Goal: Task Accomplishment & Management: Use online tool/utility

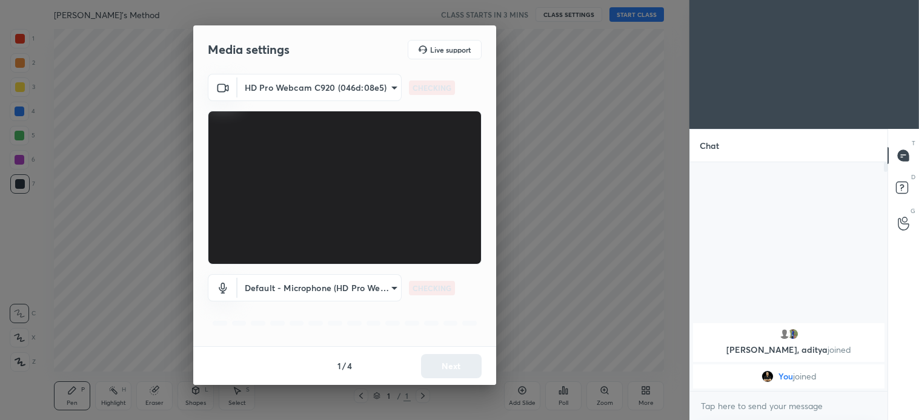
scroll to position [255, 194]
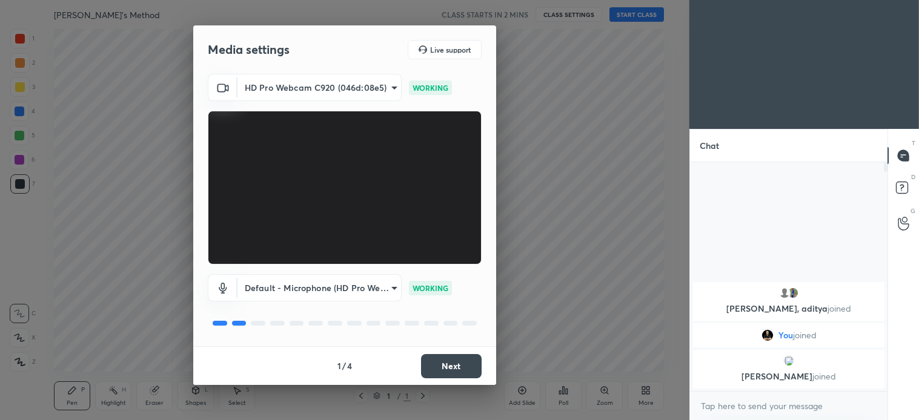
click at [458, 362] on button "Next" at bounding box center [451, 366] width 61 height 24
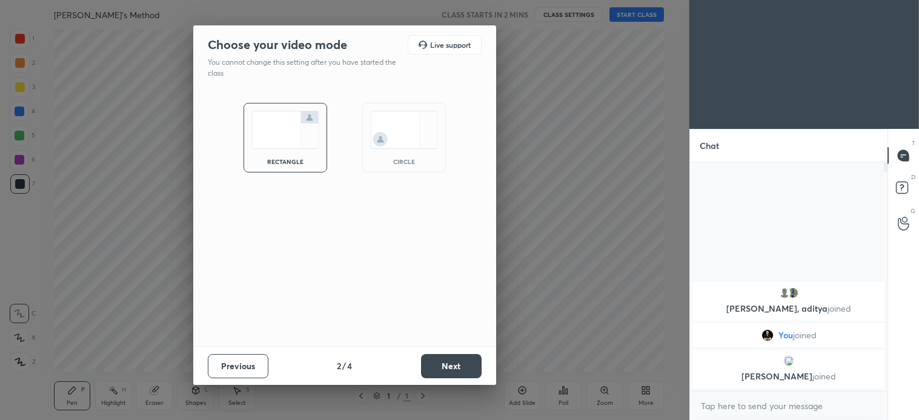
click at [463, 364] on button "Next" at bounding box center [451, 366] width 61 height 24
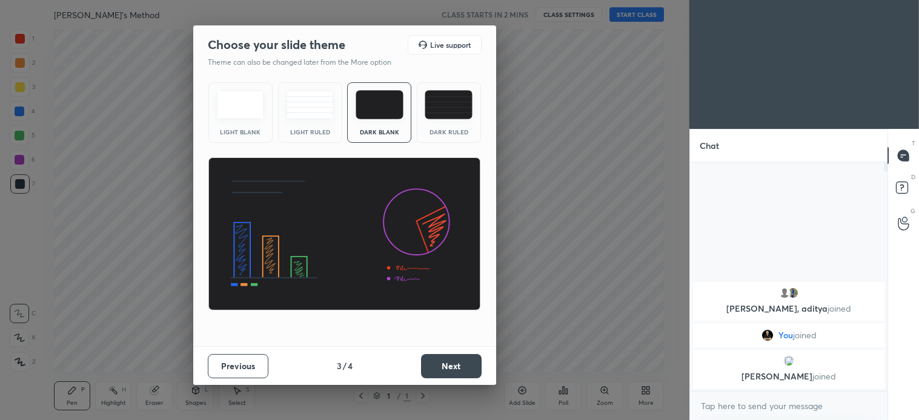
click at [465, 364] on button "Next" at bounding box center [451, 366] width 61 height 24
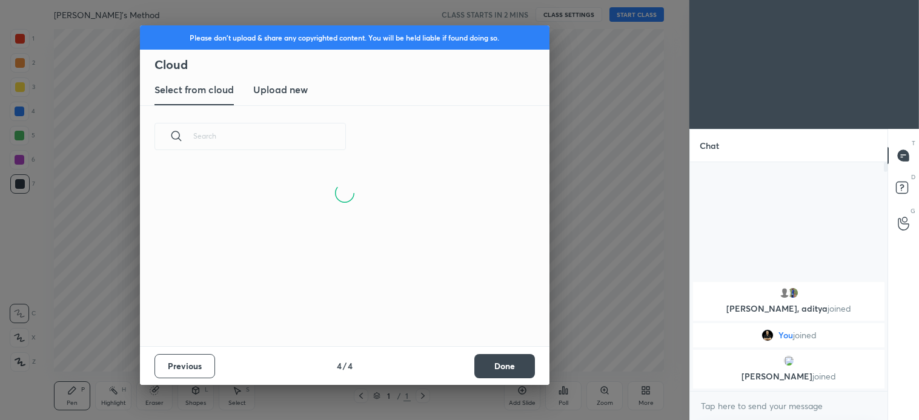
click at [512, 365] on button "Done" at bounding box center [504, 366] width 61 height 24
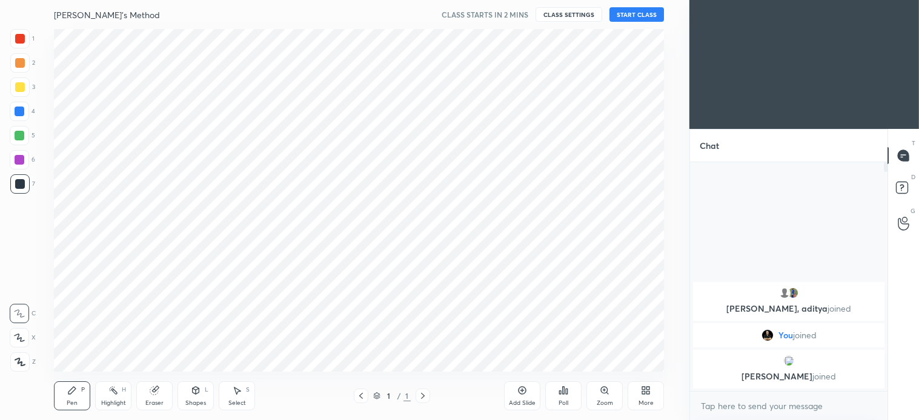
click at [24, 344] on div at bounding box center [19, 337] width 19 height 19
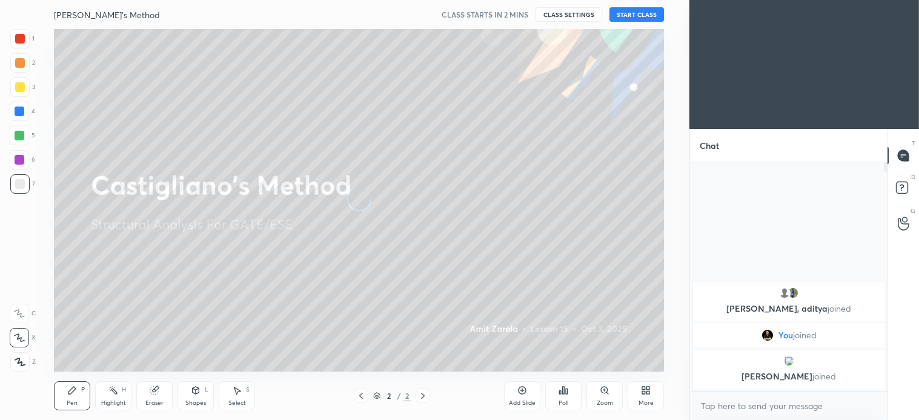
click at [649, 14] on button "START CLASS" at bounding box center [636, 14] width 55 height 15
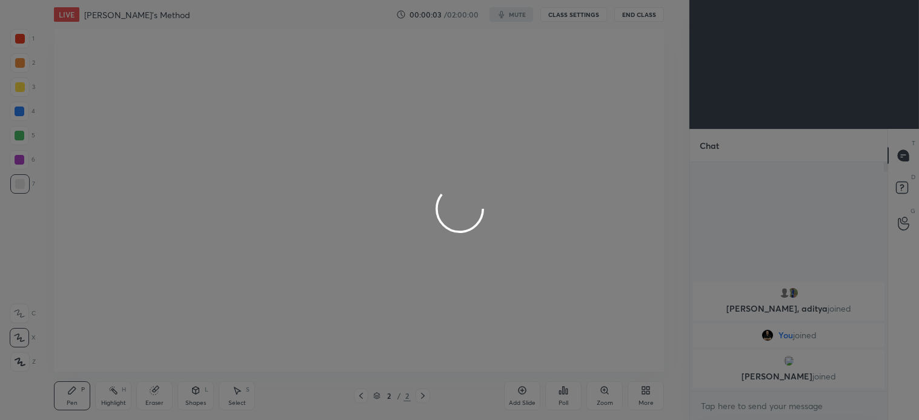
click at [656, 2] on div at bounding box center [459, 210] width 919 height 420
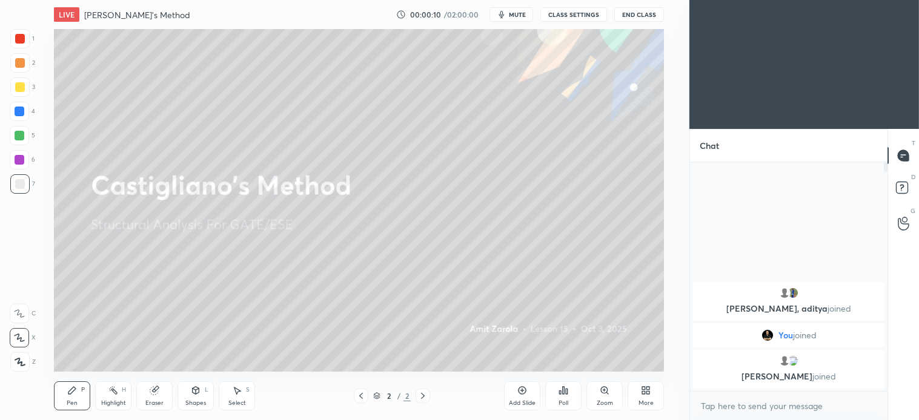
click at [526, 21] on button "mute" at bounding box center [511, 14] width 44 height 15
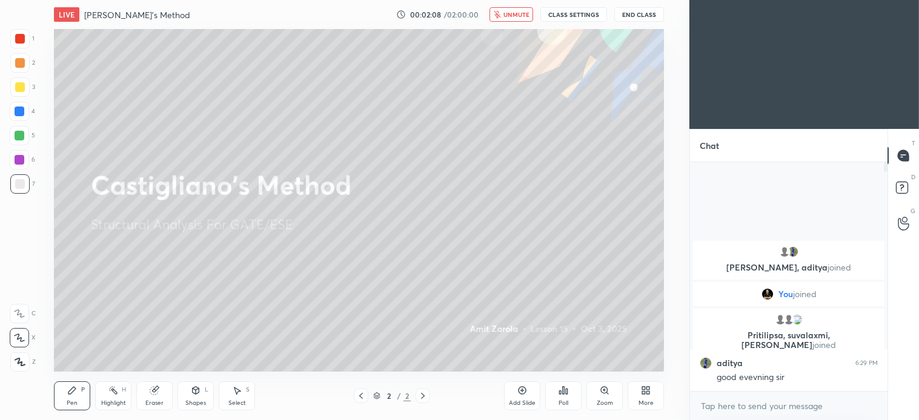
click at [518, 18] on span "unmute" at bounding box center [516, 14] width 26 height 8
click at [427, 397] on icon at bounding box center [423, 396] width 10 height 10
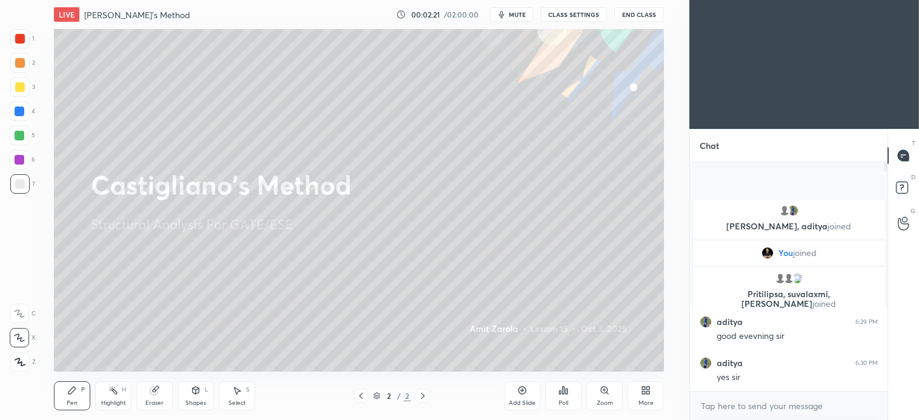
click at [521, 391] on icon at bounding box center [522, 391] width 4 height 4
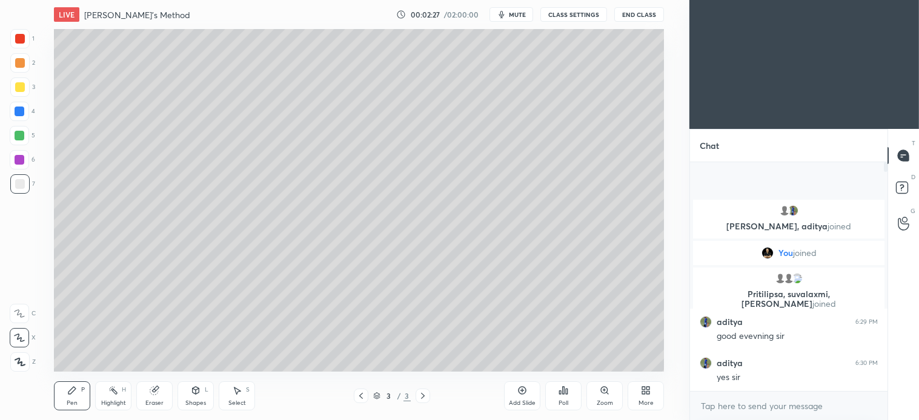
click at [20, 85] on div at bounding box center [20, 87] width 10 height 10
click at [519, 13] on span "mute" at bounding box center [517, 14] width 17 height 8
click at [510, 15] on span "unmute" at bounding box center [516, 14] width 26 height 8
click at [191, 403] on div "Shapes" at bounding box center [195, 403] width 21 height 6
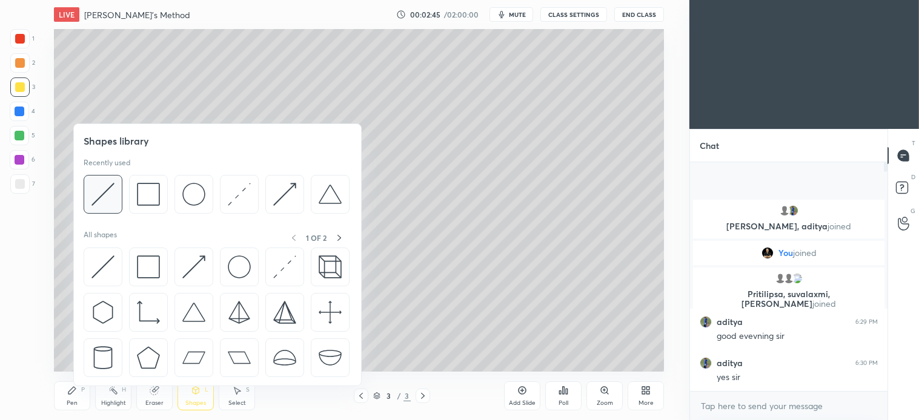
click at [112, 190] on img at bounding box center [102, 194] width 23 height 23
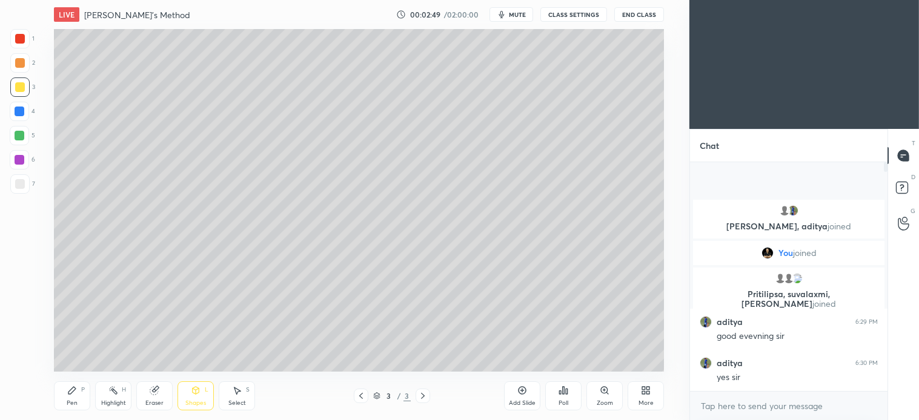
click at [78, 401] on div "Pen P" at bounding box center [72, 396] width 36 height 29
click at [27, 65] on div at bounding box center [19, 62] width 19 height 19
click at [30, 135] on div "5" at bounding box center [22, 135] width 25 height 19
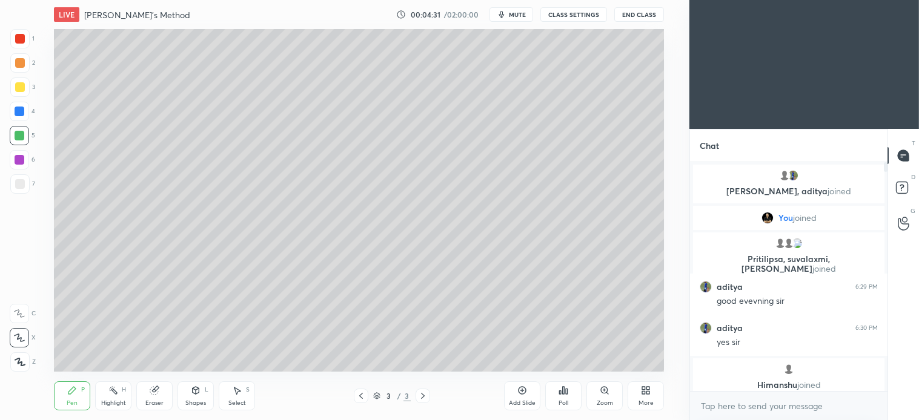
click at [21, 67] on div at bounding box center [20, 63] width 10 height 10
click at [240, 398] on div "Select S" at bounding box center [237, 396] width 36 height 29
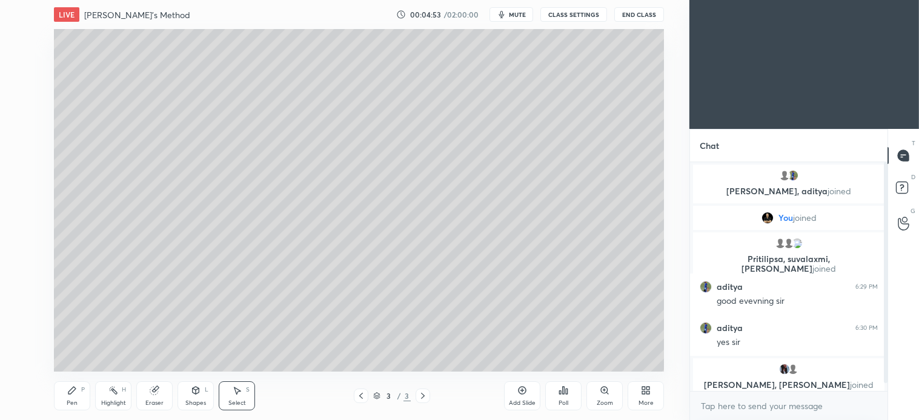
click at [185, 213] on div "0 ° Undo Copy Duplicate Duplicate to new slide Delete" at bounding box center [359, 200] width 610 height 343
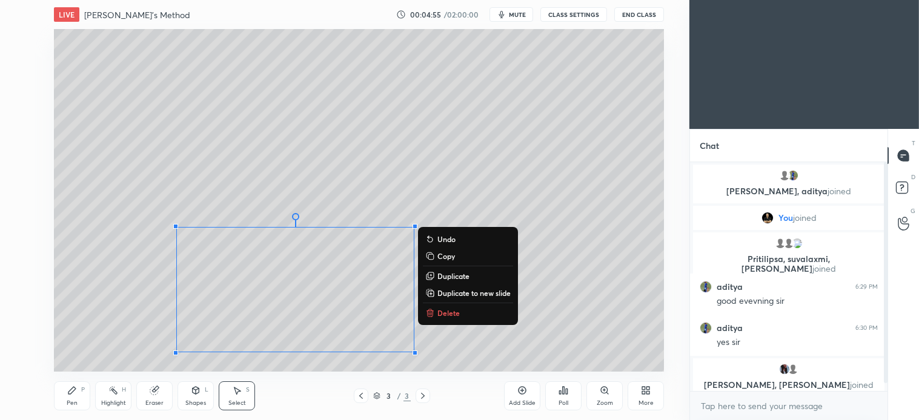
click at [451, 317] on p "Delete" at bounding box center [448, 313] width 22 height 10
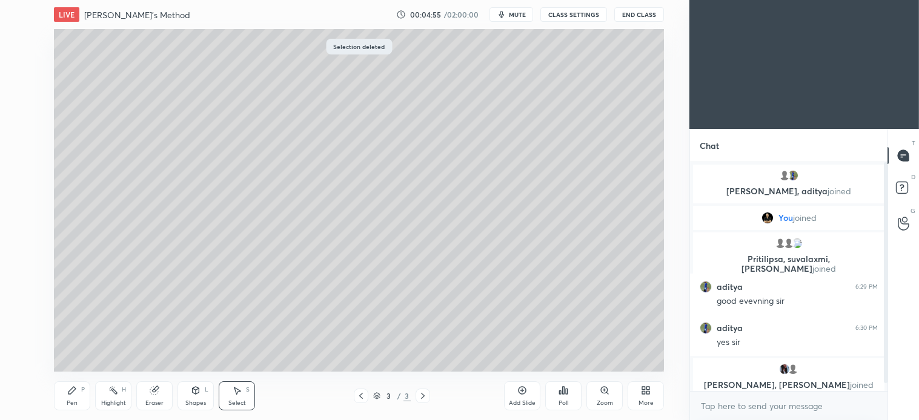
click at [68, 402] on div "Pen" at bounding box center [72, 403] width 11 height 6
click at [20, 190] on div at bounding box center [19, 183] width 19 height 19
click at [515, 12] on span "mute" at bounding box center [517, 14] width 17 height 8
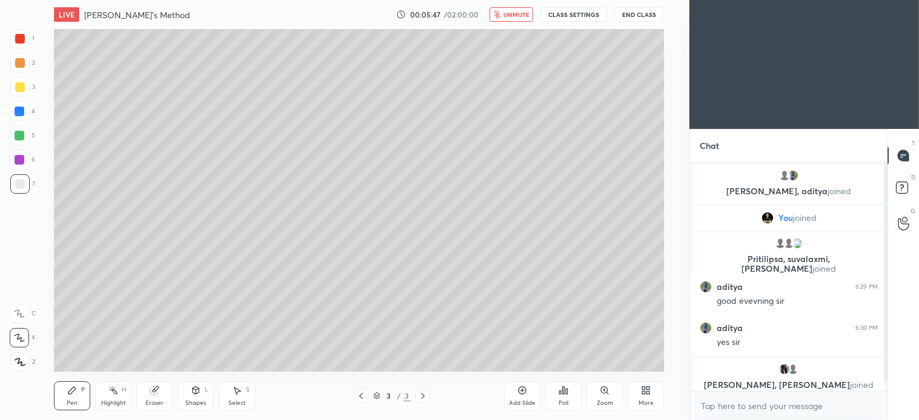
click at [512, 15] on span "unmute" at bounding box center [516, 14] width 26 height 8
click at [238, 401] on div "Select" at bounding box center [237, 403] width 18 height 6
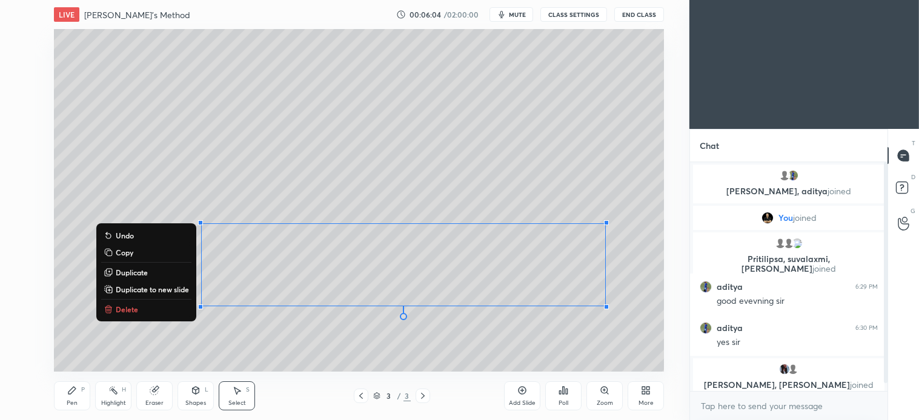
click at [124, 310] on p "Delete" at bounding box center [127, 310] width 22 height 10
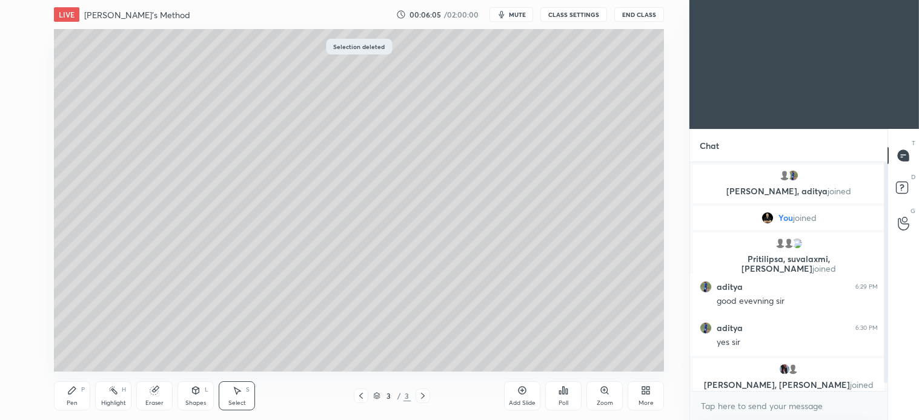
click at [79, 395] on div "Pen P" at bounding box center [72, 396] width 36 height 29
click at [18, 65] on div at bounding box center [20, 63] width 10 height 10
click at [21, 185] on div at bounding box center [20, 184] width 10 height 10
click at [233, 400] on div "Select" at bounding box center [237, 403] width 18 height 6
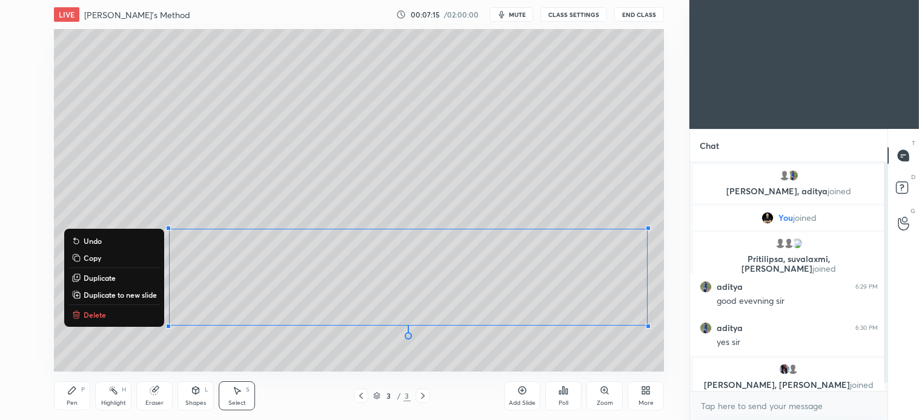
click at [70, 392] on icon at bounding box center [71, 390] width 7 height 7
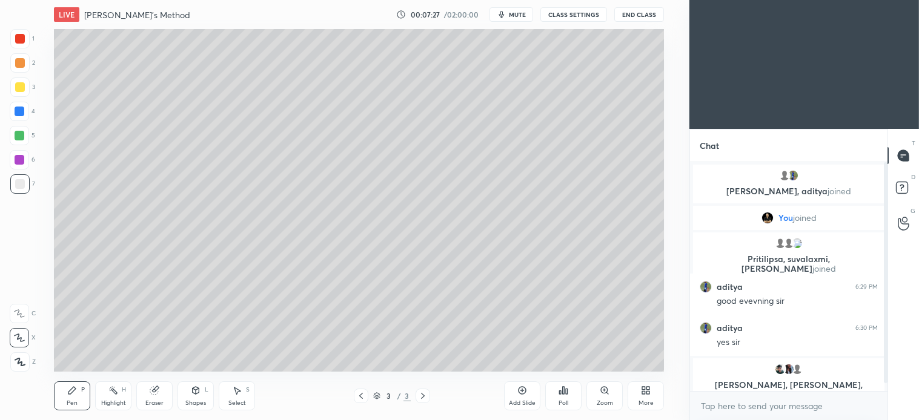
click at [241, 392] on icon at bounding box center [237, 391] width 10 height 10
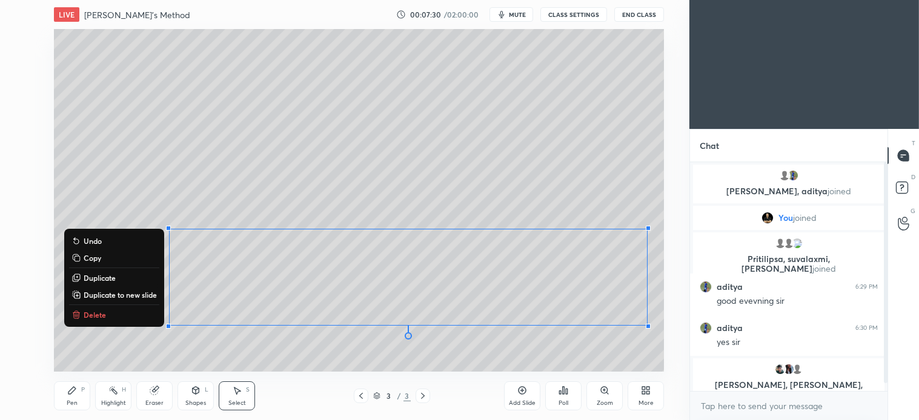
click at [96, 318] on p "Delete" at bounding box center [95, 315] width 22 height 10
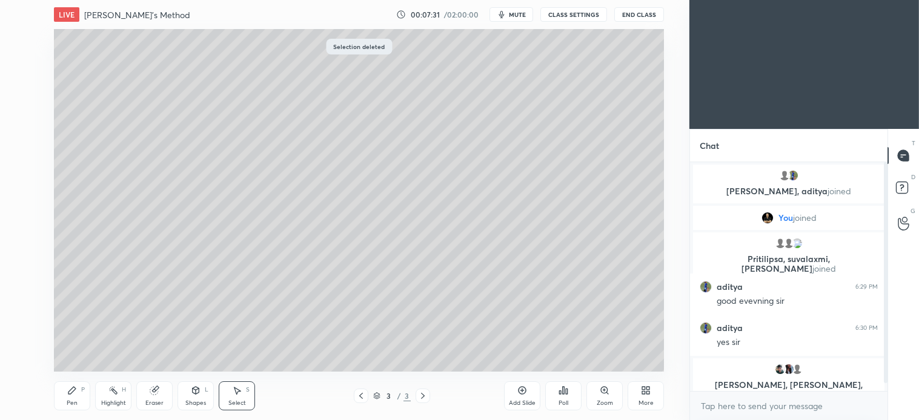
click at [71, 401] on div "Pen" at bounding box center [72, 403] width 11 height 6
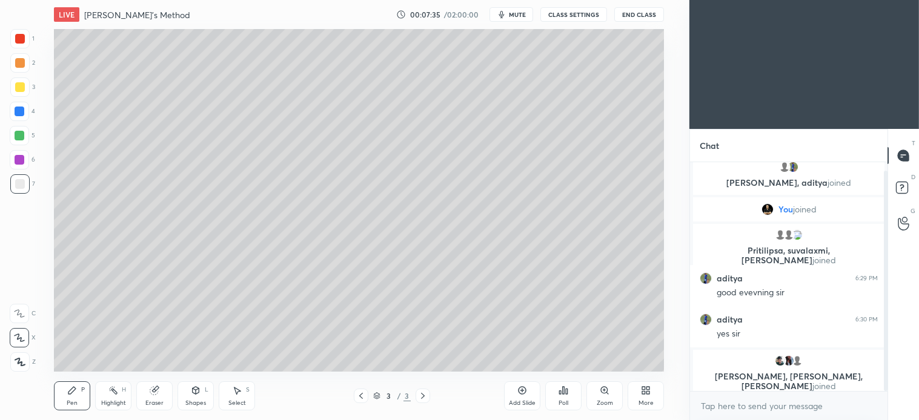
click at [81, 398] on div "Pen P" at bounding box center [72, 396] width 36 height 29
click at [21, 61] on div at bounding box center [20, 63] width 10 height 10
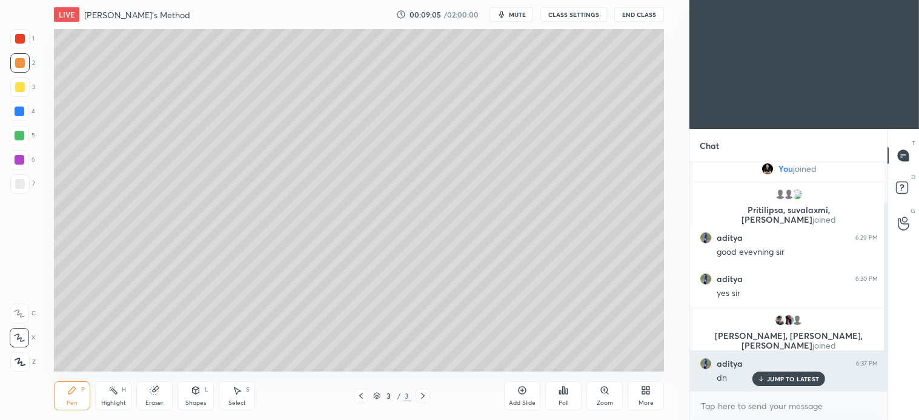
click at [796, 380] on p "JUMP TO LATEST" at bounding box center [793, 378] width 52 height 7
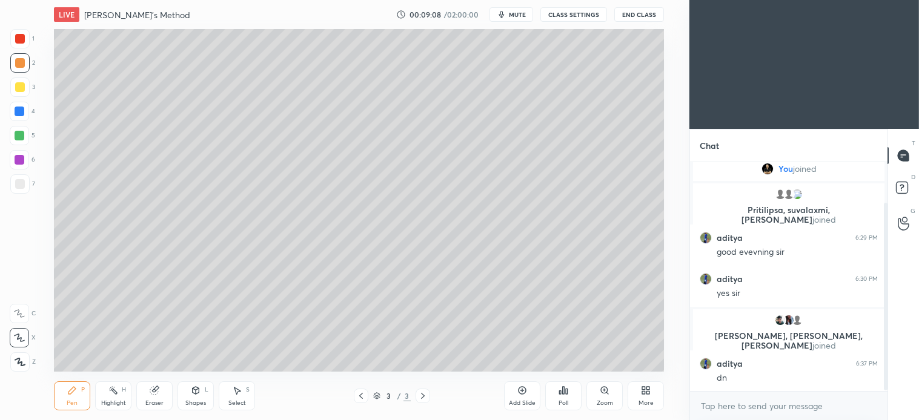
click at [423, 394] on icon at bounding box center [423, 396] width 10 height 10
click at [518, 388] on icon at bounding box center [522, 391] width 10 height 10
click at [36, 94] on div "1 2 3 4 5 6 7 C X Z C X Z E E Erase all H H" at bounding box center [19, 200] width 39 height 343
click at [19, 93] on div at bounding box center [19, 87] width 19 height 19
click at [191, 398] on div "Shapes L" at bounding box center [195, 396] width 36 height 29
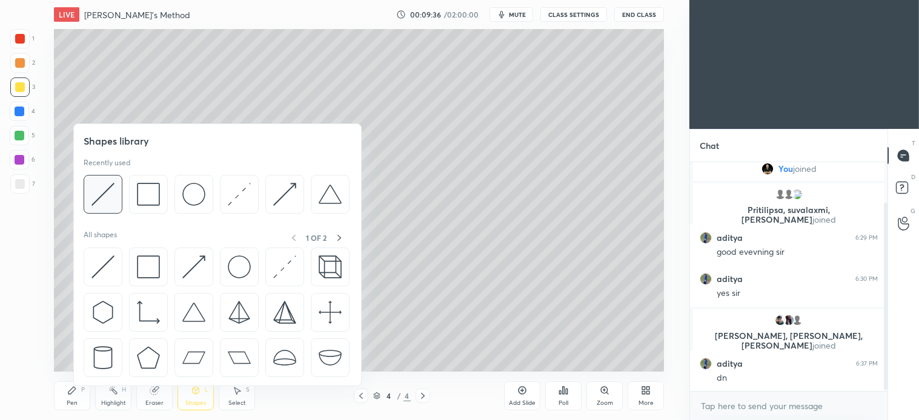
click at [96, 191] on img at bounding box center [102, 194] width 23 height 23
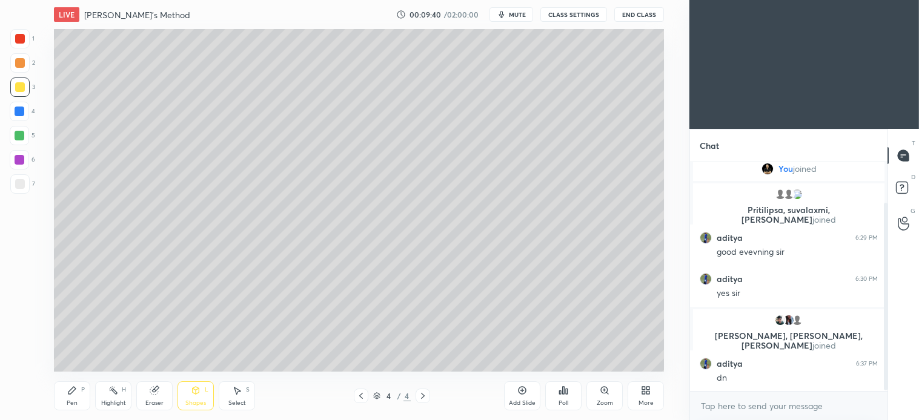
click at [65, 394] on div "Pen P" at bounding box center [72, 396] width 36 height 29
click at [22, 196] on div "7" at bounding box center [22, 186] width 25 height 24
click at [202, 394] on div "Shapes L" at bounding box center [195, 396] width 36 height 29
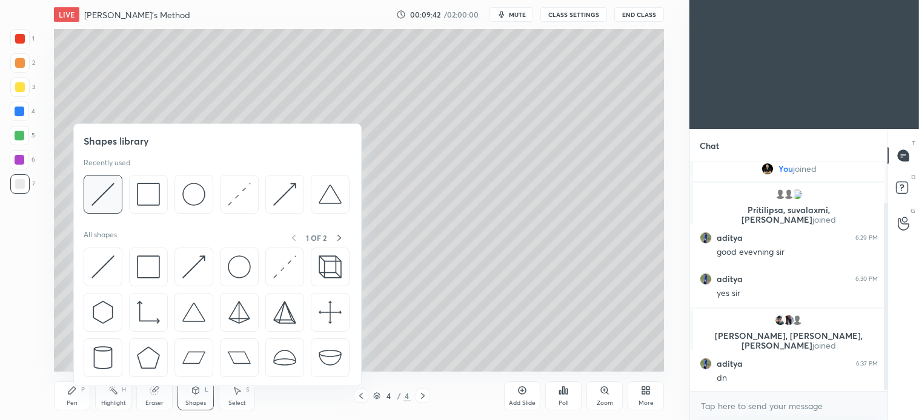
click at [107, 200] on img at bounding box center [102, 194] width 23 height 23
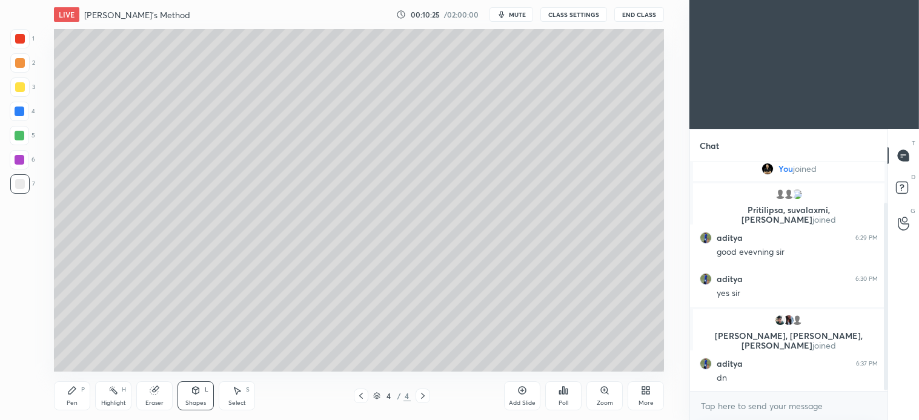
click at [75, 392] on icon at bounding box center [72, 391] width 10 height 10
click at [23, 140] on div at bounding box center [19, 135] width 19 height 19
click at [194, 391] on icon at bounding box center [196, 390] width 7 height 7
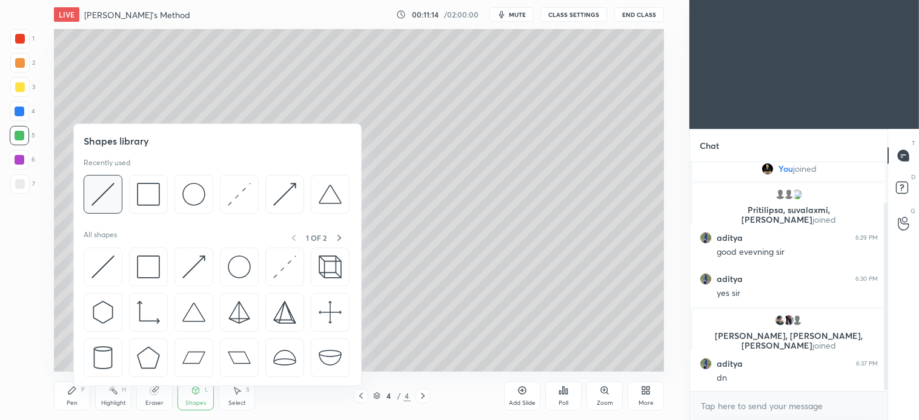
click at [105, 192] on img at bounding box center [102, 194] width 23 height 23
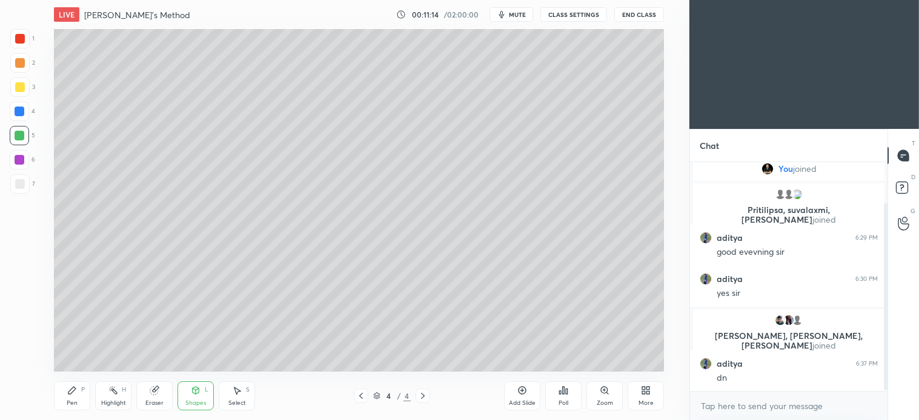
click at [18, 179] on div at bounding box center [20, 184] width 10 height 10
click at [81, 391] on div "P" at bounding box center [83, 390] width 4 height 6
click at [19, 136] on div at bounding box center [20, 136] width 10 height 10
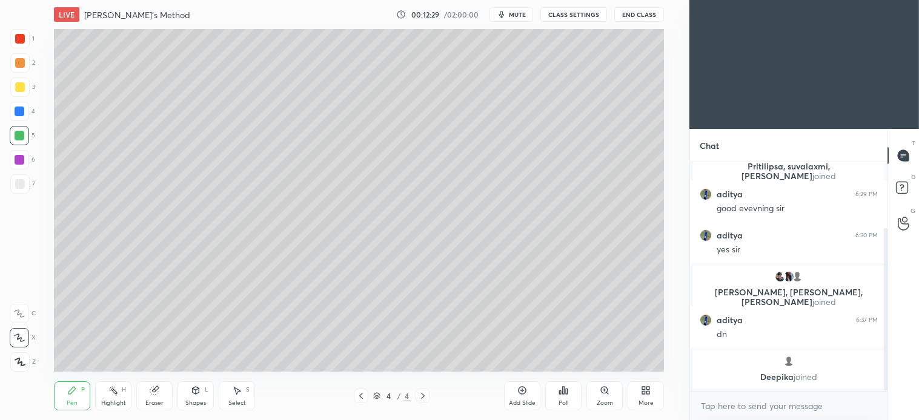
click at [526, 10] on span "mute" at bounding box center [517, 14] width 17 height 8
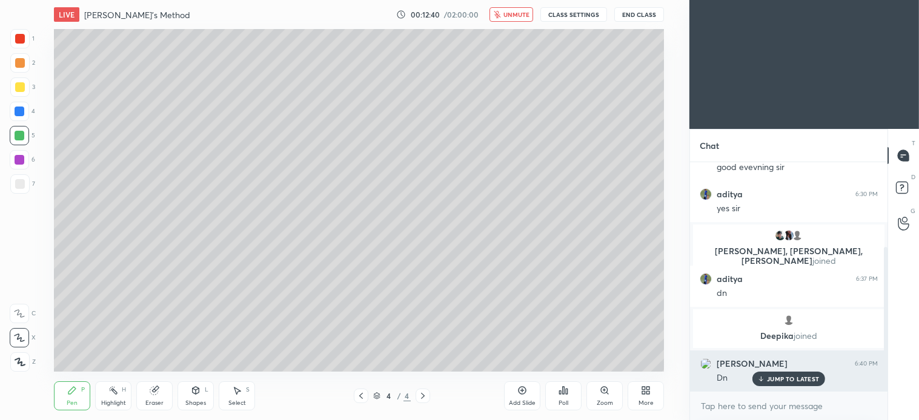
click at [790, 380] on p "JUMP TO LATEST" at bounding box center [793, 378] width 52 height 7
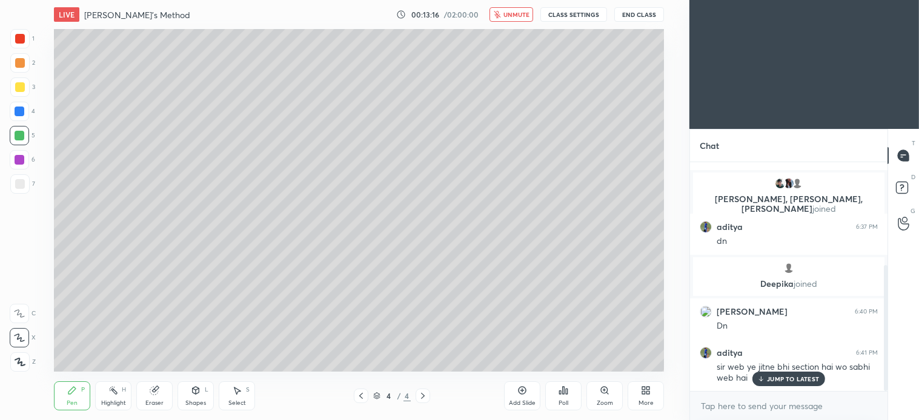
click at [522, 7] on button "unmute" at bounding box center [511, 14] width 44 height 15
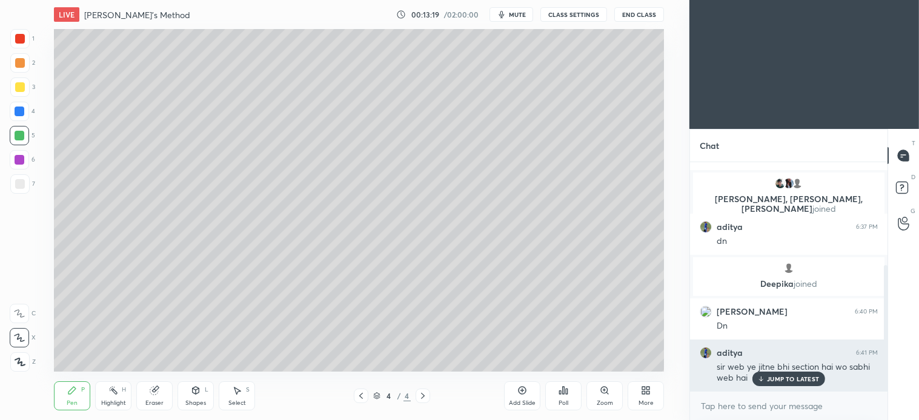
click at [791, 380] on p "JUMP TO LATEST" at bounding box center [793, 378] width 52 height 7
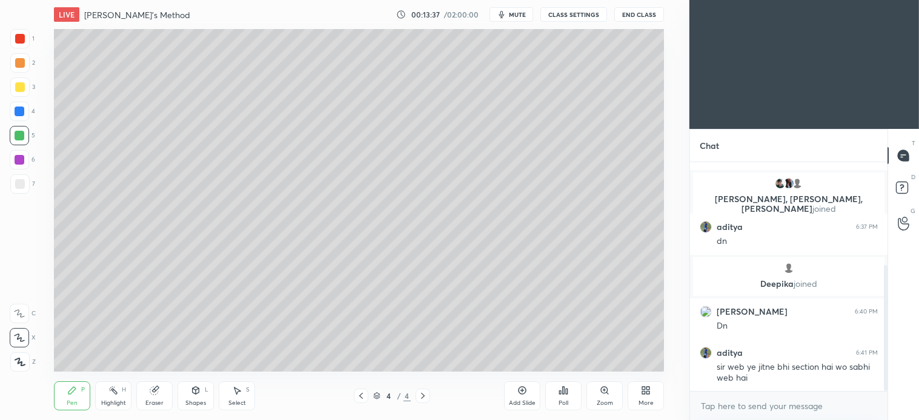
click at [425, 397] on icon at bounding box center [423, 396] width 10 height 10
click at [521, 391] on icon at bounding box center [522, 391] width 4 height 4
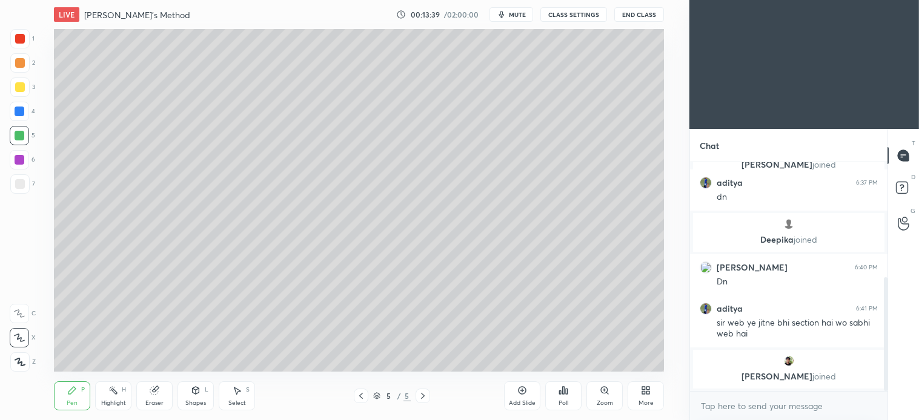
click at [359, 401] on icon at bounding box center [361, 396] width 10 height 10
click at [421, 398] on icon at bounding box center [423, 396] width 10 height 10
click at [20, 189] on div at bounding box center [19, 183] width 19 height 19
click at [23, 130] on div at bounding box center [19, 135] width 19 height 19
click at [235, 396] on div "Select S" at bounding box center [237, 396] width 36 height 29
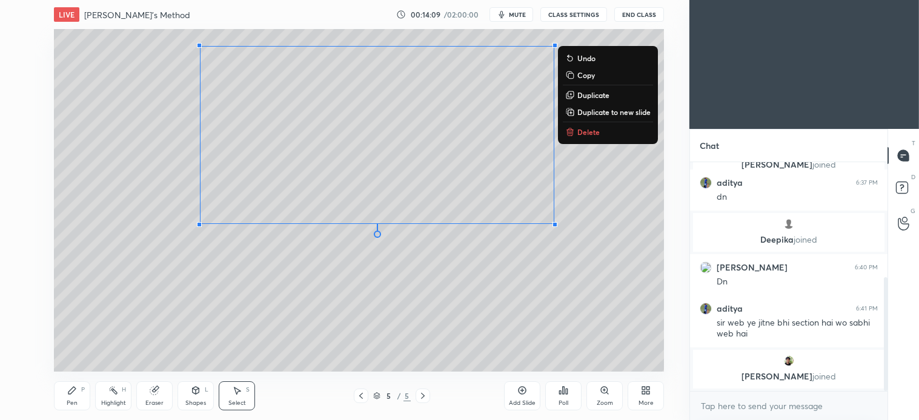
click at [585, 133] on p "Delete" at bounding box center [588, 132] width 22 height 10
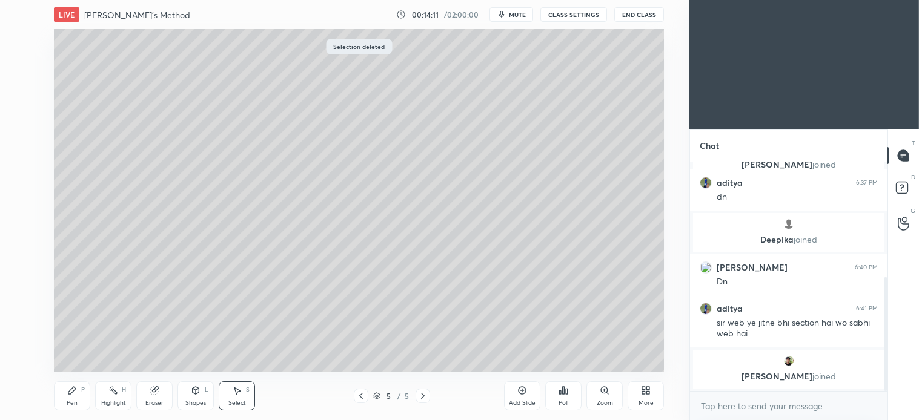
click at [74, 389] on icon at bounding box center [71, 390] width 7 height 7
click at [359, 398] on icon at bounding box center [361, 396] width 10 height 10
click at [420, 400] on icon at bounding box center [423, 396] width 10 height 10
click at [20, 180] on div at bounding box center [20, 184] width 10 height 10
click at [21, 65] on div at bounding box center [20, 63] width 10 height 10
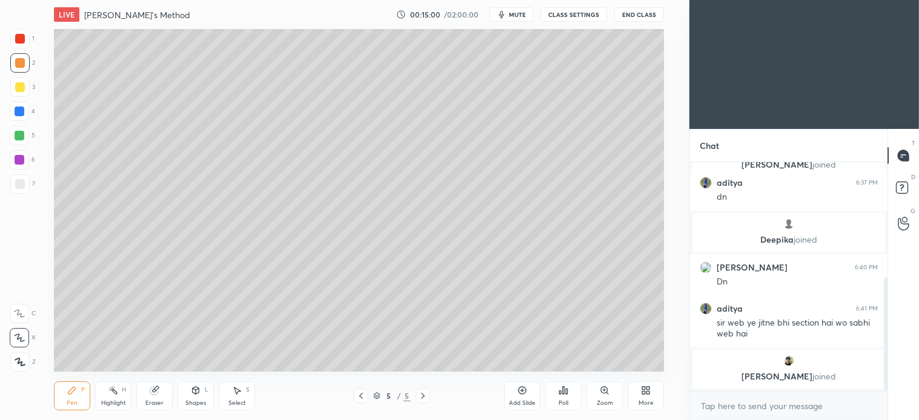
click at [17, 180] on div at bounding box center [20, 184] width 10 height 10
click at [19, 61] on div at bounding box center [20, 63] width 10 height 10
click at [19, 194] on div "7" at bounding box center [22, 186] width 25 height 24
click at [22, 64] on div at bounding box center [20, 63] width 10 height 10
click at [24, 183] on div at bounding box center [20, 184] width 10 height 10
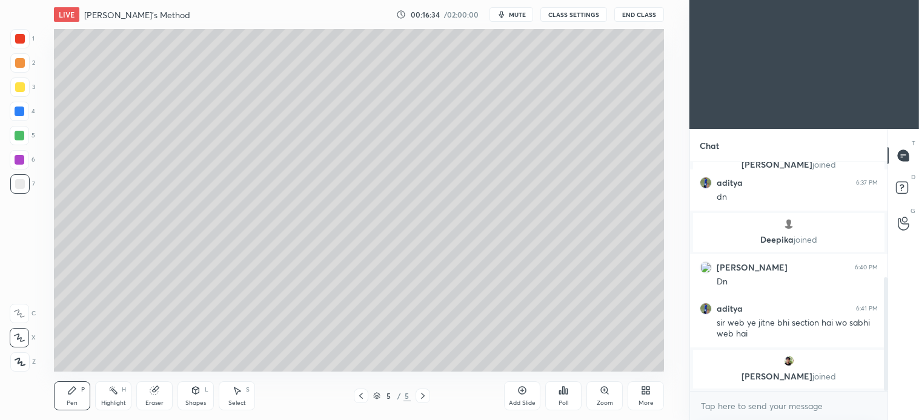
click at [24, 65] on div at bounding box center [19, 62] width 19 height 19
click at [526, 10] on span "mute" at bounding box center [517, 14] width 17 height 8
click at [646, 13] on button "End Class" at bounding box center [639, 14] width 50 height 15
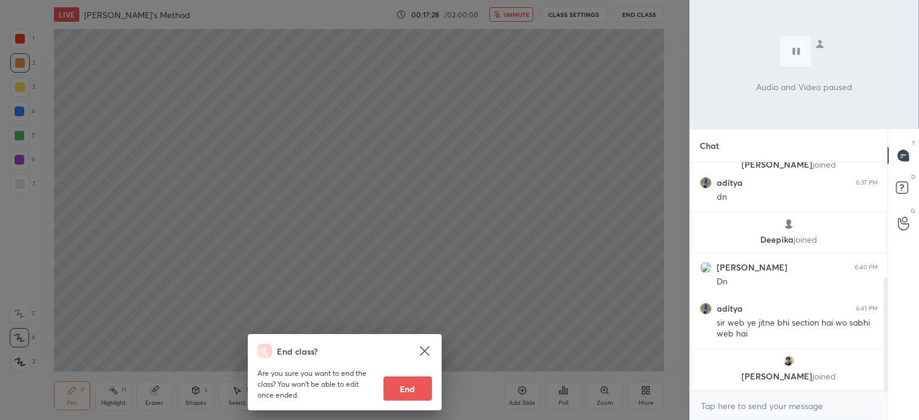
click at [530, 320] on div "End class? Are you sure you want to end the class? You won’t be able to edit on…" at bounding box center [344, 210] width 689 height 420
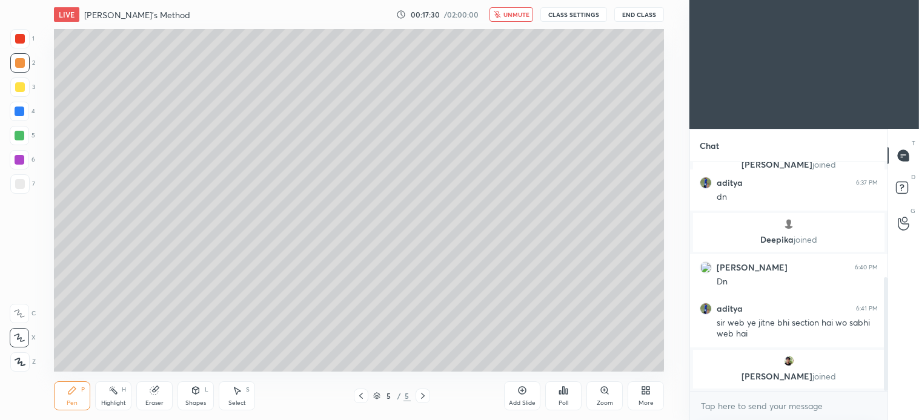
click at [515, 17] on span "unmute" at bounding box center [516, 14] width 26 height 8
click at [21, 184] on div at bounding box center [20, 184] width 10 height 10
click at [21, 70] on div at bounding box center [19, 62] width 19 height 19
click at [363, 395] on icon at bounding box center [361, 396] width 10 height 10
click at [427, 394] on icon at bounding box center [423, 396] width 10 height 10
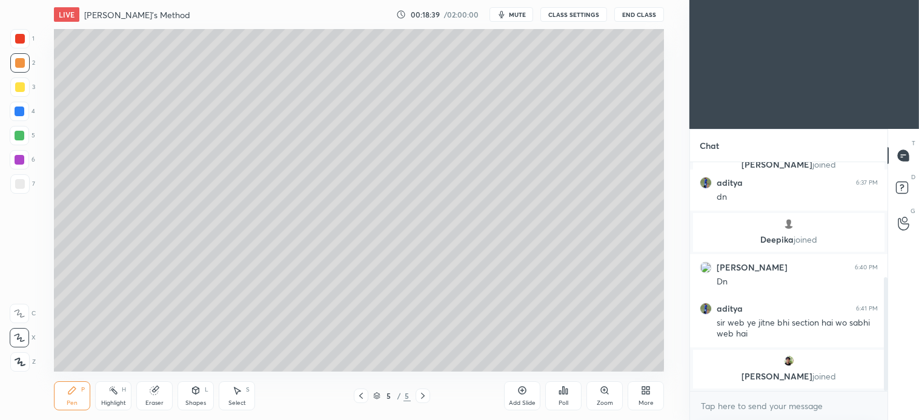
click at [426, 400] on icon at bounding box center [423, 396] width 10 height 10
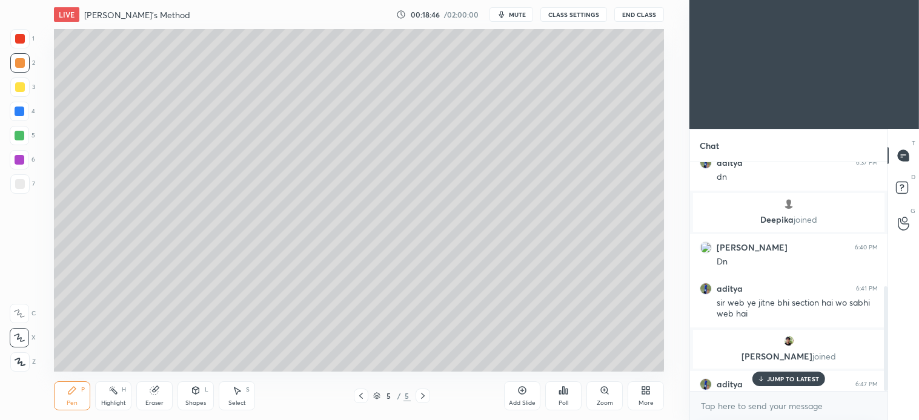
scroll to position [271, 0]
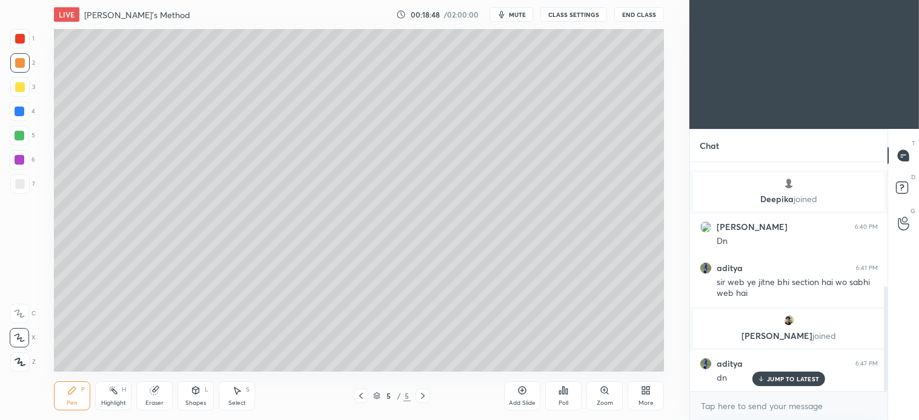
click at [428, 398] on div at bounding box center [422, 396] width 15 height 15
click at [521, 397] on div "Add Slide" at bounding box center [522, 396] width 36 height 29
click at [523, 18] on span "mute" at bounding box center [517, 14] width 17 height 8
click at [517, 15] on span "unmute" at bounding box center [516, 14] width 26 height 8
click at [24, 180] on div at bounding box center [19, 183] width 19 height 19
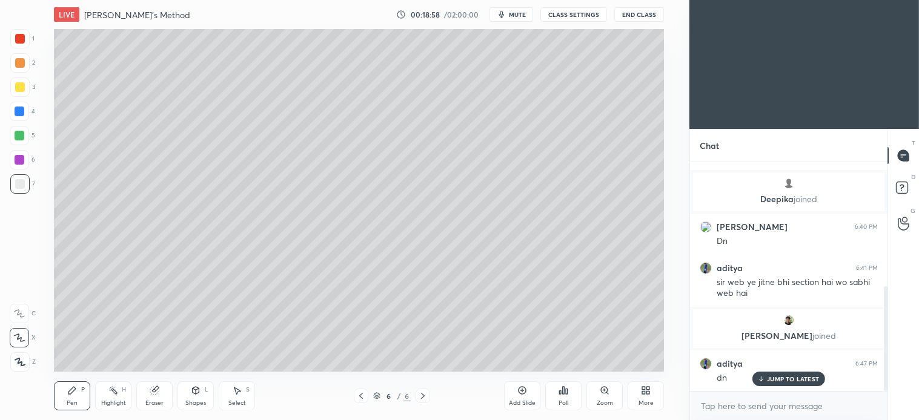
click at [362, 398] on icon at bounding box center [361, 396] width 4 height 6
click at [428, 396] on div at bounding box center [422, 396] width 15 height 15
click at [7, 64] on div "1 2 3 4 5 6 7 C X Z C X Z E E Erase all H H" at bounding box center [19, 200] width 39 height 343
click at [27, 62] on div at bounding box center [19, 62] width 19 height 19
click at [240, 400] on div "Select" at bounding box center [237, 403] width 18 height 6
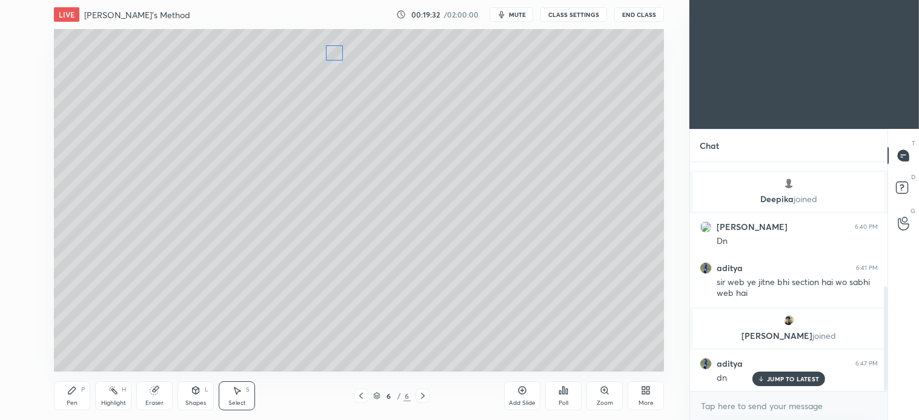
click at [335, 51] on div "0 ° Undo Copy Duplicate Duplicate to new slide Delete" at bounding box center [359, 200] width 610 height 343
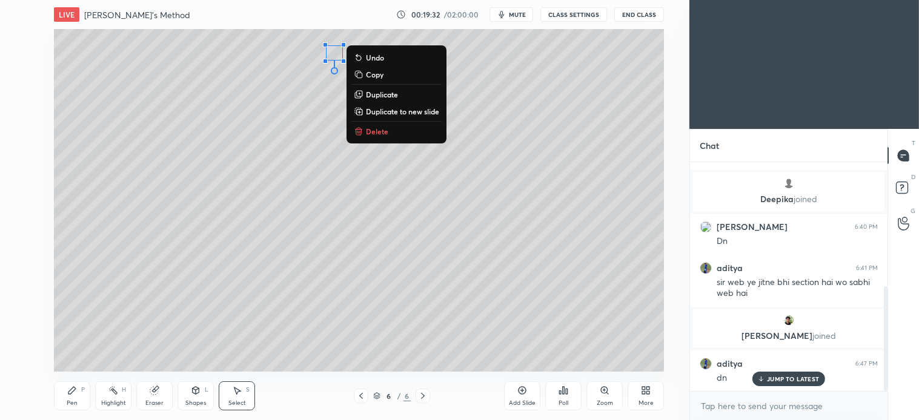
click at [289, 133] on div "0 ° Undo Copy Duplicate Duplicate to new slide Delete" at bounding box center [359, 200] width 610 height 343
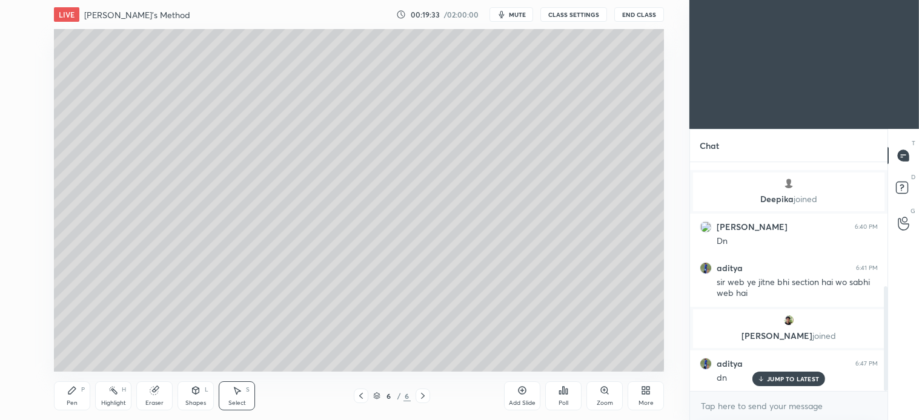
click at [74, 397] on div "Pen P" at bounding box center [72, 396] width 36 height 29
click at [26, 95] on div at bounding box center [19, 87] width 19 height 19
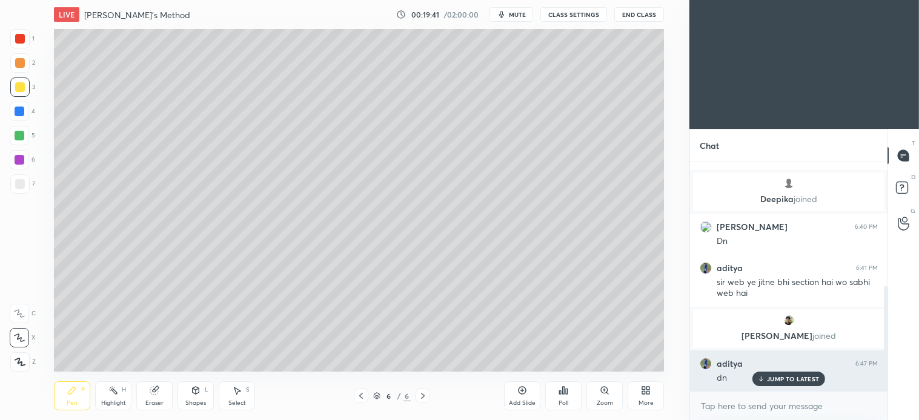
click at [779, 382] on p "JUMP TO LATEST" at bounding box center [793, 378] width 52 height 7
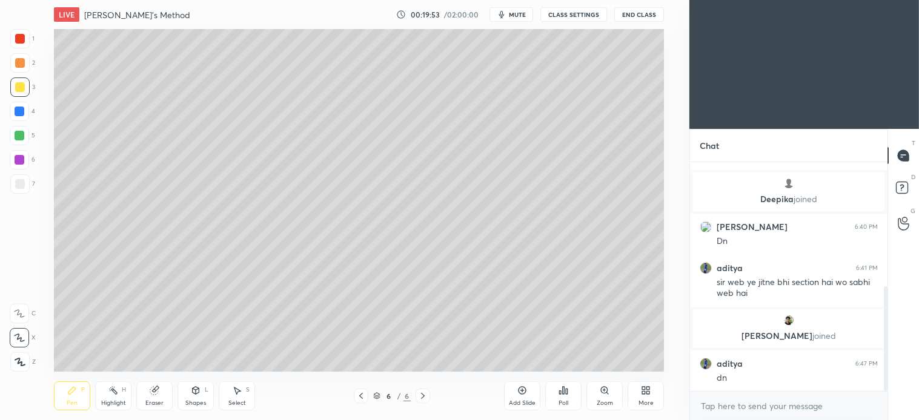
click at [197, 400] on div "Shapes" at bounding box center [195, 403] width 21 height 6
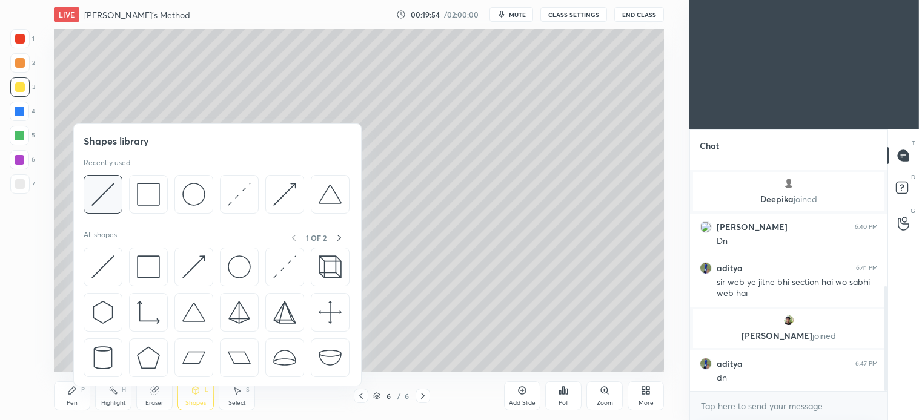
click at [110, 193] on img at bounding box center [102, 194] width 23 height 23
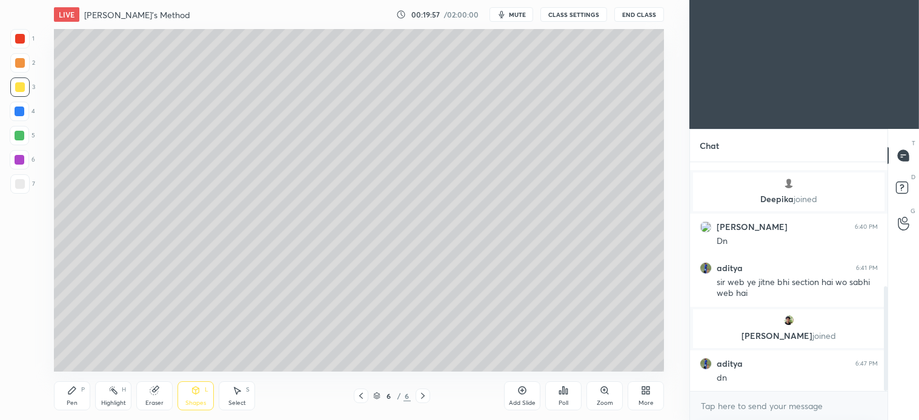
click at [71, 391] on icon at bounding box center [71, 390] width 7 height 7
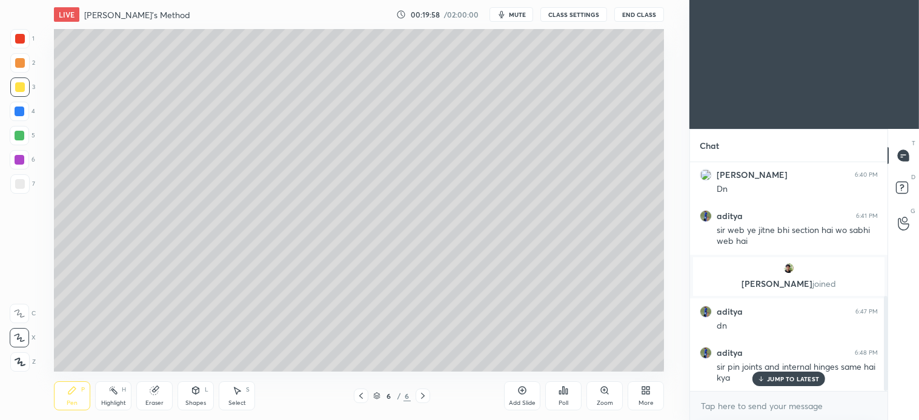
click at [22, 73] on div "2" at bounding box center [22, 65] width 25 height 24
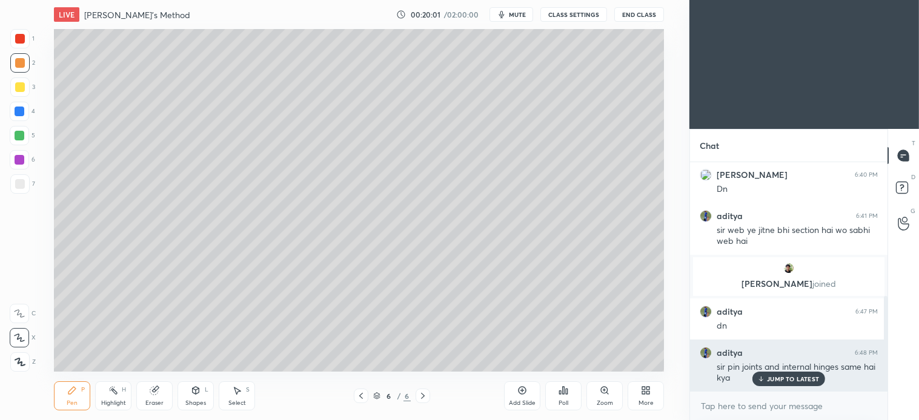
click at [788, 380] on p "JUMP TO LATEST" at bounding box center [793, 378] width 52 height 7
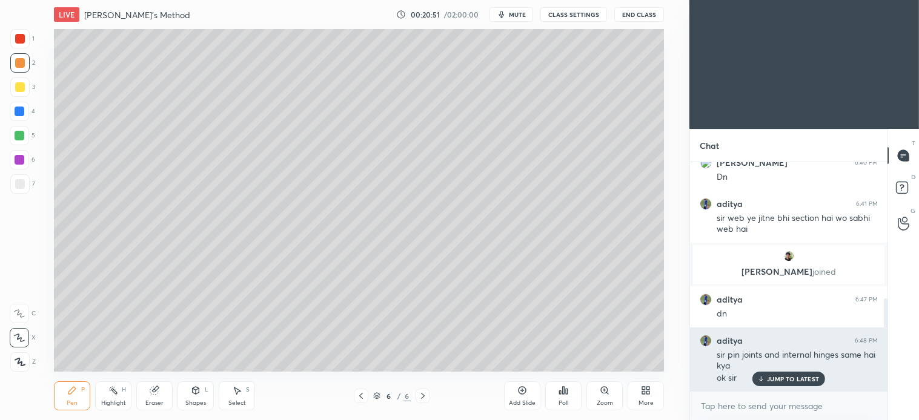
click at [796, 380] on p "JUMP TO LATEST" at bounding box center [793, 378] width 52 height 7
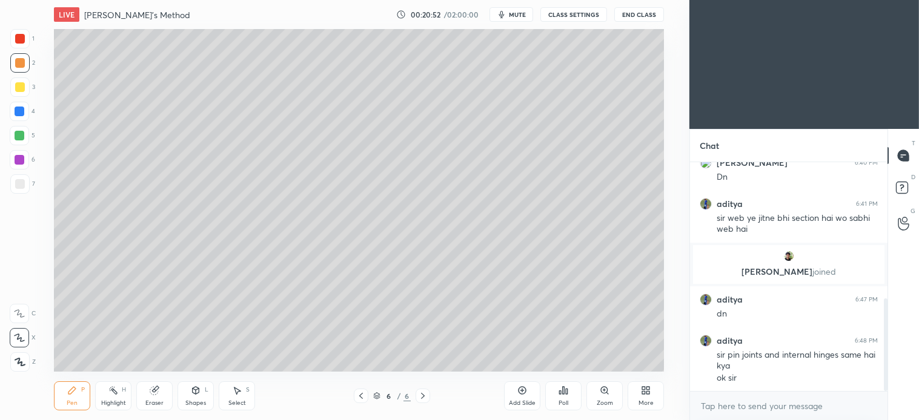
click at [82, 392] on div "P" at bounding box center [83, 390] width 4 height 6
click at [21, 131] on div at bounding box center [20, 136] width 10 height 10
click at [239, 396] on div "Select S" at bounding box center [237, 396] width 36 height 29
click at [239, 398] on div "Select S" at bounding box center [237, 396] width 36 height 29
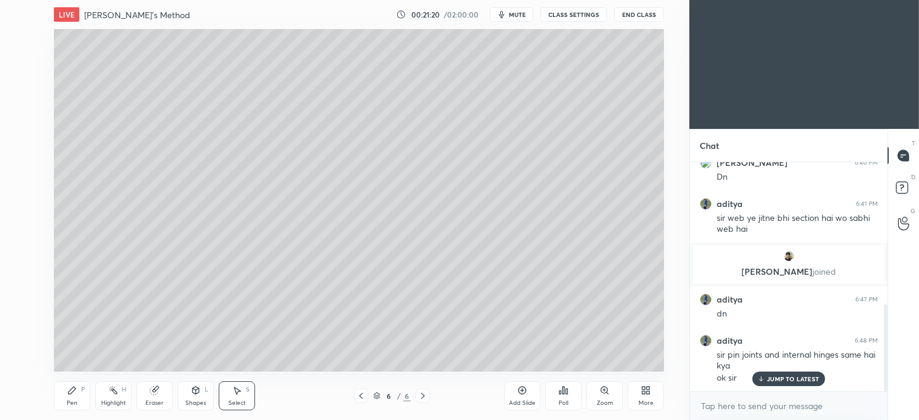
scroll to position [376, 0]
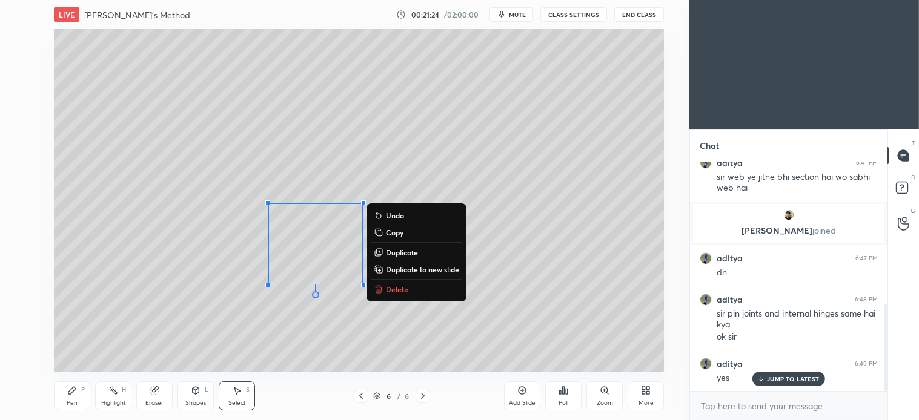
click at [398, 287] on p "Delete" at bounding box center [397, 290] width 22 height 10
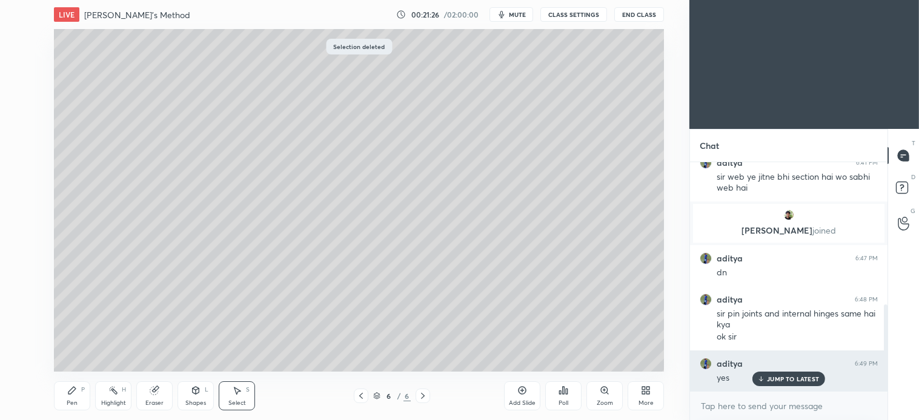
click at [791, 383] on div "JUMP TO LATEST" at bounding box center [788, 379] width 73 height 15
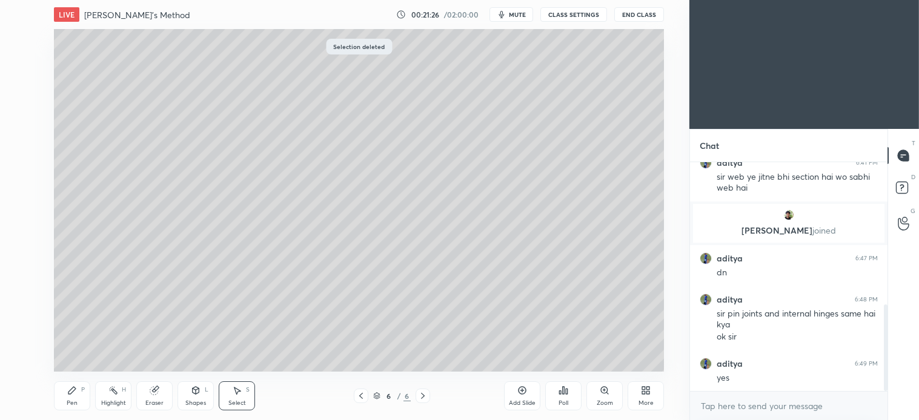
click at [73, 396] on div "Pen P" at bounding box center [72, 396] width 36 height 29
click at [27, 64] on div at bounding box center [19, 62] width 19 height 19
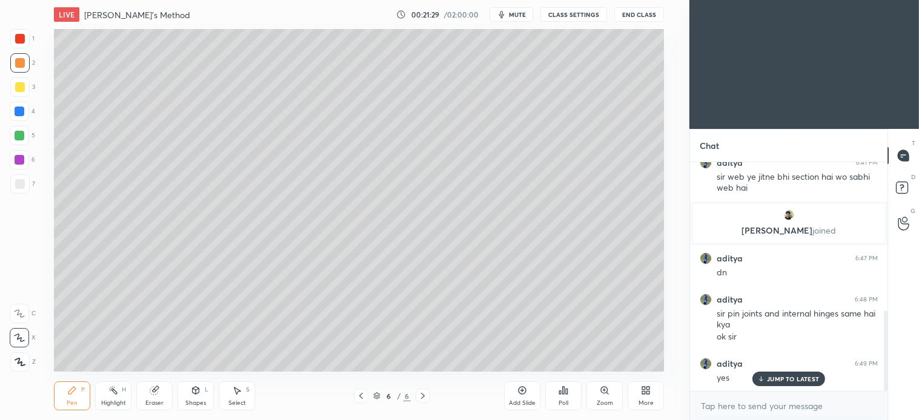
scroll to position [420, 0]
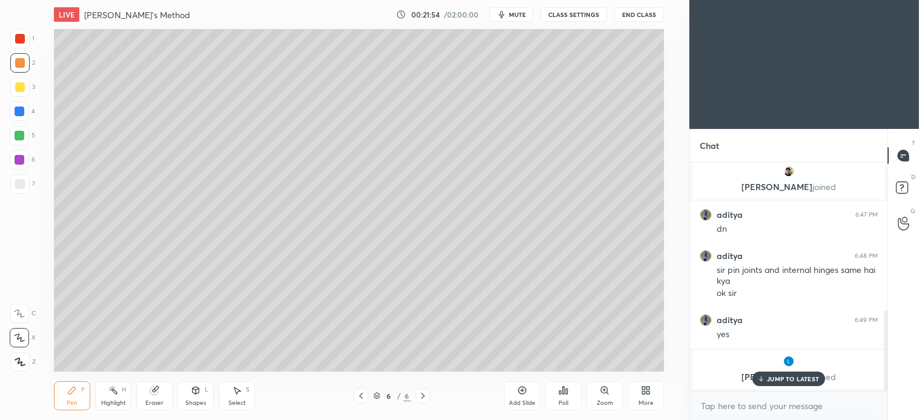
click at [245, 394] on div "Select S" at bounding box center [237, 396] width 36 height 29
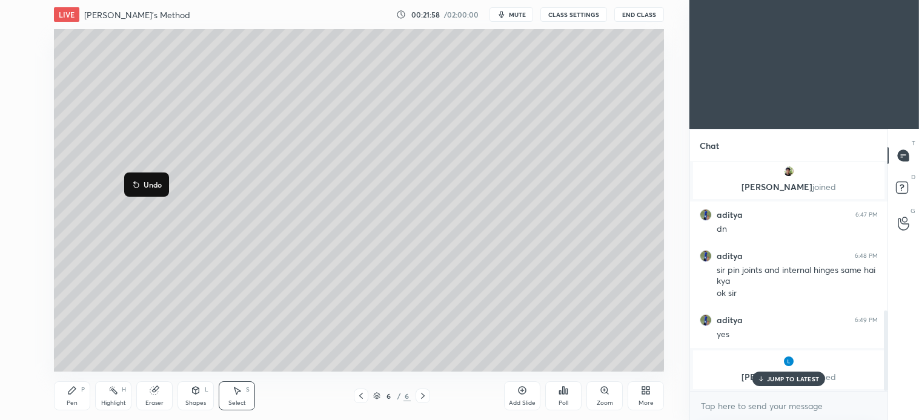
click at [80, 392] on div "Pen P" at bounding box center [72, 396] width 36 height 29
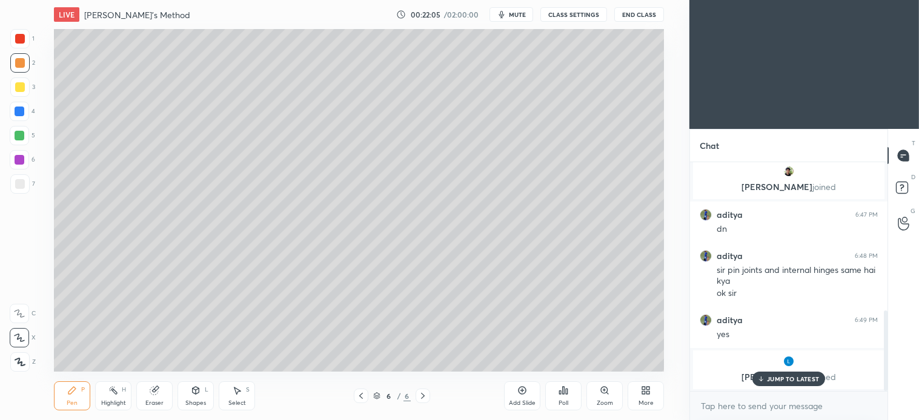
click at [791, 382] on p "JUMP TO LATEST" at bounding box center [793, 378] width 52 height 7
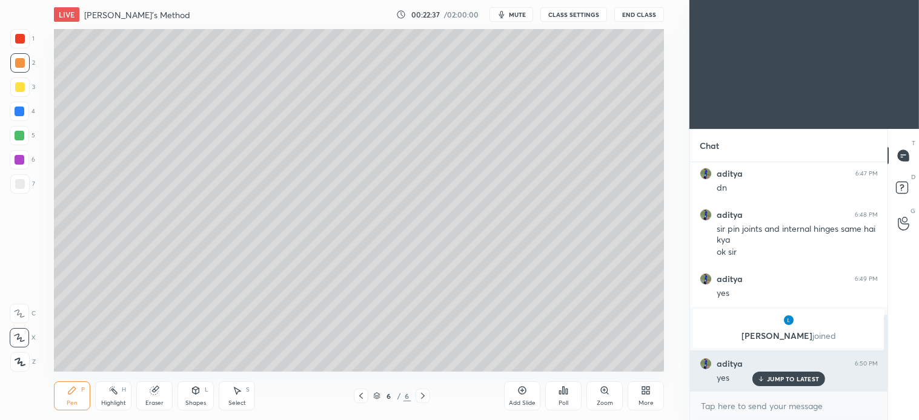
click at [795, 382] on p "JUMP TO LATEST" at bounding box center [793, 378] width 52 height 7
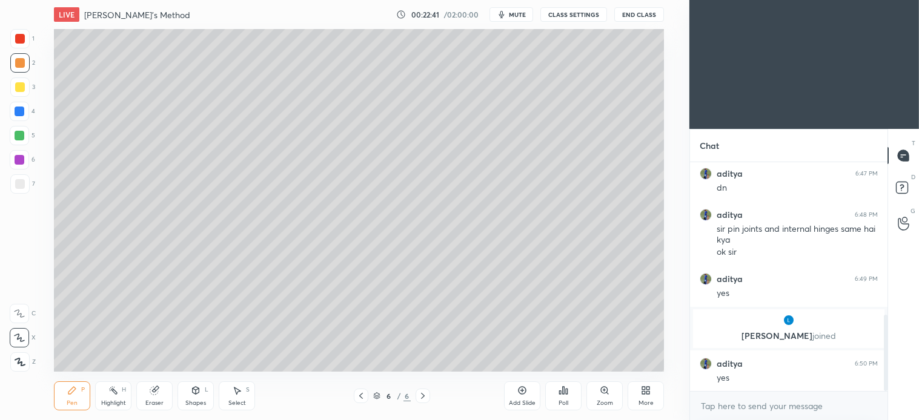
click at [21, 177] on div at bounding box center [19, 183] width 19 height 19
click at [239, 400] on div "Select" at bounding box center [237, 403] width 18 height 6
click at [82, 233] on div "0 ° Undo Copy Duplicate Duplicate to new slide Delete" at bounding box center [359, 200] width 610 height 343
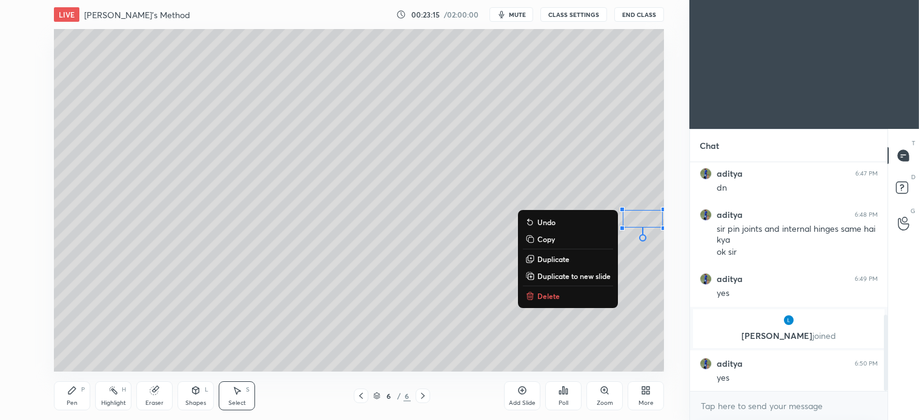
click at [414, 347] on div "0 ° Undo Copy Duplicate Duplicate to new slide Delete" at bounding box center [359, 200] width 610 height 343
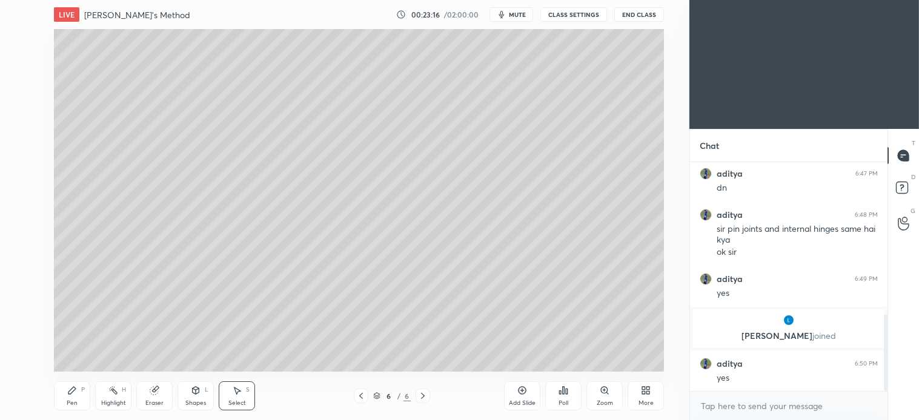
click at [70, 391] on icon at bounding box center [71, 390] width 7 height 7
click at [239, 397] on div "Select S" at bounding box center [237, 396] width 36 height 29
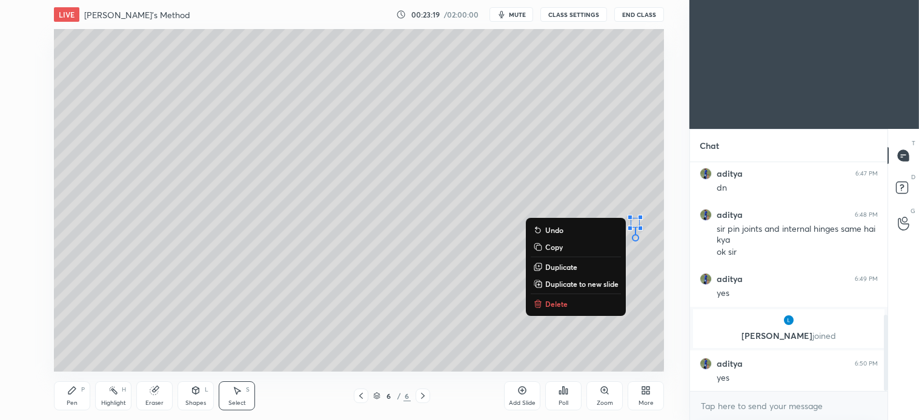
click at [616, 185] on div "0 ° Undo Copy Duplicate Duplicate to new slide Delete" at bounding box center [359, 200] width 610 height 343
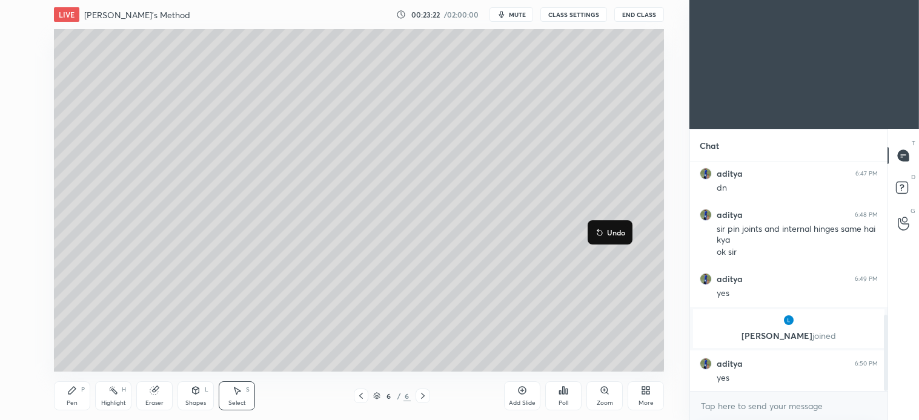
click at [592, 141] on div "0 ° Undo Copy Duplicate Duplicate to new slide Delete" at bounding box center [359, 200] width 610 height 343
click at [71, 392] on icon at bounding box center [71, 390] width 7 height 7
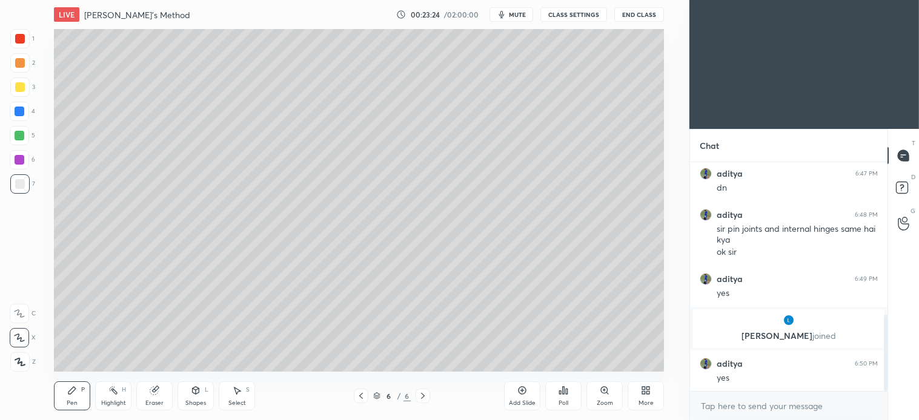
click at [21, 143] on div at bounding box center [19, 135] width 19 height 19
click at [237, 395] on icon at bounding box center [237, 391] width 10 height 10
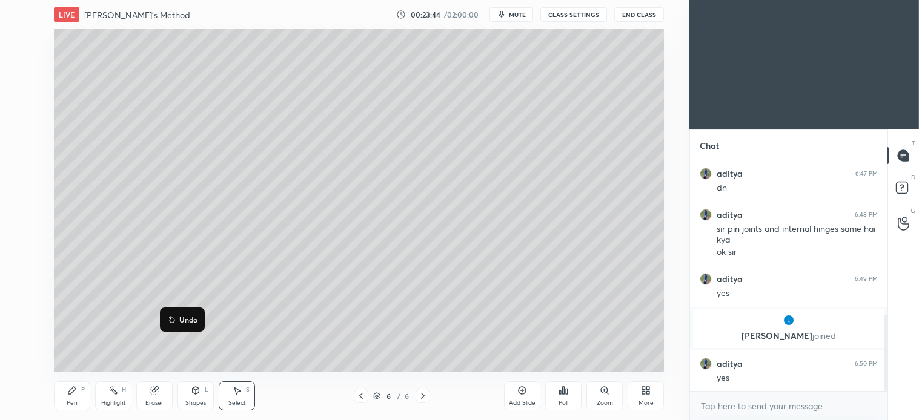
click at [316, 286] on div "0 ° Undo Copy Duplicate Duplicate to new slide Delete" at bounding box center [359, 200] width 610 height 343
click at [79, 398] on div "Pen P" at bounding box center [72, 396] width 36 height 29
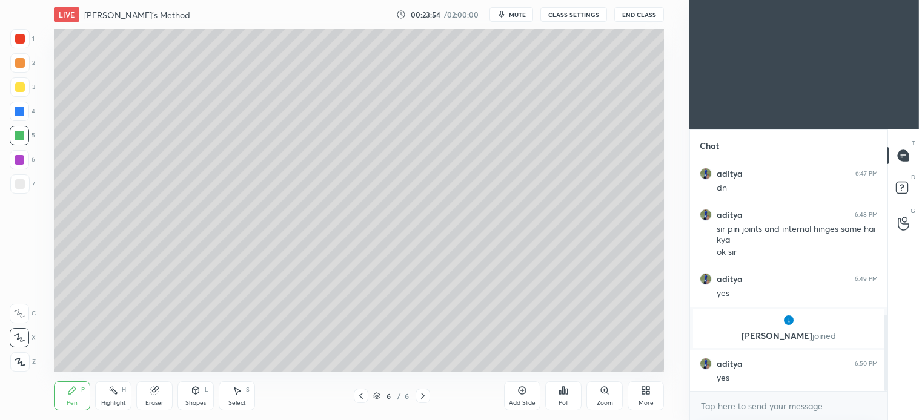
click at [237, 398] on div "Select S" at bounding box center [237, 396] width 36 height 29
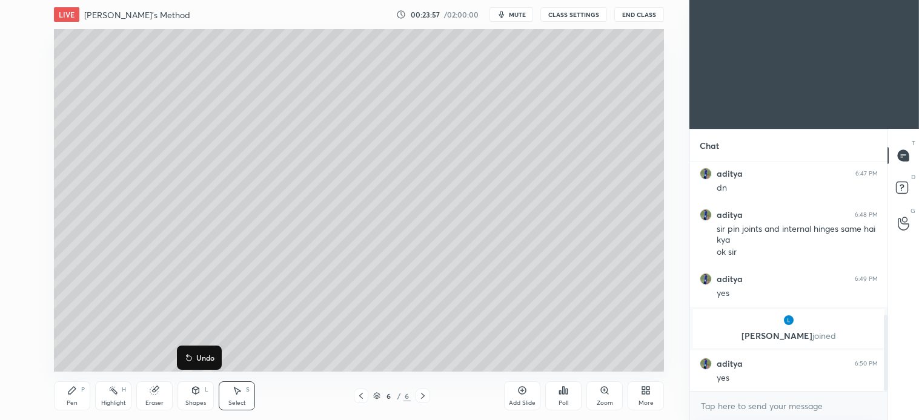
click at [81, 394] on div "Pen P" at bounding box center [72, 396] width 36 height 29
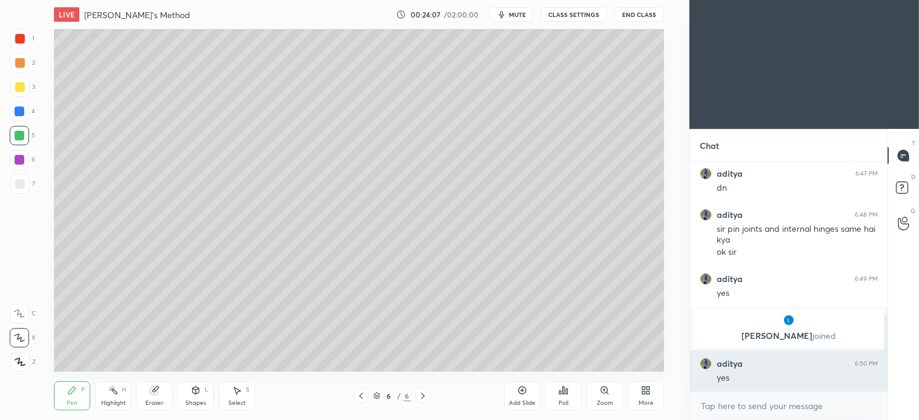
scroll to position [461, 0]
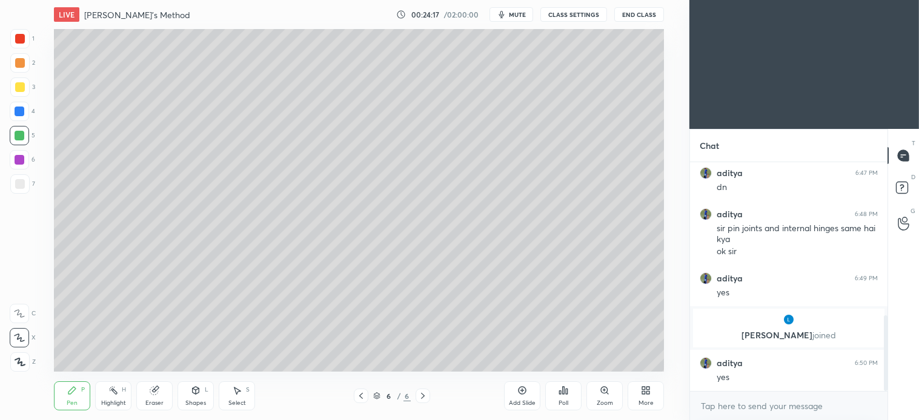
click at [421, 400] on icon at bounding box center [423, 396] width 10 height 10
click at [521, 395] on icon at bounding box center [522, 391] width 10 height 10
click at [25, 82] on div at bounding box center [19, 87] width 19 height 19
click at [203, 394] on div "Shapes L" at bounding box center [195, 396] width 36 height 29
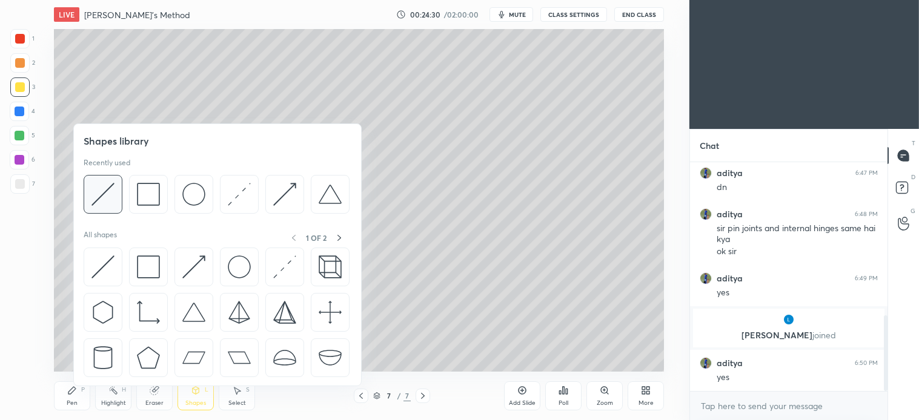
click at [113, 200] on img at bounding box center [102, 194] width 23 height 23
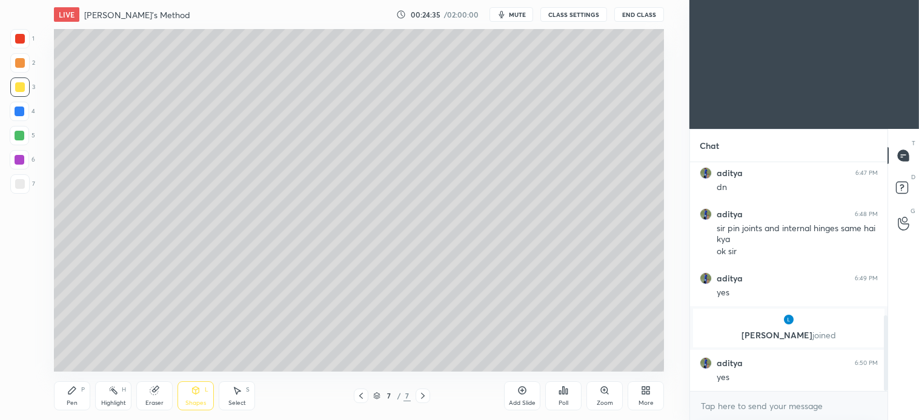
click at [76, 392] on icon at bounding box center [72, 391] width 10 height 10
click at [22, 63] on div at bounding box center [20, 63] width 10 height 10
click at [208, 390] on div "L" at bounding box center [207, 390] width 4 height 6
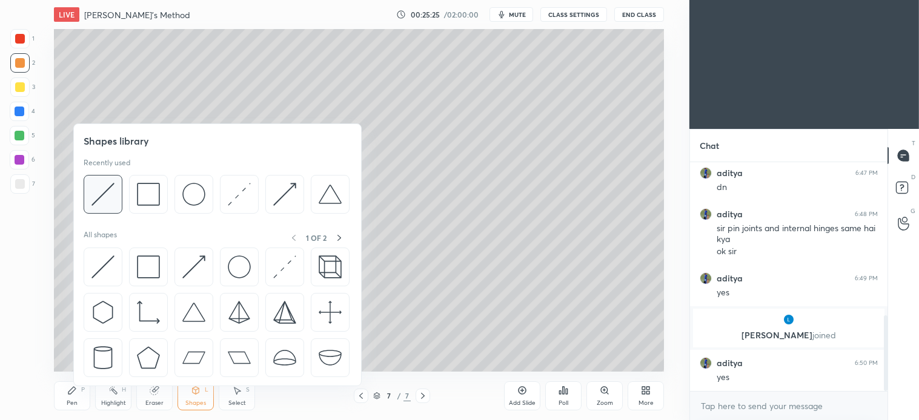
click at [99, 196] on img at bounding box center [102, 194] width 23 height 23
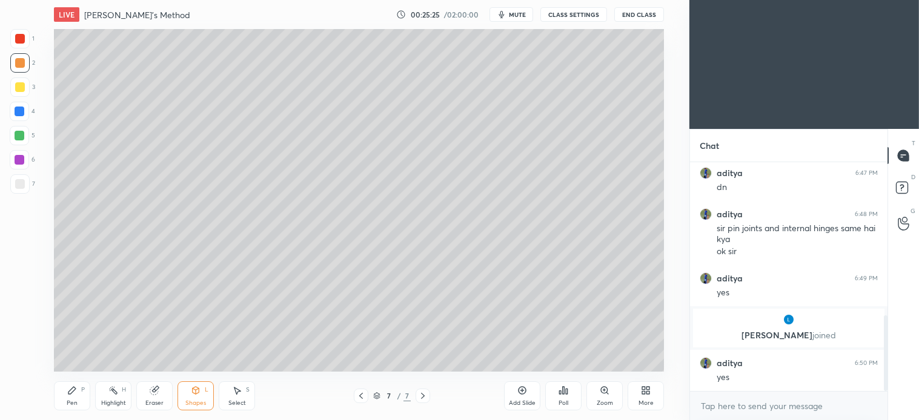
click at [21, 179] on div at bounding box center [20, 184] width 10 height 10
click at [79, 397] on div "Pen P" at bounding box center [72, 396] width 36 height 29
click at [198, 400] on div "Shapes" at bounding box center [195, 403] width 21 height 6
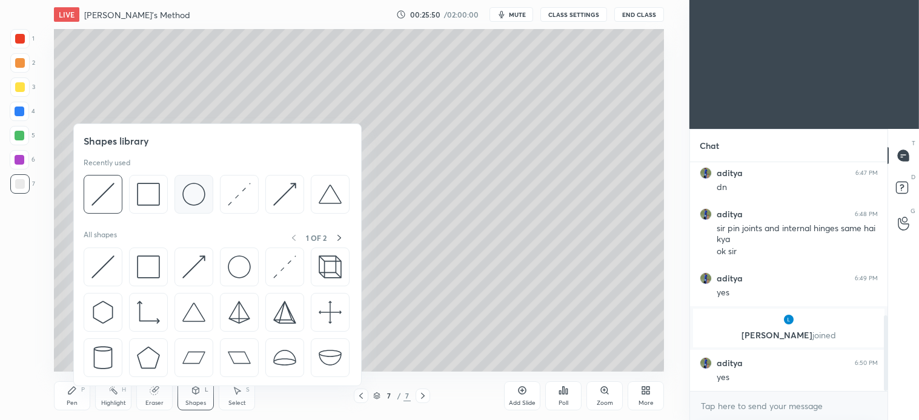
click at [200, 203] on img at bounding box center [193, 194] width 23 height 23
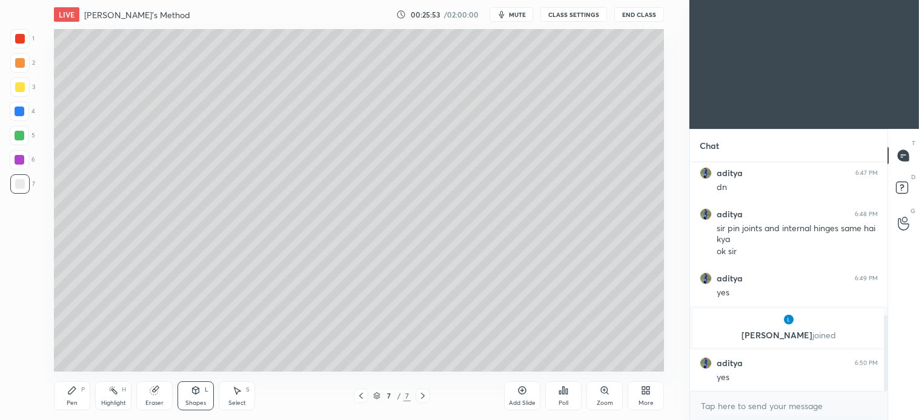
click at [237, 397] on div "Select S" at bounding box center [237, 396] width 36 height 29
click at [269, 316] on div "0 ° Undo Copy Duplicate Duplicate to new slide Delete" at bounding box center [359, 200] width 610 height 343
click at [193, 394] on icon at bounding box center [196, 391] width 10 height 10
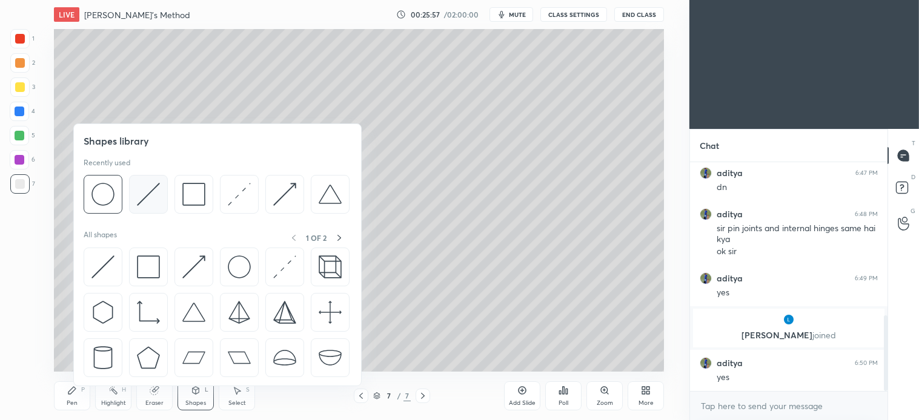
click at [149, 201] on img at bounding box center [148, 194] width 23 height 23
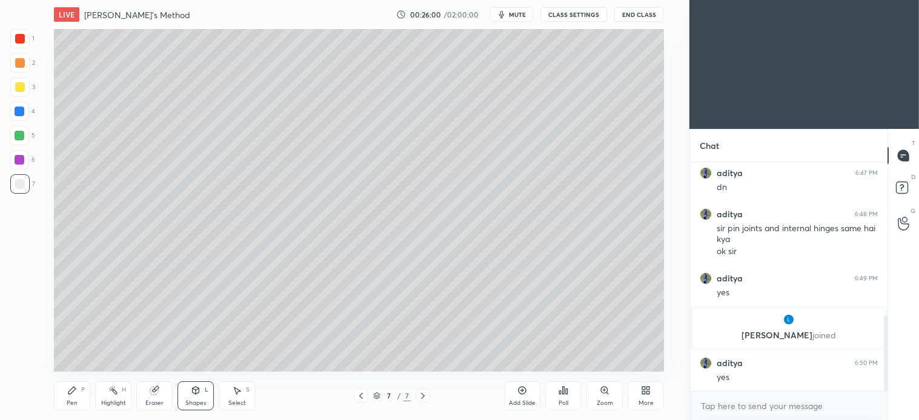
click at [74, 392] on icon at bounding box center [72, 391] width 10 height 10
click at [198, 397] on div "Shapes L" at bounding box center [195, 396] width 36 height 29
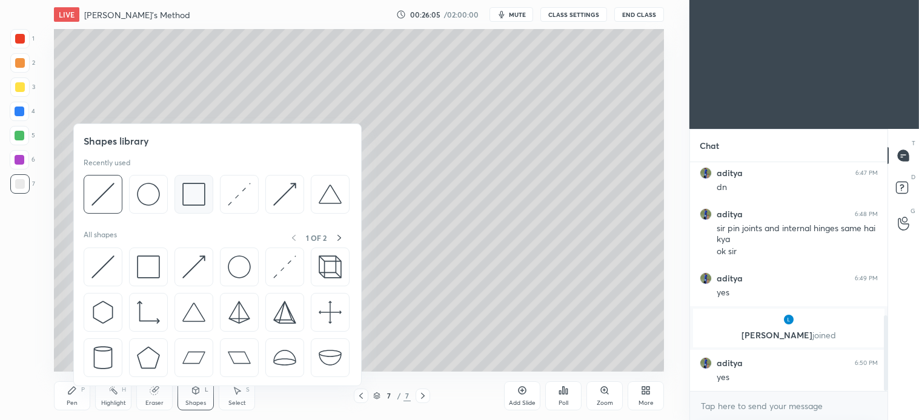
click at [200, 200] on img at bounding box center [193, 194] width 23 height 23
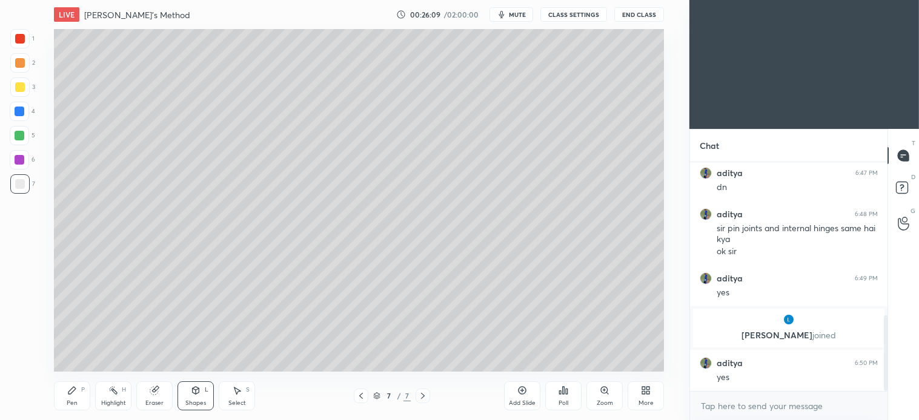
click at [197, 398] on div "Shapes L" at bounding box center [195, 396] width 36 height 29
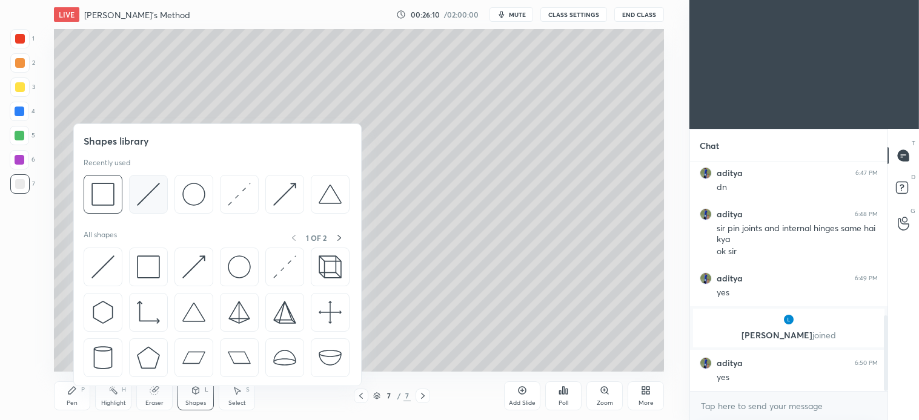
click at [153, 198] on img at bounding box center [148, 194] width 23 height 23
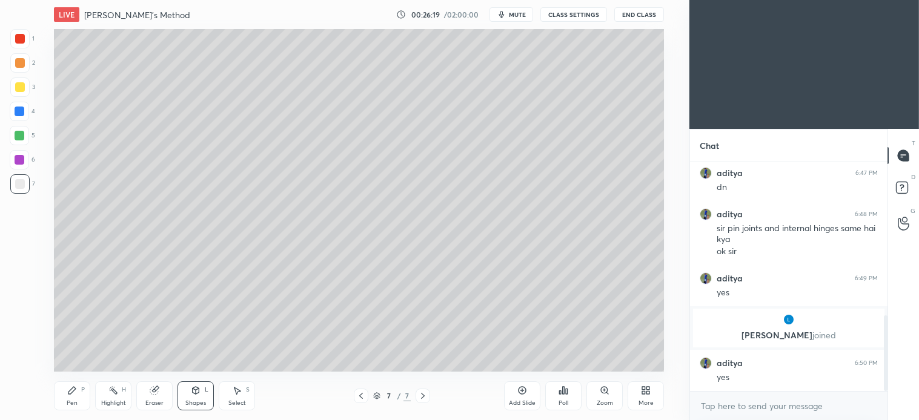
click at [236, 395] on icon at bounding box center [237, 391] width 10 height 10
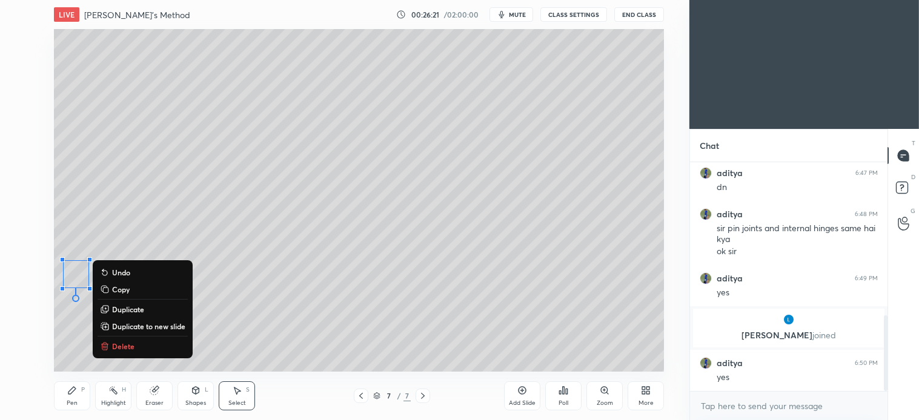
click at [130, 310] on p "Duplicate" at bounding box center [128, 310] width 32 height 10
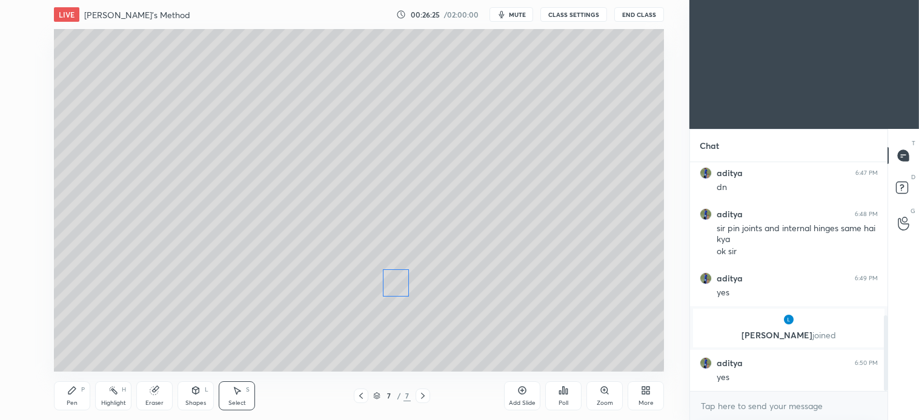
click at [395, 283] on div "0 ° Undo Copy Duplicate Duplicate to new slide Delete" at bounding box center [359, 200] width 610 height 343
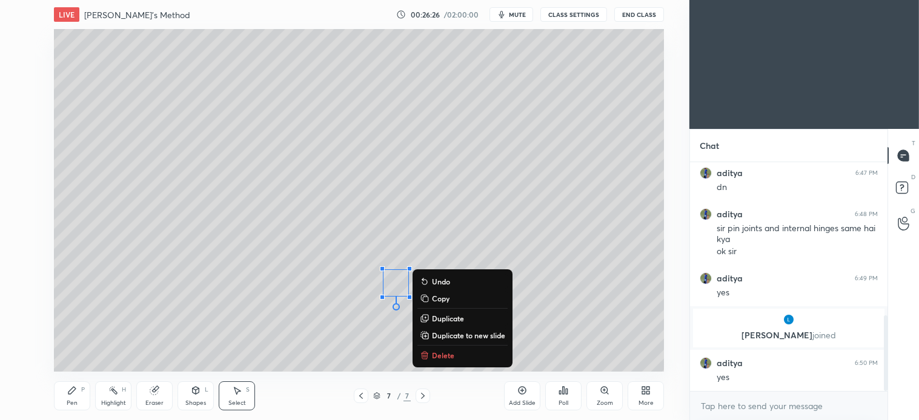
click at [356, 343] on div "0 ° Undo Copy Duplicate Duplicate to new slide Delete" at bounding box center [359, 200] width 610 height 343
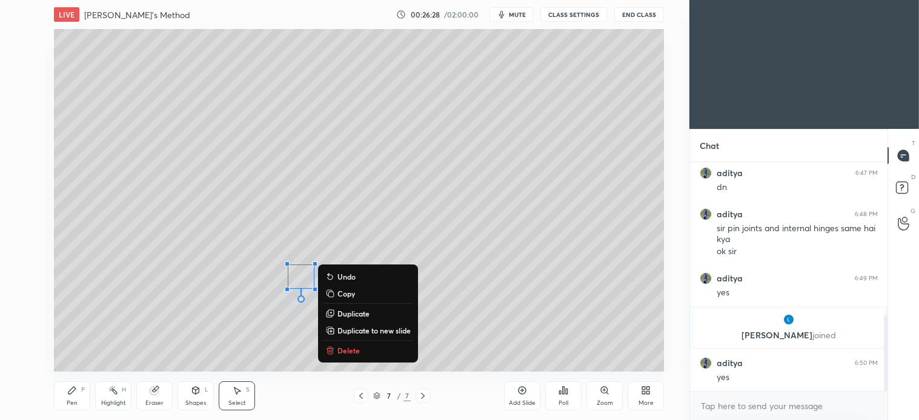
click at [360, 310] on p "Duplicate" at bounding box center [353, 314] width 32 height 10
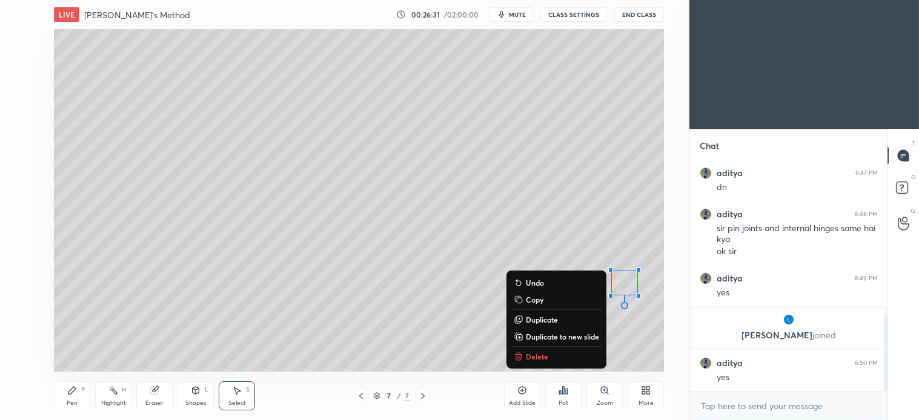
click at [431, 355] on div "0 ° Undo Copy Duplicate Duplicate to new slide Delete" at bounding box center [359, 200] width 610 height 343
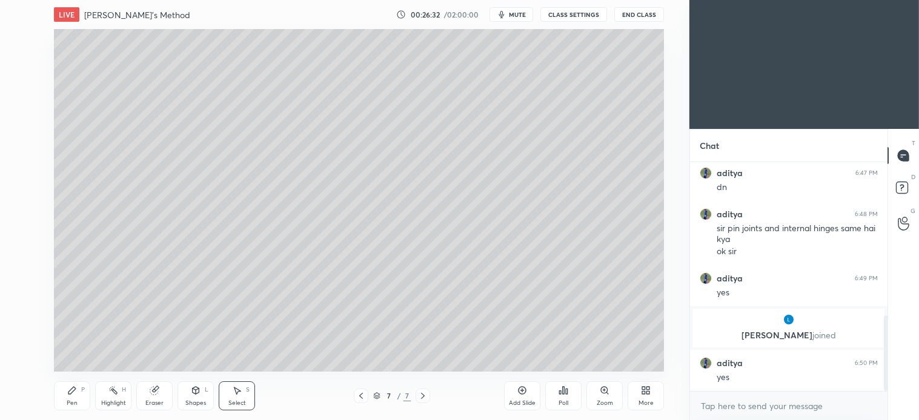
click at [73, 397] on div "Pen P" at bounding box center [72, 396] width 36 height 29
click at [237, 398] on div "Select S" at bounding box center [237, 396] width 36 height 29
click at [523, 17] on span "mute" at bounding box center [517, 14] width 17 height 8
click at [644, 16] on button "End Class" at bounding box center [639, 14] width 50 height 15
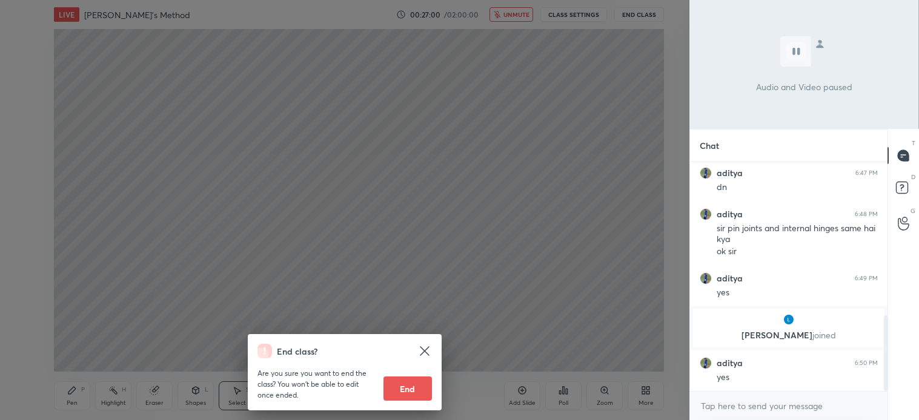
scroll to position [503, 0]
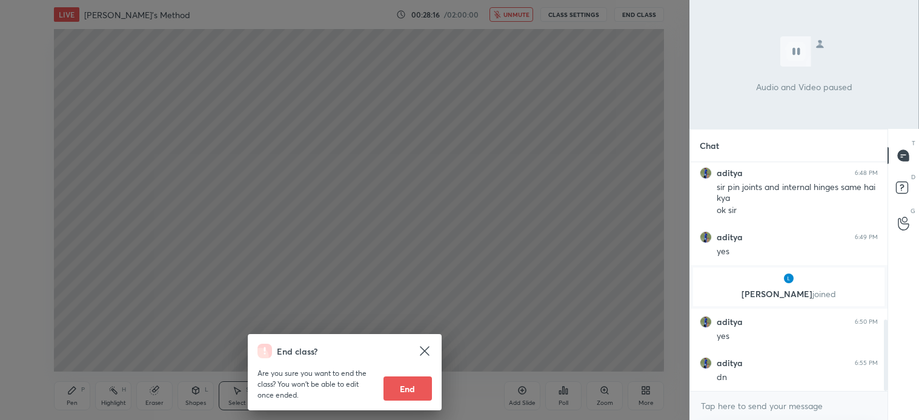
click at [521, 330] on div "End class? Are you sure you want to end the class? You won’t be able to edit on…" at bounding box center [344, 210] width 689 height 420
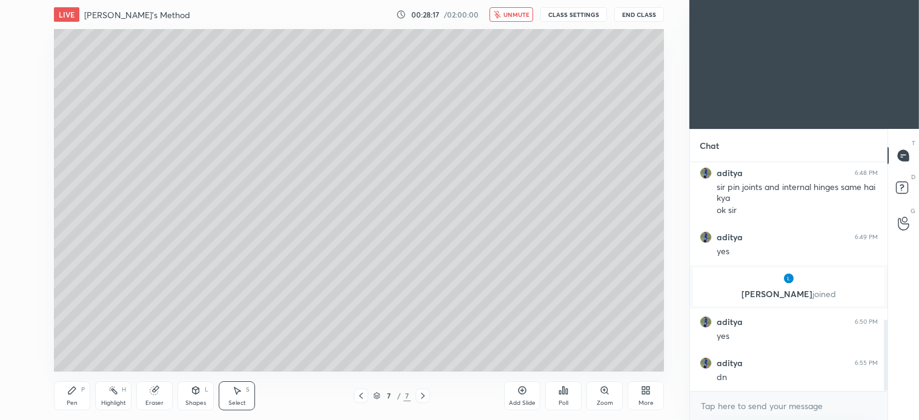
click at [515, 8] on button "unmute" at bounding box center [511, 14] width 44 height 15
click at [425, 401] on div at bounding box center [422, 396] width 15 height 15
click at [521, 391] on icon at bounding box center [522, 391] width 10 height 10
click at [79, 396] on div "Pen P" at bounding box center [72, 396] width 36 height 29
click at [23, 85] on div at bounding box center [20, 87] width 10 height 10
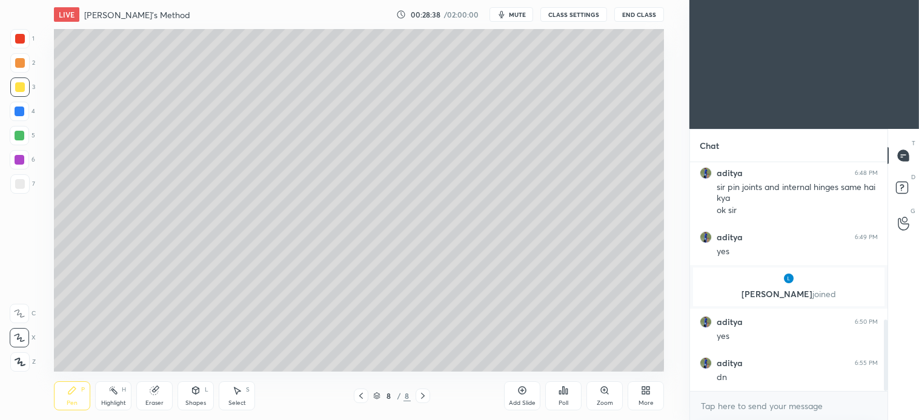
click at [201, 395] on div "Shapes L" at bounding box center [195, 396] width 36 height 29
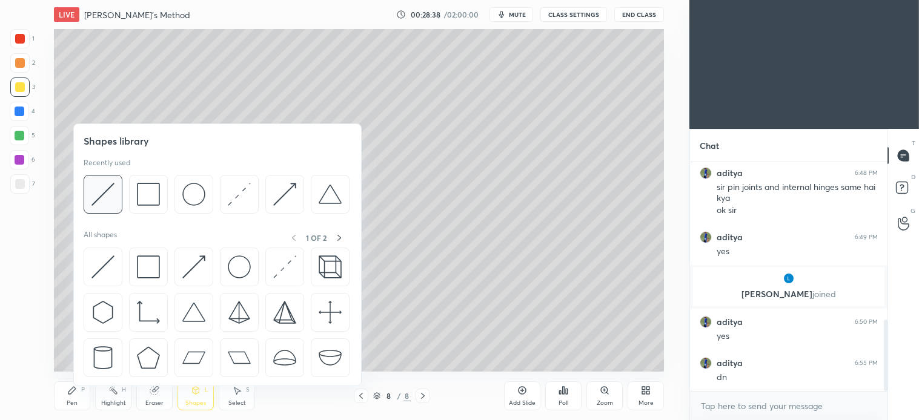
click at [116, 195] on div at bounding box center [103, 194] width 39 height 39
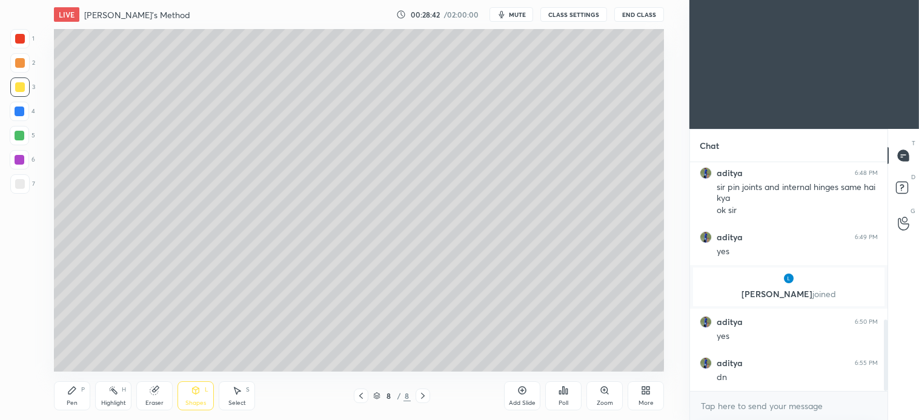
click at [76, 391] on icon at bounding box center [72, 391] width 10 height 10
click at [27, 62] on div at bounding box center [19, 62] width 19 height 19
click at [84, 392] on div "P" at bounding box center [83, 390] width 4 height 6
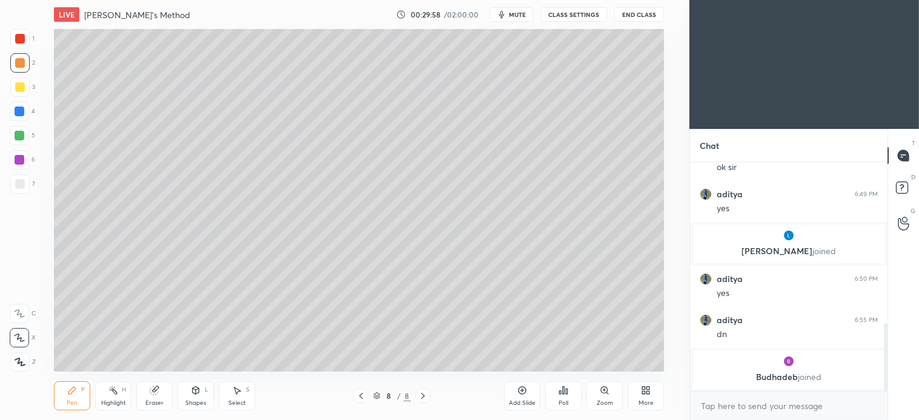
click at [240, 392] on icon at bounding box center [237, 391] width 10 height 10
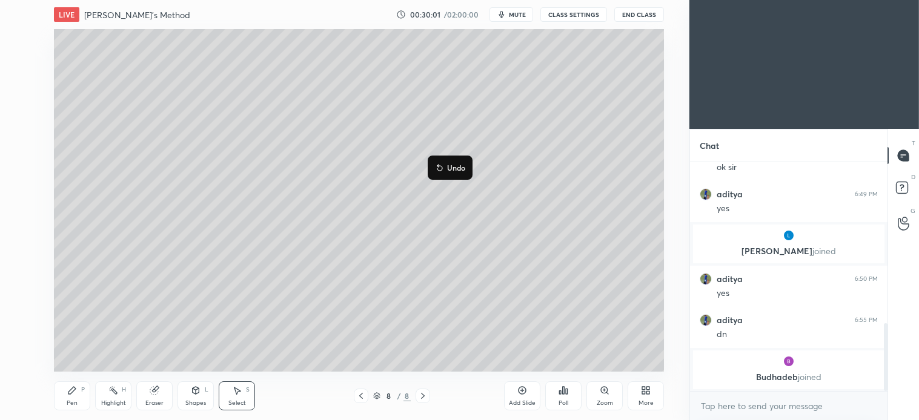
click at [331, 251] on div "0 ° Undo Copy Duplicate Duplicate to new slide Delete" at bounding box center [359, 200] width 610 height 343
click at [75, 398] on div "Pen P" at bounding box center [72, 396] width 36 height 29
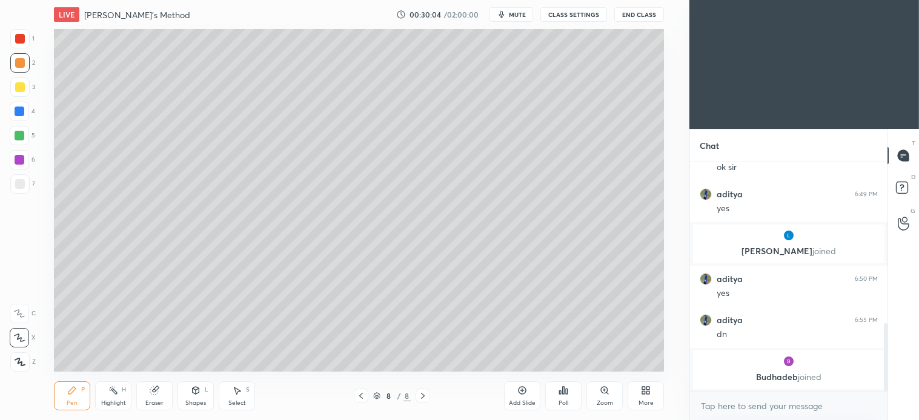
click at [203, 388] on div "Shapes L" at bounding box center [195, 396] width 36 height 29
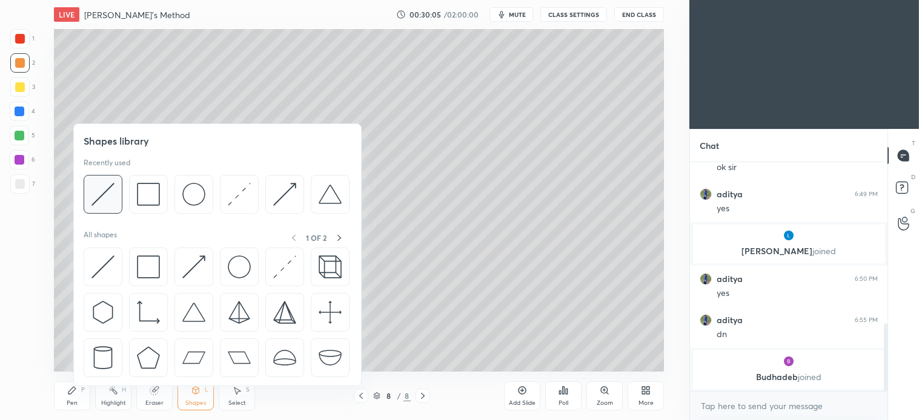
click at [101, 202] on img at bounding box center [102, 194] width 23 height 23
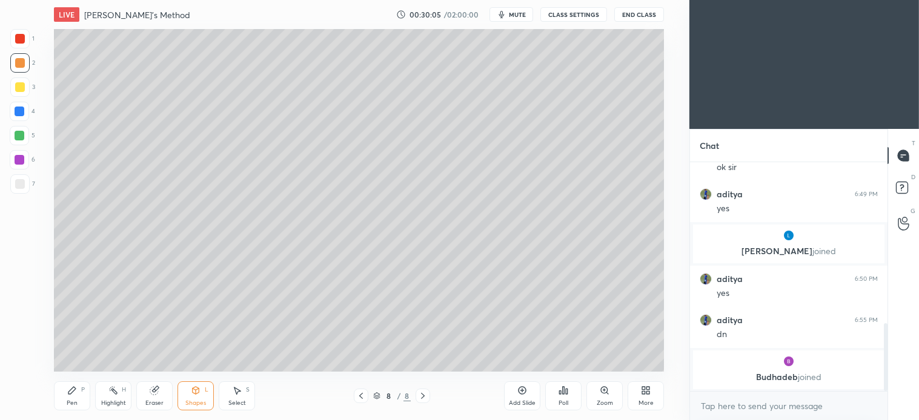
click at [19, 192] on div at bounding box center [19, 183] width 19 height 19
click at [196, 396] on div "Shapes L" at bounding box center [195, 396] width 36 height 29
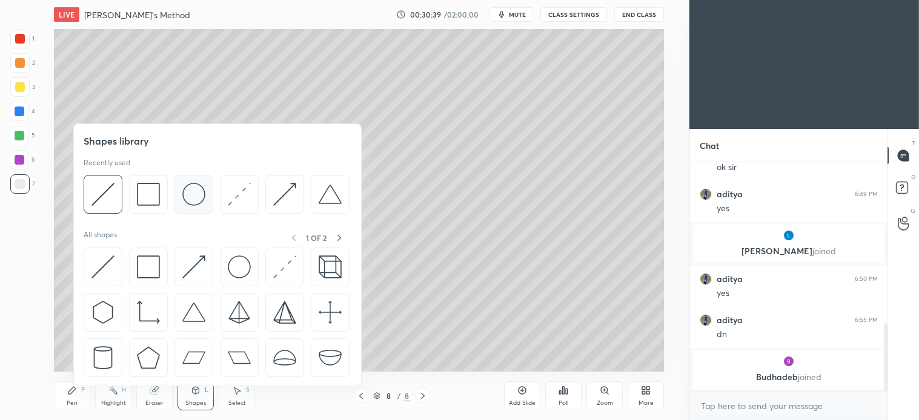
click at [192, 196] on img at bounding box center [193, 194] width 23 height 23
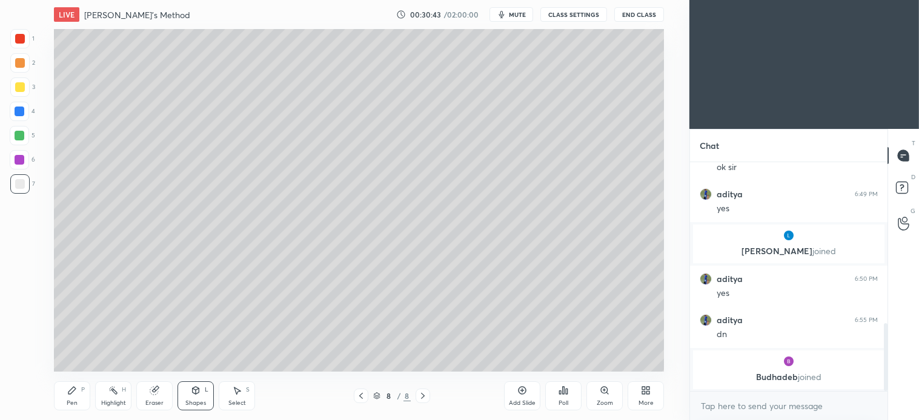
click at [190, 392] on div "Shapes L" at bounding box center [195, 396] width 36 height 29
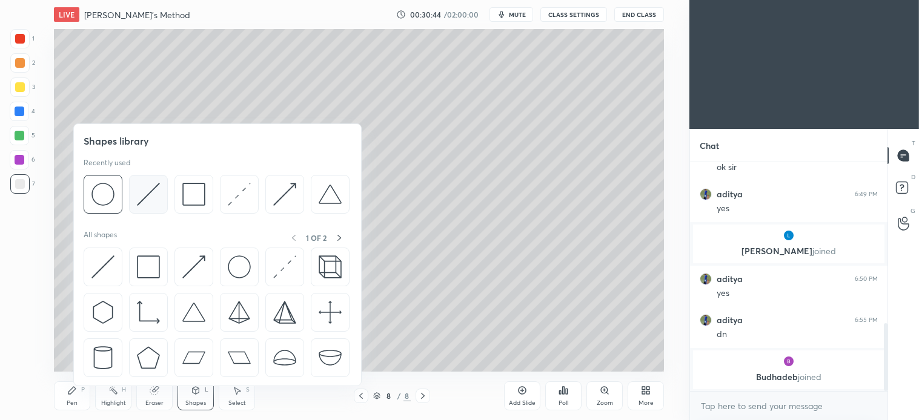
click at [147, 202] on img at bounding box center [148, 194] width 23 height 23
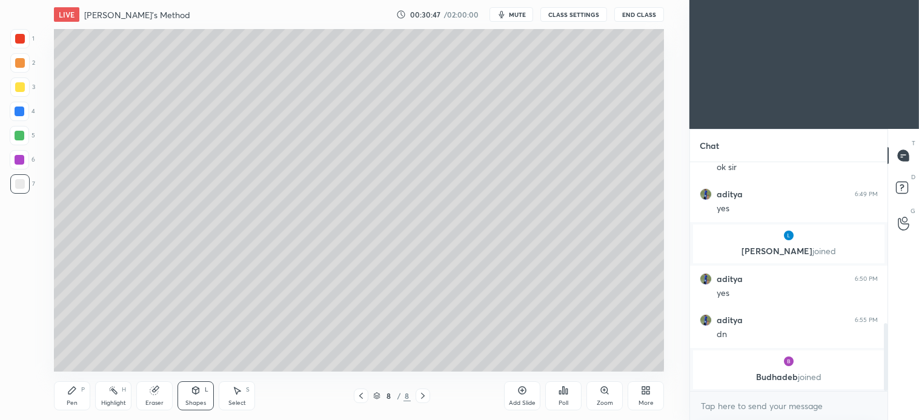
click at [73, 395] on icon at bounding box center [72, 391] width 10 height 10
click at [197, 394] on icon at bounding box center [196, 391] width 10 height 10
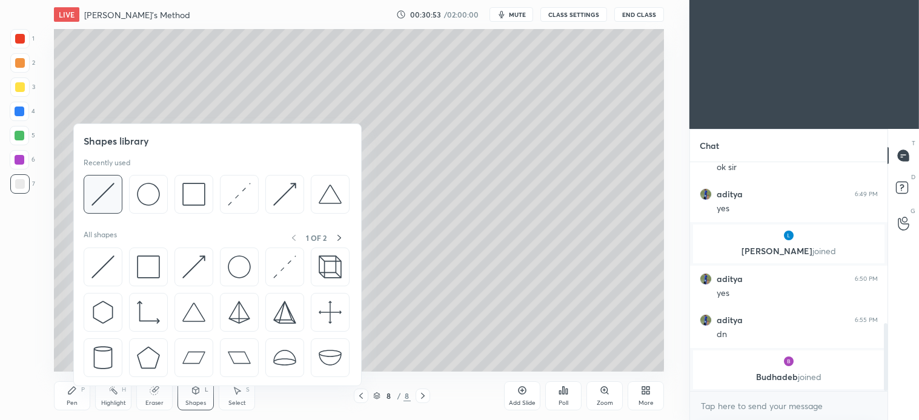
click at [111, 199] on img at bounding box center [102, 194] width 23 height 23
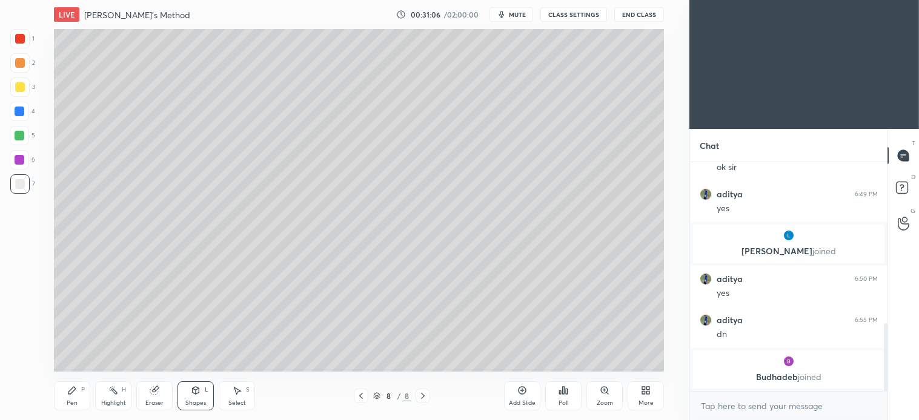
click at [74, 392] on icon at bounding box center [72, 391] width 10 height 10
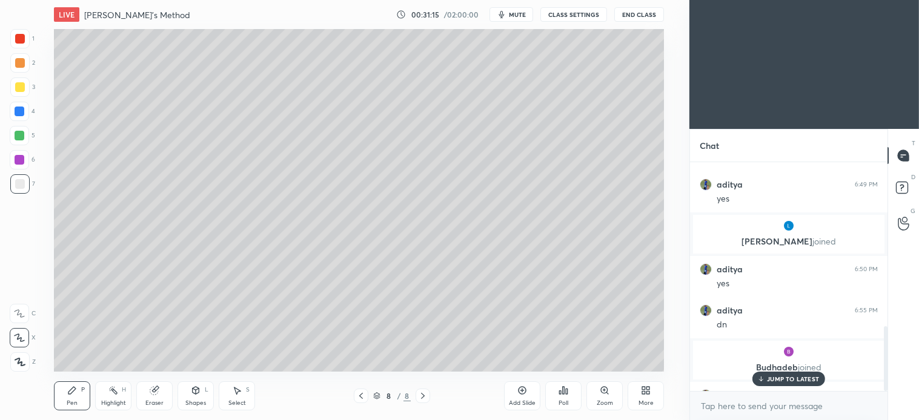
scroll to position [577, 0]
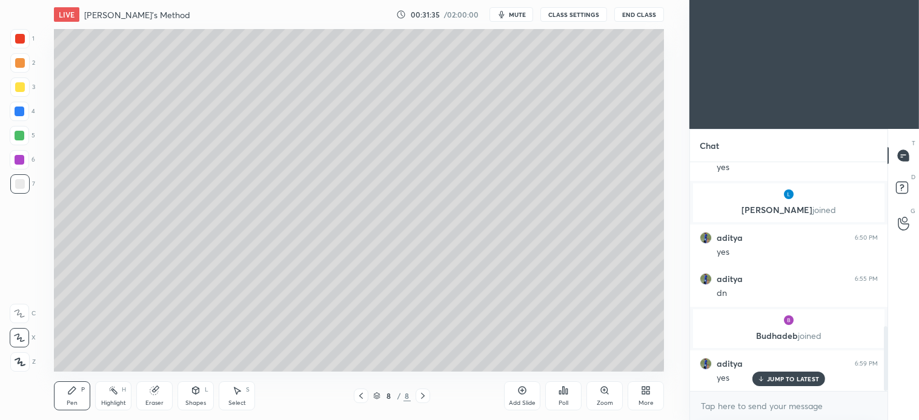
click at [243, 398] on div "Select S" at bounding box center [237, 396] width 36 height 29
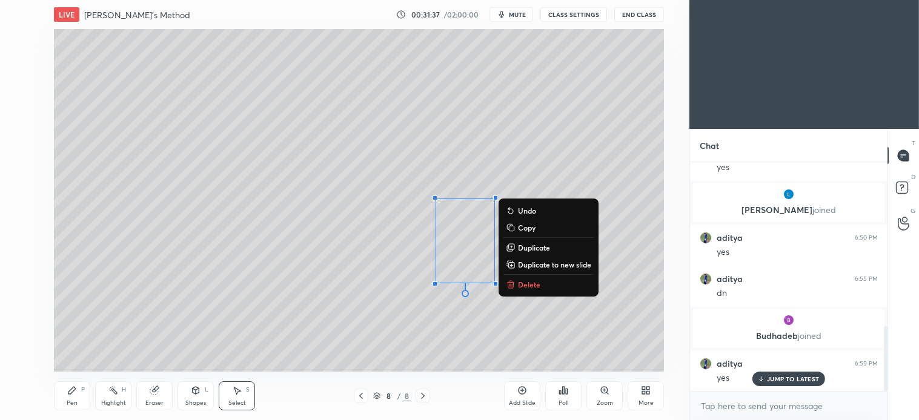
click at [397, 286] on div "0 ° Undo Copy Duplicate Duplicate to new slide Delete" at bounding box center [359, 200] width 610 height 343
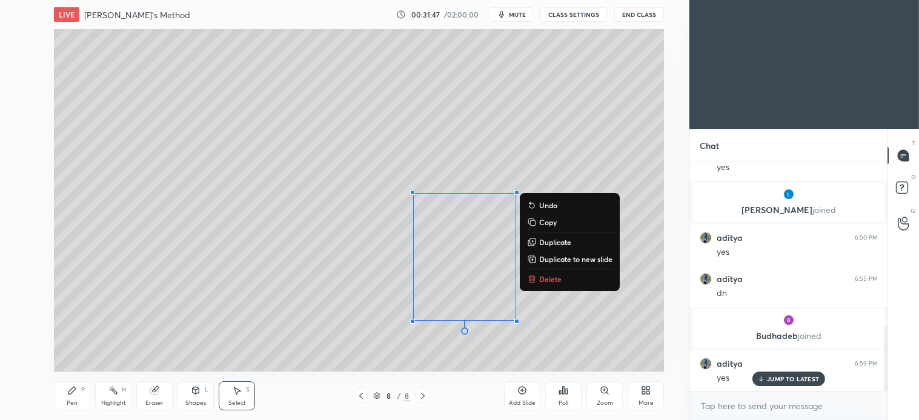
click at [552, 280] on p "Delete" at bounding box center [550, 279] width 22 height 10
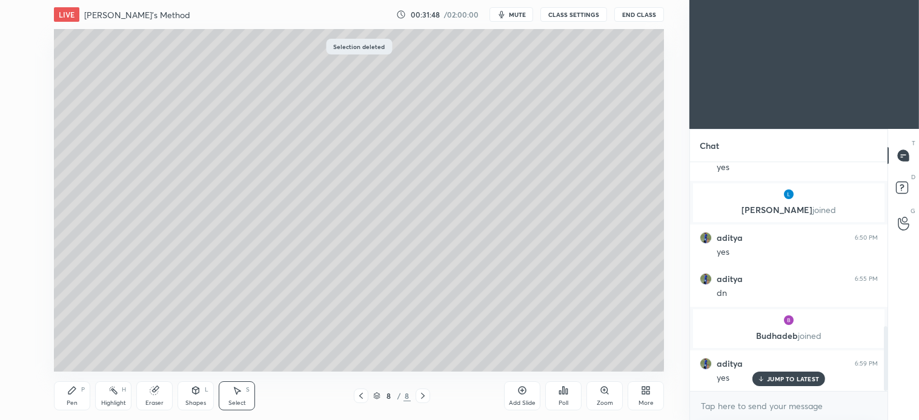
click at [197, 389] on icon at bounding box center [196, 390] width 7 height 2
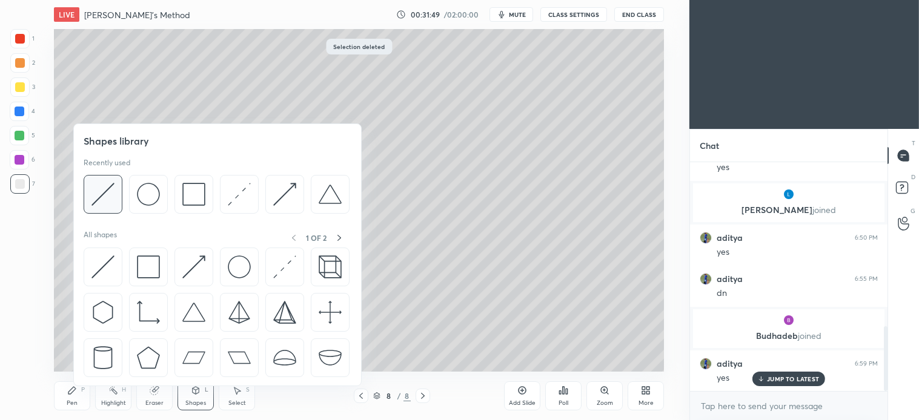
click at [108, 188] on img at bounding box center [102, 194] width 23 height 23
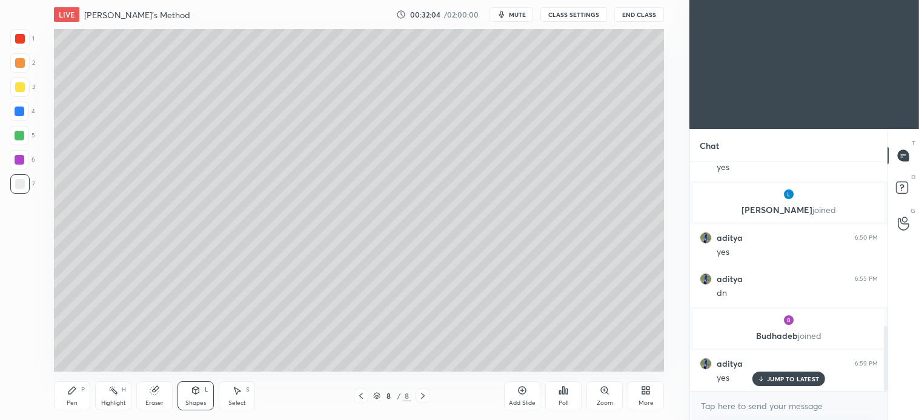
click at [239, 395] on icon at bounding box center [237, 391] width 10 height 10
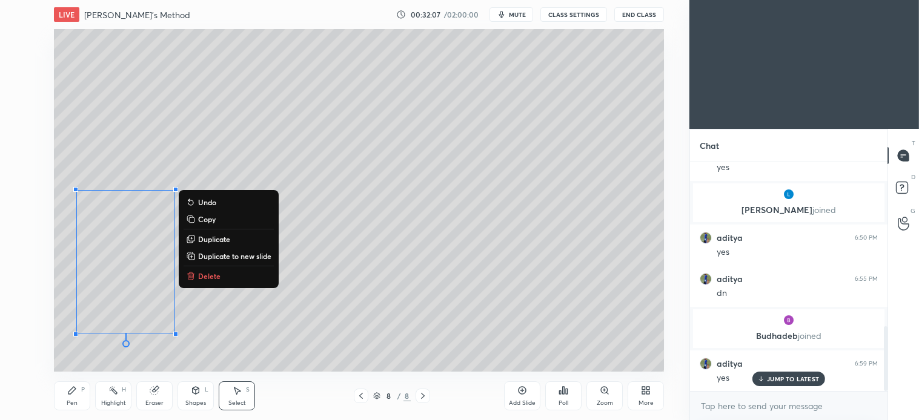
click at [70, 177] on div "0 ° Undo Copy Duplicate Duplicate to new slide Delete" at bounding box center [359, 200] width 610 height 343
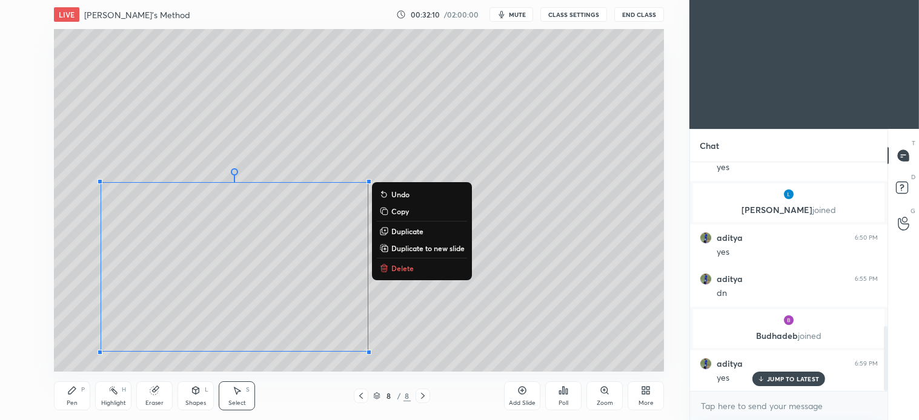
click at [522, 325] on div "0 ° Undo Copy Duplicate Duplicate to new slide Delete" at bounding box center [359, 200] width 610 height 343
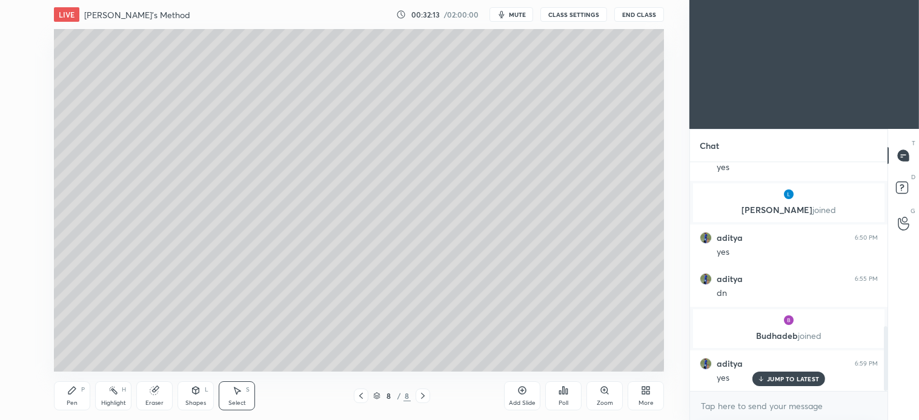
click at [239, 395] on icon at bounding box center [237, 391] width 10 height 10
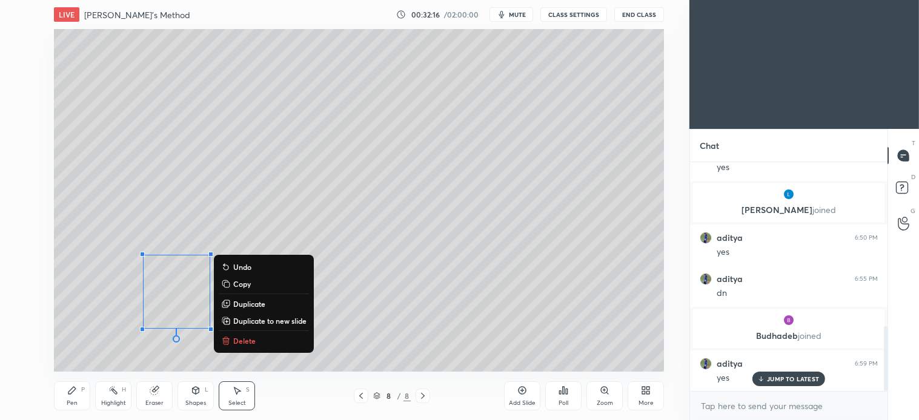
click at [248, 342] on p "Delete" at bounding box center [244, 341] width 22 height 10
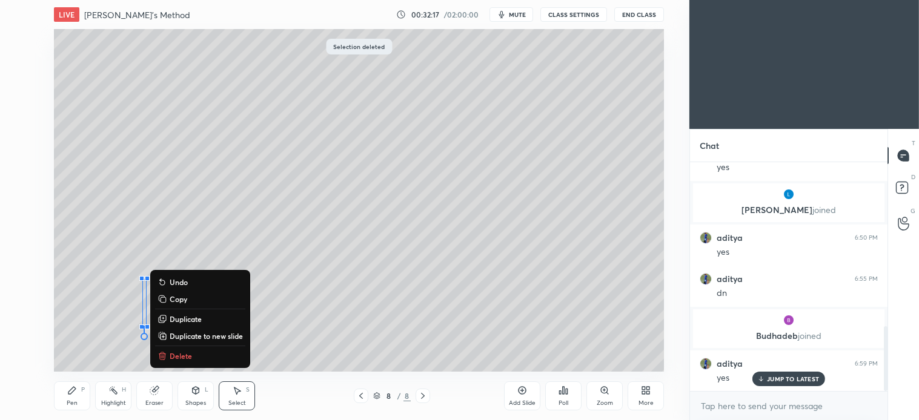
click at [190, 354] on p "Delete" at bounding box center [181, 356] width 22 height 10
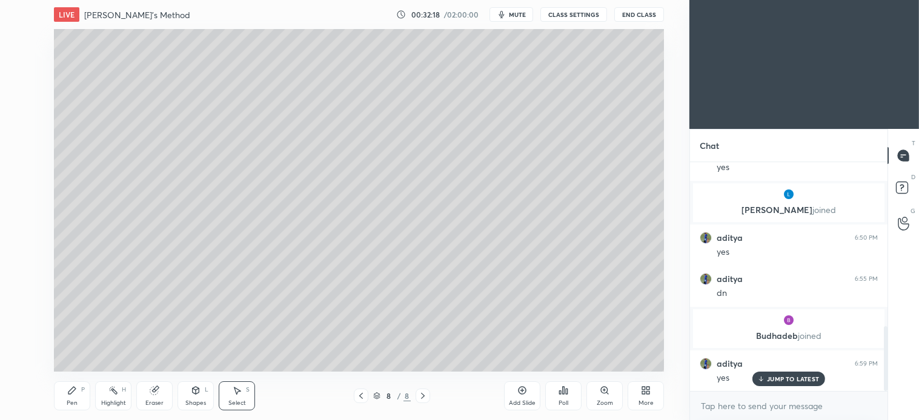
click at [202, 397] on div "Shapes L" at bounding box center [195, 396] width 36 height 29
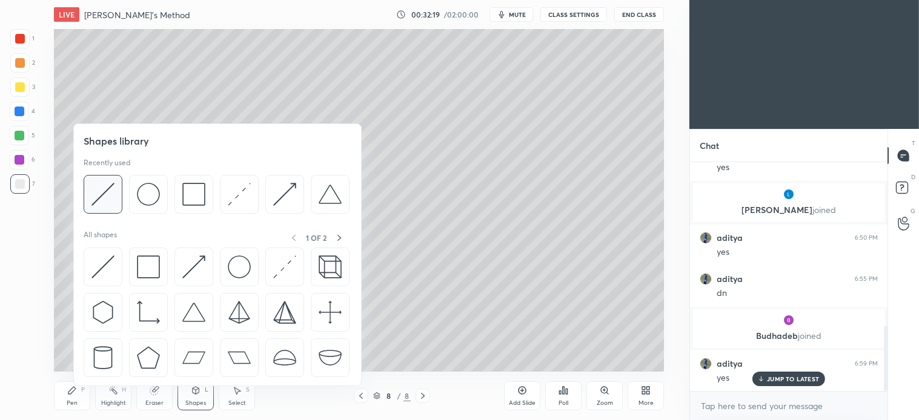
click at [121, 186] on div at bounding box center [103, 194] width 39 height 39
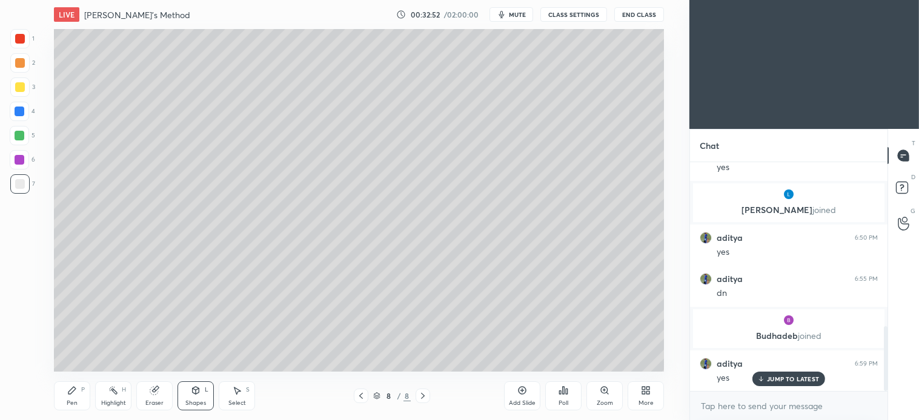
click at [79, 384] on div "Pen P" at bounding box center [72, 396] width 36 height 29
click at [21, 137] on div at bounding box center [20, 136] width 10 height 10
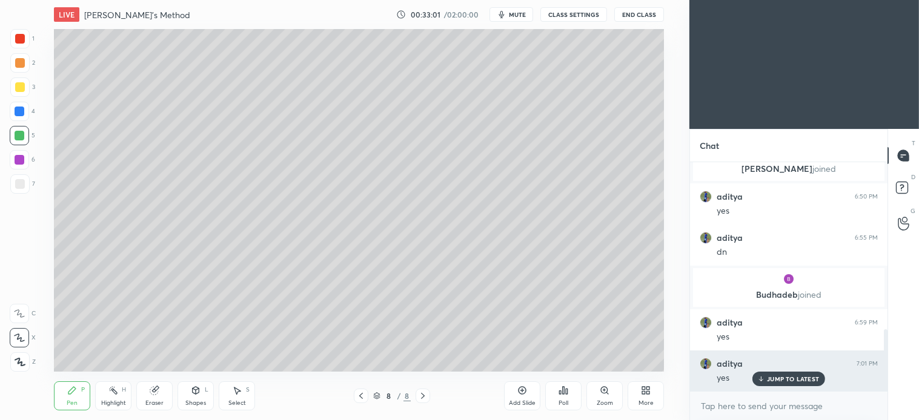
click at [792, 382] on p "JUMP TO LATEST" at bounding box center [793, 378] width 52 height 7
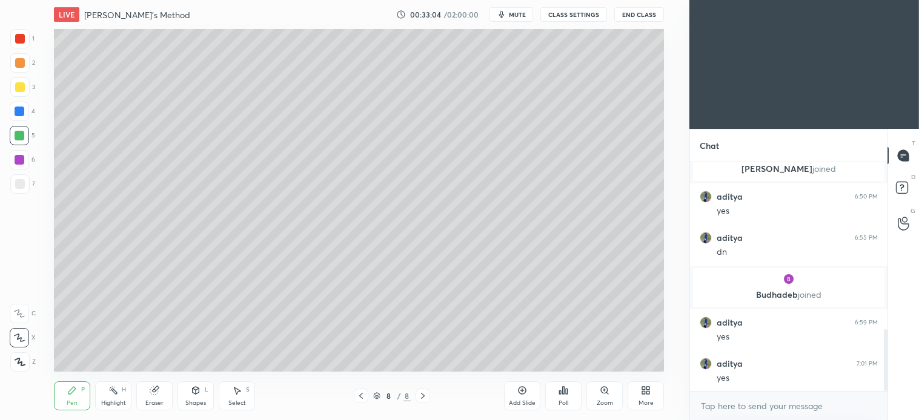
click at [197, 395] on icon at bounding box center [196, 391] width 10 height 10
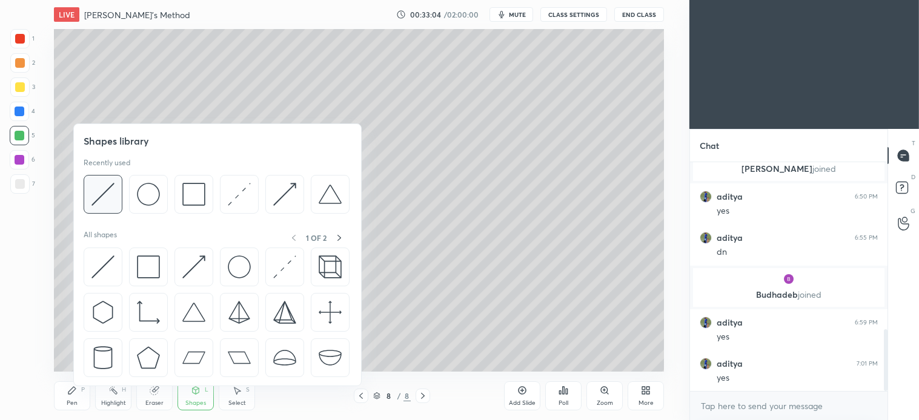
click at [111, 197] on img at bounding box center [102, 194] width 23 height 23
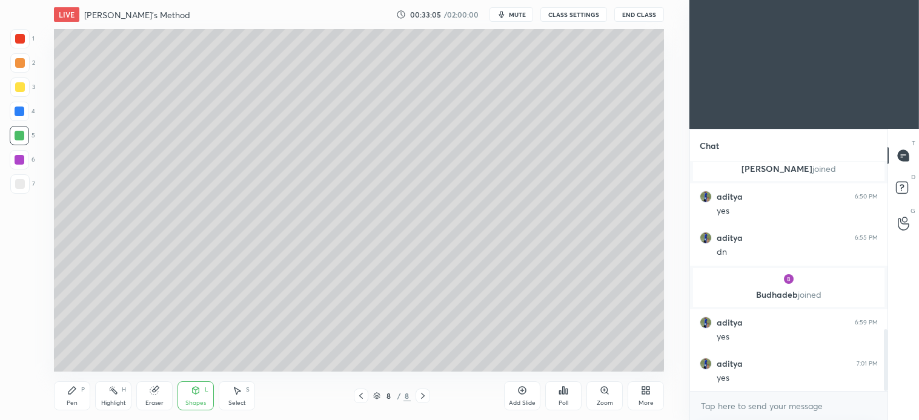
click at [32, 190] on div "7" at bounding box center [22, 183] width 25 height 19
click at [70, 403] on div "Pen" at bounding box center [72, 403] width 11 height 6
click at [241, 398] on div "Select S" at bounding box center [237, 396] width 36 height 29
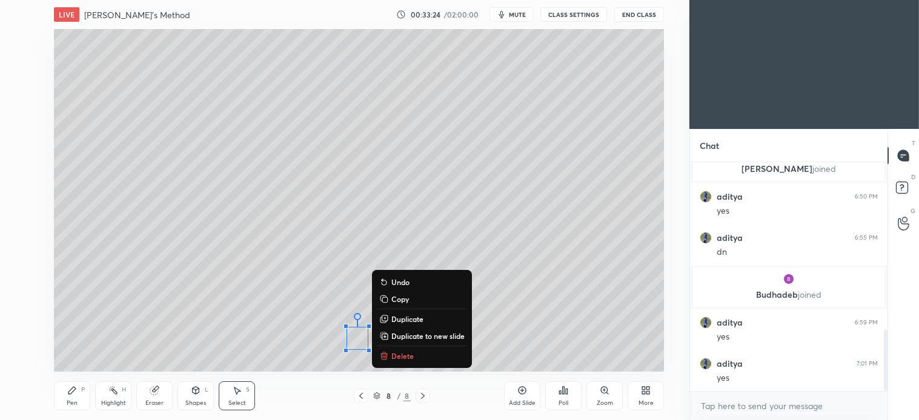
click at [414, 319] on p "Duplicate" at bounding box center [407, 319] width 32 height 10
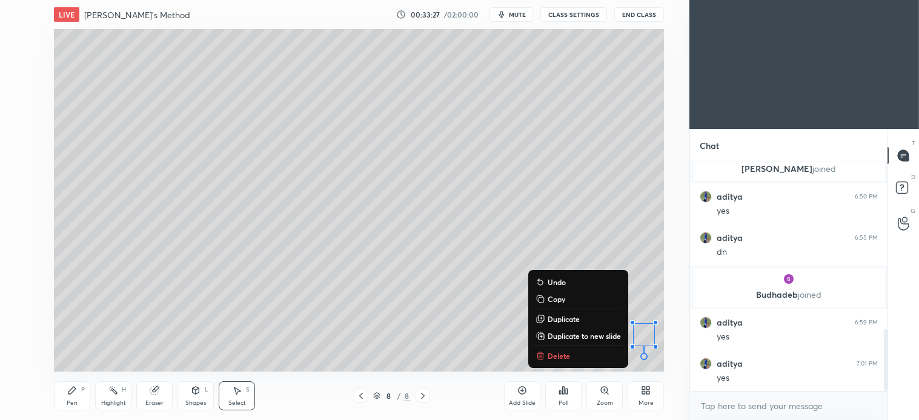
click at [650, 249] on div "0 ° Undo Copy Duplicate Duplicate to new slide Delete" at bounding box center [359, 200] width 610 height 343
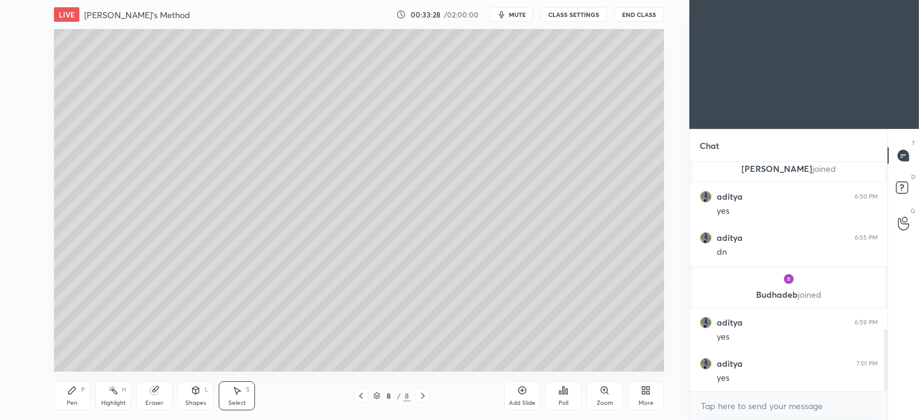
click at [194, 394] on icon at bounding box center [196, 390] width 7 height 7
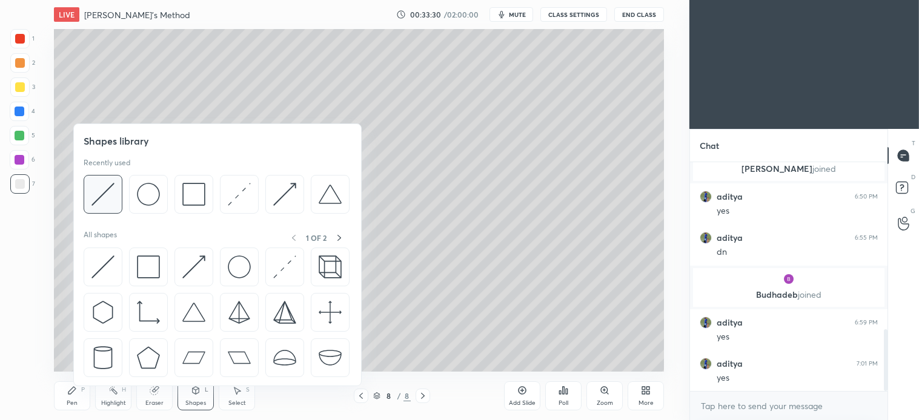
click at [113, 194] on img at bounding box center [102, 194] width 23 height 23
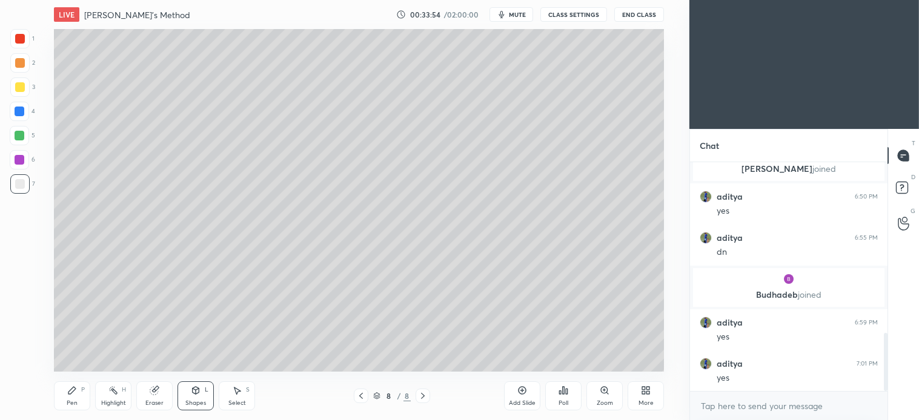
scroll to position [670, 0]
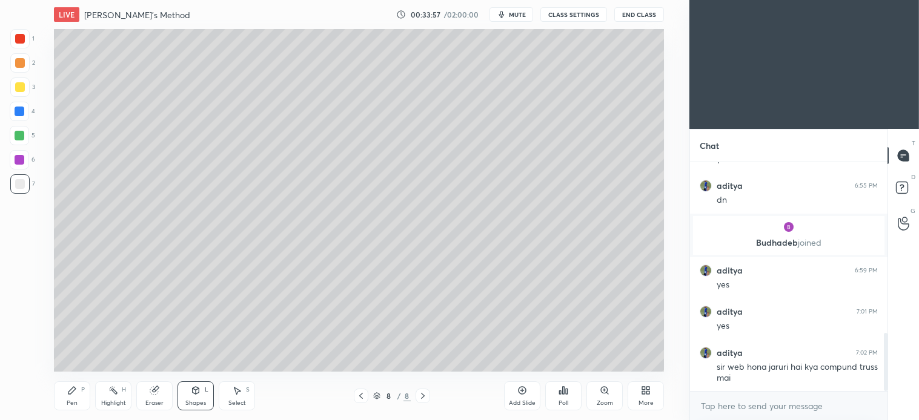
click at [75, 394] on icon at bounding box center [72, 391] width 10 height 10
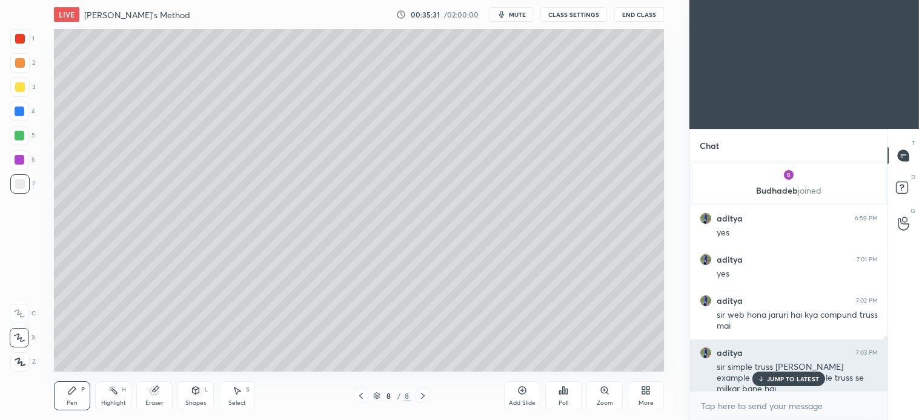
click at [796, 383] on p "JUMP TO LATEST" at bounding box center [793, 378] width 52 height 7
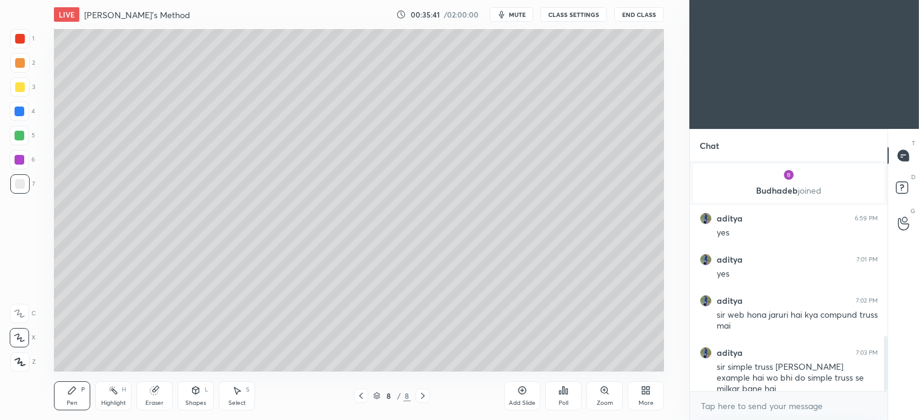
click at [362, 396] on icon at bounding box center [361, 396] width 10 height 10
click at [78, 395] on div "Pen P" at bounding box center [72, 396] width 36 height 29
click at [29, 180] on div "7" at bounding box center [22, 183] width 25 height 19
click at [23, 140] on div at bounding box center [19, 135] width 19 height 19
click at [19, 186] on div at bounding box center [20, 184] width 10 height 10
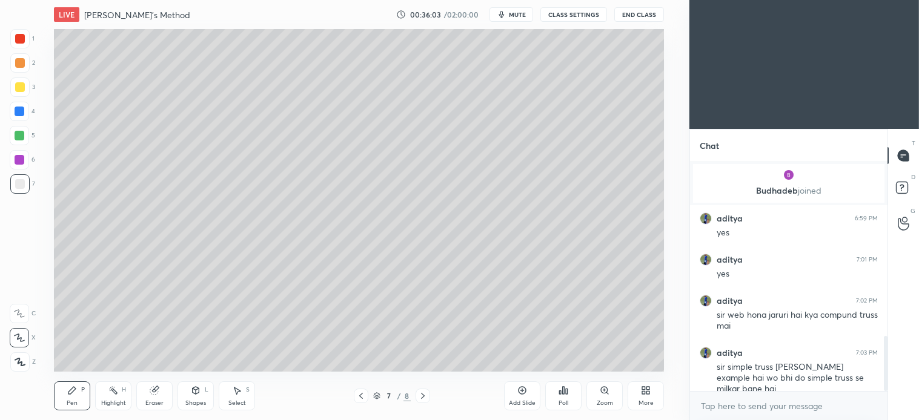
click at [25, 140] on div at bounding box center [19, 135] width 19 height 19
click at [240, 397] on div "Select S" at bounding box center [237, 396] width 36 height 29
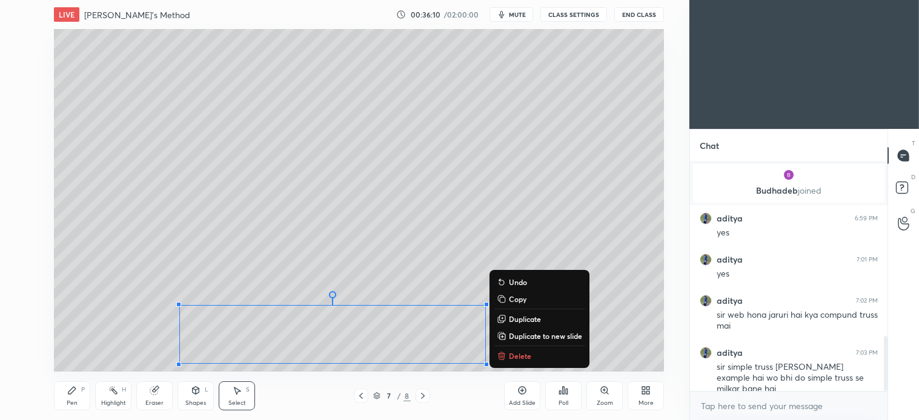
click at [521, 353] on p "Delete" at bounding box center [520, 356] width 22 height 10
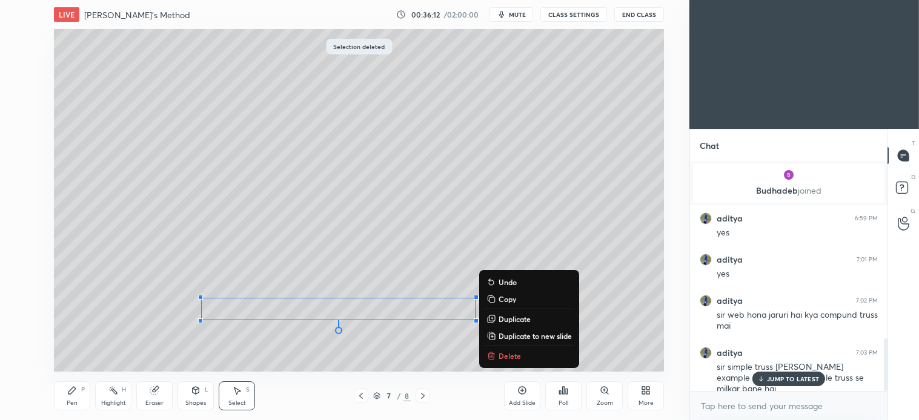
scroll to position [764, 0]
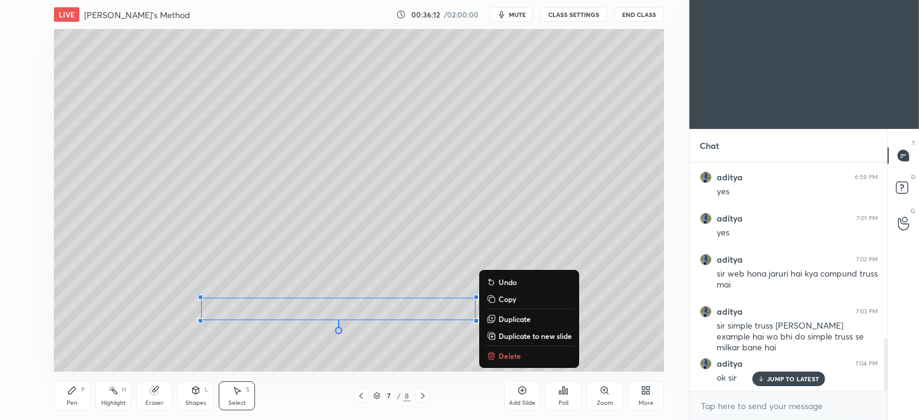
click at [512, 356] on p "Delete" at bounding box center [509, 356] width 22 height 10
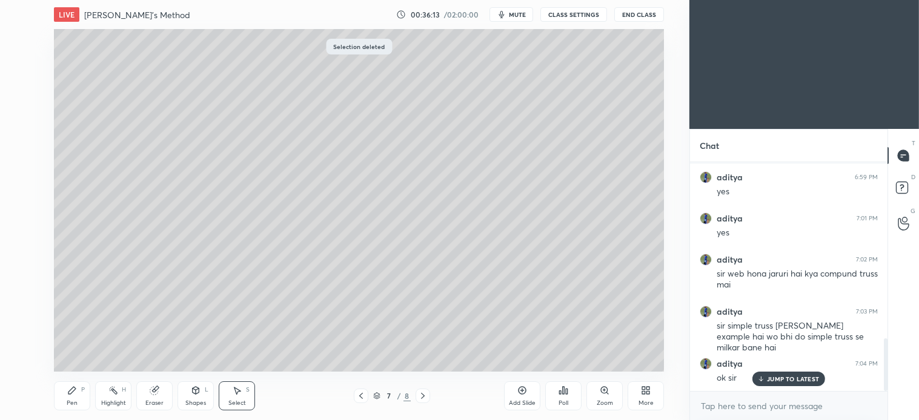
click at [74, 391] on icon at bounding box center [71, 390] width 7 height 7
click at [425, 397] on icon at bounding box center [423, 396] width 10 height 10
click at [74, 396] on div "Pen P" at bounding box center [72, 396] width 36 height 29
click at [360, 400] on icon at bounding box center [361, 396] width 10 height 10
click at [427, 398] on icon at bounding box center [423, 396] width 10 height 10
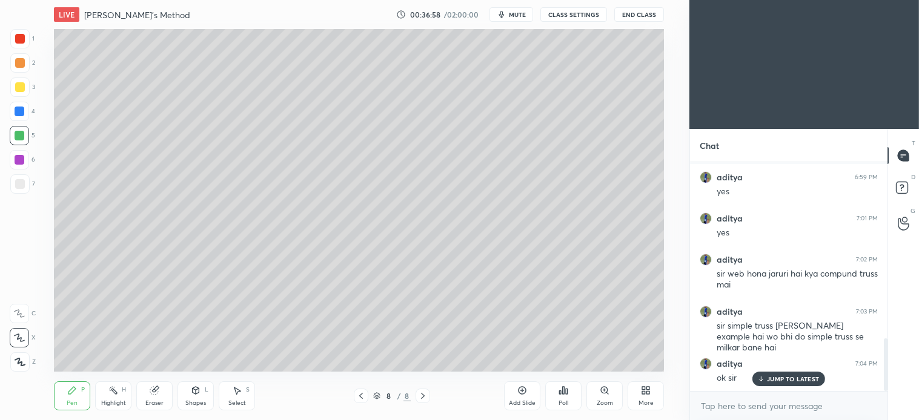
click at [426, 395] on icon at bounding box center [423, 396] width 10 height 10
click at [518, 395] on icon at bounding box center [522, 391] width 10 height 10
click at [24, 188] on div at bounding box center [19, 183] width 19 height 19
click at [245, 394] on div "Select S" at bounding box center [237, 396] width 36 height 29
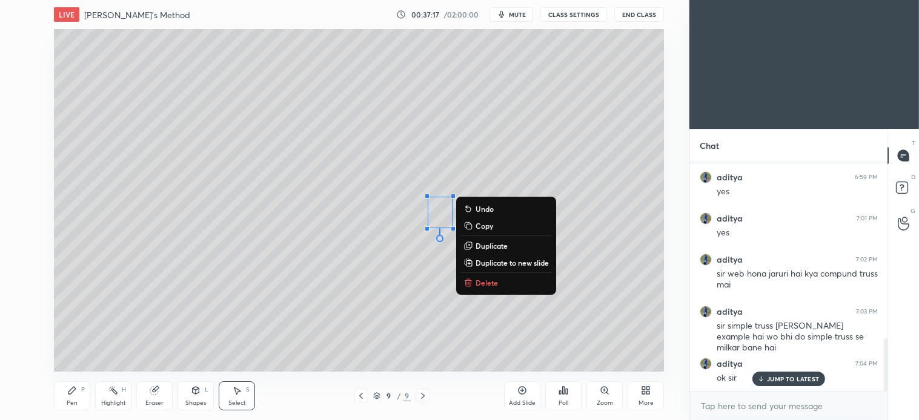
click at [333, 294] on div "0 ° Undo Copy Duplicate Duplicate to new slide Delete" at bounding box center [359, 200] width 610 height 343
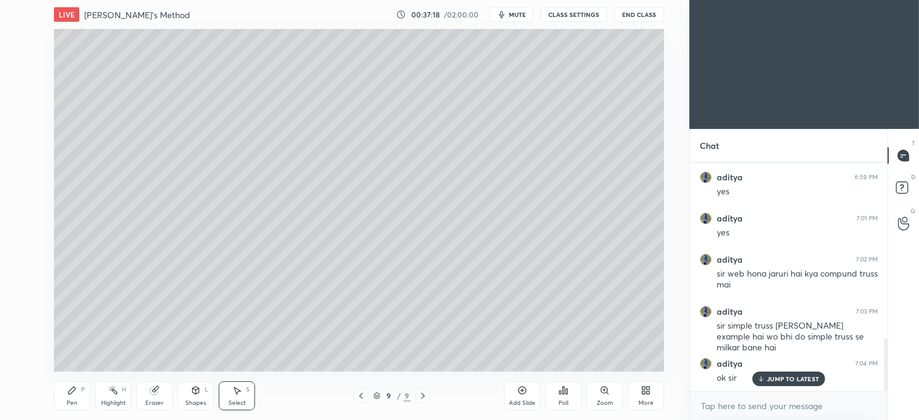
click at [93, 391] on div "Pen P Highlight H Eraser Shapes L Select S" at bounding box center [166, 396] width 225 height 29
click at [81, 396] on div "Pen P" at bounding box center [72, 396] width 36 height 29
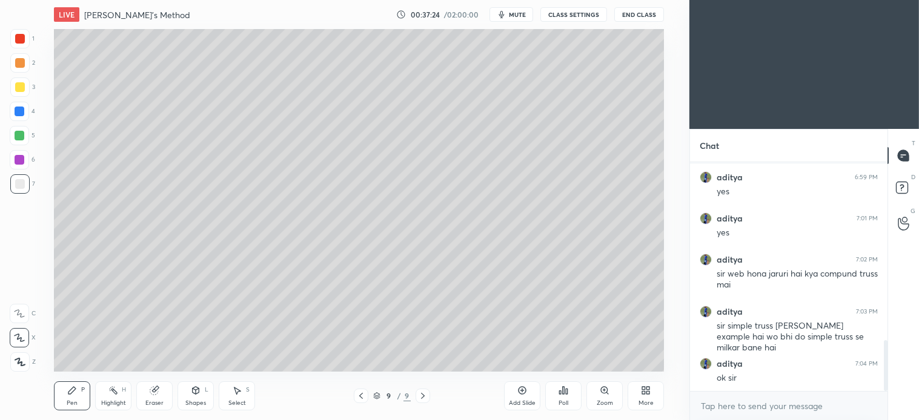
scroll to position [805, 0]
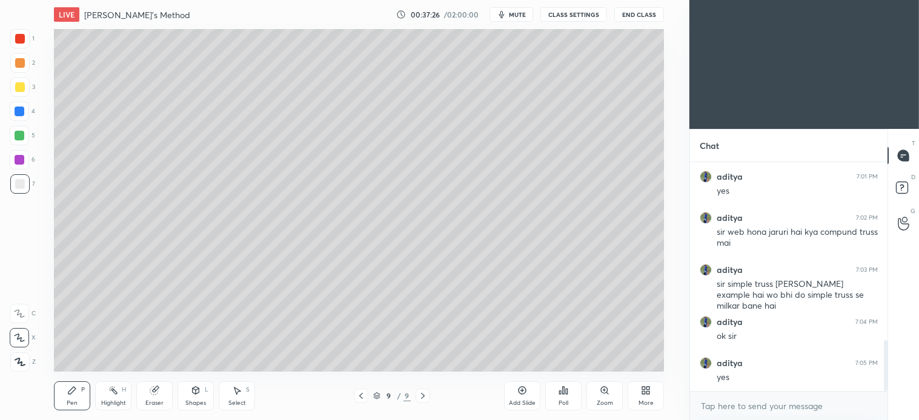
click at [243, 392] on div "Select S" at bounding box center [237, 396] width 36 height 29
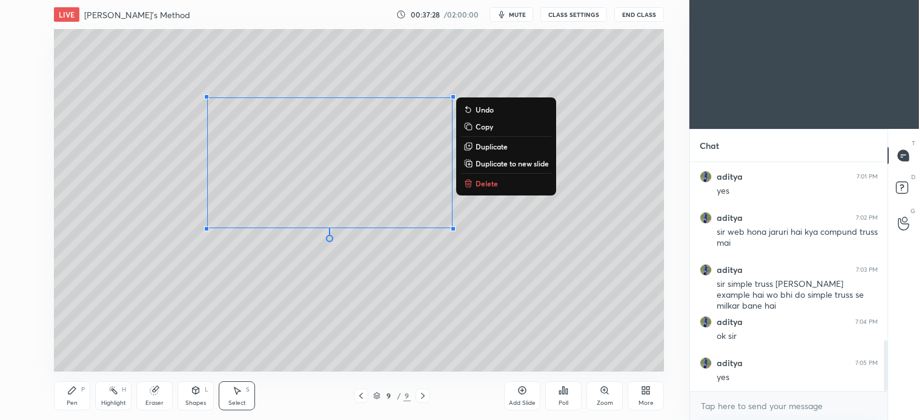
click at [485, 183] on p "Delete" at bounding box center [486, 184] width 22 height 10
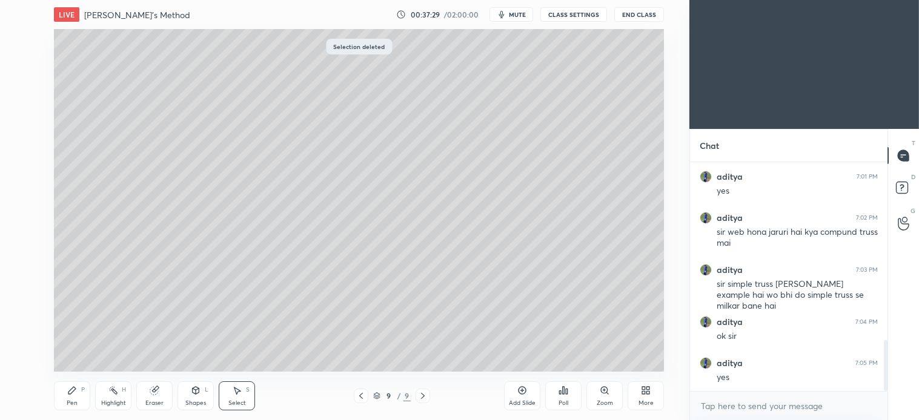
click at [77, 392] on div "Pen P" at bounding box center [72, 396] width 36 height 29
click at [240, 398] on div "Select S" at bounding box center [237, 396] width 36 height 29
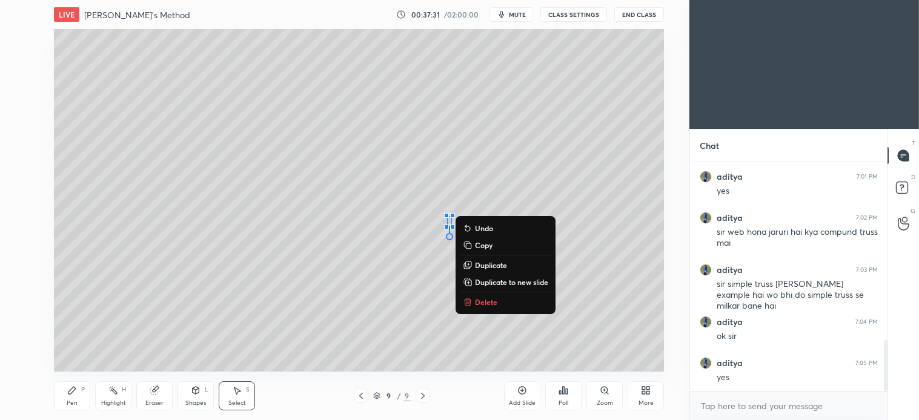
click at [486, 306] on p "Delete" at bounding box center [486, 302] width 22 height 10
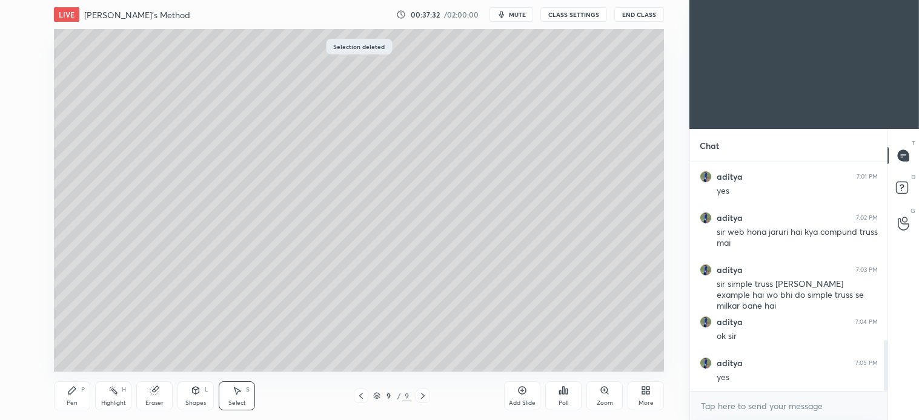
click at [73, 392] on icon at bounding box center [72, 391] width 10 height 10
click at [362, 395] on icon at bounding box center [361, 396] width 10 height 10
click at [425, 397] on icon at bounding box center [423, 396] width 10 height 10
click at [21, 88] on div at bounding box center [20, 87] width 10 height 10
click at [513, 17] on span "mute" at bounding box center [517, 14] width 17 height 8
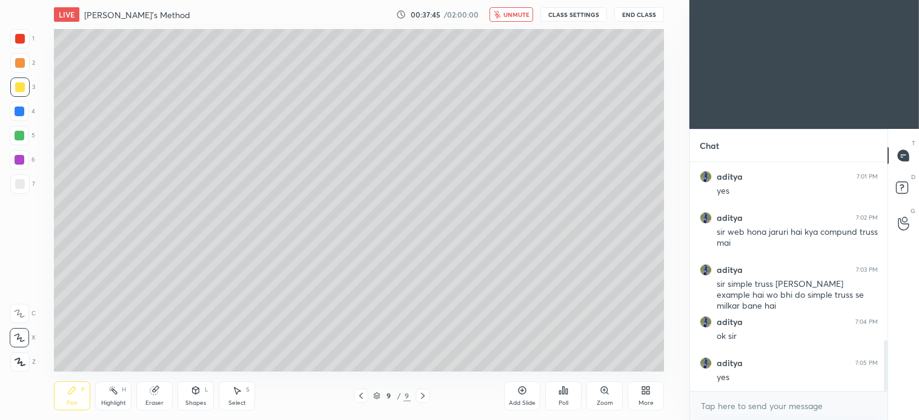
click at [638, 16] on button "End Class" at bounding box center [639, 14] width 50 height 15
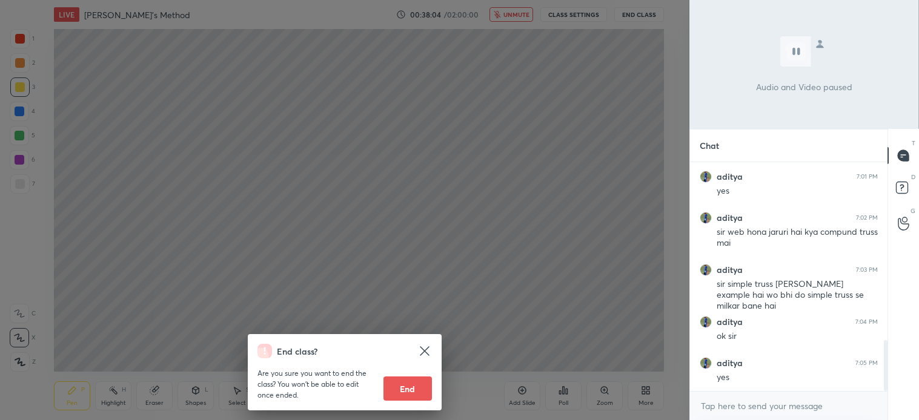
click at [520, 286] on div "End class? Are you sure you want to end the class? You won’t be able to edit on…" at bounding box center [344, 210] width 689 height 420
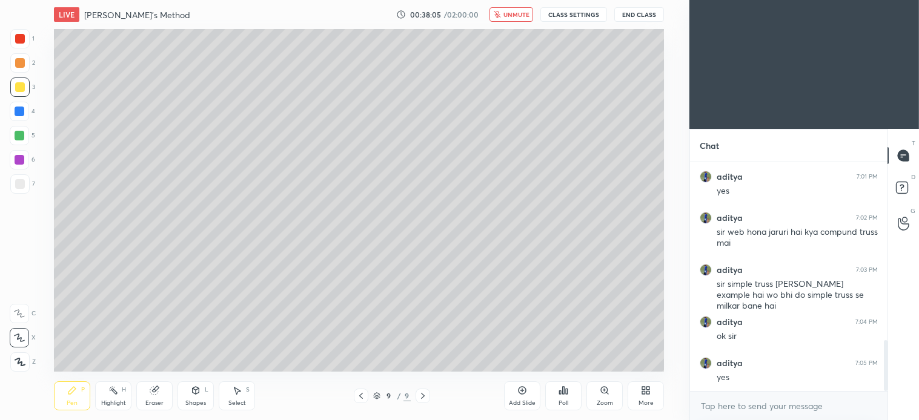
click at [519, 13] on span "unmute" at bounding box center [516, 14] width 26 height 8
click at [193, 392] on icon at bounding box center [196, 390] width 7 height 7
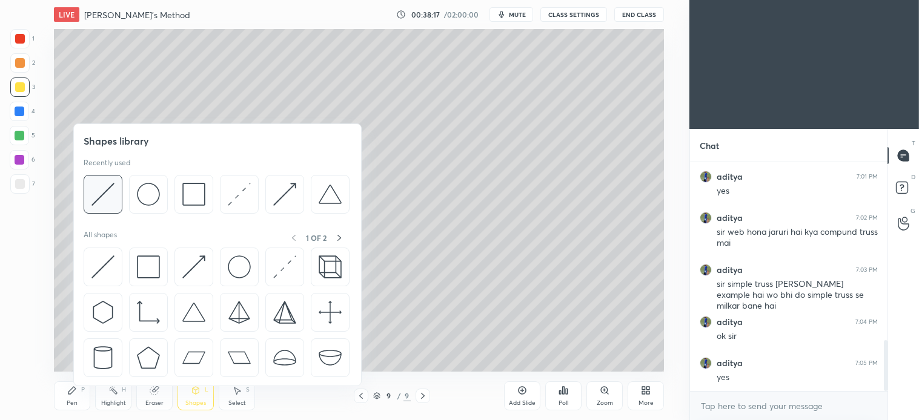
click at [112, 200] on img at bounding box center [102, 194] width 23 height 23
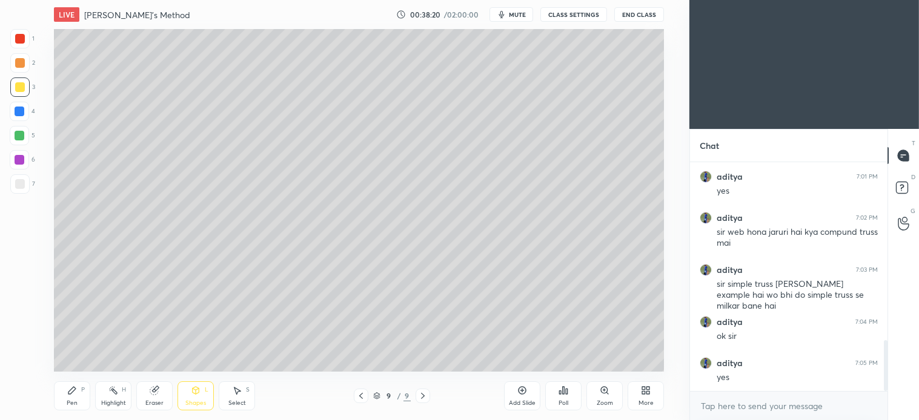
click at [78, 394] on div "Pen P" at bounding box center [72, 396] width 36 height 29
click at [22, 75] on div "2" at bounding box center [22, 65] width 25 height 24
click at [200, 400] on div "Shapes" at bounding box center [195, 403] width 21 height 6
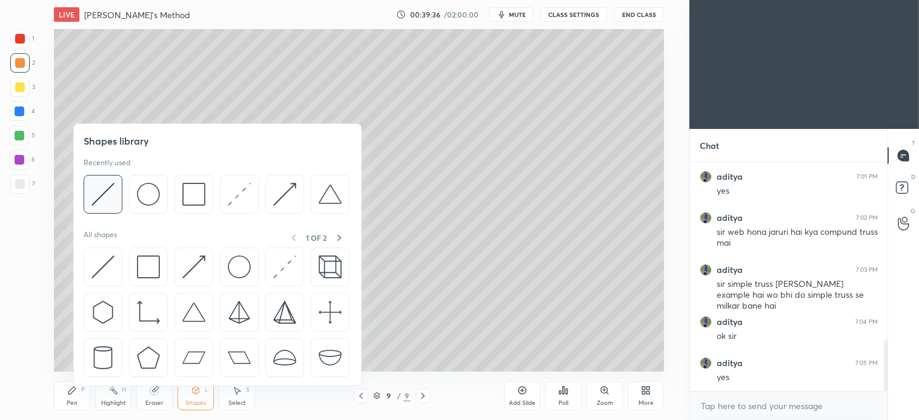
click at [102, 194] on img at bounding box center [102, 194] width 23 height 23
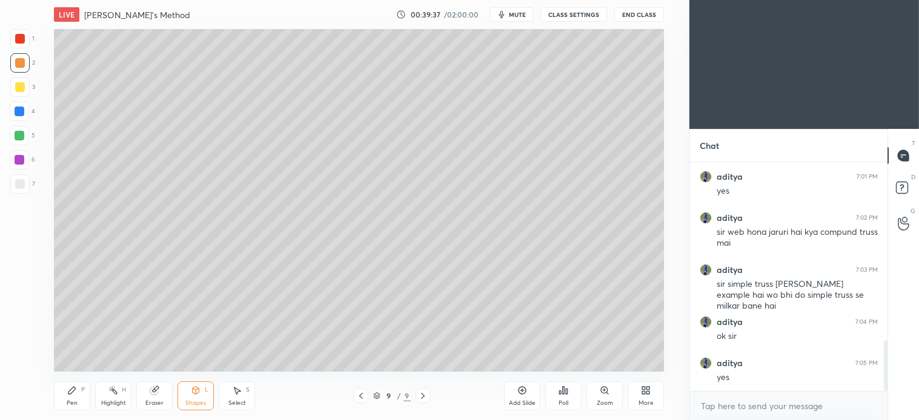
click at [21, 189] on div at bounding box center [19, 183] width 19 height 19
click at [243, 396] on div "Select S" at bounding box center [237, 396] width 36 height 29
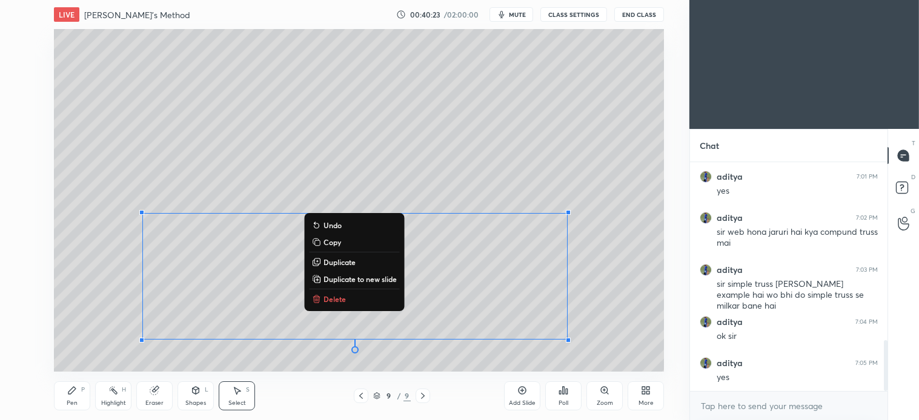
click at [79, 398] on div "Pen P" at bounding box center [72, 396] width 36 height 29
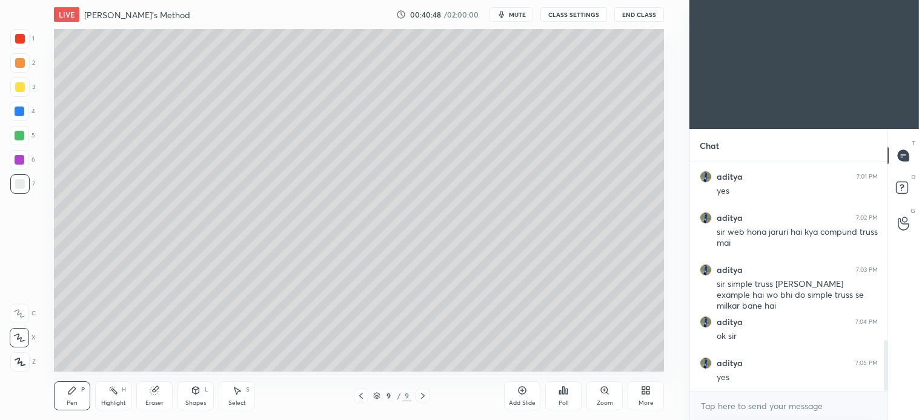
click at [20, 129] on div at bounding box center [19, 135] width 19 height 19
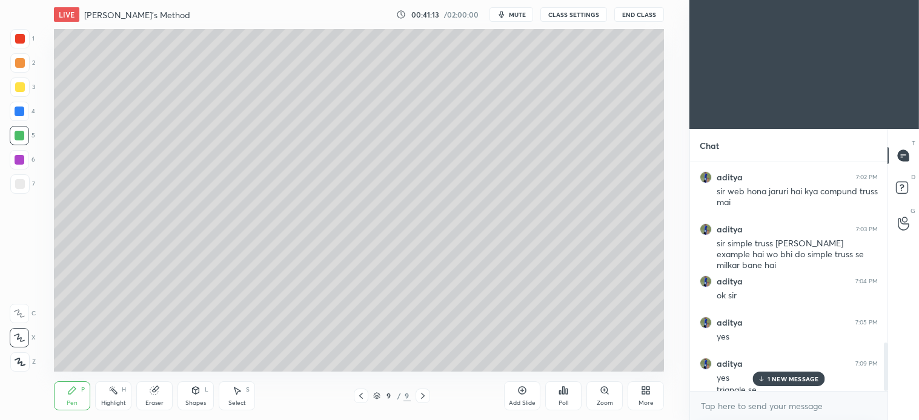
scroll to position [858, 0]
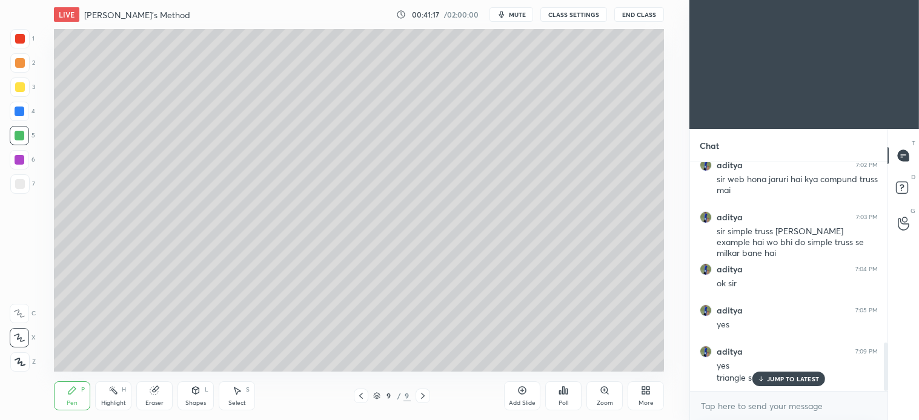
click at [363, 397] on icon at bounding box center [361, 396] width 10 height 10
click at [361, 401] on icon at bounding box center [361, 396] width 10 height 10
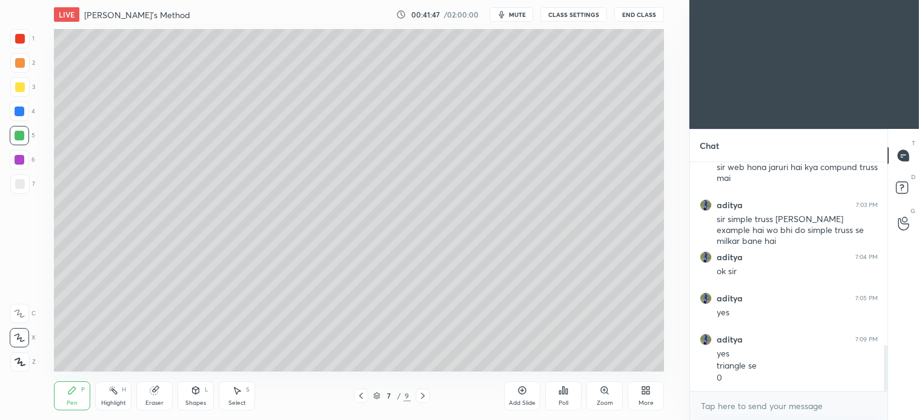
scroll to position [911, 0]
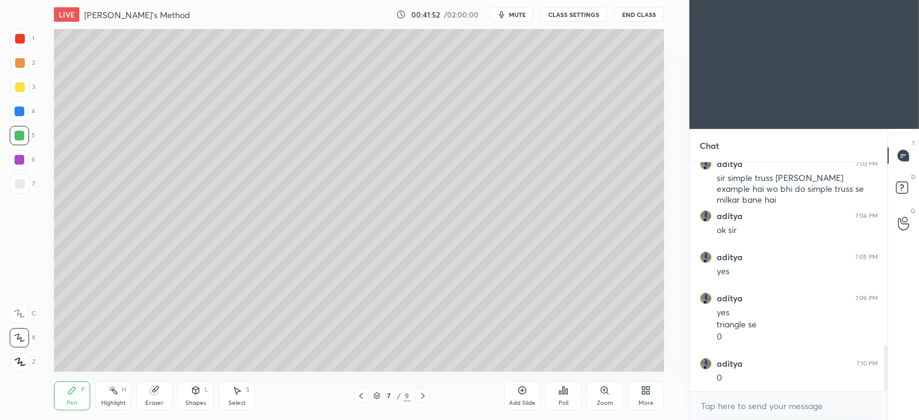
click at [238, 390] on icon at bounding box center [237, 391] width 7 height 7
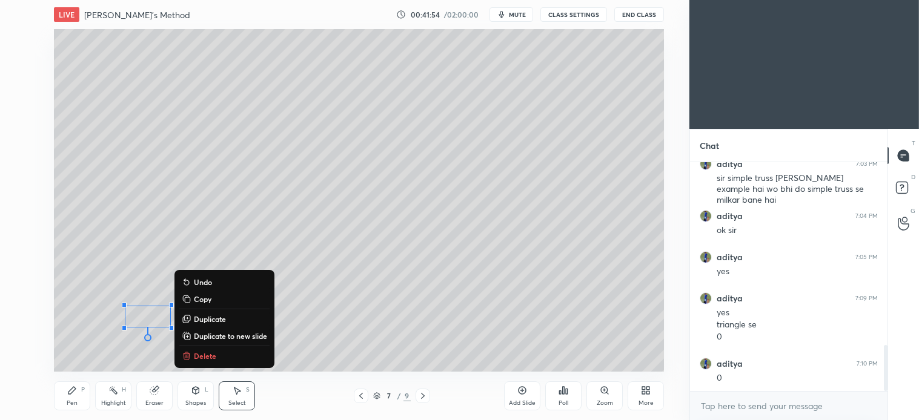
click at [205, 358] on p "Delete" at bounding box center [205, 356] width 22 height 10
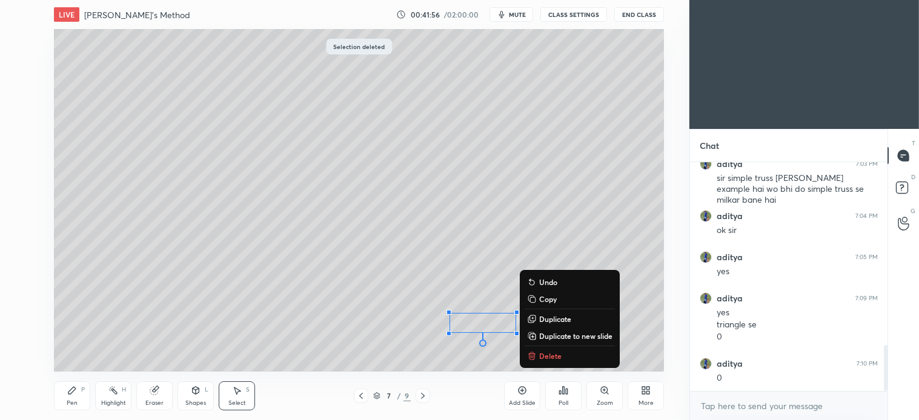
click at [553, 355] on p "Delete" at bounding box center [550, 356] width 22 height 10
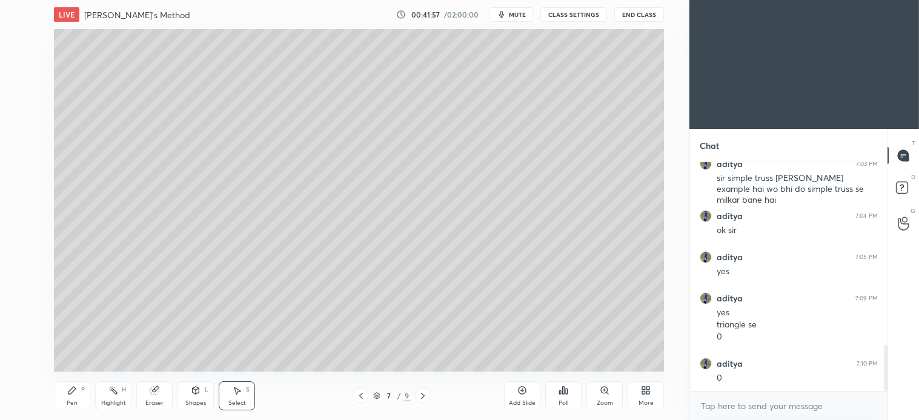
click at [427, 395] on icon at bounding box center [423, 396] width 10 height 10
click at [77, 396] on div "Pen P" at bounding box center [72, 396] width 36 height 29
click at [421, 397] on icon at bounding box center [423, 396] width 10 height 10
click at [243, 395] on div "Select S" at bounding box center [237, 396] width 36 height 29
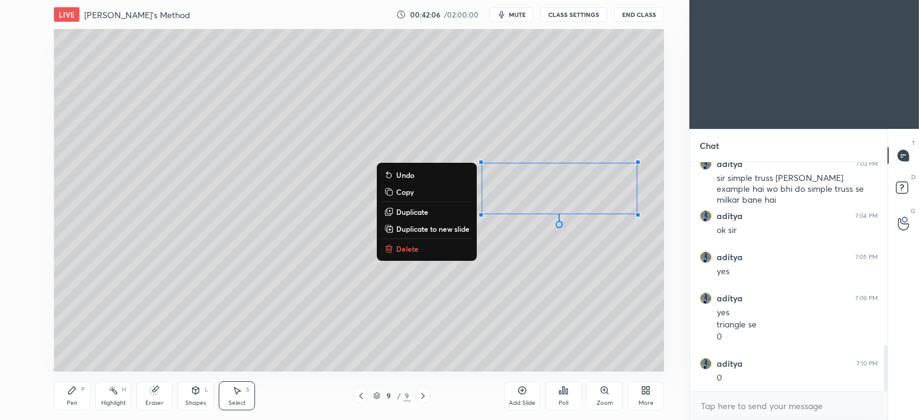
click at [403, 248] on p "Delete" at bounding box center [407, 249] width 22 height 10
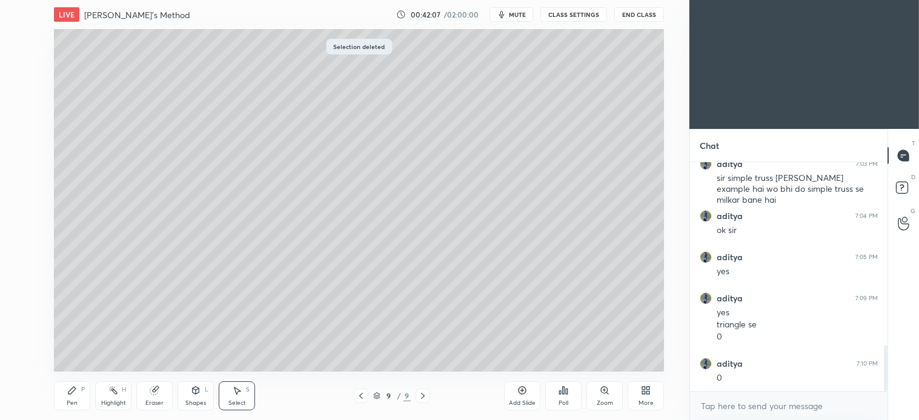
click at [79, 400] on div "Pen P" at bounding box center [72, 396] width 36 height 29
click at [421, 398] on icon at bounding box center [423, 396] width 10 height 10
click at [428, 403] on div at bounding box center [422, 396] width 15 height 15
click at [517, 391] on icon at bounding box center [522, 391] width 10 height 10
click at [27, 92] on div at bounding box center [19, 87] width 19 height 19
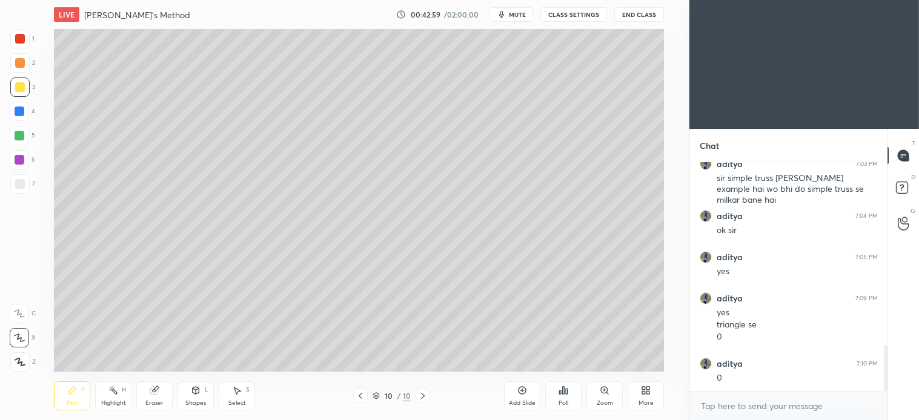
click at [198, 396] on div "Shapes L" at bounding box center [195, 396] width 36 height 29
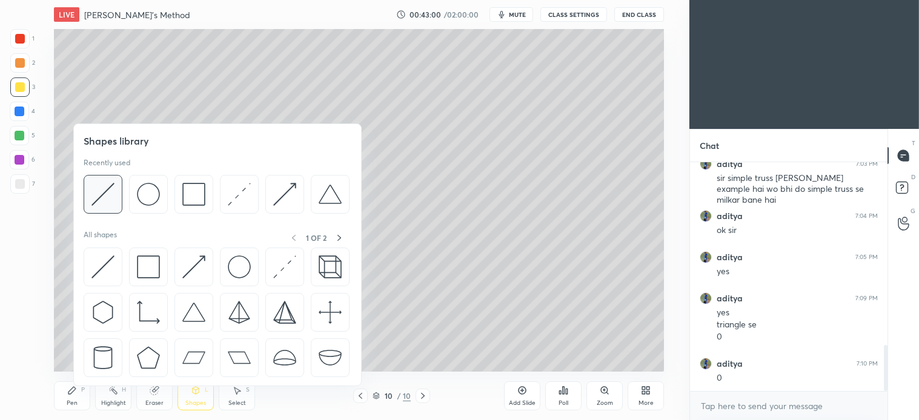
click at [114, 197] on img at bounding box center [102, 194] width 23 height 23
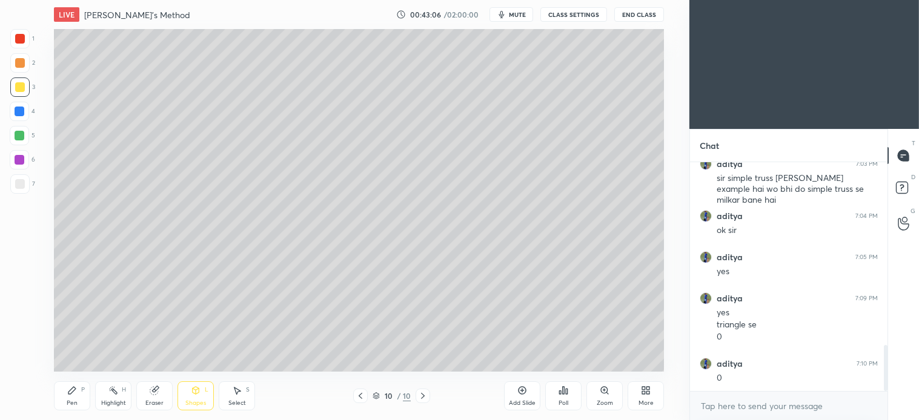
click at [87, 403] on div "Pen P" at bounding box center [72, 396] width 36 height 29
click at [77, 395] on div "Pen P" at bounding box center [72, 396] width 36 height 29
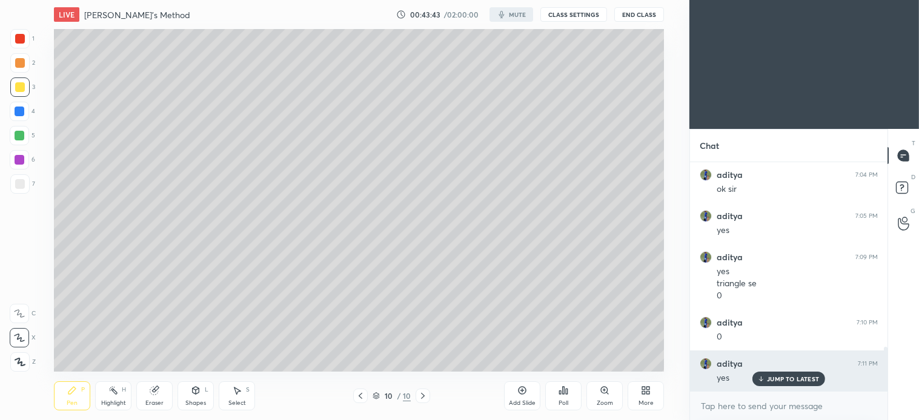
click at [798, 380] on p "JUMP TO LATEST" at bounding box center [793, 378] width 52 height 7
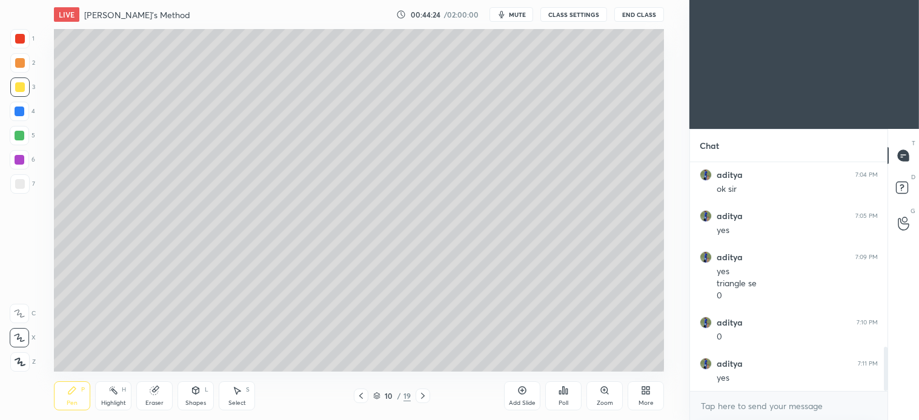
click at [243, 397] on div "Select S" at bounding box center [237, 396] width 36 height 29
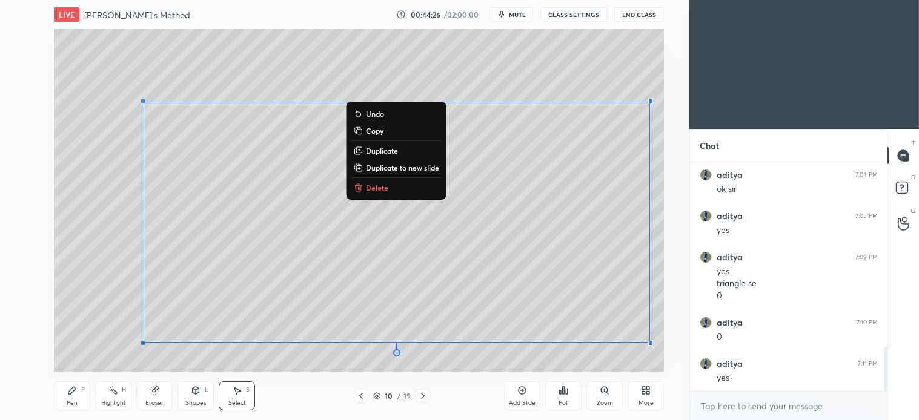
click at [378, 186] on p "Delete" at bounding box center [377, 188] width 22 height 10
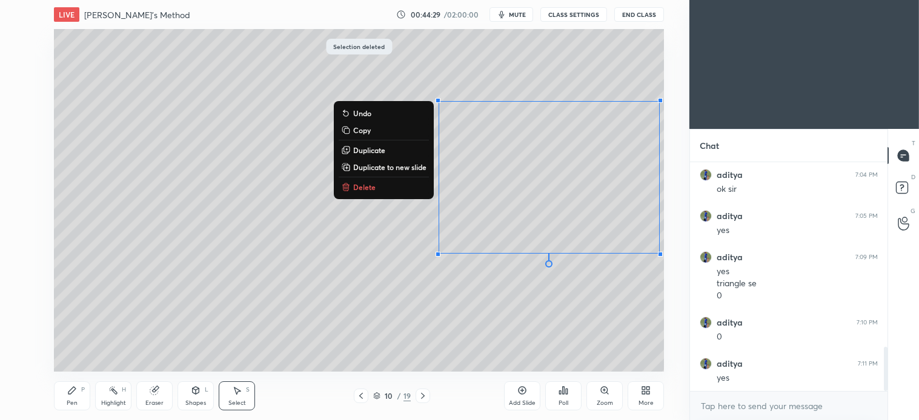
click at [361, 184] on p "Delete" at bounding box center [364, 187] width 22 height 10
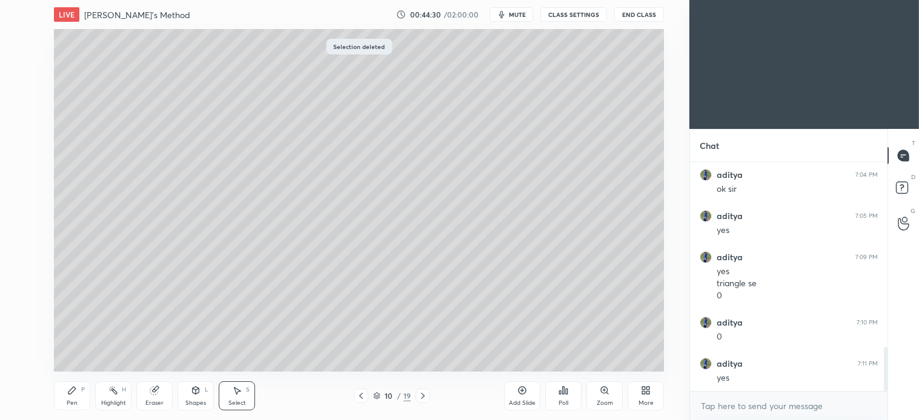
click at [70, 383] on div "Pen P" at bounding box center [72, 396] width 36 height 29
click at [79, 394] on div "Pen P" at bounding box center [72, 396] width 36 height 29
click at [15, 191] on div at bounding box center [19, 183] width 19 height 19
click at [15, 65] on div at bounding box center [20, 63] width 10 height 10
click at [247, 400] on div "Select S" at bounding box center [237, 396] width 36 height 29
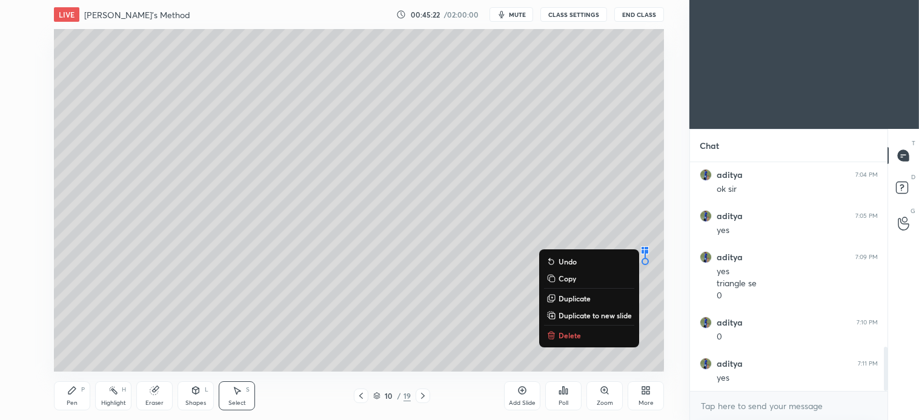
click at [568, 334] on p "Delete" at bounding box center [569, 336] width 22 height 10
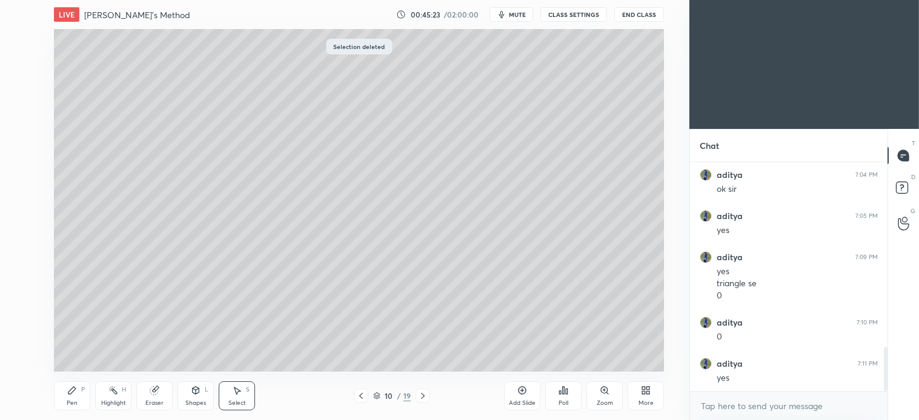
click at [74, 389] on icon at bounding box center [71, 390] width 7 height 7
click at [20, 191] on div at bounding box center [19, 183] width 19 height 19
click at [207, 397] on div "Shapes L" at bounding box center [195, 396] width 36 height 29
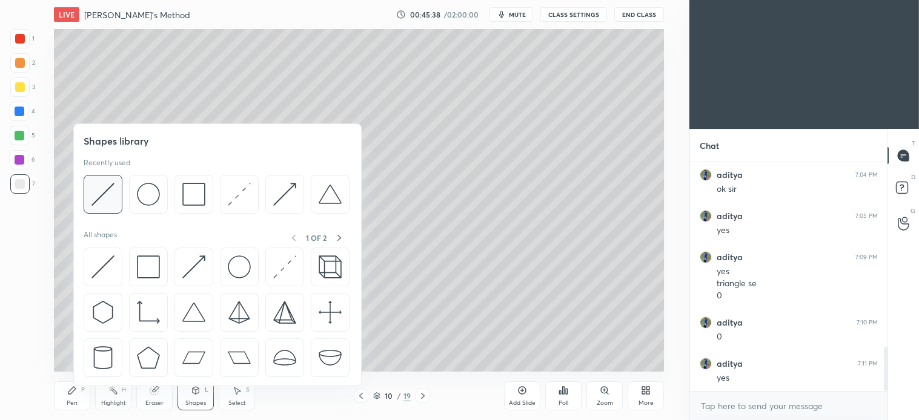
click at [104, 188] on img at bounding box center [102, 194] width 23 height 23
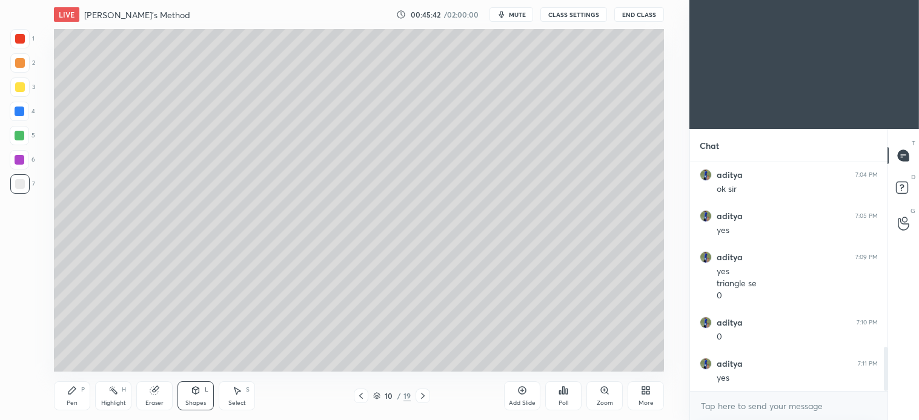
click at [237, 394] on icon at bounding box center [237, 391] width 7 height 7
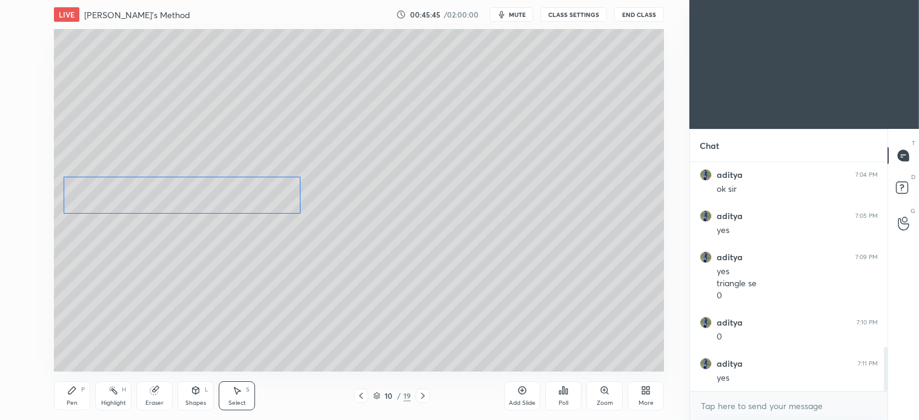
click at [107, 271] on div "0 ° Undo Copy Duplicate Duplicate to new slide Delete" at bounding box center [359, 200] width 610 height 343
click at [76, 198] on div "0 ° Undo Copy Duplicate Duplicate to new slide Delete" at bounding box center [359, 200] width 610 height 343
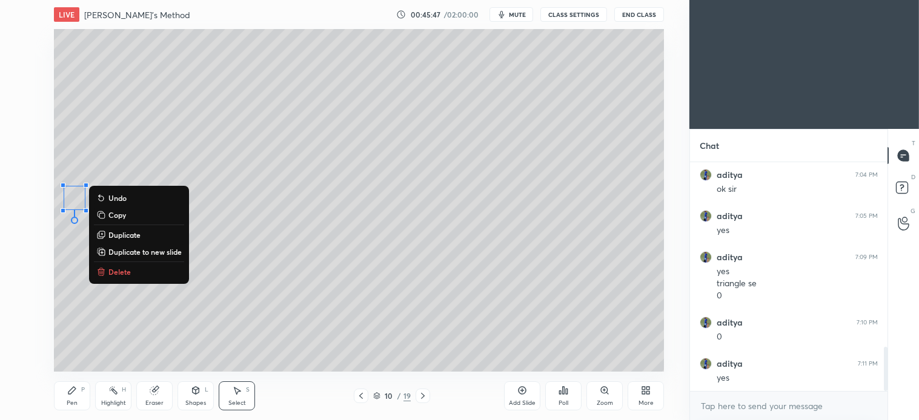
click at [81, 277] on div "0 ° Undo Copy Duplicate Duplicate to new slide Delete" at bounding box center [359, 200] width 610 height 343
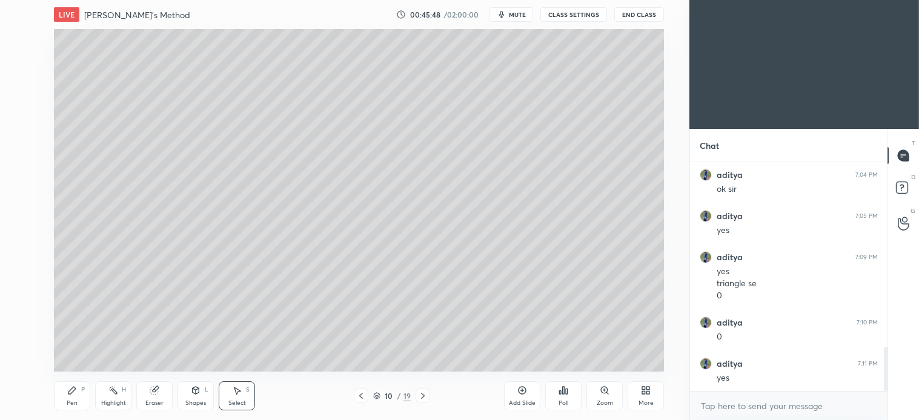
click at [71, 394] on icon at bounding box center [71, 390] width 7 height 7
click at [27, 56] on div at bounding box center [19, 62] width 19 height 19
click at [243, 398] on div "Select S" at bounding box center [237, 396] width 36 height 29
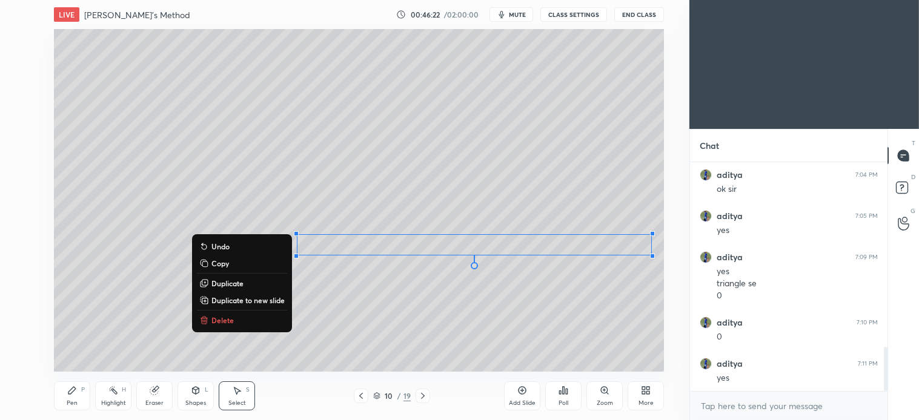
click at [114, 355] on div "0 ° Undo Copy Duplicate Duplicate to new slide Delete" at bounding box center [359, 200] width 610 height 343
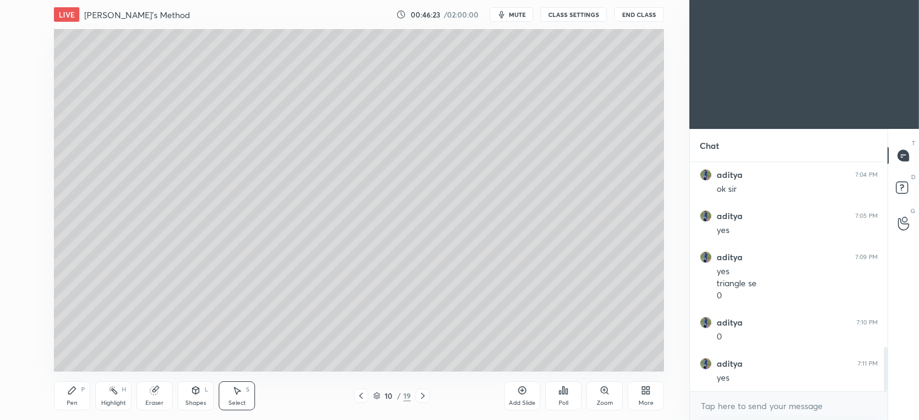
click at [79, 388] on div "Pen P" at bounding box center [72, 396] width 36 height 29
click at [21, 186] on div at bounding box center [20, 184] width 10 height 10
click at [201, 394] on div "Shapes L" at bounding box center [195, 396] width 36 height 29
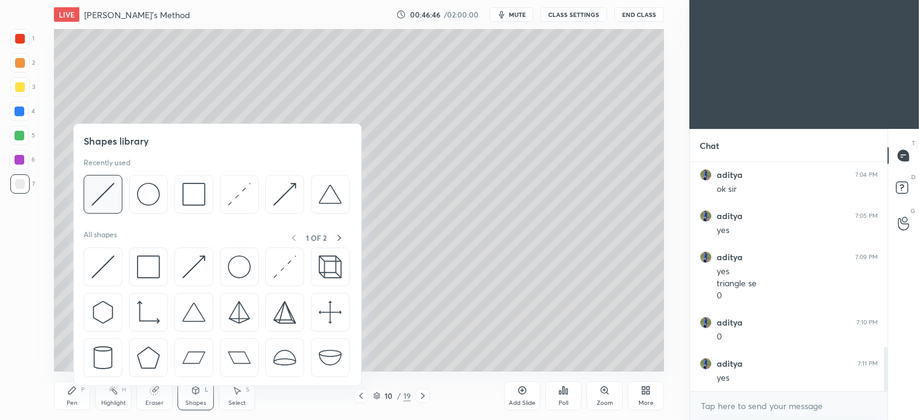
click at [114, 199] on img at bounding box center [102, 194] width 23 height 23
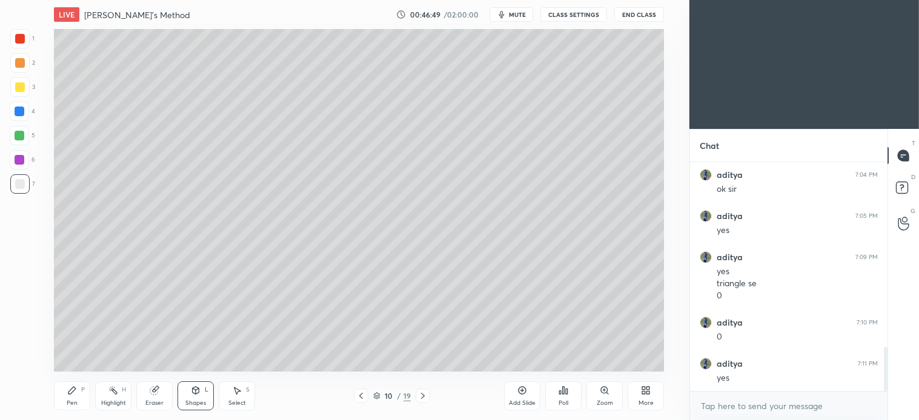
click at [85, 388] on div "P" at bounding box center [83, 390] width 4 height 6
click at [21, 69] on div at bounding box center [19, 62] width 19 height 19
click at [423, 396] on icon at bounding box center [423, 396] width 10 height 10
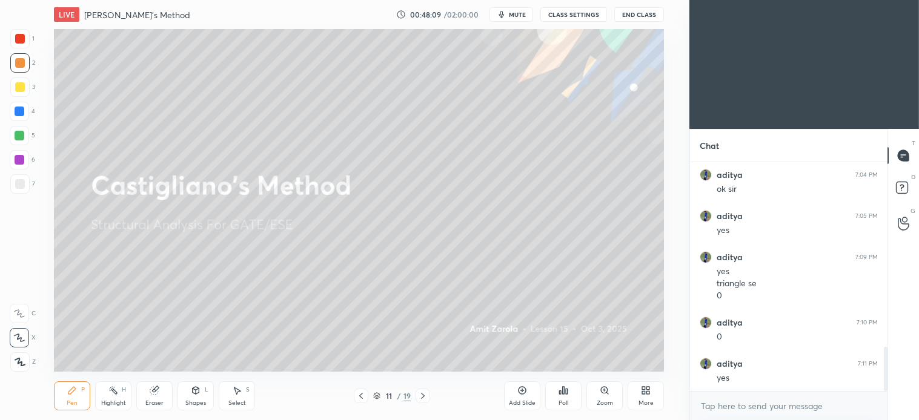
click at [362, 398] on icon at bounding box center [361, 396] width 10 height 10
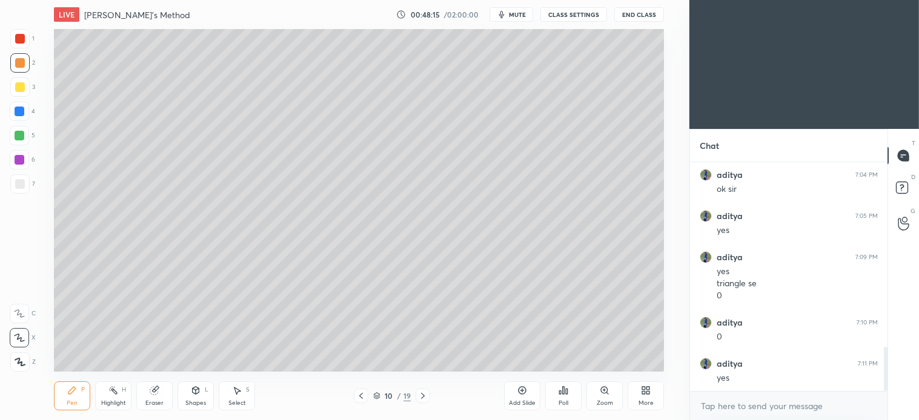
click at [526, 392] on icon at bounding box center [522, 391] width 10 height 10
click at [357, 400] on icon at bounding box center [360, 396] width 10 height 10
click at [420, 397] on icon at bounding box center [423, 396] width 10 height 10
click at [648, 396] on div "More" at bounding box center [645, 396] width 36 height 29
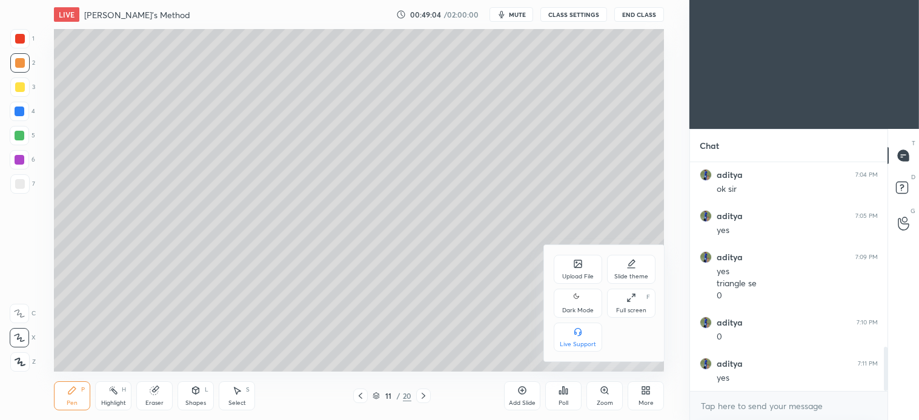
click at [572, 271] on div "Upload File" at bounding box center [577, 269] width 48 height 29
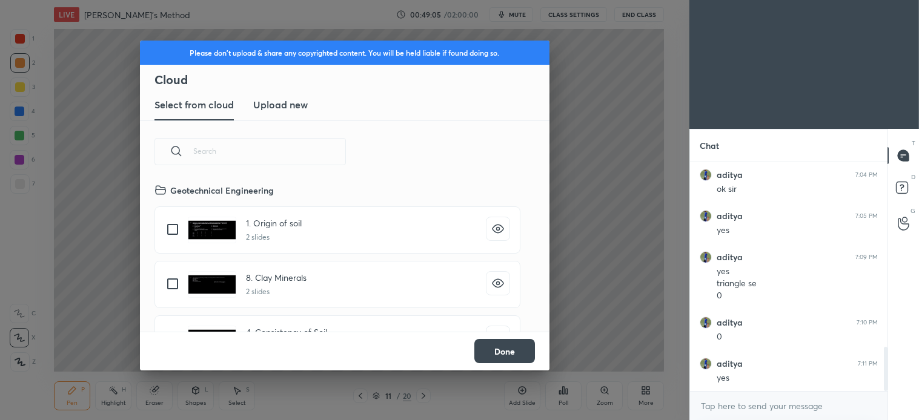
scroll to position [149, 389]
click at [288, 104] on h3 "Upload new" at bounding box center [280, 104] width 55 height 15
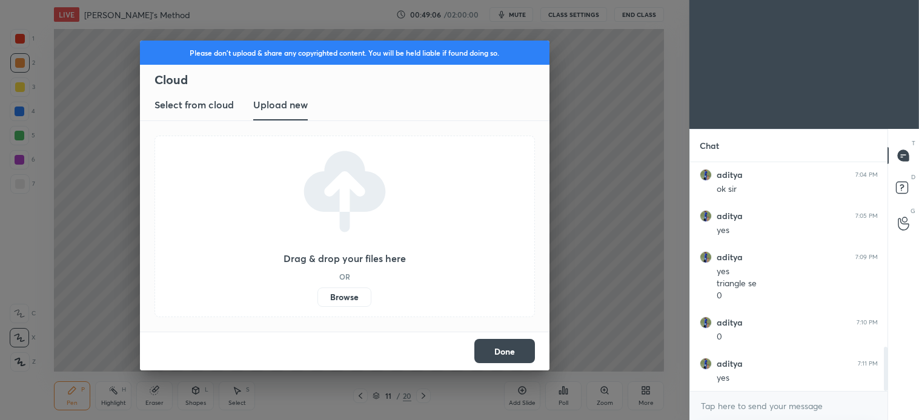
click at [356, 299] on label "Browse" at bounding box center [344, 297] width 54 height 19
click at [317, 299] on input "Browse" at bounding box center [317, 297] width 0 height 19
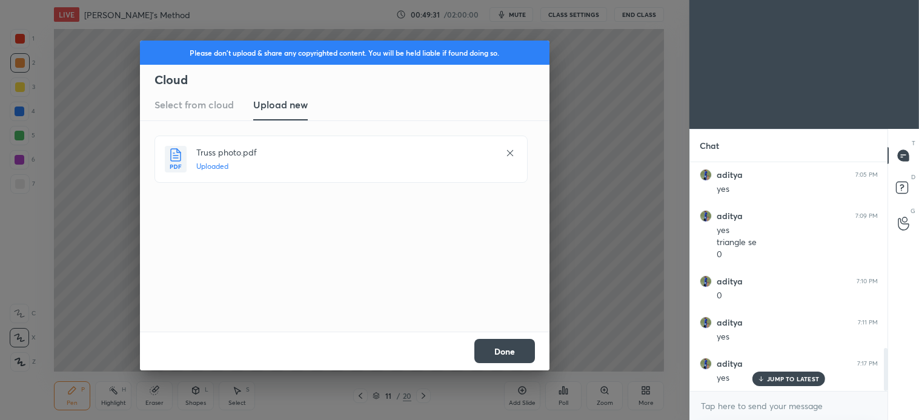
click at [509, 352] on button "Done" at bounding box center [504, 351] width 61 height 24
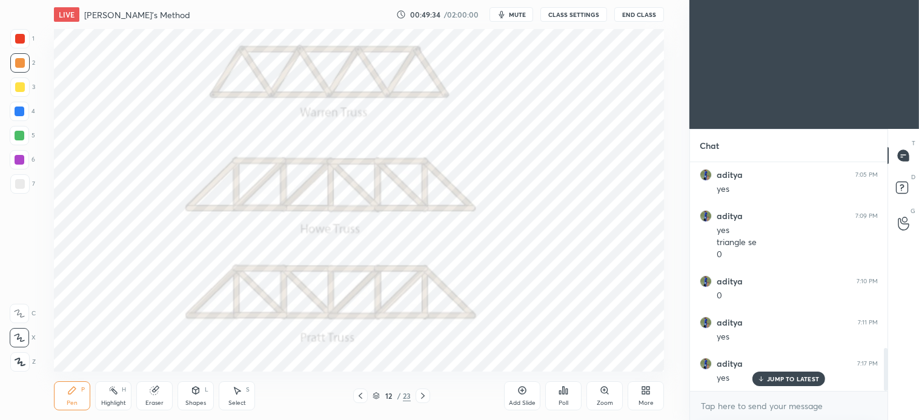
click at [21, 37] on div at bounding box center [20, 39] width 10 height 10
click at [794, 380] on p "JUMP TO LATEST" at bounding box center [793, 378] width 52 height 7
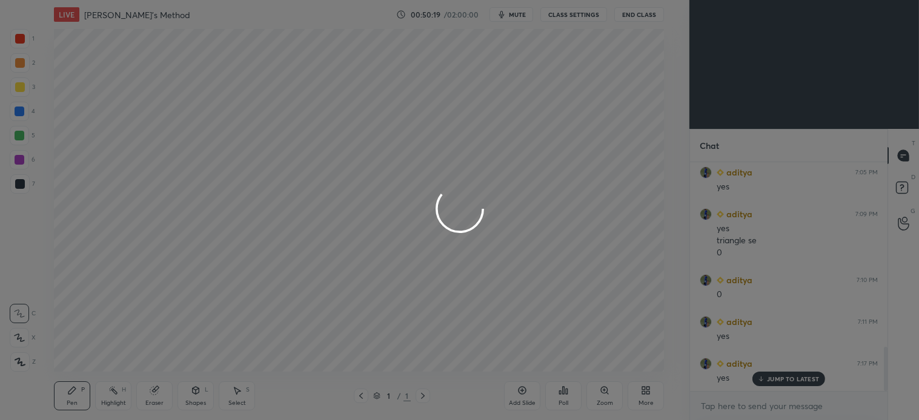
scroll to position [343, 640]
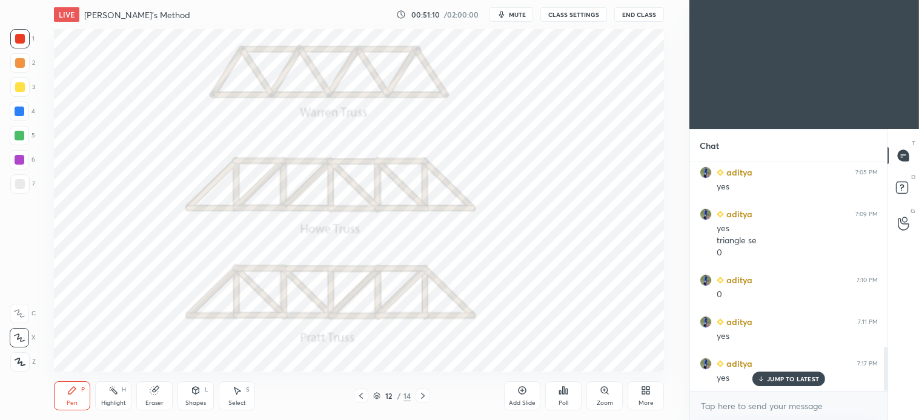
click at [362, 397] on icon at bounding box center [361, 396] width 10 height 10
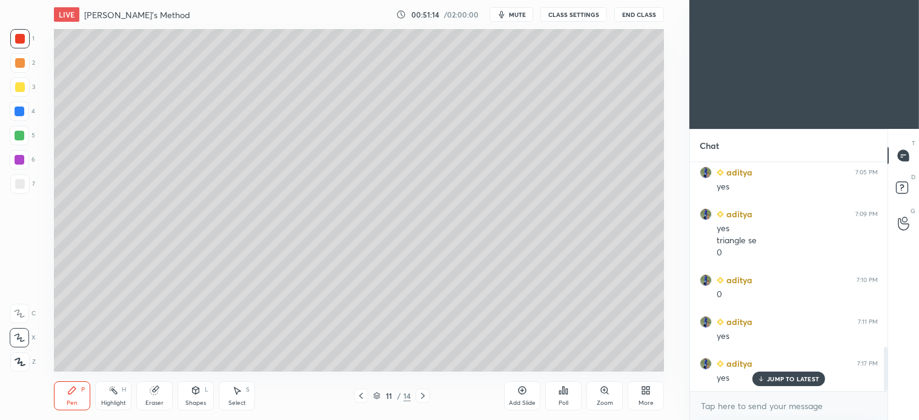
click at [424, 398] on icon at bounding box center [423, 396] width 10 height 10
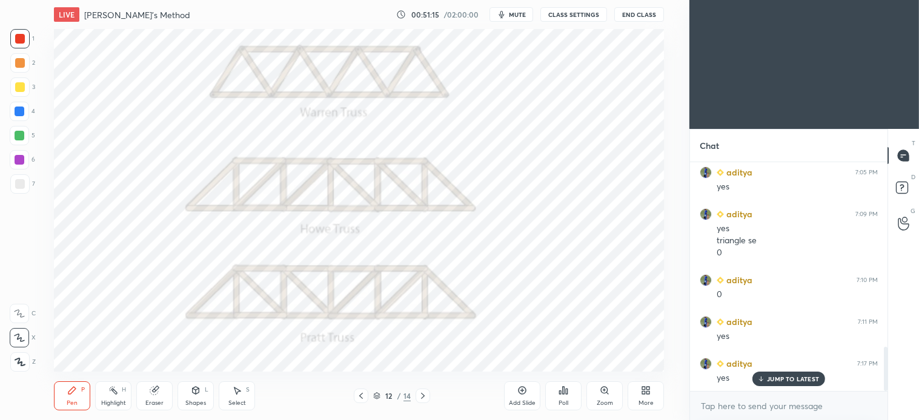
click at [424, 397] on icon at bounding box center [423, 396] width 10 height 10
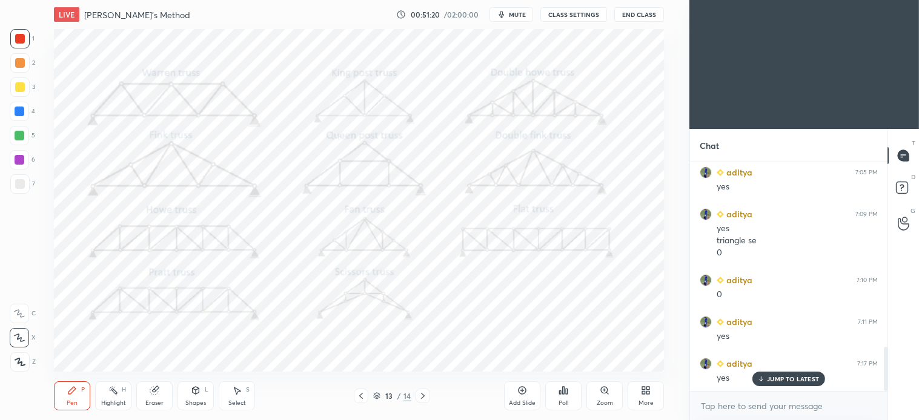
click at [22, 29] on div at bounding box center [19, 38] width 19 height 19
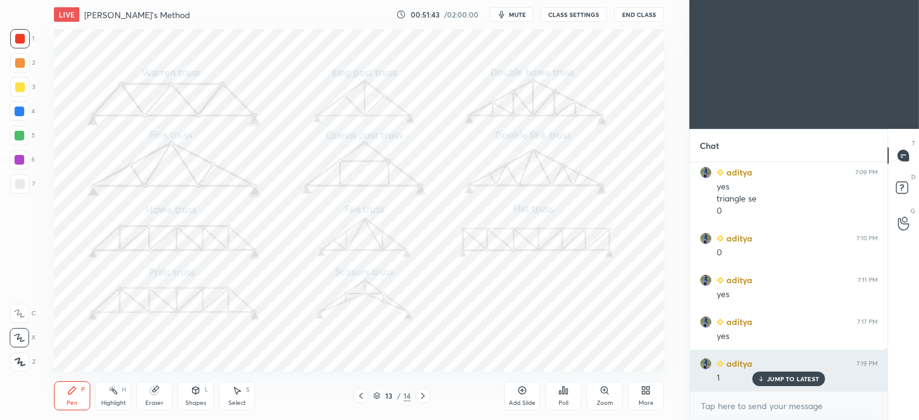
click at [776, 380] on p "JUMP TO LATEST" at bounding box center [793, 378] width 52 height 7
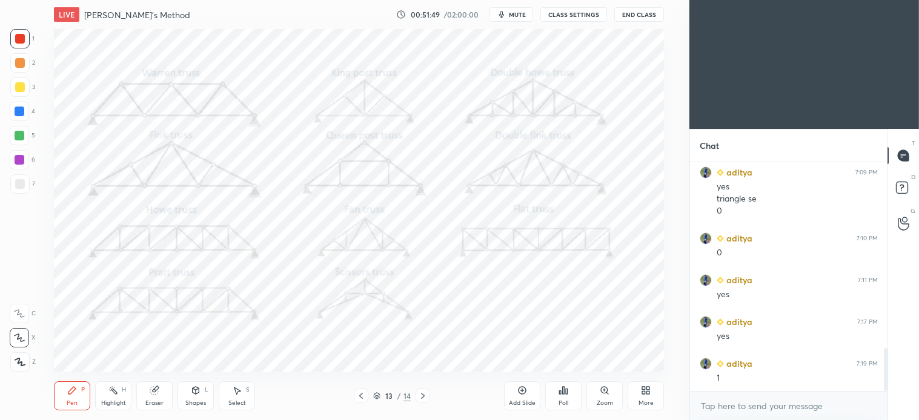
click at [242, 397] on div "Select S" at bounding box center [237, 396] width 36 height 29
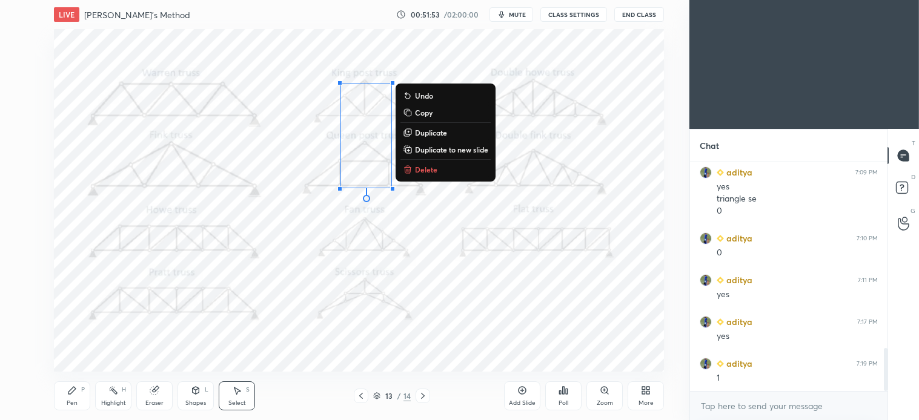
click at [428, 171] on p "Delete" at bounding box center [426, 170] width 22 height 10
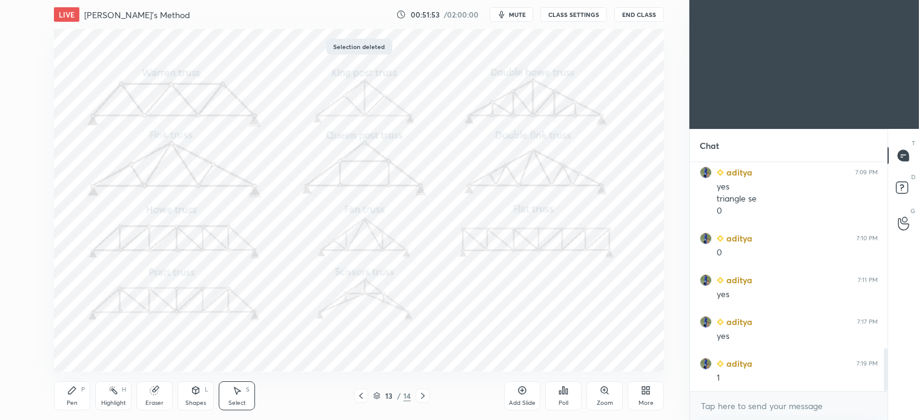
click at [67, 395] on icon at bounding box center [72, 391] width 10 height 10
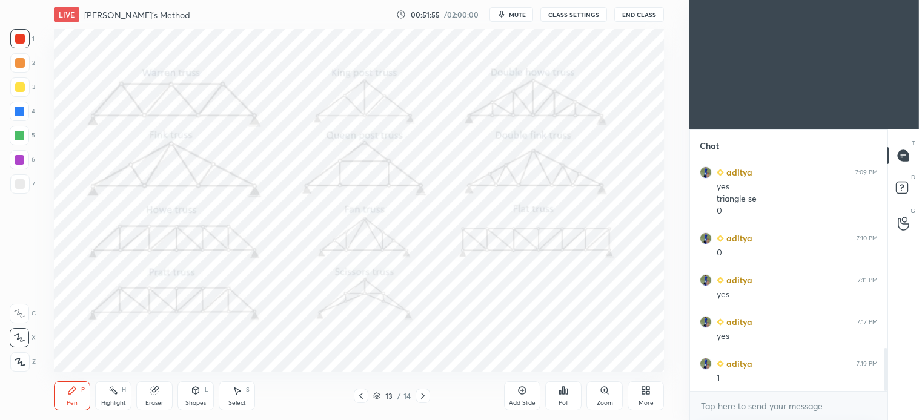
click at [359, 398] on icon at bounding box center [361, 396] width 10 height 10
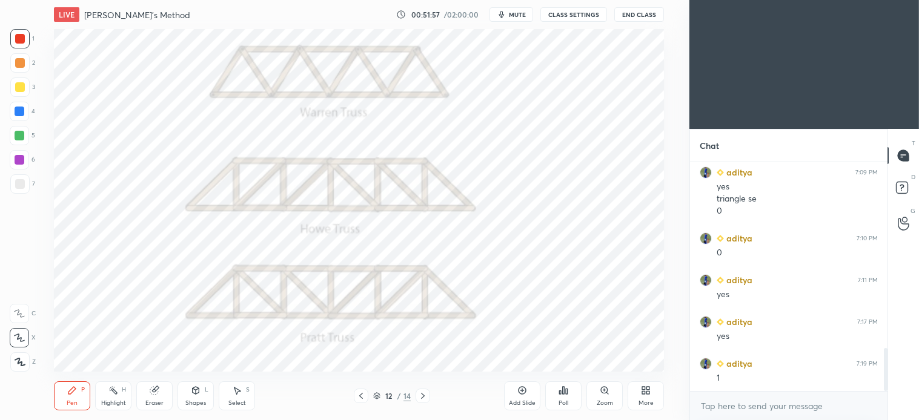
click at [361, 398] on icon at bounding box center [361, 396] width 4 height 6
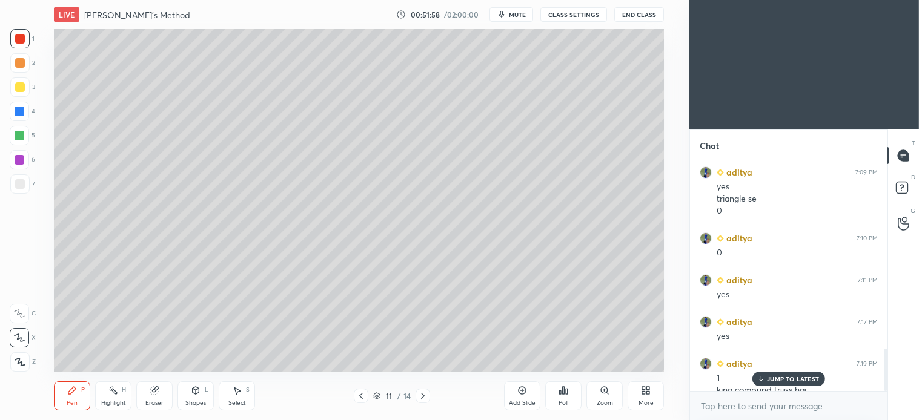
scroll to position [1011, 0]
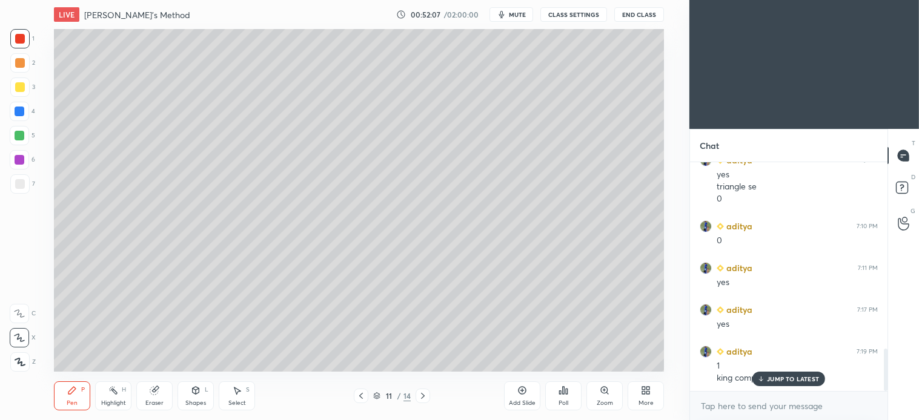
click at [360, 394] on icon at bounding box center [361, 396] width 10 height 10
click at [422, 395] on icon at bounding box center [423, 396] width 10 height 10
click at [21, 185] on div at bounding box center [20, 184] width 10 height 10
click at [198, 395] on icon at bounding box center [196, 391] width 10 height 10
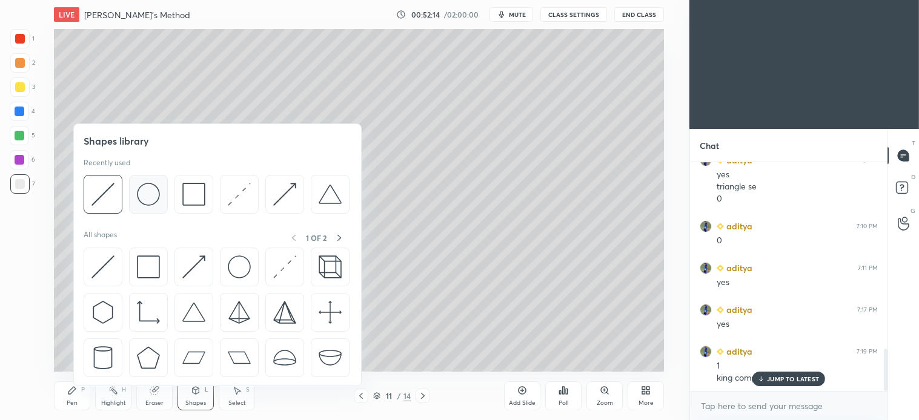
click at [153, 197] on img at bounding box center [148, 194] width 23 height 23
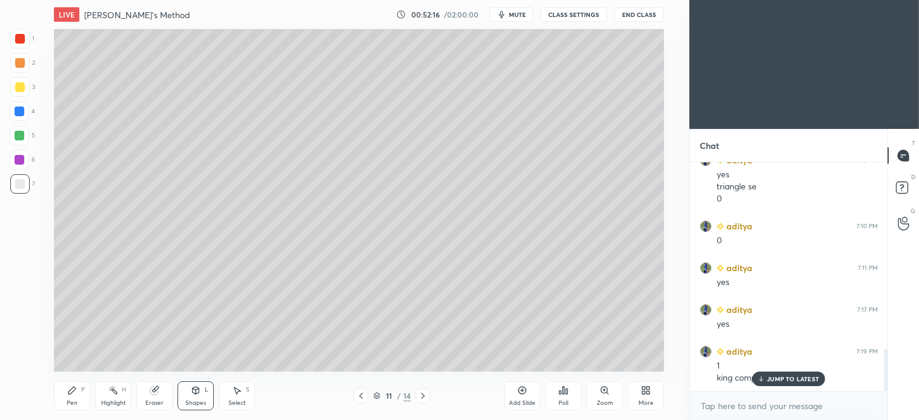
click at [76, 395] on icon at bounding box center [72, 391] width 10 height 10
click at [188, 401] on div "Shapes" at bounding box center [195, 403] width 21 height 6
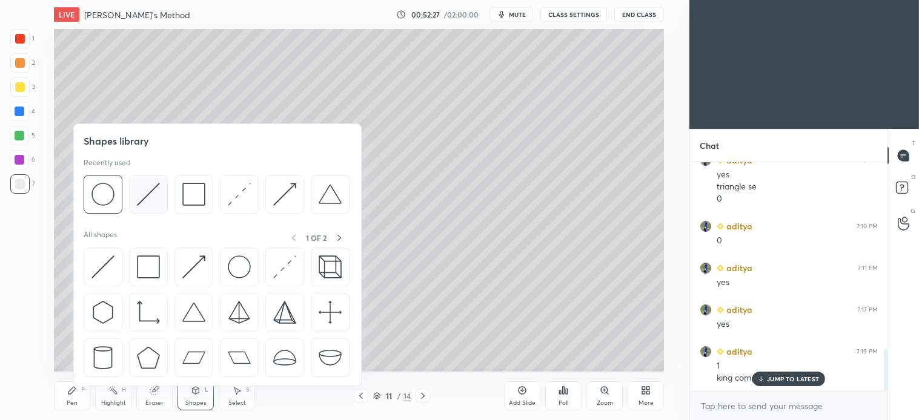
click at [146, 201] on img at bounding box center [148, 194] width 23 height 23
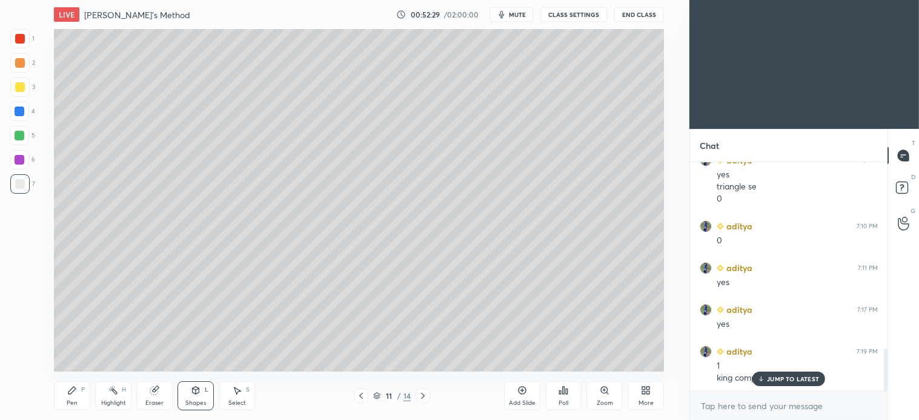
click at [67, 390] on div "Pen P" at bounding box center [72, 396] width 36 height 29
click at [24, 63] on div at bounding box center [20, 63] width 10 height 10
click at [427, 395] on icon at bounding box center [423, 396] width 10 height 10
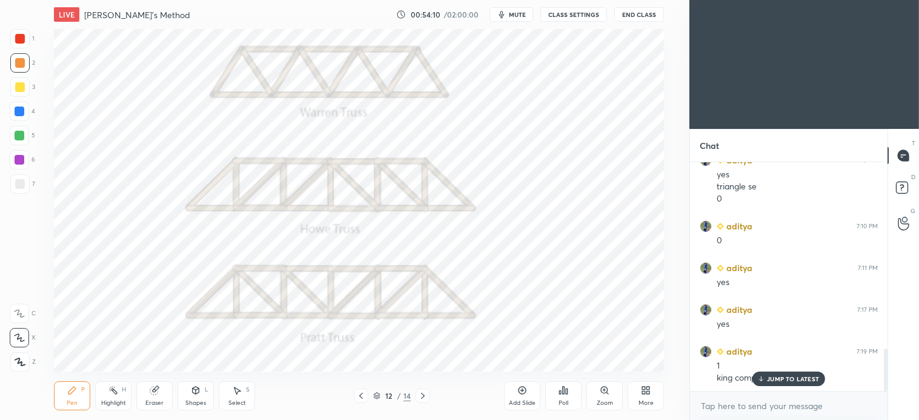
click at [425, 396] on icon at bounding box center [423, 396] width 10 height 10
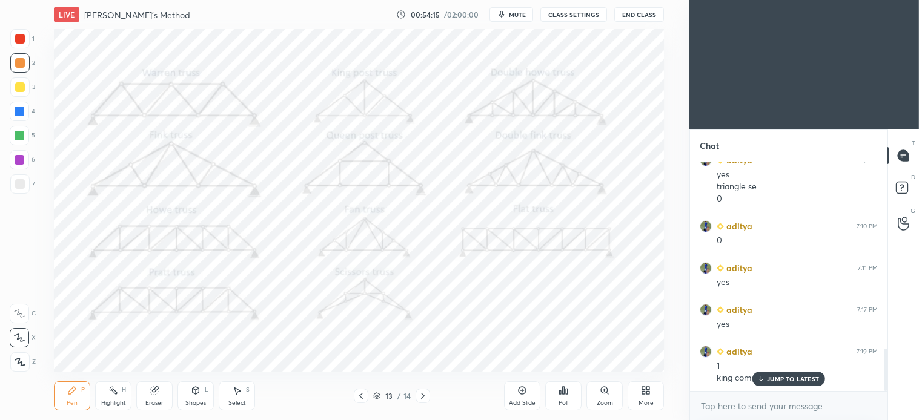
click at [26, 38] on div at bounding box center [19, 38] width 19 height 19
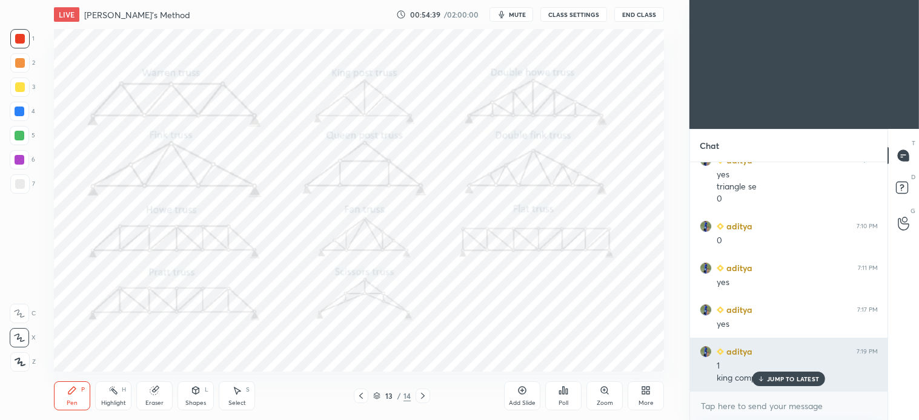
click at [791, 379] on p "JUMP TO LATEST" at bounding box center [793, 378] width 52 height 7
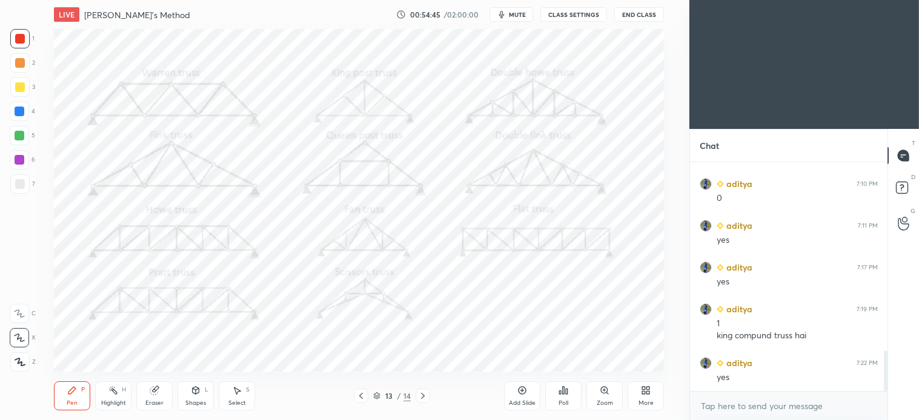
click at [240, 401] on div "Select" at bounding box center [237, 403] width 18 height 6
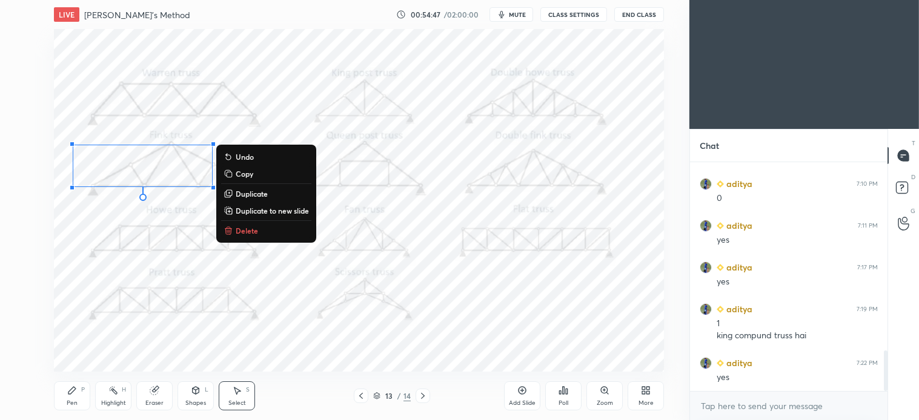
click at [253, 235] on p "Delete" at bounding box center [247, 231] width 22 height 10
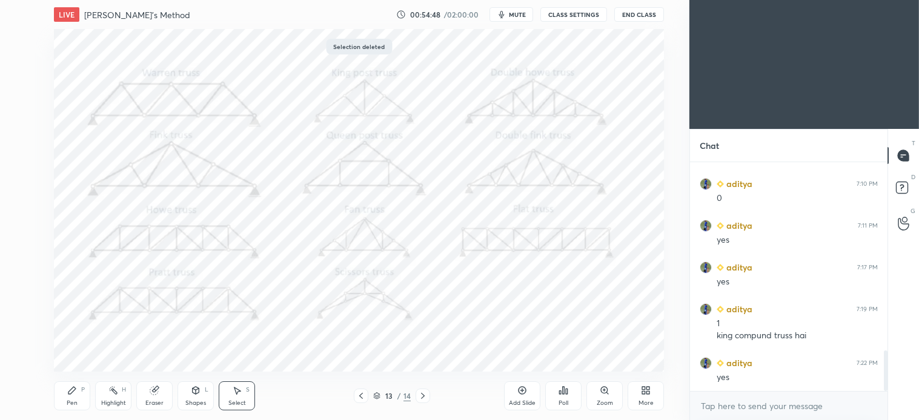
click at [71, 395] on icon at bounding box center [72, 391] width 10 height 10
click at [359, 397] on icon at bounding box center [361, 396] width 10 height 10
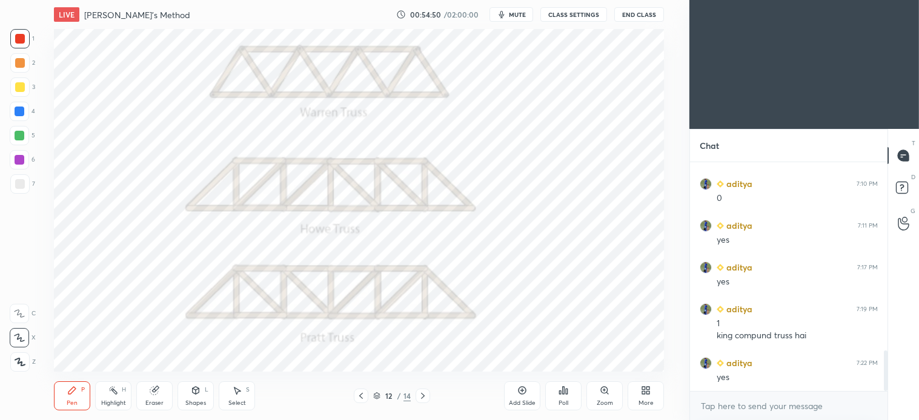
click at [358, 398] on icon at bounding box center [361, 396] width 10 height 10
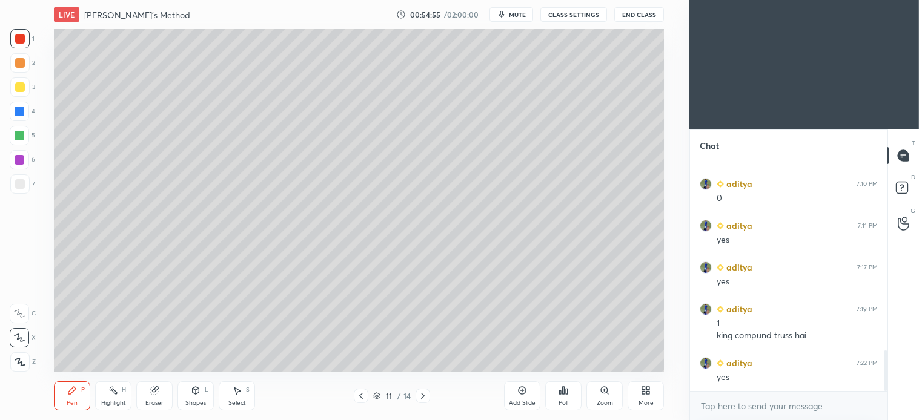
click at [22, 182] on div at bounding box center [20, 184] width 10 height 10
click at [194, 396] on div "Shapes L" at bounding box center [195, 396] width 36 height 29
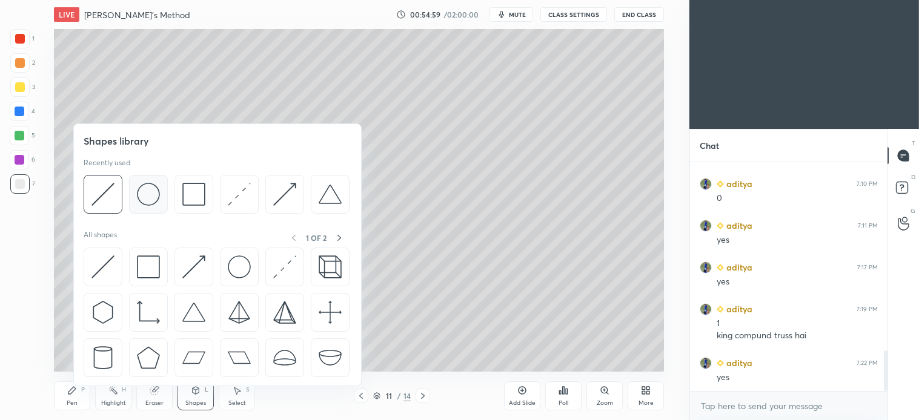
click at [156, 197] on img at bounding box center [148, 194] width 23 height 23
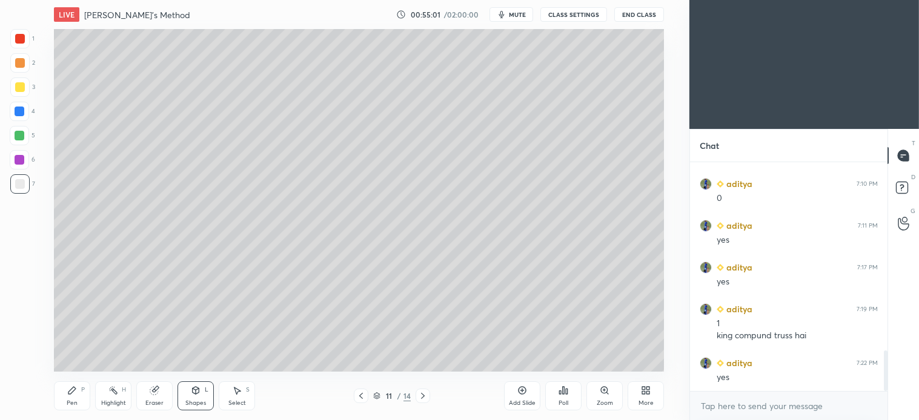
click at [78, 394] on div "Pen P" at bounding box center [72, 396] width 36 height 29
click at [192, 400] on div "Shapes" at bounding box center [195, 403] width 21 height 6
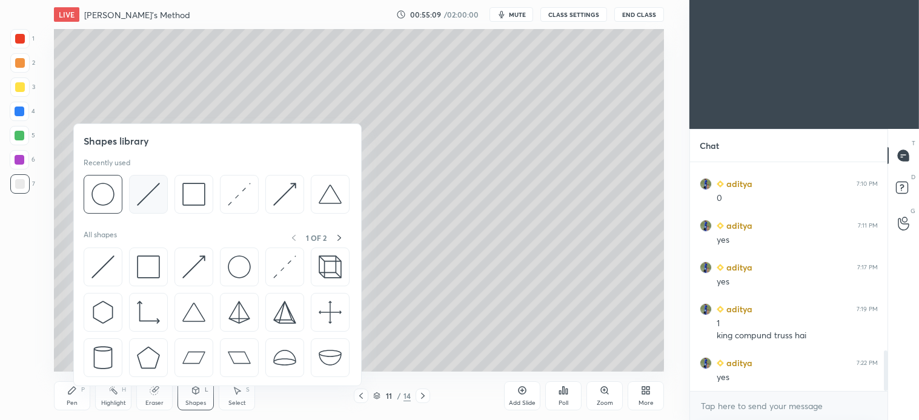
click at [148, 194] on img at bounding box center [148, 194] width 23 height 23
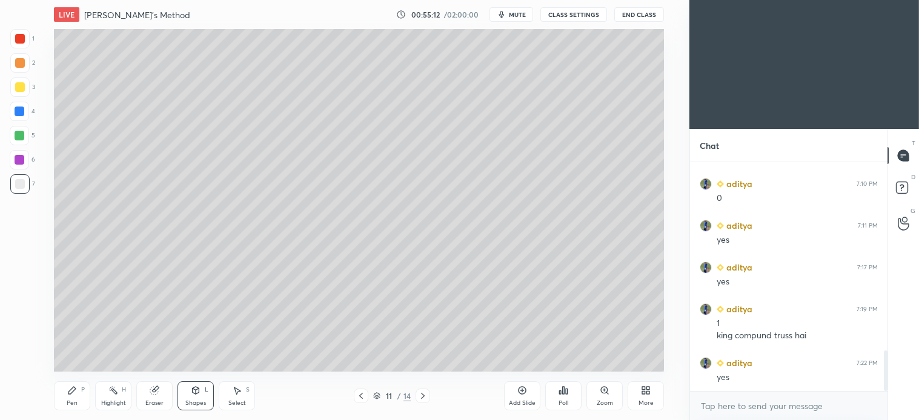
click at [77, 400] on div "Pen P" at bounding box center [72, 396] width 36 height 29
click at [13, 63] on div at bounding box center [19, 62] width 19 height 19
click at [423, 397] on icon at bounding box center [423, 396] width 10 height 10
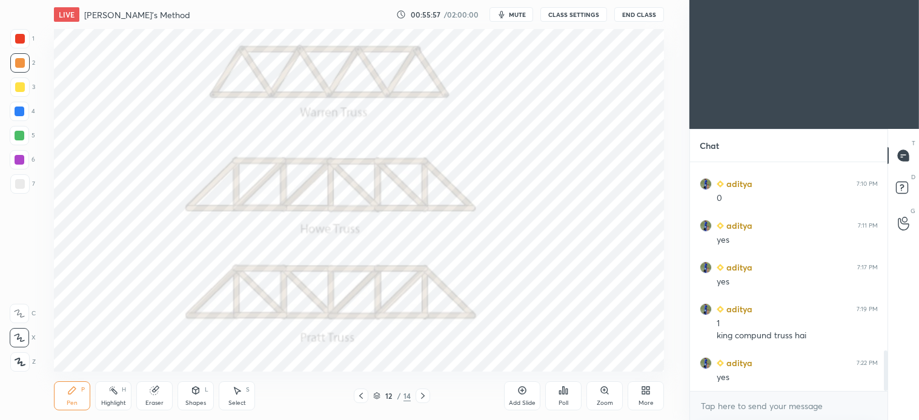
click at [427, 394] on icon at bounding box center [423, 396] width 10 height 10
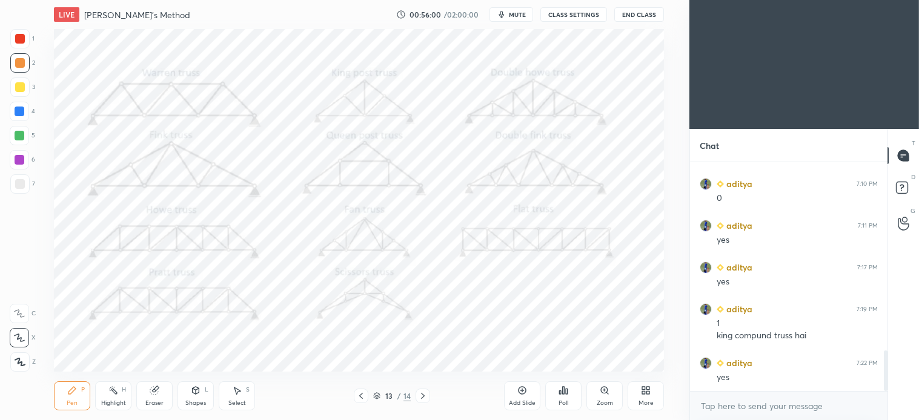
click at [604, 394] on icon at bounding box center [605, 391] width 10 height 10
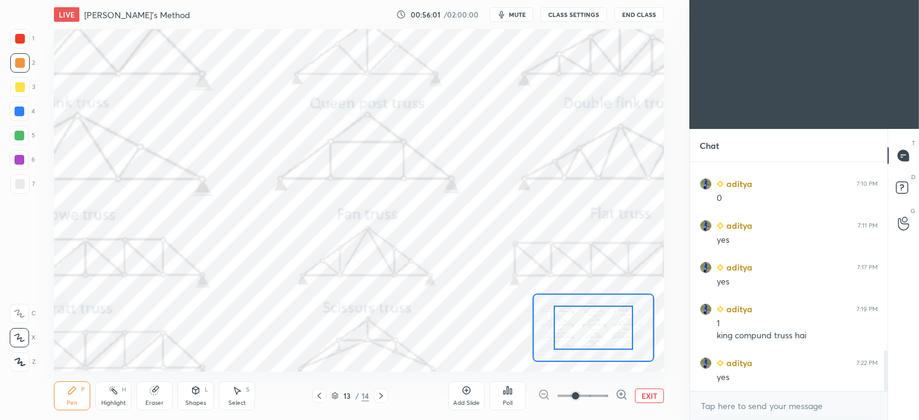
click at [27, 41] on div at bounding box center [19, 38] width 19 height 19
click at [245, 401] on div "Select" at bounding box center [237, 403] width 18 height 6
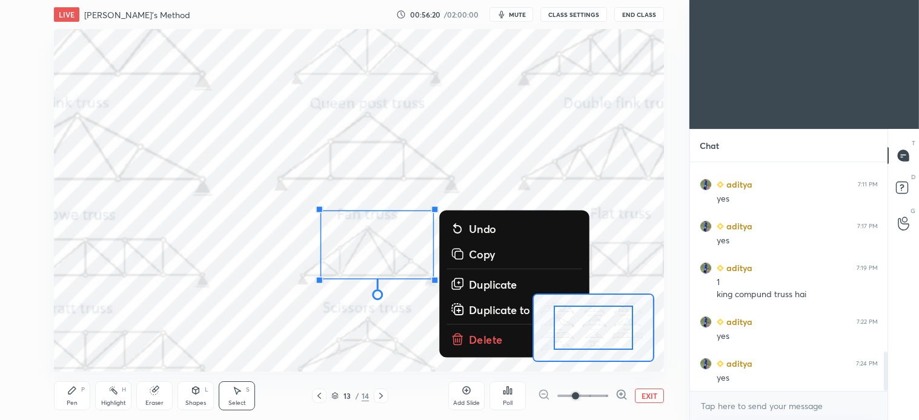
click at [484, 336] on p "Delete" at bounding box center [486, 339] width 34 height 15
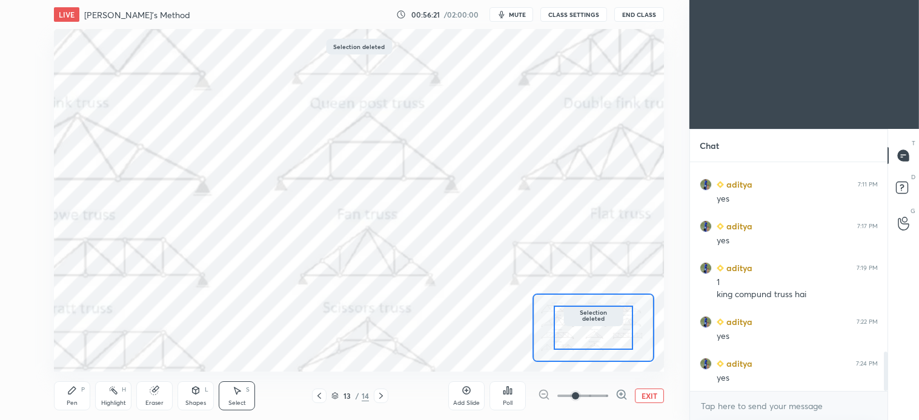
click at [75, 397] on div "Pen P" at bounding box center [72, 396] width 36 height 29
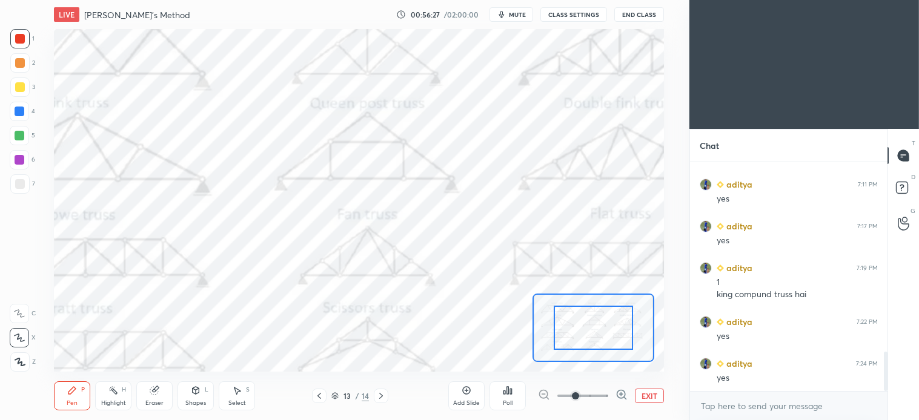
click at [646, 396] on button "EXIT" at bounding box center [649, 396] width 29 height 15
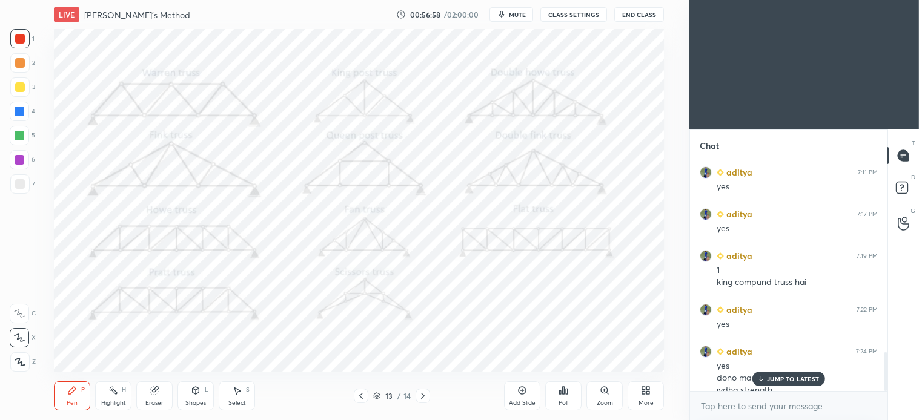
scroll to position [1119, 0]
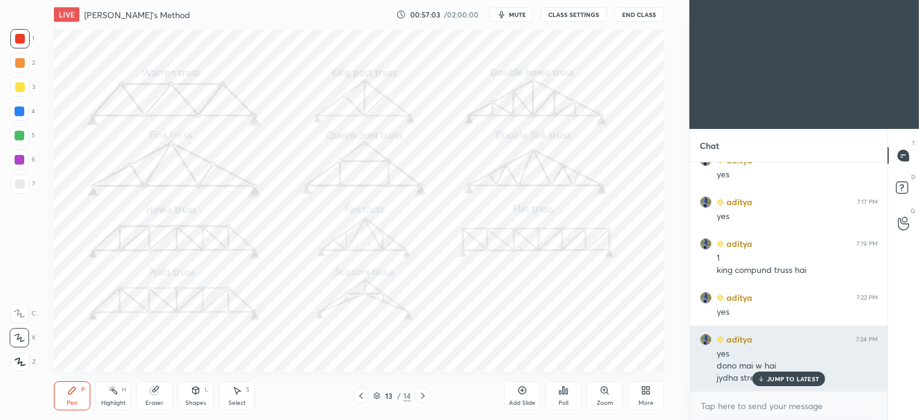
click at [788, 382] on p "JUMP TO LATEST" at bounding box center [793, 378] width 52 height 7
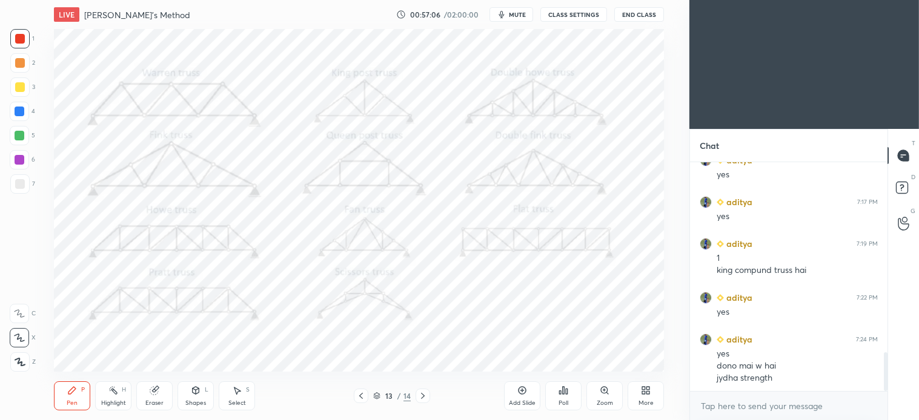
click at [240, 395] on icon at bounding box center [237, 391] width 10 height 10
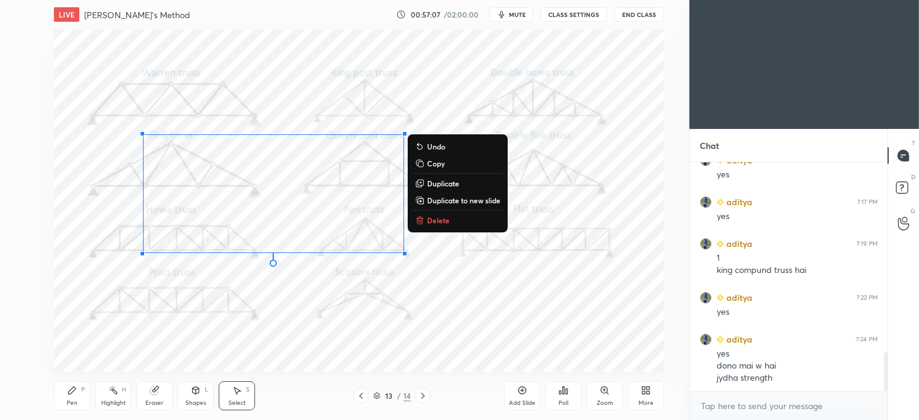
click at [449, 219] on p "Delete" at bounding box center [438, 221] width 22 height 10
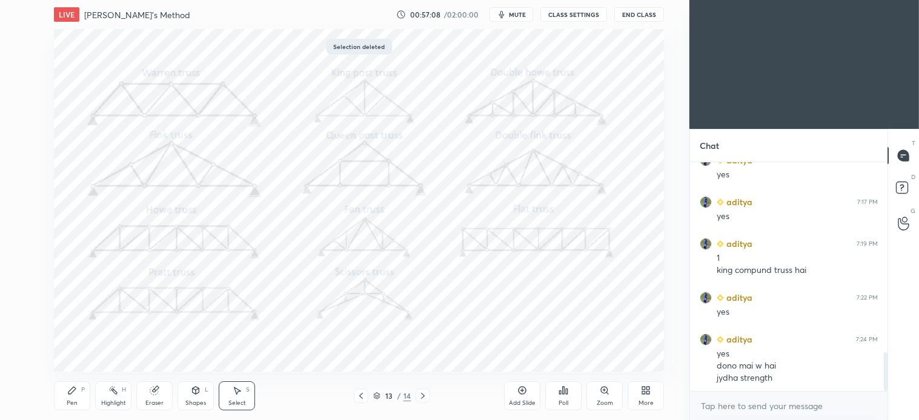
click at [358, 400] on icon at bounding box center [361, 396] width 10 height 10
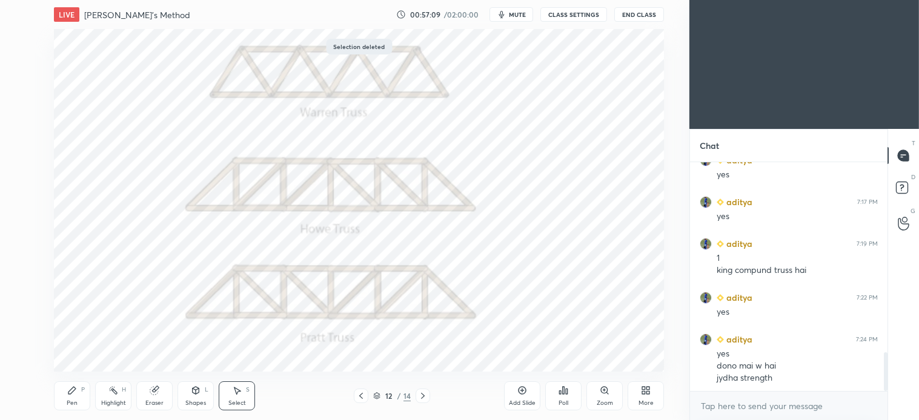
click at [357, 400] on icon at bounding box center [361, 396] width 10 height 10
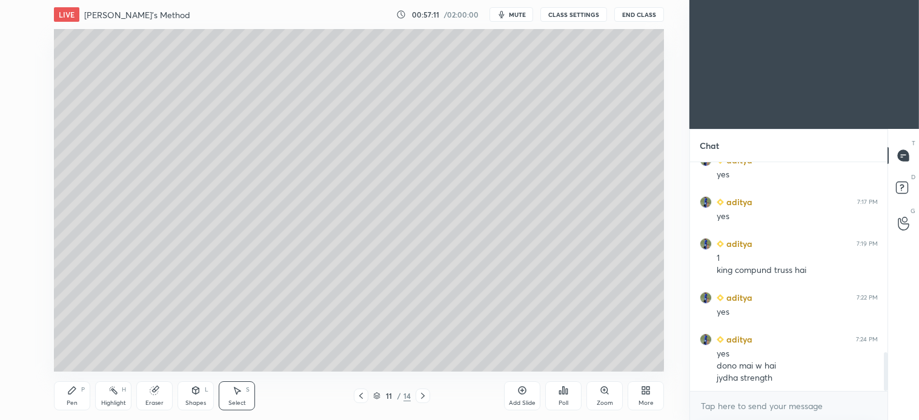
click at [73, 395] on icon at bounding box center [72, 391] width 10 height 10
click at [421, 398] on icon at bounding box center [423, 396] width 4 height 6
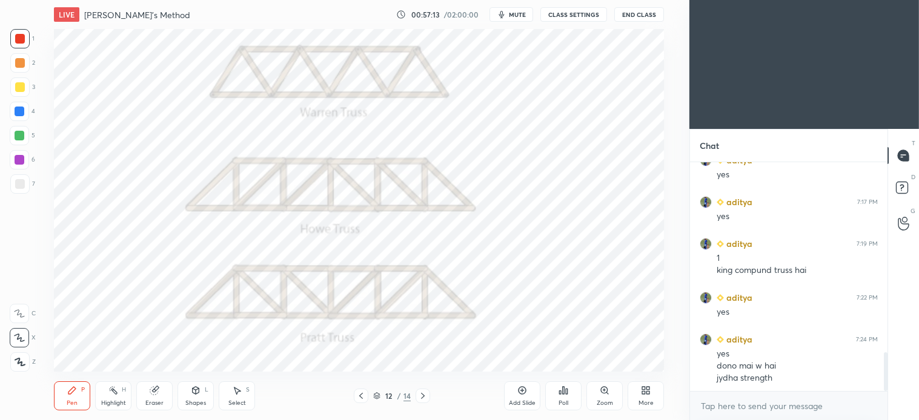
click at [357, 398] on icon at bounding box center [361, 396] width 10 height 10
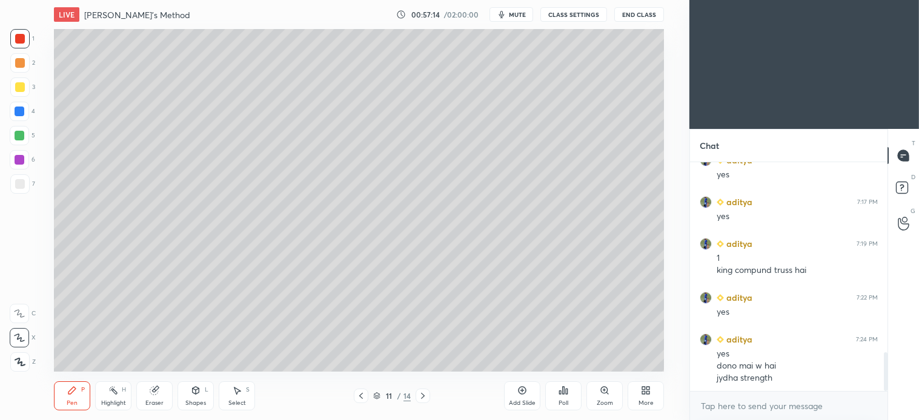
click at [515, 395] on div "Add Slide" at bounding box center [522, 396] width 36 height 29
click at [24, 183] on div at bounding box center [20, 184] width 10 height 10
click at [207, 400] on div "Shapes L" at bounding box center [195, 396] width 36 height 29
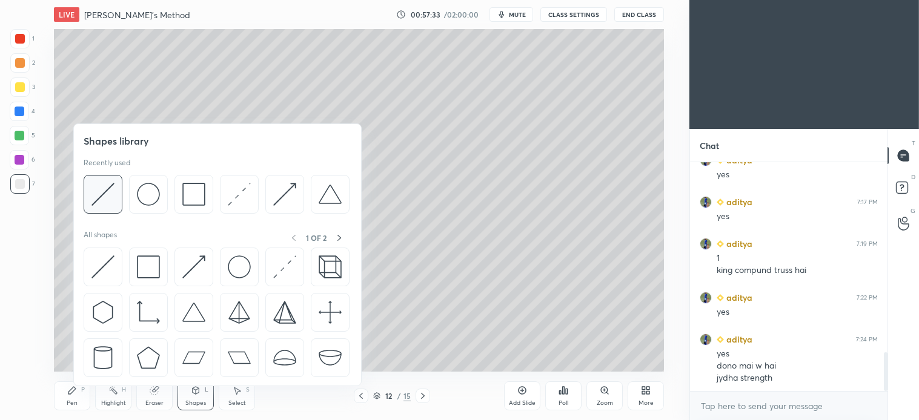
click at [111, 200] on img at bounding box center [102, 194] width 23 height 23
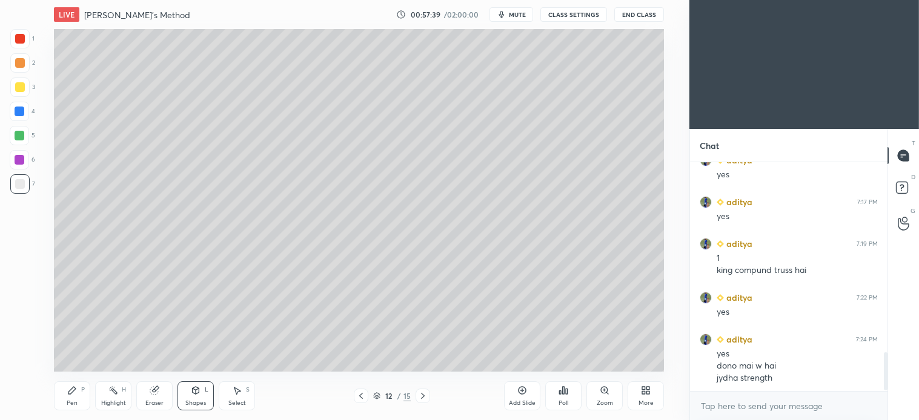
scroll to position [1161, 0]
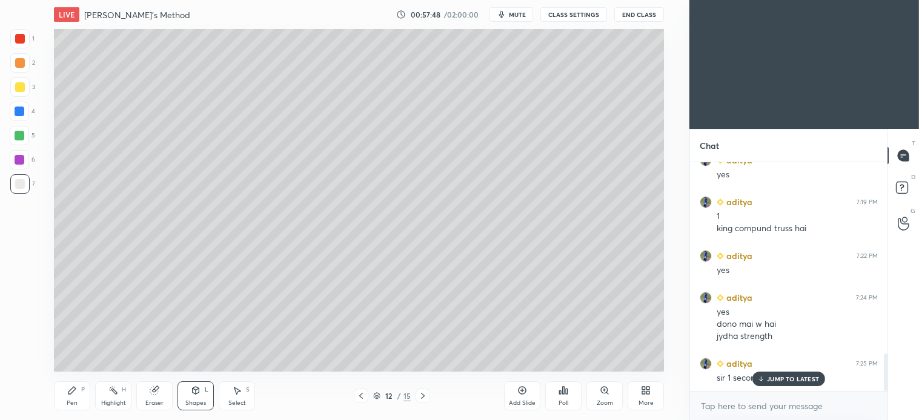
click at [23, 67] on div at bounding box center [20, 63] width 10 height 10
click at [74, 401] on div "Pen" at bounding box center [72, 403] width 11 height 6
click at [423, 397] on icon at bounding box center [423, 396] width 4 height 6
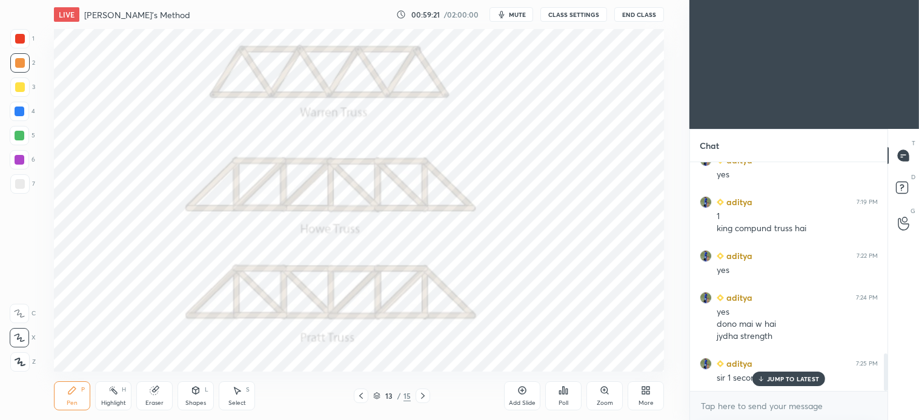
click at [18, 116] on div at bounding box center [19, 111] width 19 height 19
click at [239, 395] on icon at bounding box center [237, 391] width 10 height 10
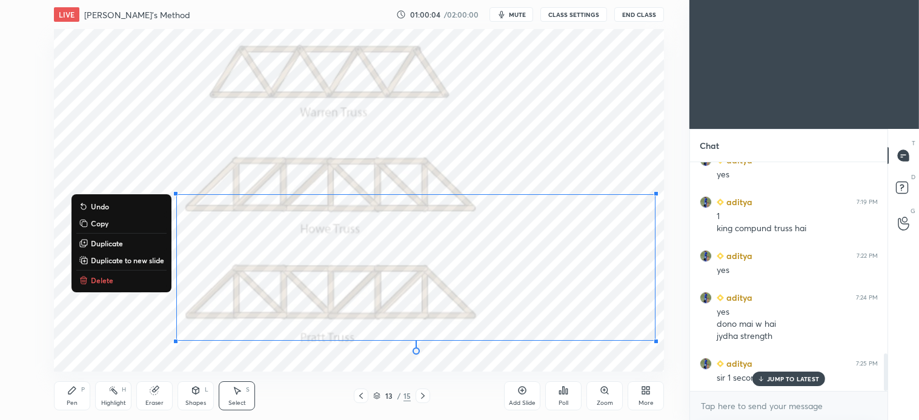
click at [101, 277] on p "Delete" at bounding box center [102, 281] width 22 height 10
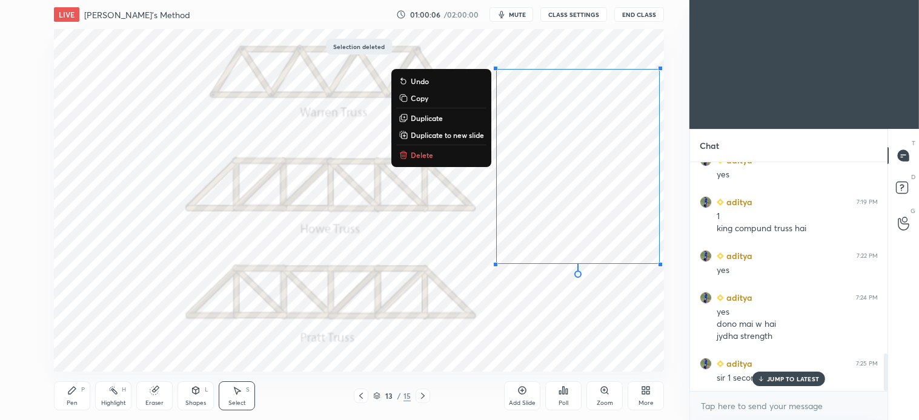
click at [411, 151] on p "Delete" at bounding box center [422, 155] width 22 height 10
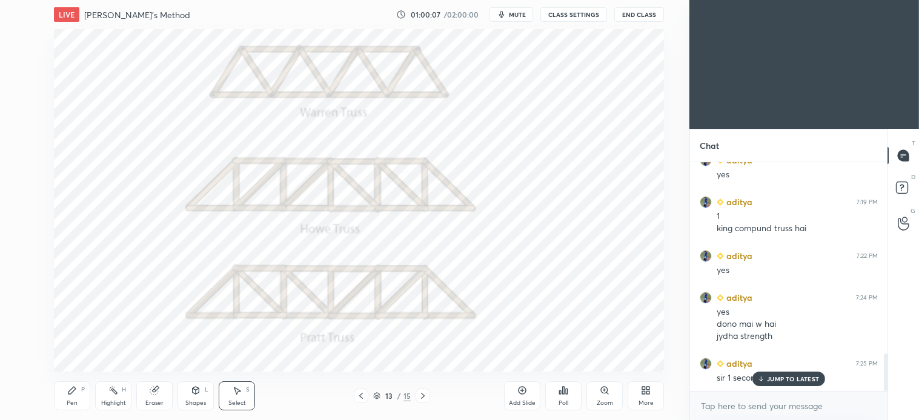
click at [74, 391] on icon at bounding box center [71, 390] width 7 height 7
click at [22, 42] on div at bounding box center [20, 39] width 10 height 10
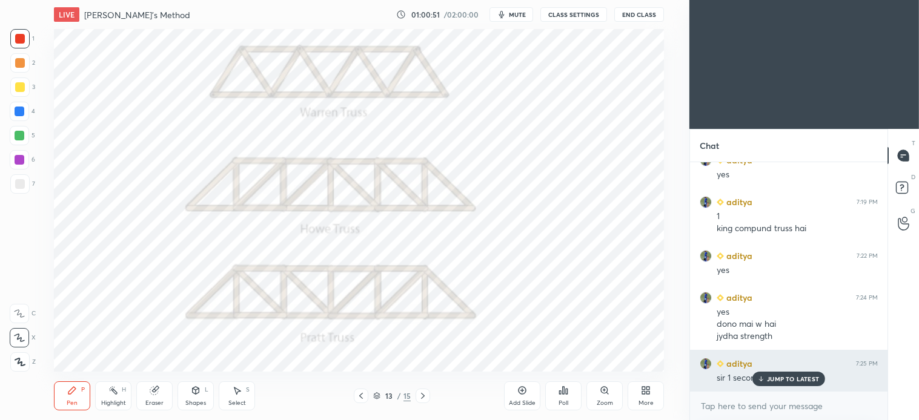
click at [793, 382] on p "JUMP TO LATEST" at bounding box center [793, 378] width 52 height 7
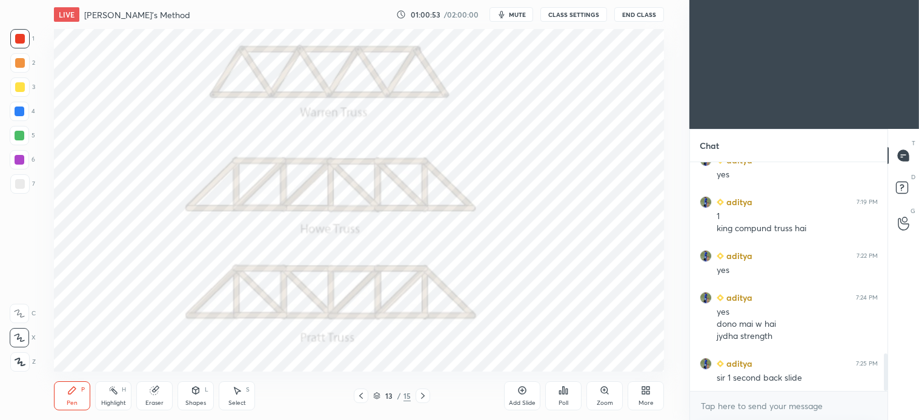
click at [21, 113] on div at bounding box center [20, 112] width 10 height 10
click at [25, 44] on div at bounding box center [19, 38] width 19 height 19
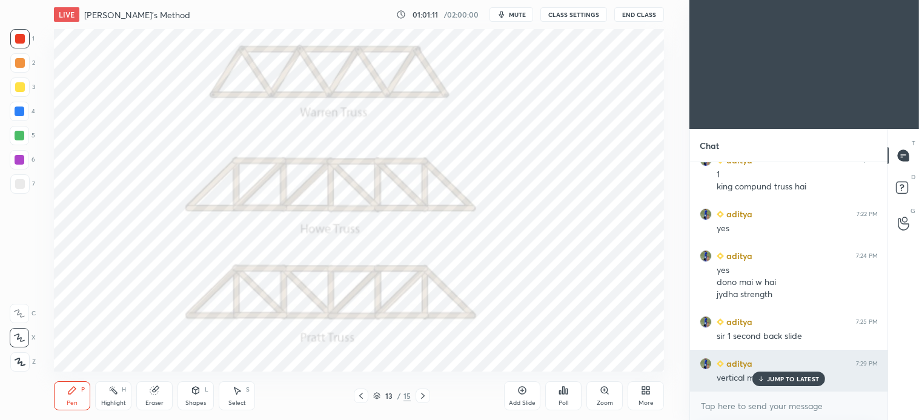
click at [786, 382] on p "JUMP TO LATEST" at bounding box center [793, 378] width 52 height 7
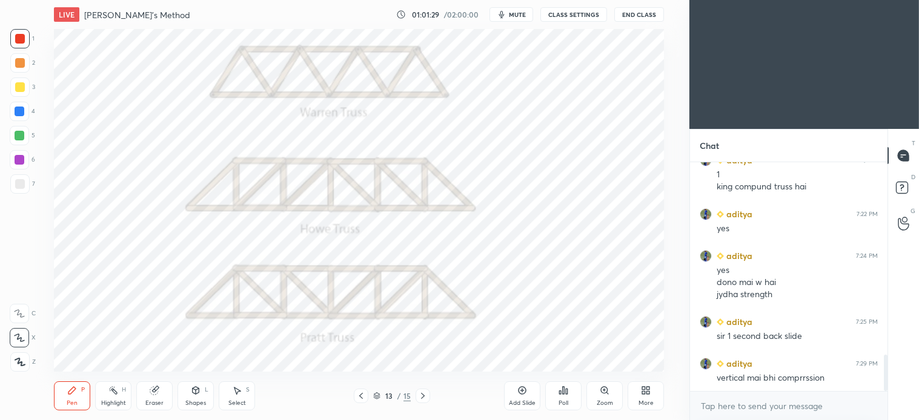
click at [26, 90] on div at bounding box center [19, 87] width 19 height 19
click at [25, 41] on div at bounding box center [19, 38] width 19 height 19
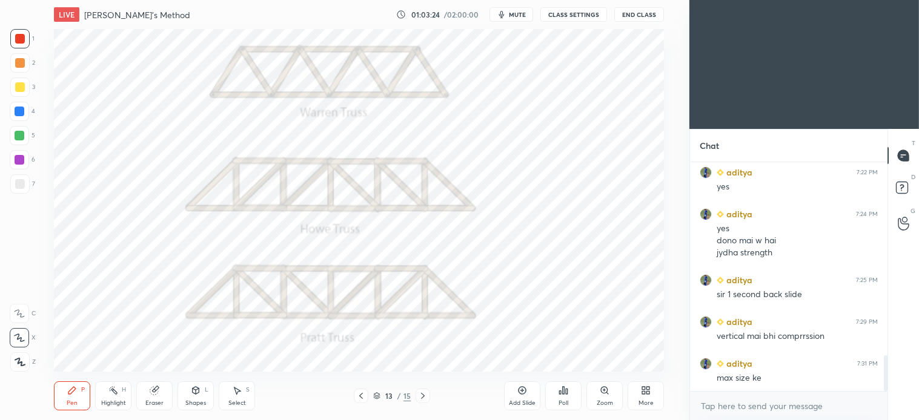
click at [243, 395] on div "Select S" at bounding box center [237, 396] width 36 height 29
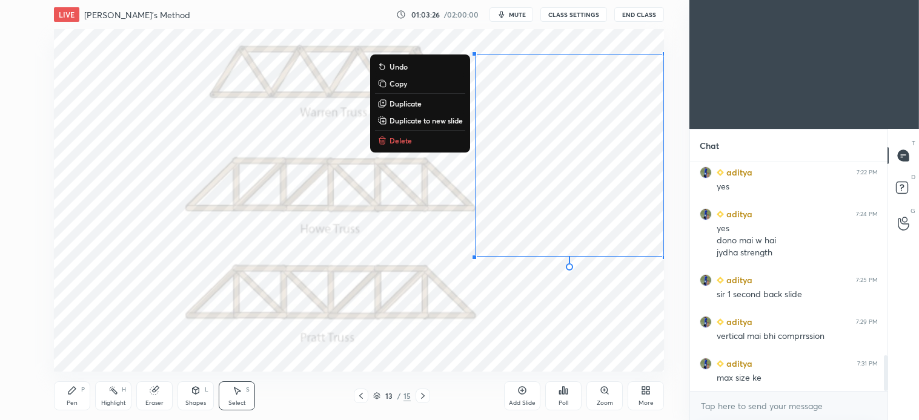
click at [394, 140] on p "Delete" at bounding box center [400, 141] width 22 height 10
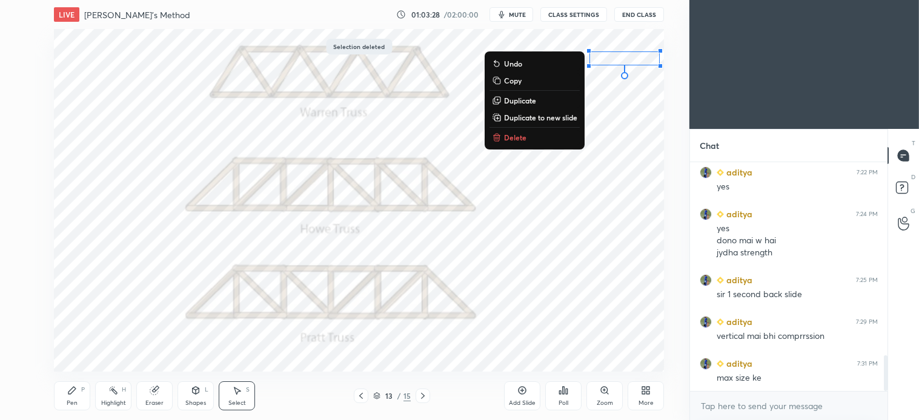
click at [516, 138] on p "Delete" at bounding box center [515, 138] width 22 height 10
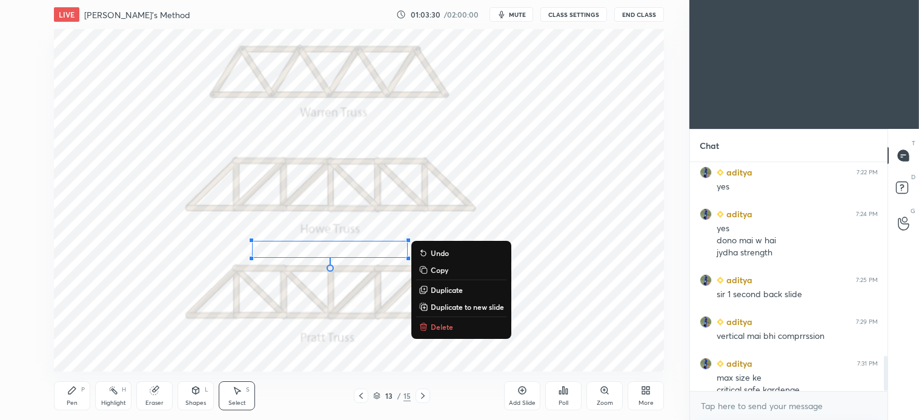
scroll to position [1257, 0]
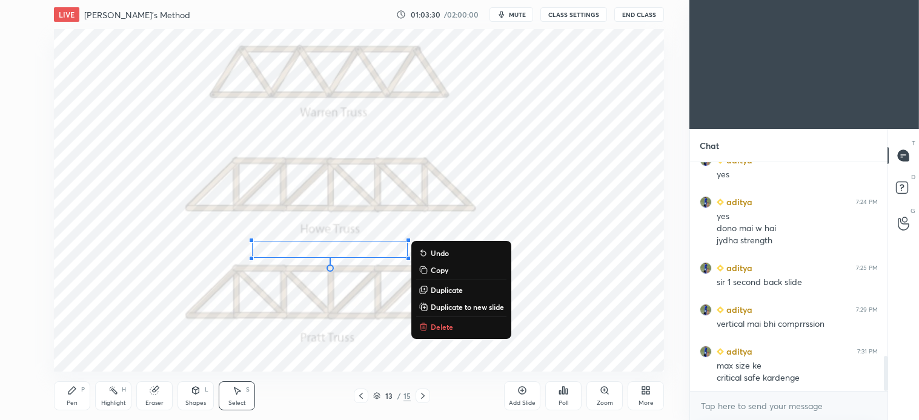
click at [450, 328] on p "Delete" at bounding box center [442, 327] width 22 height 10
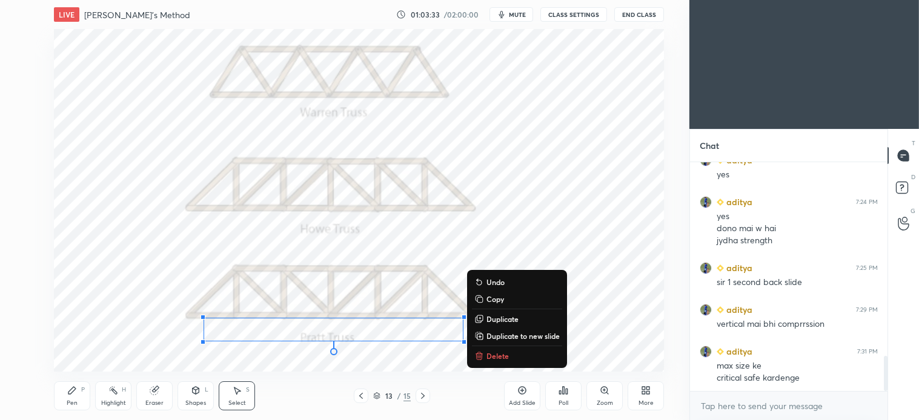
click at [500, 358] on p "Delete" at bounding box center [497, 356] width 22 height 10
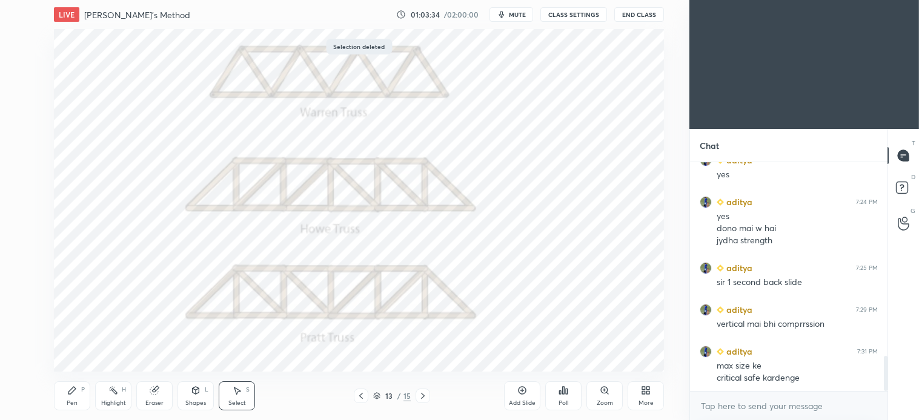
click at [70, 388] on icon at bounding box center [72, 391] width 10 height 10
click at [23, 115] on div at bounding box center [20, 112] width 10 height 10
click at [29, 36] on div at bounding box center [19, 38] width 19 height 19
click at [81, 398] on div "Pen P" at bounding box center [72, 396] width 36 height 29
click at [19, 115] on div at bounding box center [20, 112] width 10 height 10
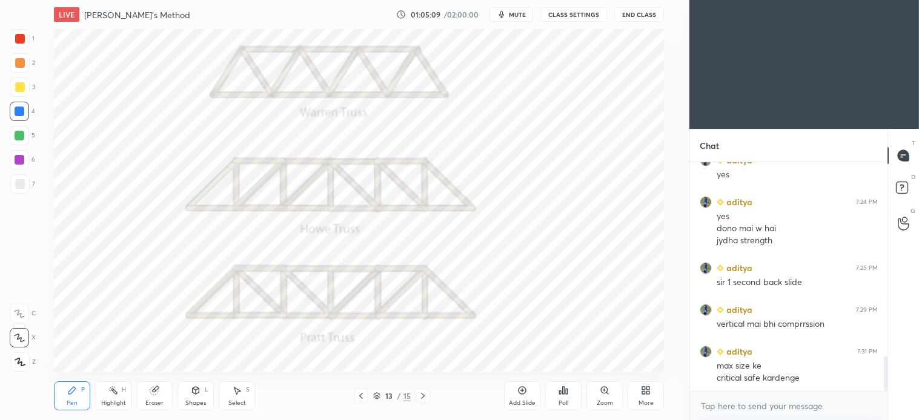
click at [25, 48] on div "1" at bounding box center [22, 41] width 24 height 24
click at [365, 394] on icon at bounding box center [361, 396] width 10 height 10
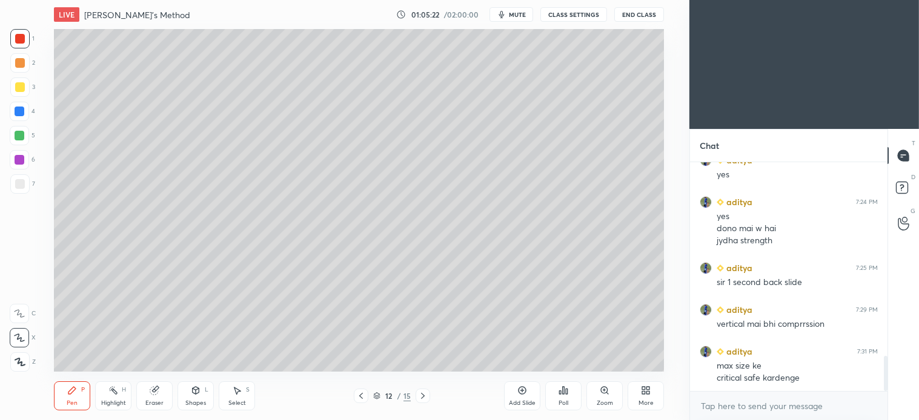
click at [21, 184] on div at bounding box center [20, 184] width 10 height 10
click at [203, 397] on div "Shapes L" at bounding box center [195, 396] width 36 height 29
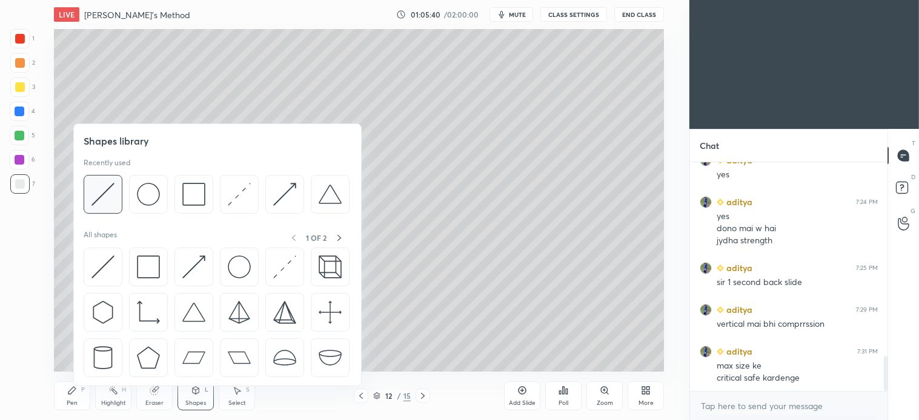
click at [111, 195] on img at bounding box center [102, 194] width 23 height 23
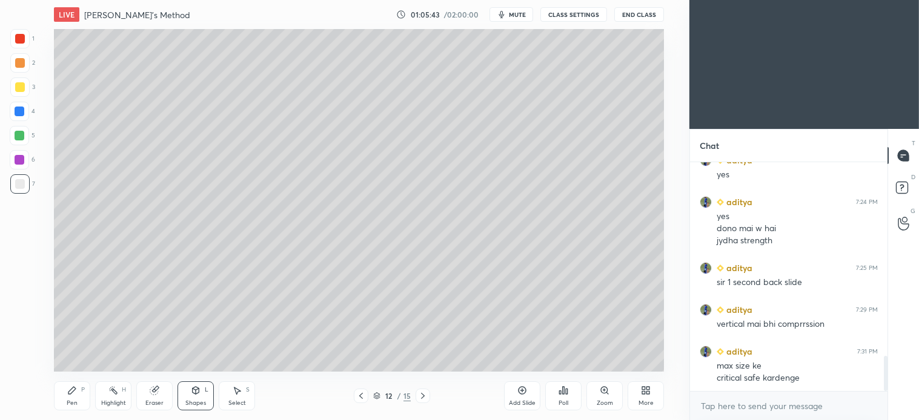
click at [81, 392] on div "P" at bounding box center [83, 390] width 4 height 6
click at [23, 62] on div at bounding box center [20, 63] width 10 height 10
click at [425, 397] on icon at bounding box center [423, 396] width 10 height 10
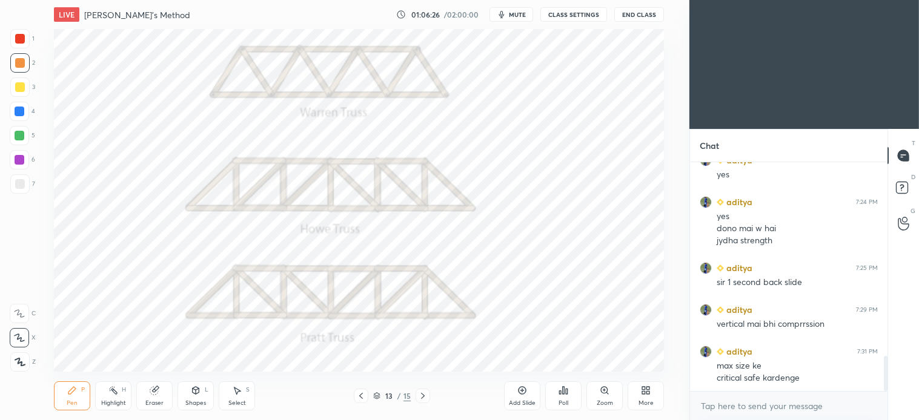
click at [28, 38] on div at bounding box center [19, 38] width 19 height 19
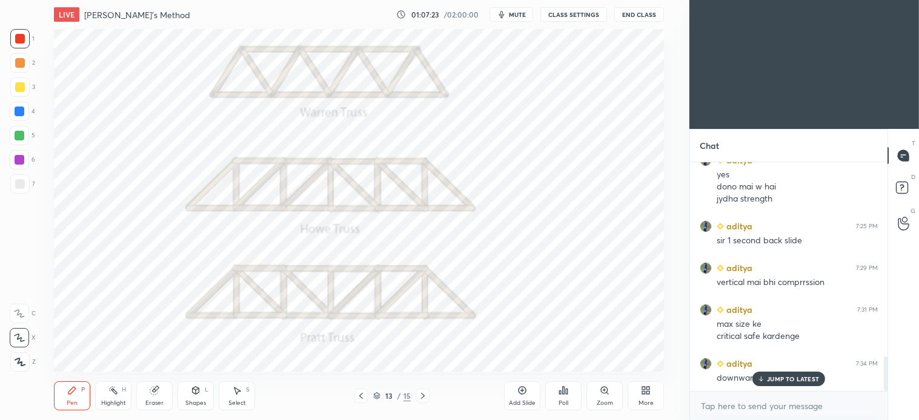
click at [244, 395] on div "Select S" at bounding box center [237, 396] width 36 height 29
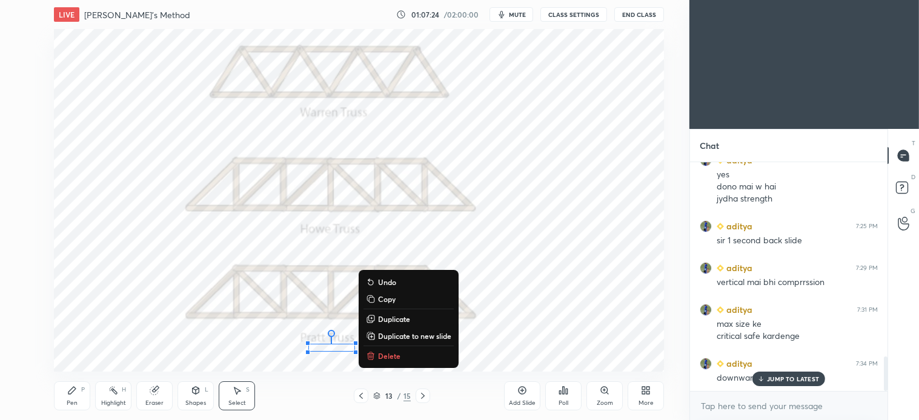
click at [395, 360] on p "Delete" at bounding box center [389, 356] width 22 height 10
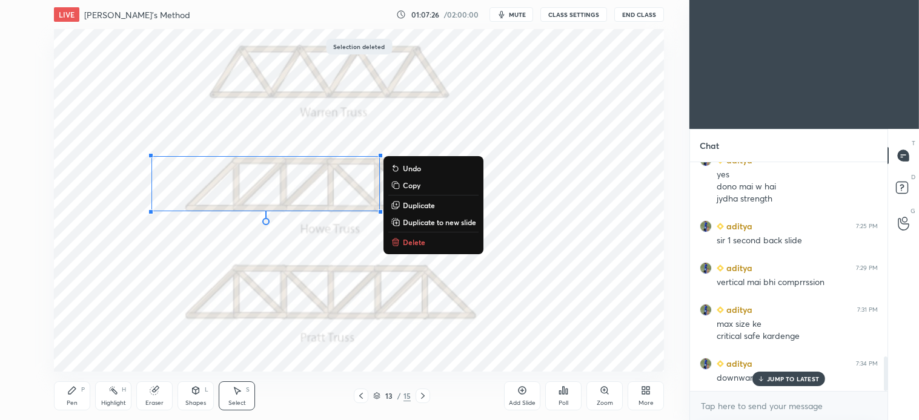
click at [417, 240] on p "Delete" at bounding box center [414, 242] width 22 height 10
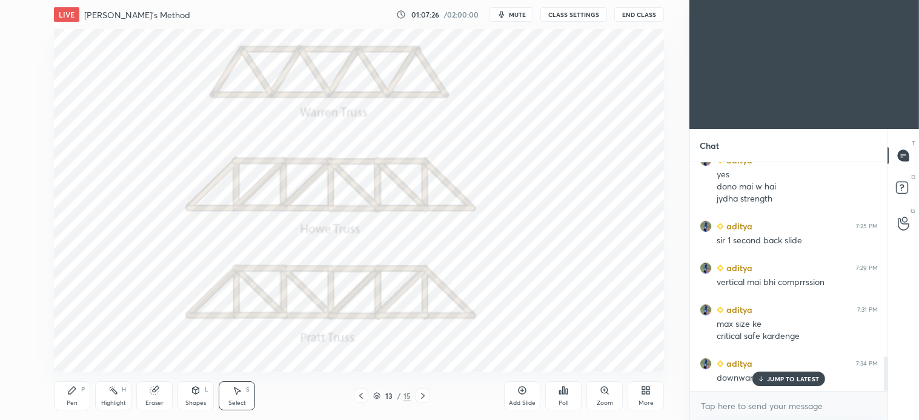
click at [76, 400] on div "Pen" at bounding box center [72, 403] width 11 height 6
click at [361, 398] on icon at bounding box center [361, 396] width 10 height 10
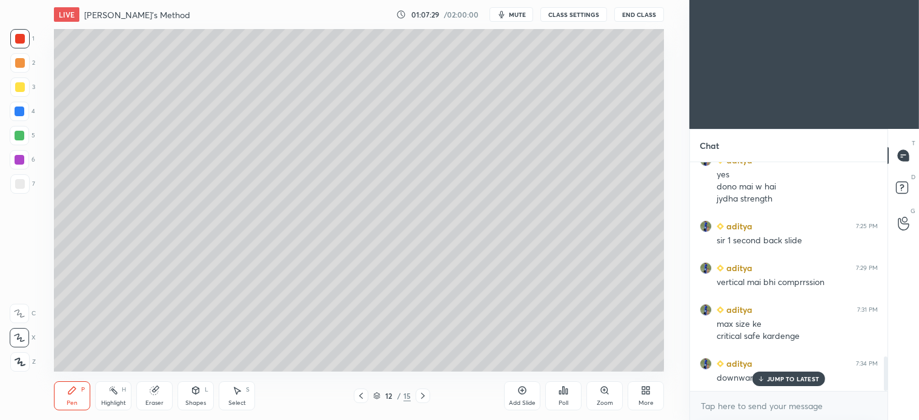
click at [22, 70] on div at bounding box center [19, 62] width 19 height 19
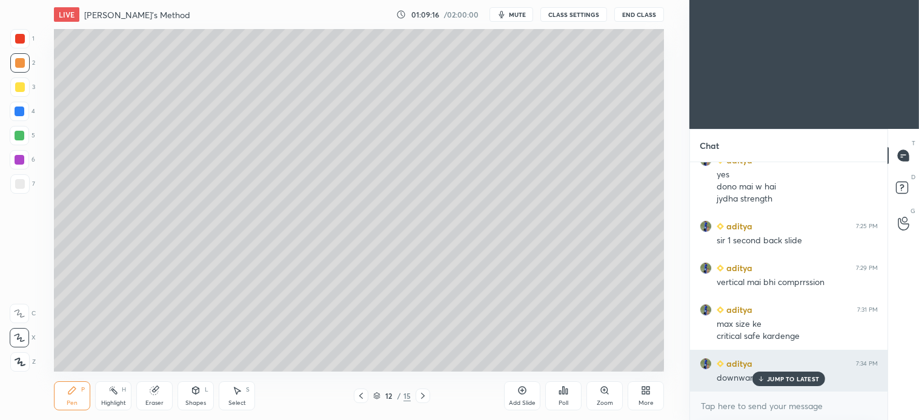
click at [796, 380] on p "JUMP TO LATEST" at bounding box center [793, 378] width 52 height 7
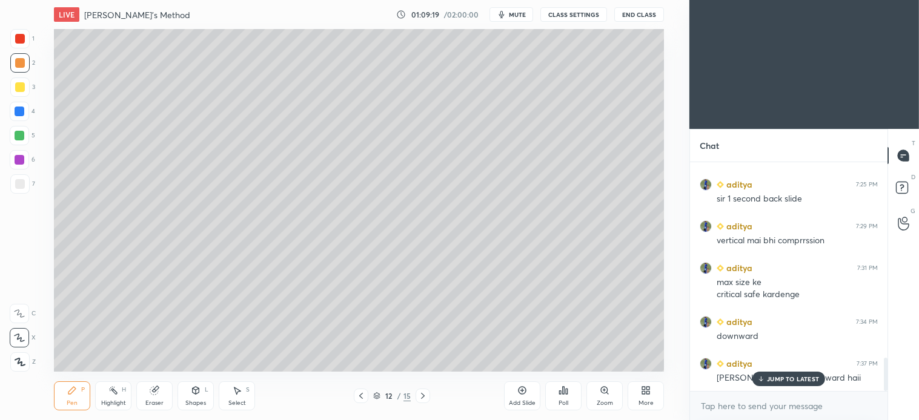
click at [796, 382] on p "JUMP TO LATEST" at bounding box center [793, 378] width 52 height 7
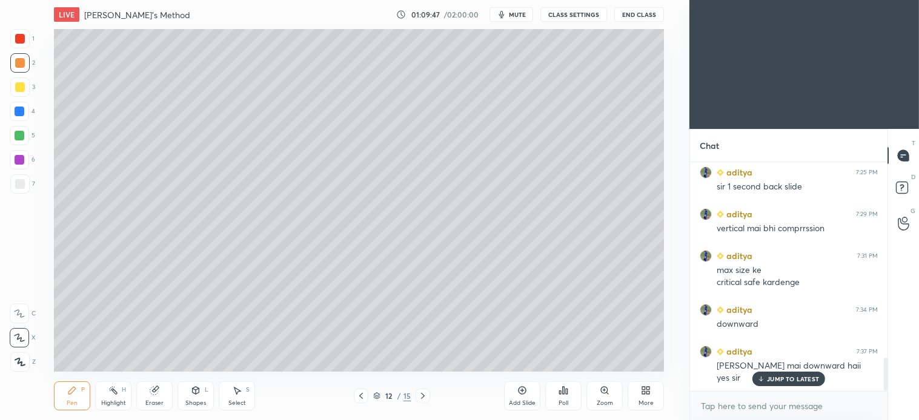
click at [425, 398] on icon at bounding box center [423, 396] width 10 height 10
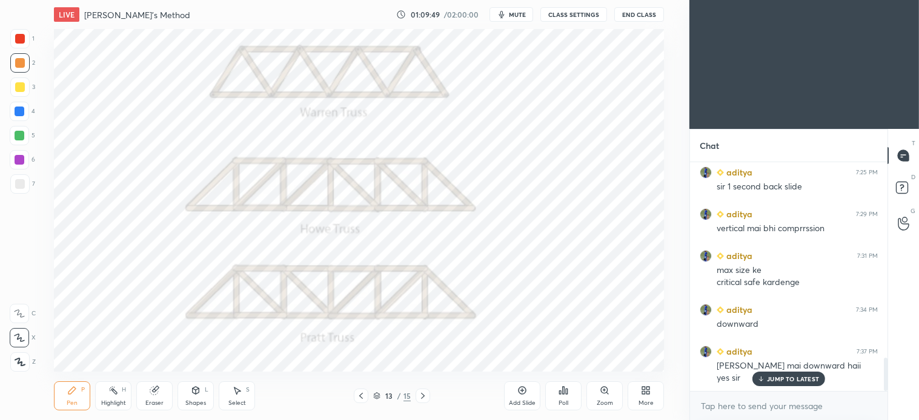
click at [359, 397] on icon at bounding box center [361, 396] width 10 height 10
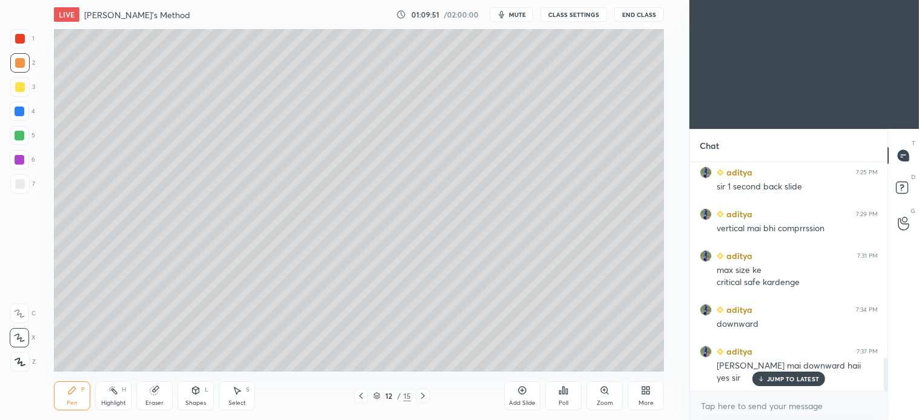
click at [522, 391] on icon at bounding box center [522, 391] width 4 height 4
click at [22, 182] on div at bounding box center [20, 184] width 10 height 10
click at [191, 394] on icon at bounding box center [196, 391] width 10 height 10
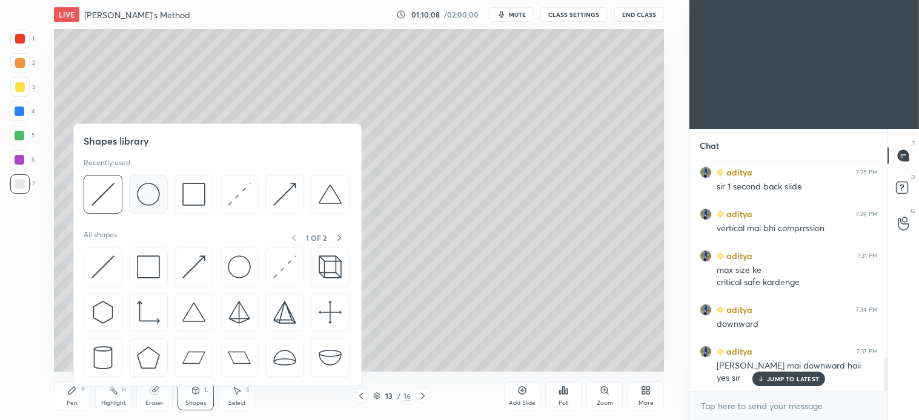
click at [154, 196] on img at bounding box center [148, 194] width 23 height 23
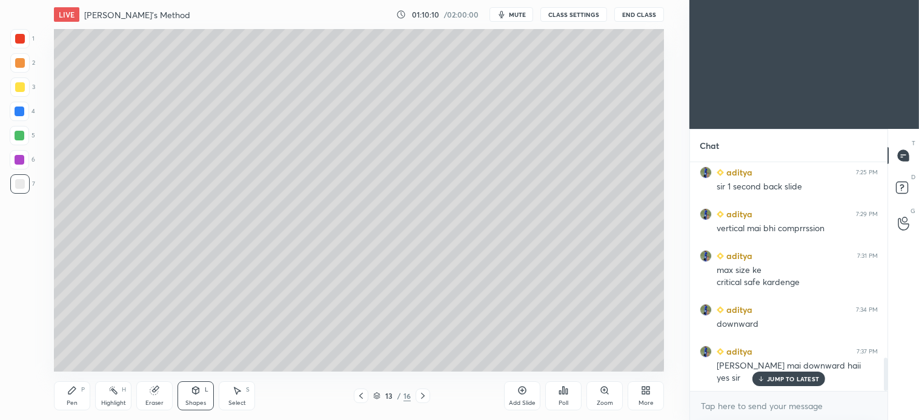
click at [78, 389] on div "Pen P" at bounding box center [72, 396] width 36 height 29
click at [200, 398] on div "Shapes L" at bounding box center [195, 396] width 36 height 29
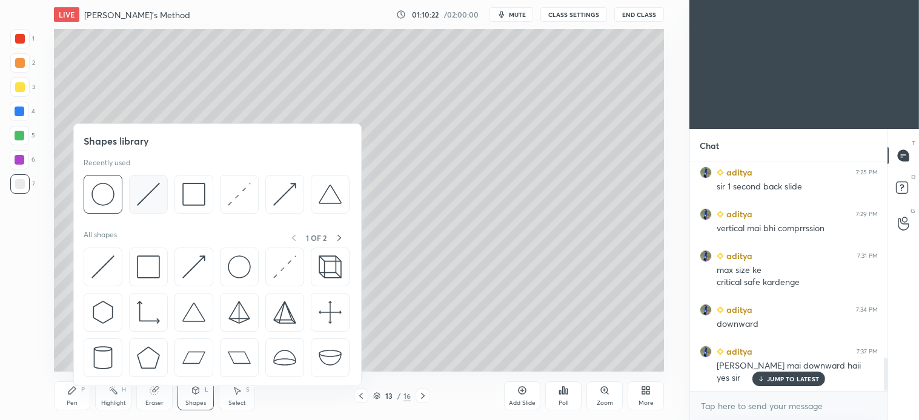
click at [153, 197] on img at bounding box center [148, 194] width 23 height 23
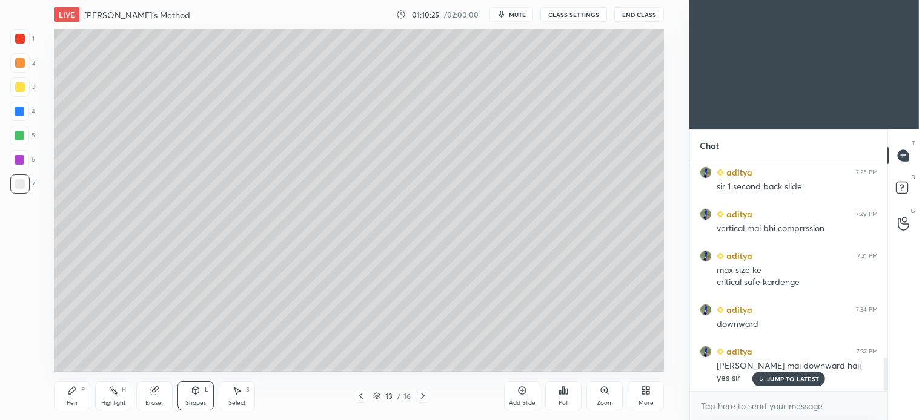
click at [77, 392] on div "Pen P" at bounding box center [72, 396] width 36 height 29
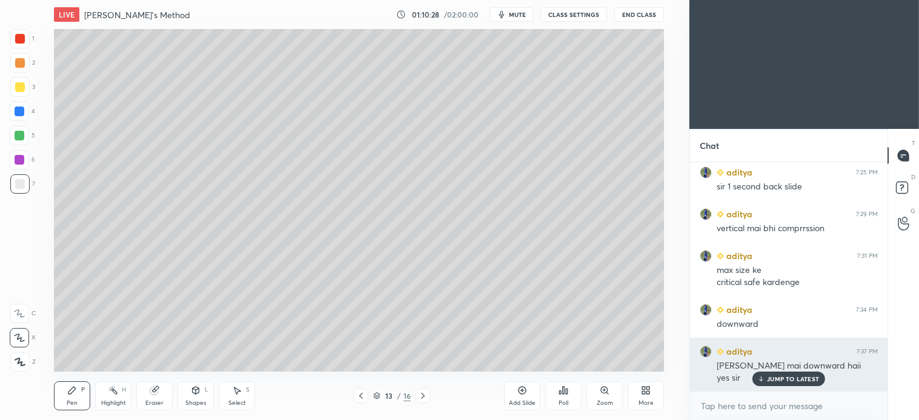
click at [799, 378] on p "JUMP TO LATEST" at bounding box center [793, 378] width 52 height 7
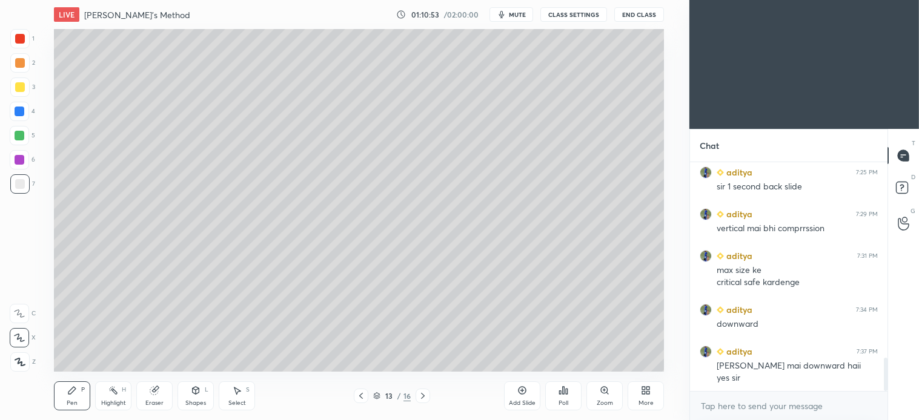
click at [27, 137] on div at bounding box center [19, 135] width 19 height 19
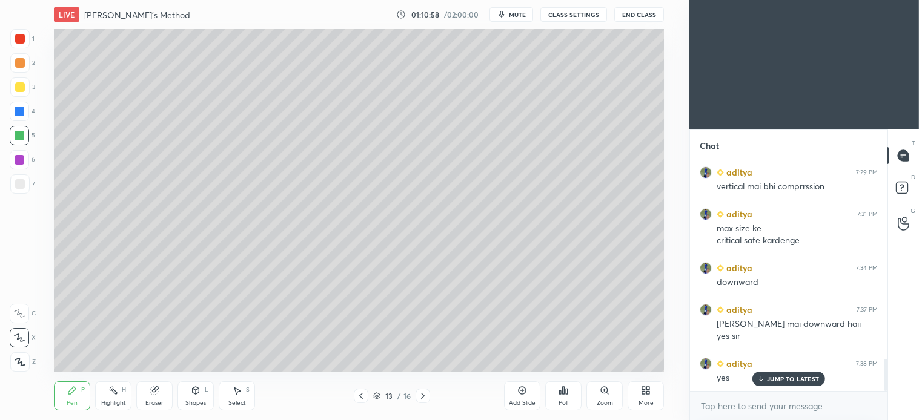
click at [232, 397] on div "Select S" at bounding box center [237, 396] width 36 height 29
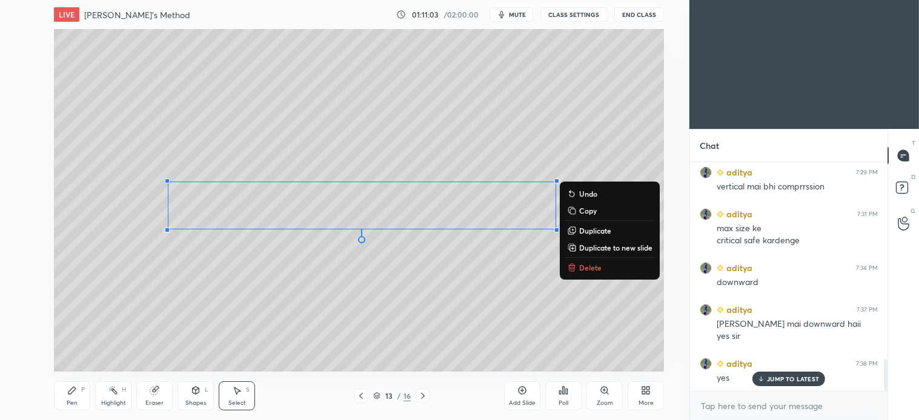
click at [586, 270] on p "Delete" at bounding box center [590, 268] width 22 height 10
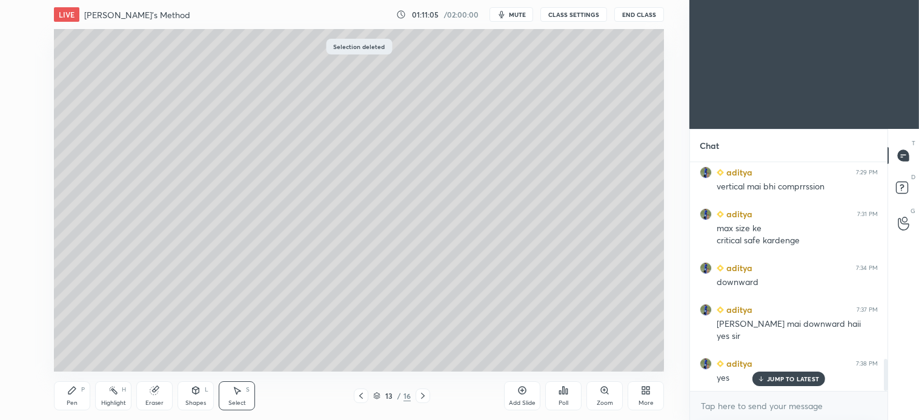
click at [68, 397] on div "Pen P" at bounding box center [72, 396] width 36 height 29
click at [418, 398] on icon at bounding box center [423, 396] width 10 height 10
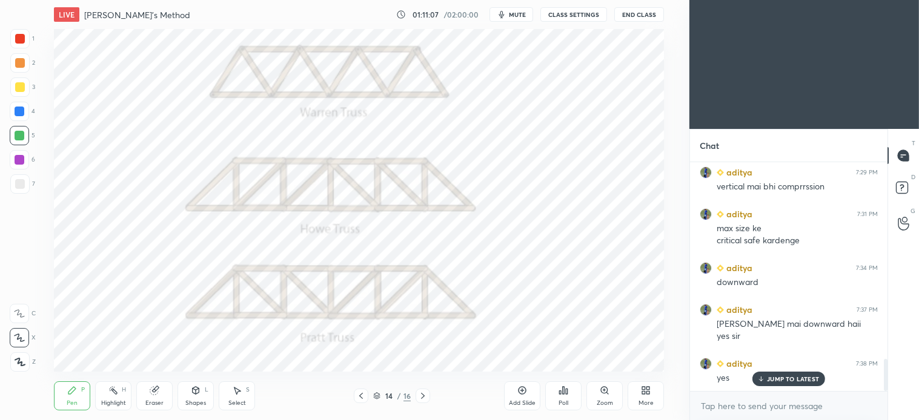
click at [18, 39] on div at bounding box center [20, 39] width 10 height 10
click at [362, 400] on icon at bounding box center [361, 396] width 10 height 10
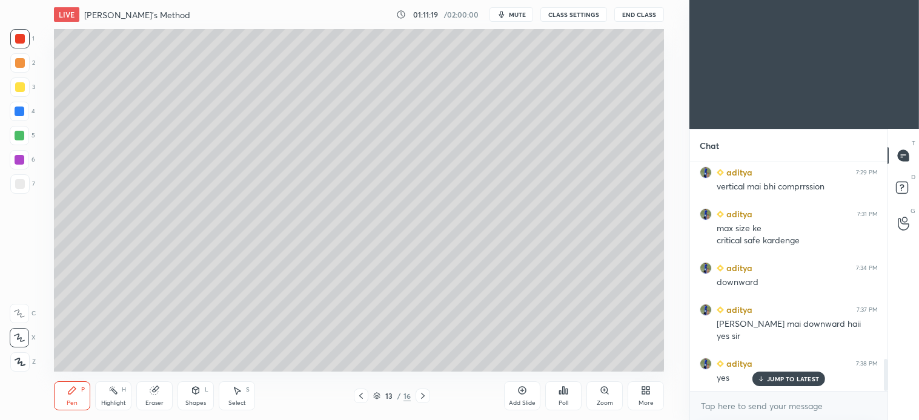
click at [20, 65] on div at bounding box center [20, 63] width 10 height 10
click at [13, 197] on div "7" at bounding box center [22, 186] width 25 height 24
click at [196, 403] on div "Shapes" at bounding box center [195, 403] width 21 height 6
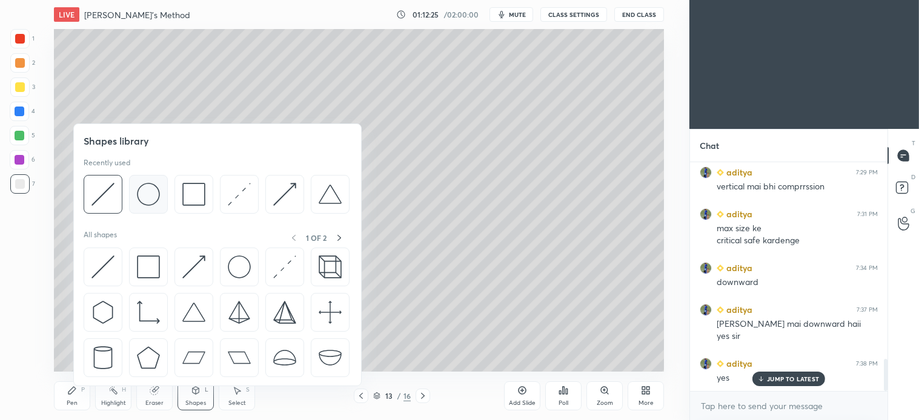
click at [140, 200] on img at bounding box center [148, 194] width 23 height 23
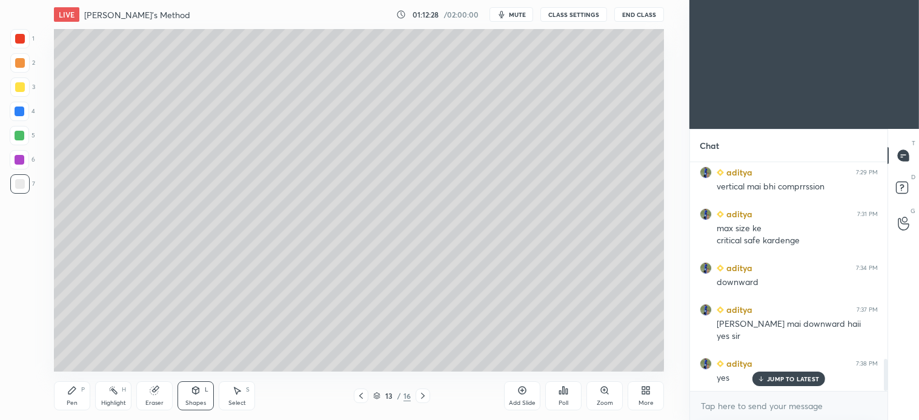
click at [79, 392] on div "Pen P" at bounding box center [72, 396] width 36 height 29
click at [187, 388] on div "Shapes L" at bounding box center [195, 396] width 36 height 29
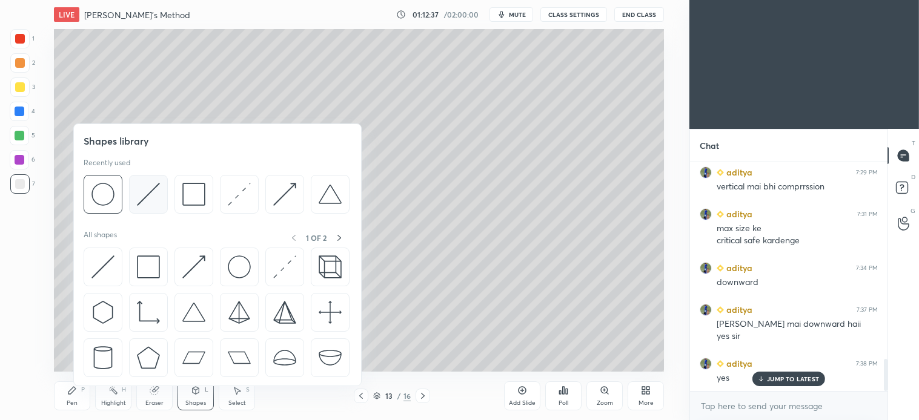
click at [152, 195] on img at bounding box center [148, 194] width 23 height 23
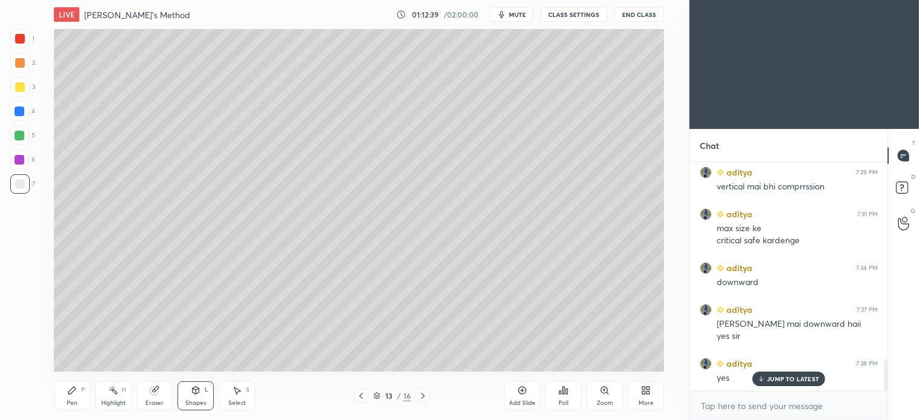
click at [76, 386] on icon at bounding box center [72, 391] width 10 height 10
click at [21, 71] on div at bounding box center [19, 62] width 19 height 19
click at [27, 64] on div at bounding box center [19, 62] width 19 height 19
click at [22, 73] on div "2" at bounding box center [22, 65] width 25 height 24
click at [13, 189] on div at bounding box center [19, 183] width 19 height 19
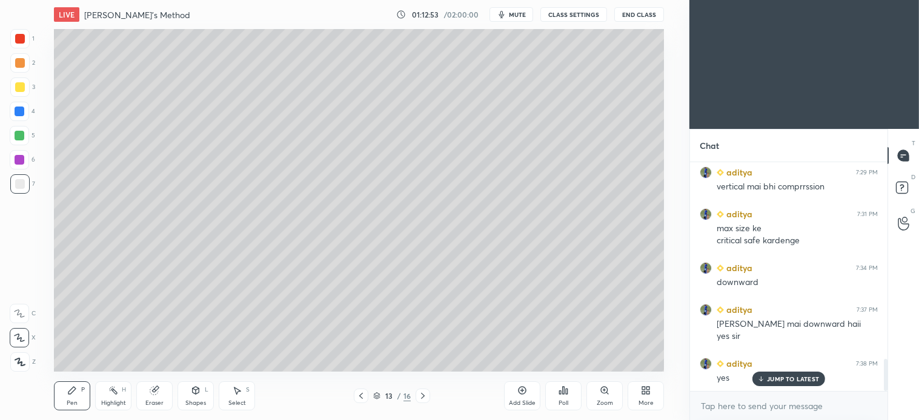
click at [25, 65] on div at bounding box center [19, 62] width 19 height 19
click at [424, 395] on icon at bounding box center [423, 396] width 10 height 10
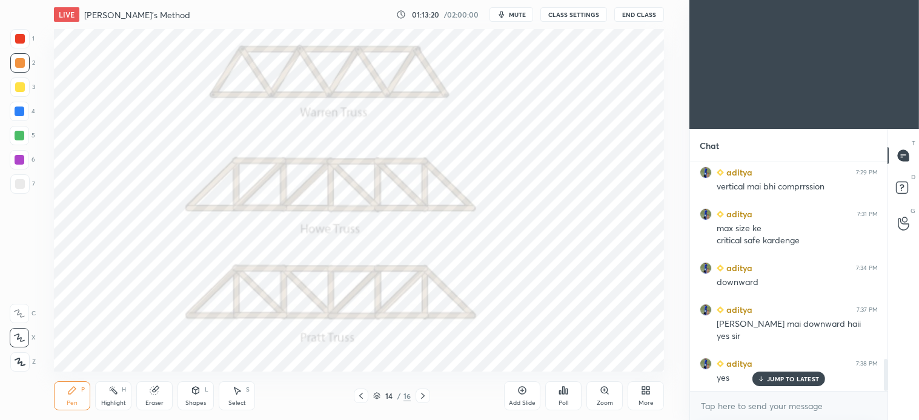
click at [425, 395] on icon at bounding box center [423, 396] width 10 height 10
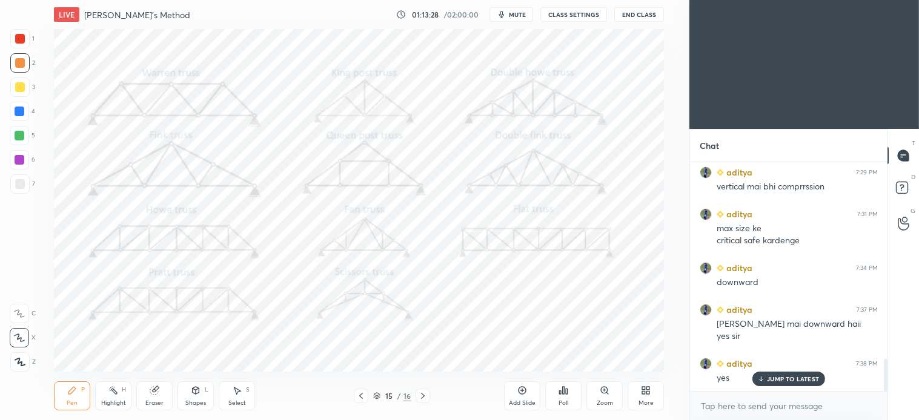
click at [22, 41] on div at bounding box center [20, 39] width 10 height 10
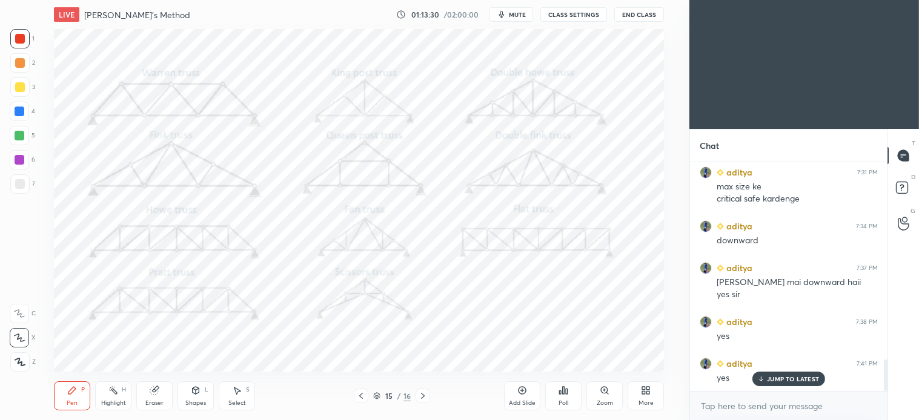
click at [606, 398] on div "Zoom" at bounding box center [604, 396] width 36 height 29
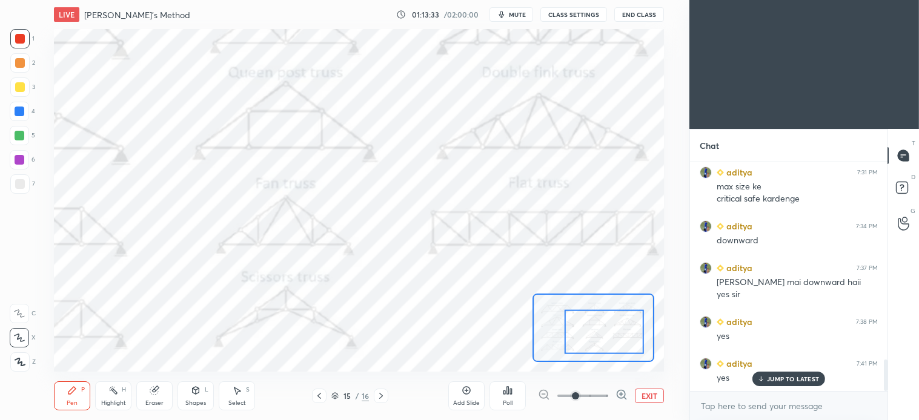
click at [68, 394] on icon at bounding box center [71, 390] width 7 height 7
click at [21, 113] on div at bounding box center [20, 112] width 10 height 10
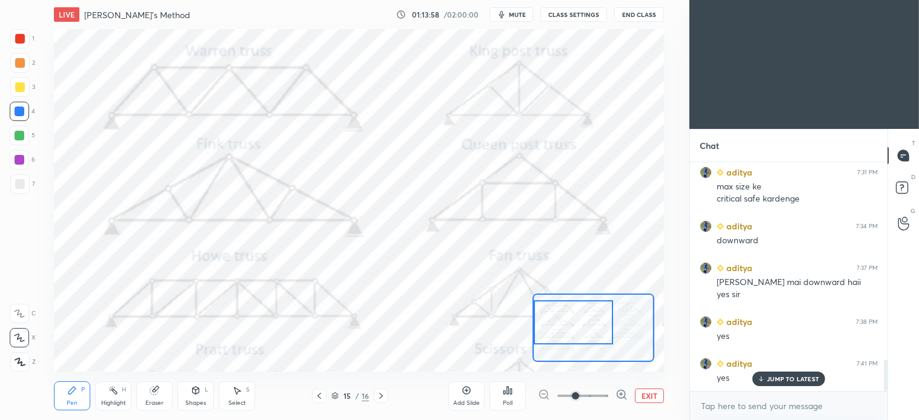
click at [73, 405] on div "Pen" at bounding box center [72, 403] width 11 height 6
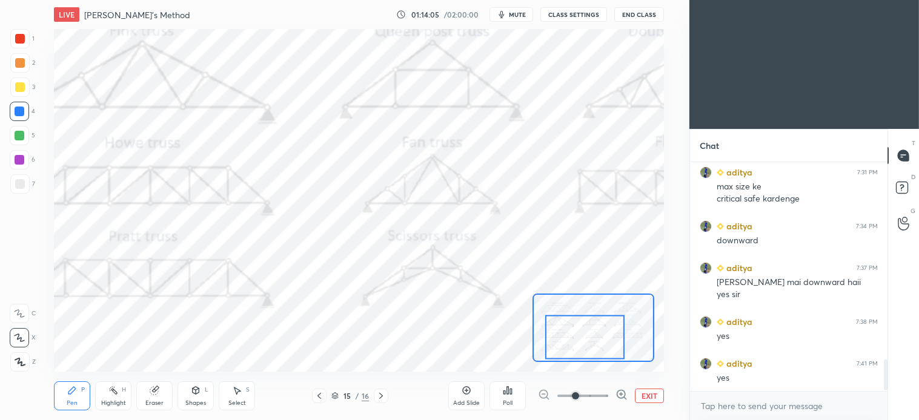
scroll to position [1478, 0]
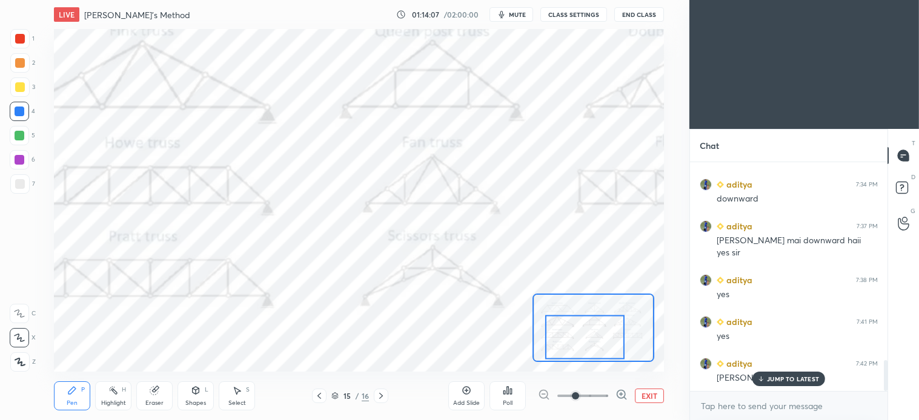
click at [23, 38] on div at bounding box center [20, 39] width 10 height 10
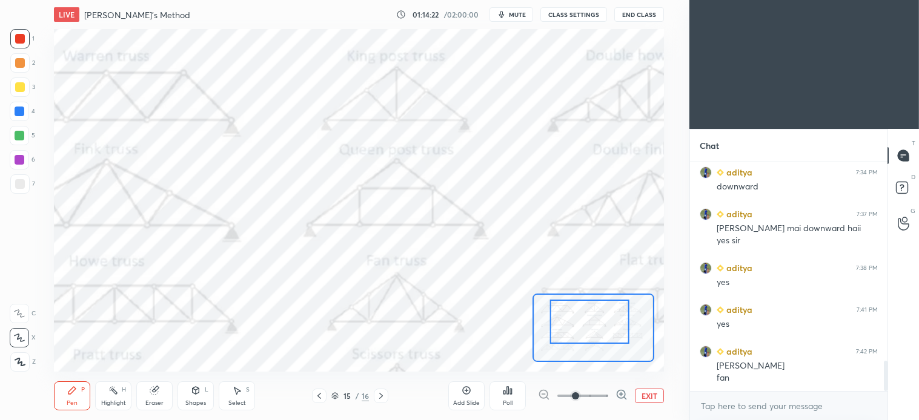
click at [650, 398] on button "EXIT" at bounding box center [649, 396] width 29 height 15
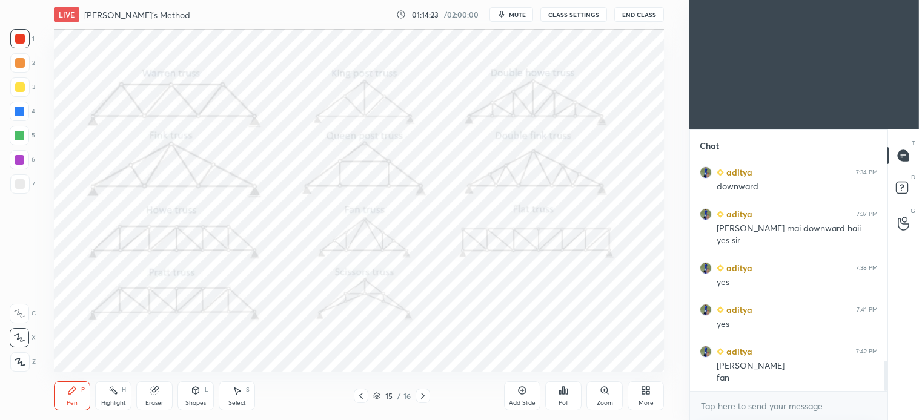
click at [240, 397] on div "Select S" at bounding box center [237, 396] width 36 height 29
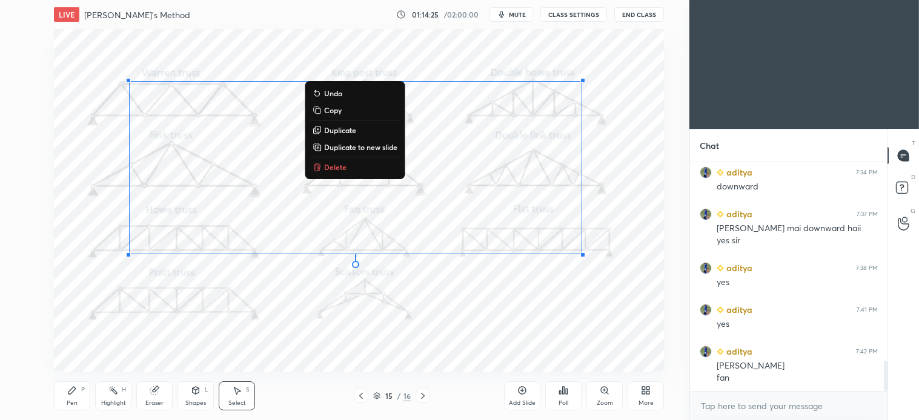
click at [337, 173] on button "Delete" at bounding box center [354, 167] width 90 height 15
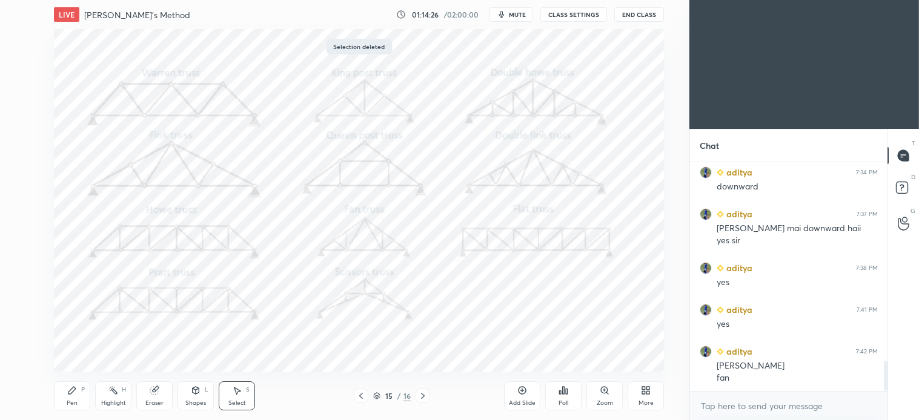
click at [75, 382] on div "Pen P" at bounding box center [72, 396] width 36 height 29
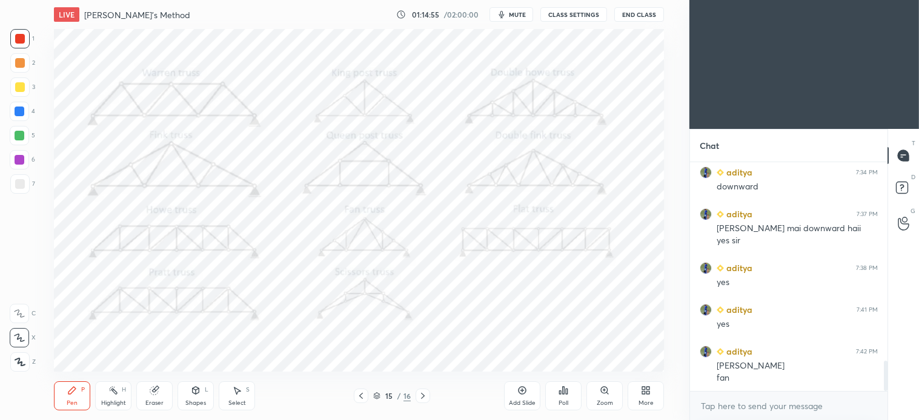
click at [243, 392] on div "Select S" at bounding box center [237, 396] width 36 height 29
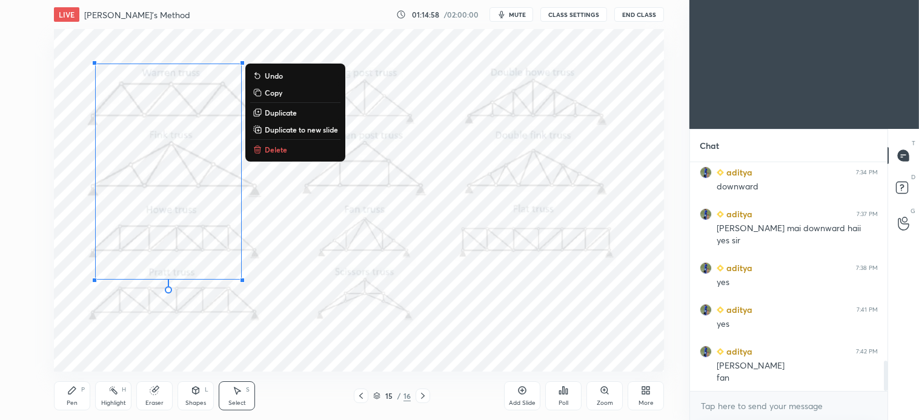
click at [283, 146] on p "Delete" at bounding box center [276, 150] width 22 height 10
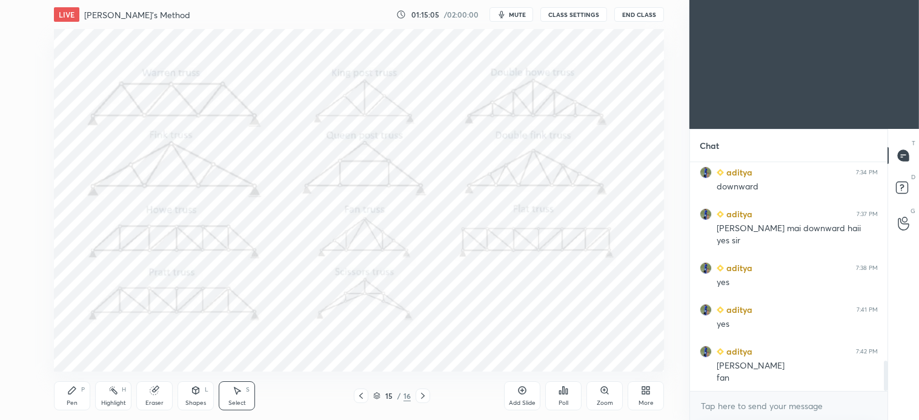
click at [79, 401] on div "Pen P" at bounding box center [72, 396] width 36 height 29
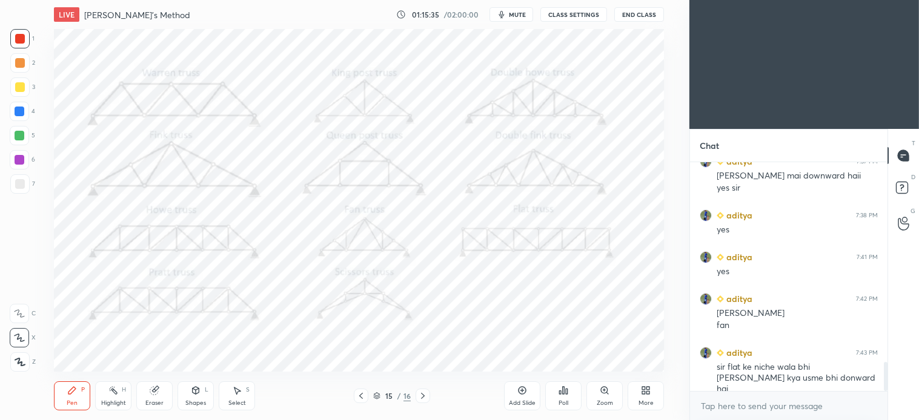
scroll to position [1555, 0]
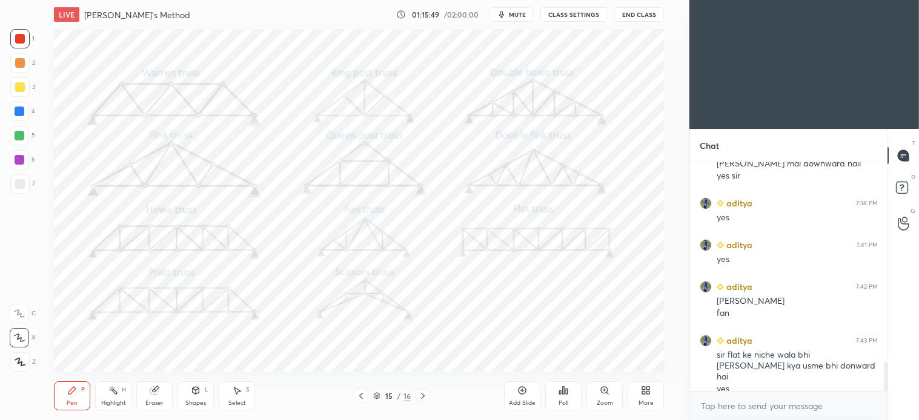
click at [237, 395] on icon at bounding box center [237, 391] width 10 height 10
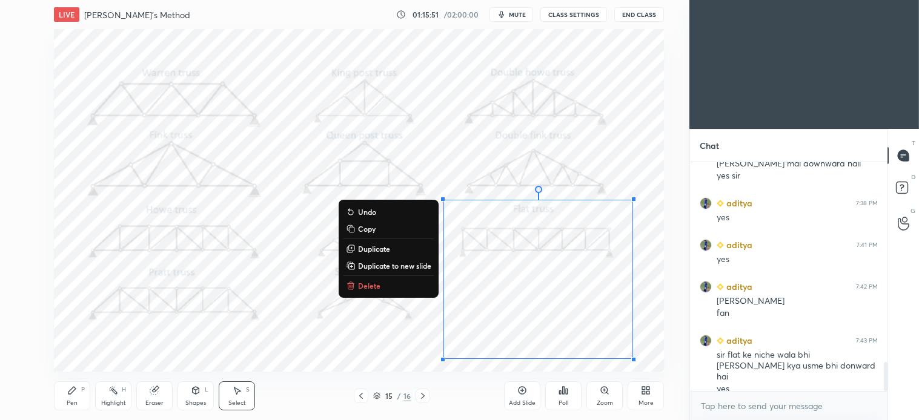
click at [369, 280] on button "Delete" at bounding box center [388, 286] width 90 height 15
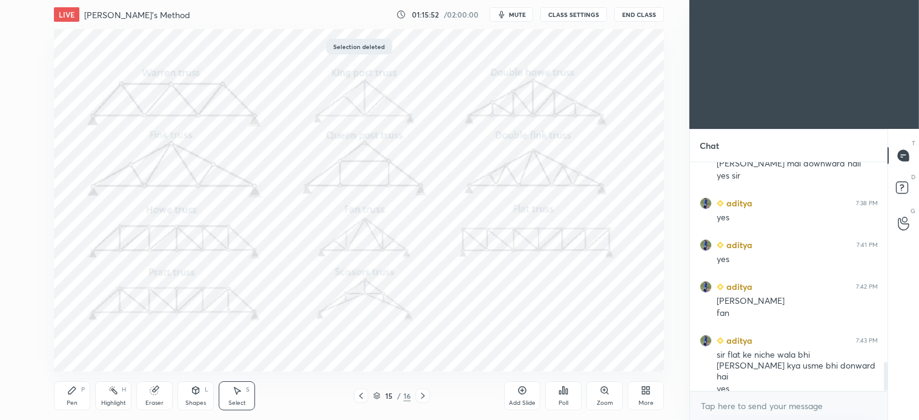
click at [67, 401] on div "Pen" at bounding box center [72, 403] width 11 height 6
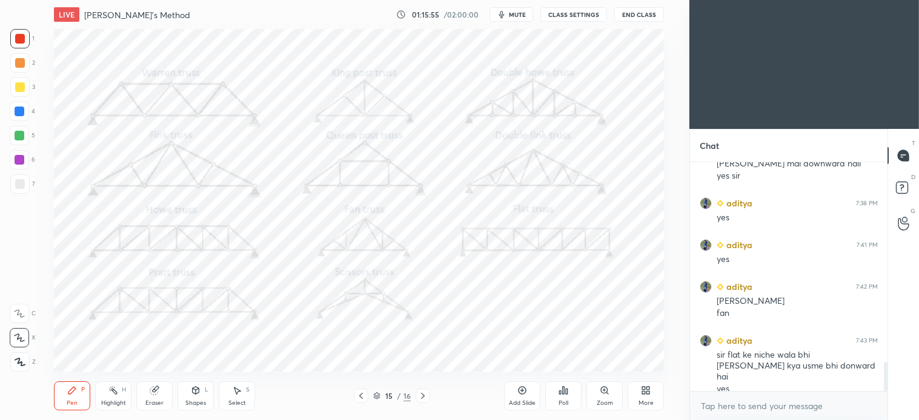
click at [238, 396] on div "Select S" at bounding box center [237, 396] width 36 height 29
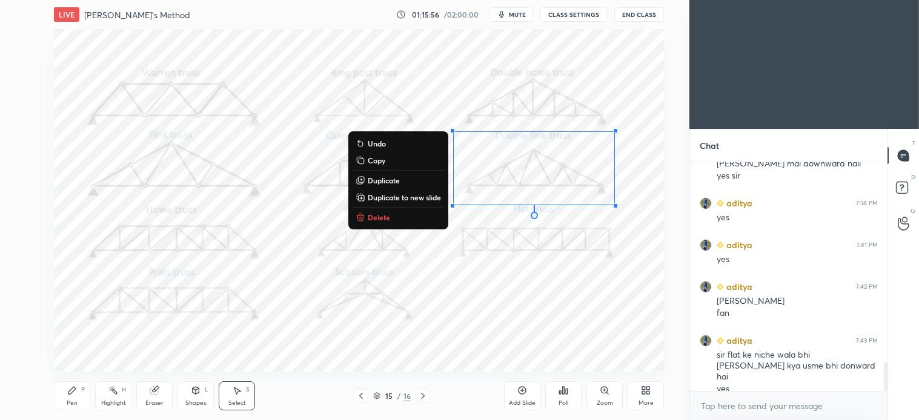
click at [74, 389] on icon at bounding box center [71, 390] width 7 height 7
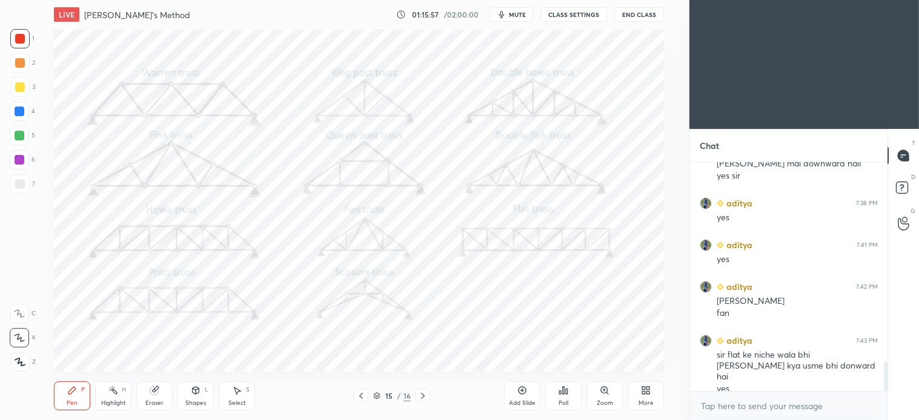
click at [239, 396] on div "Select S" at bounding box center [237, 396] width 36 height 29
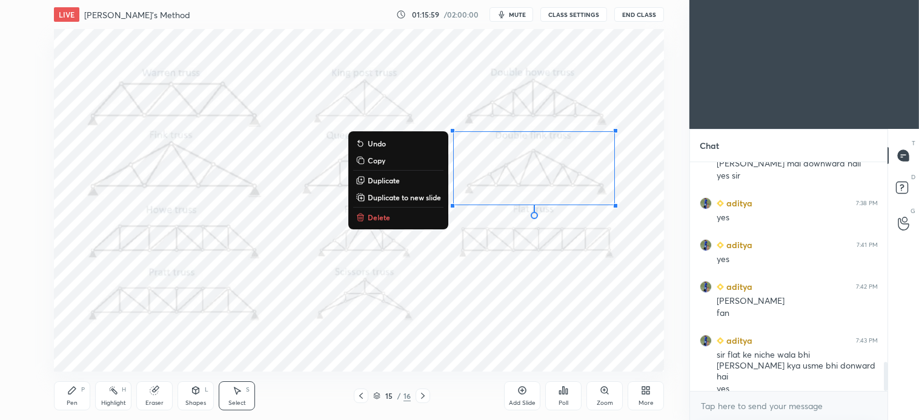
click at [383, 216] on p "Delete" at bounding box center [379, 218] width 22 height 10
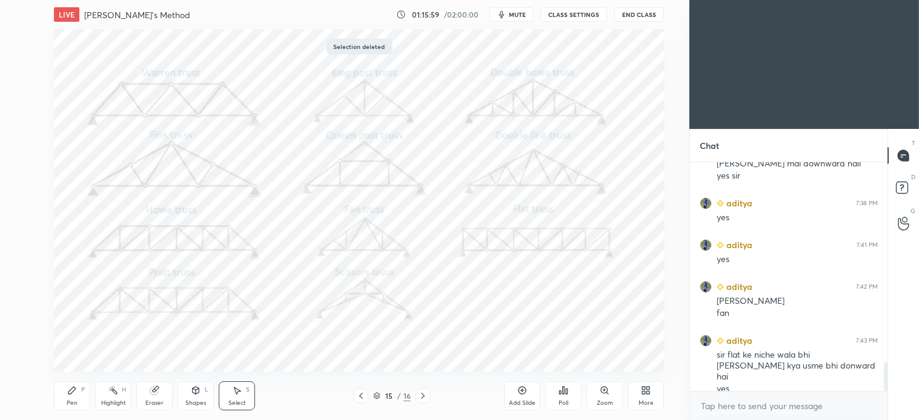
click at [68, 403] on div "Pen" at bounding box center [72, 403] width 11 height 6
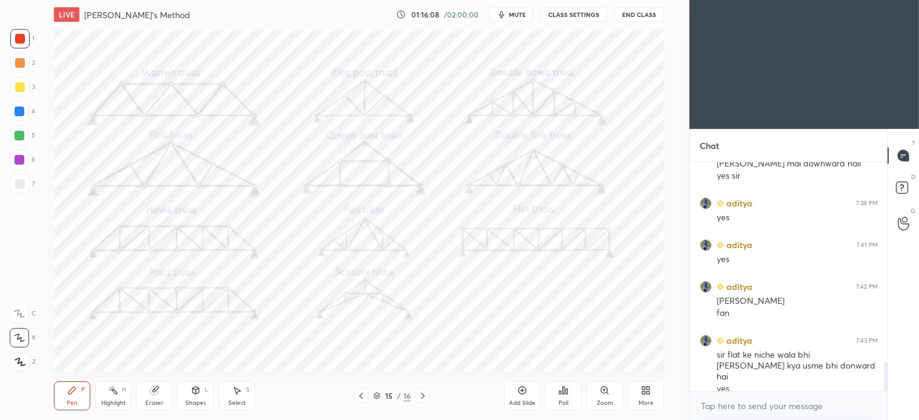
click at [244, 389] on div "Select S" at bounding box center [237, 396] width 36 height 29
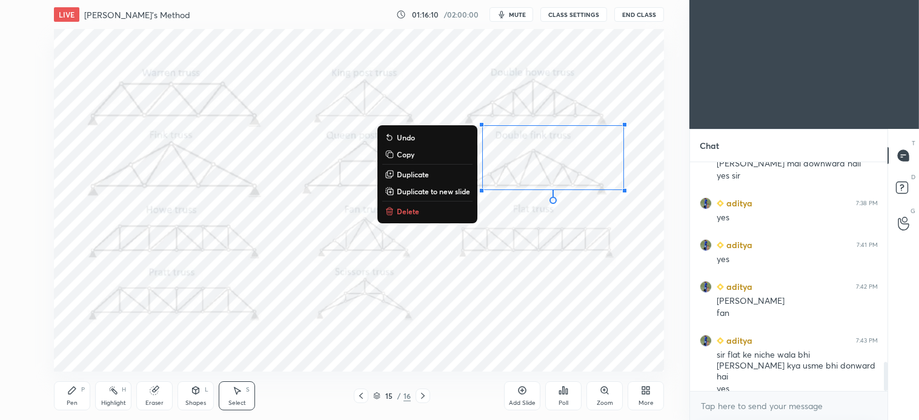
click at [408, 213] on p "Delete" at bounding box center [408, 212] width 22 height 10
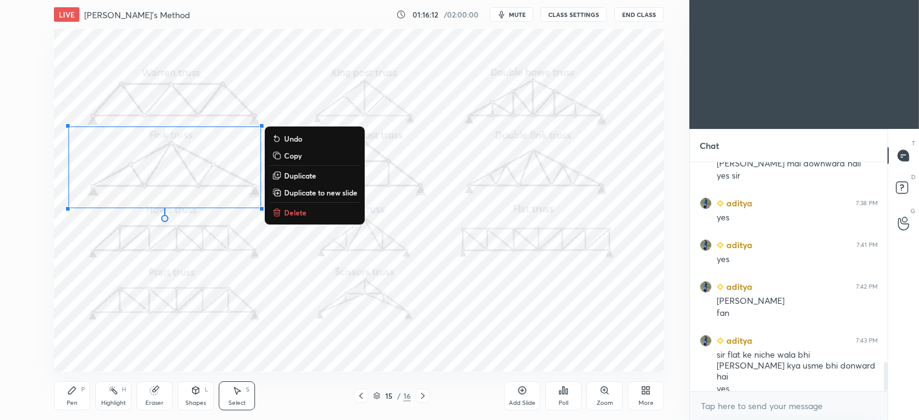
click at [292, 214] on p "Delete" at bounding box center [295, 213] width 22 height 10
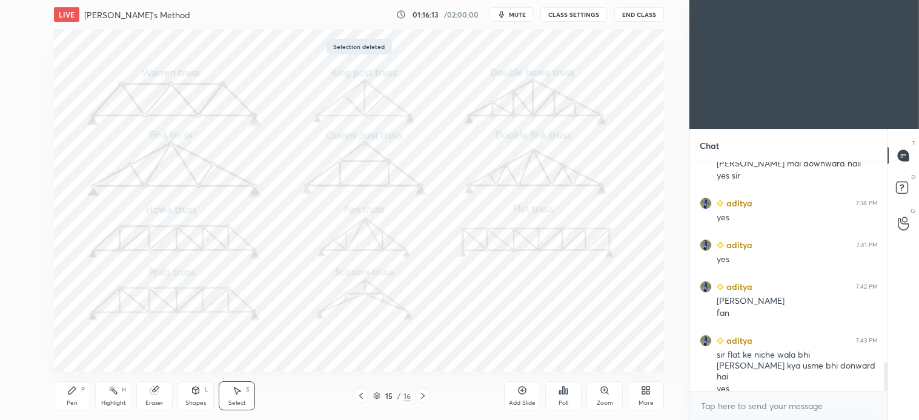
click at [73, 397] on div "Pen P" at bounding box center [72, 396] width 36 height 29
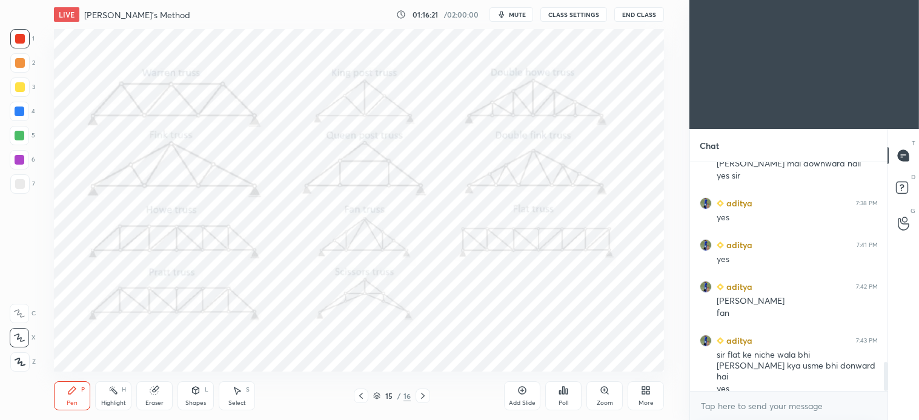
click at [244, 394] on div "Select S" at bounding box center [237, 396] width 36 height 29
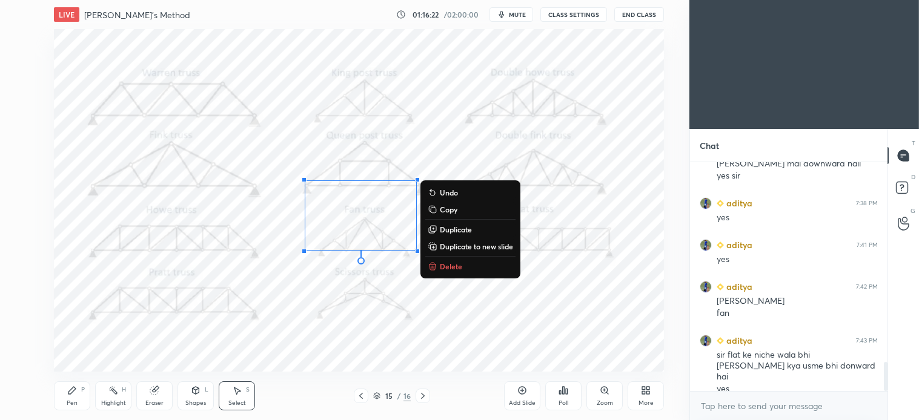
click at [443, 270] on p "Delete" at bounding box center [451, 267] width 22 height 10
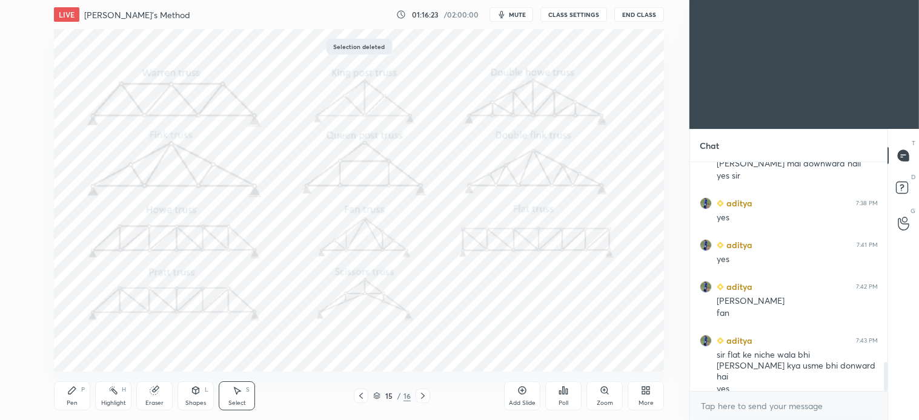
click at [78, 391] on div "Pen P" at bounding box center [72, 396] width 36 height 29
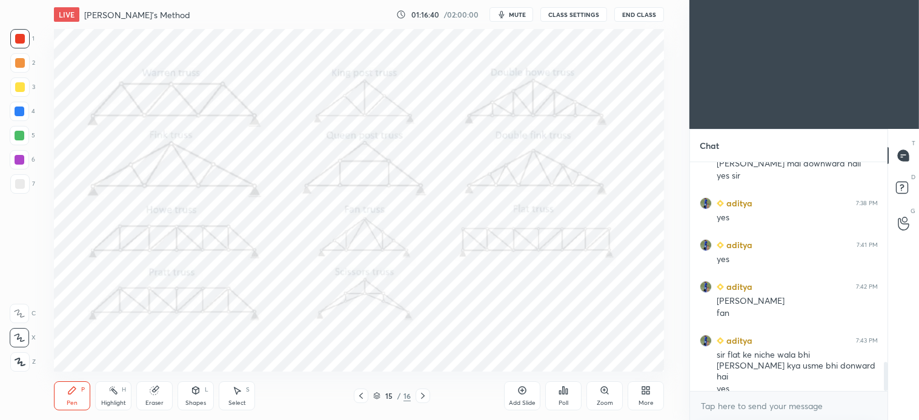
click at [233, 392] on icon at bounding box center [237, 391] width 10 height 10
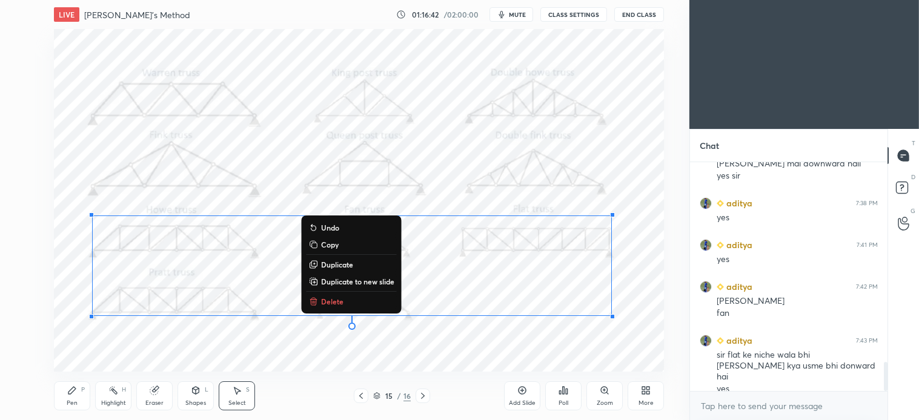
click at [331, 299] on p "Delete" at bounding box center [332, 302] width 22 height 10
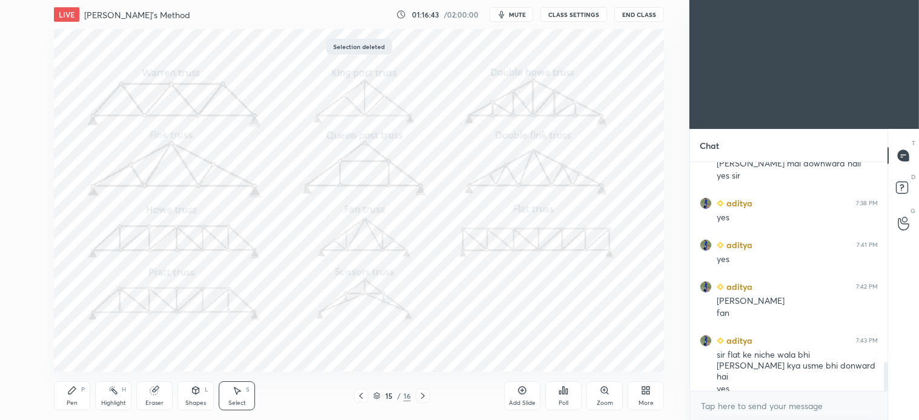
click at [67, 391] on div "Pen P" at bounding box center [72, 396] width 36 height 29
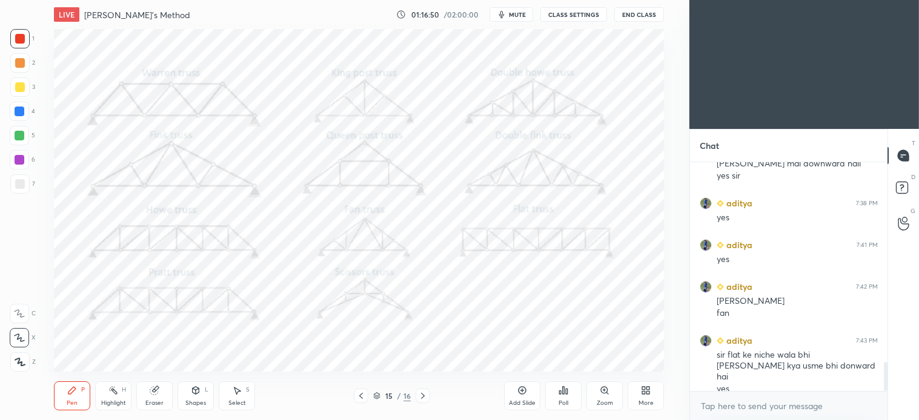
click at [240, 395] on icon at bounding box center [237, 391] width 10 height 10
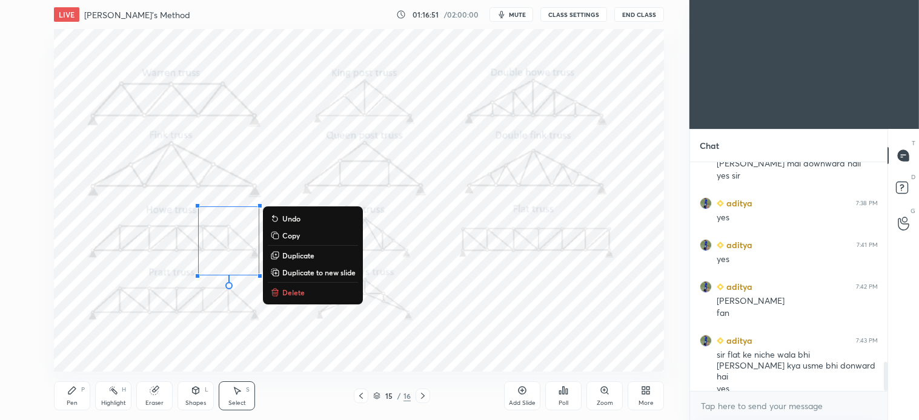
click at [292, 292] on p "Delete" at bounding box center [293, 293] width 22 height 10
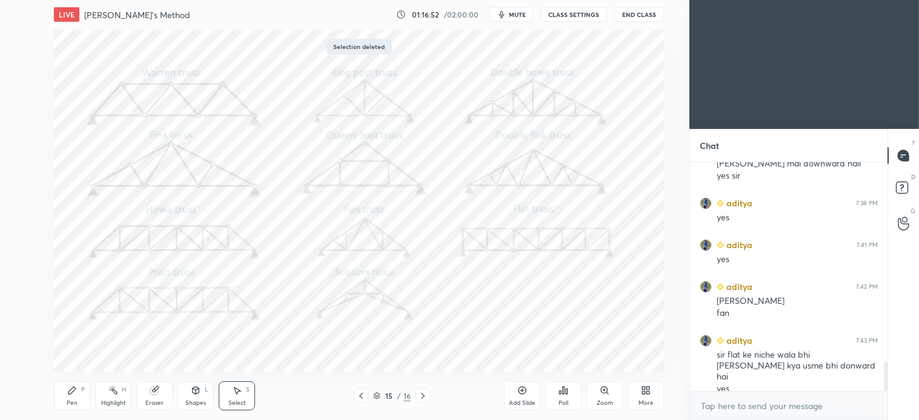
click at [74, 394] on icon at bounding box center [72, 391] width 10 height 10
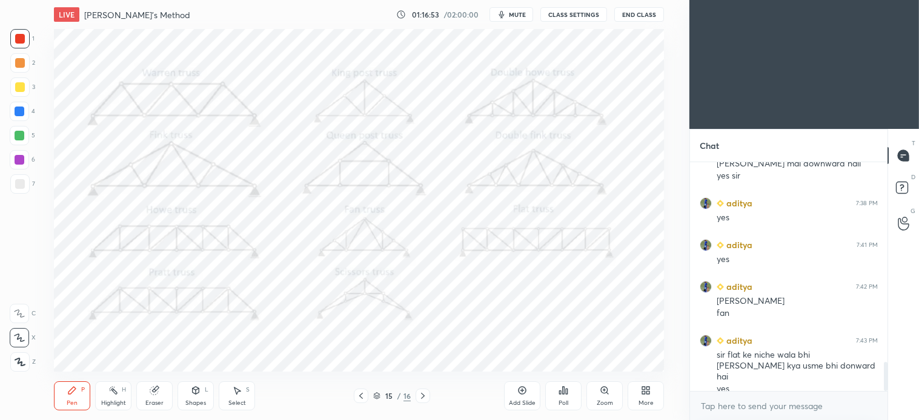
click at [426, 396] on icon at bounding box center [423, 396] width 10 height 10
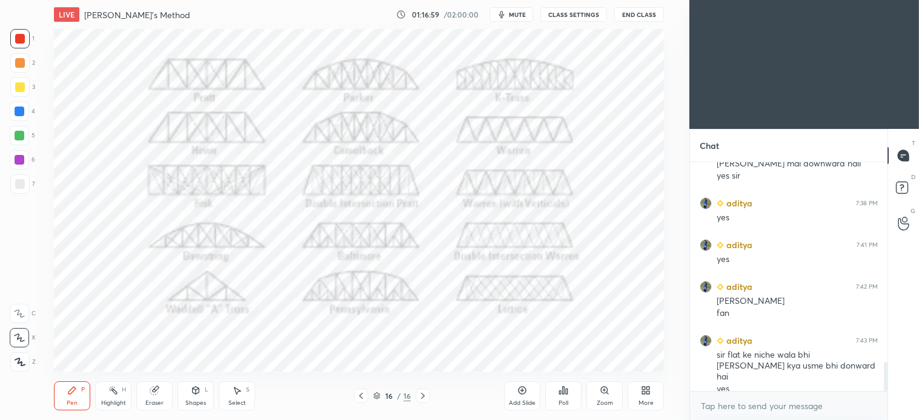
click at [604, 395] on icon at bounding box center [605, 391] width 10 height 10
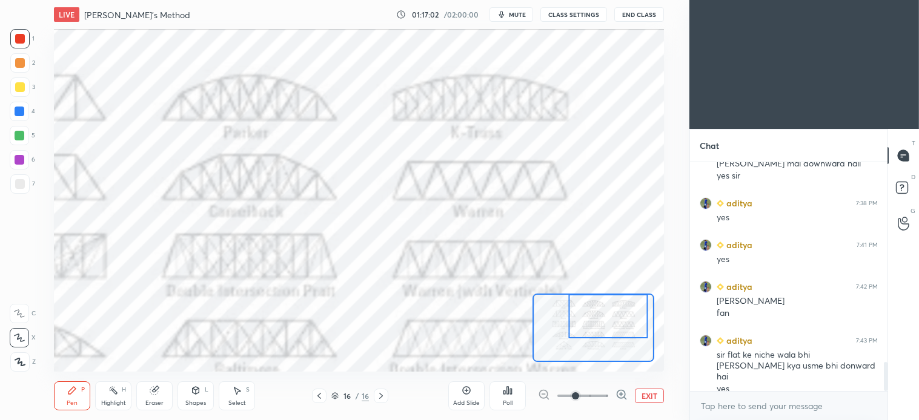
click at [70, 390] on icon at bounding box center [72, 391] width 10 height 10
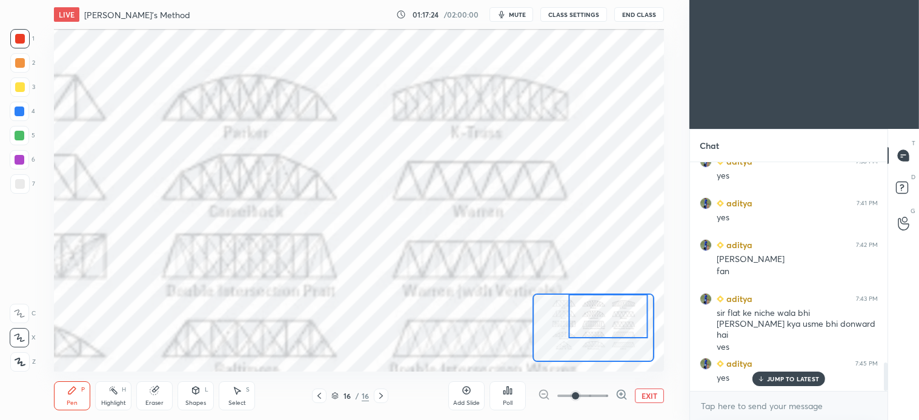
click at [239, 389] on icon at bounding box center [237, 391] width 10 height 10
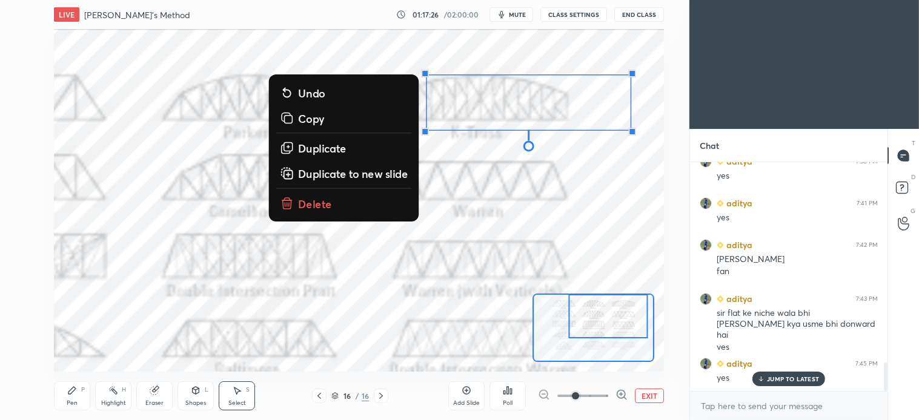
click at [317, 208] on p "Delete" at bounding box center [315, 203] width 34 height 15
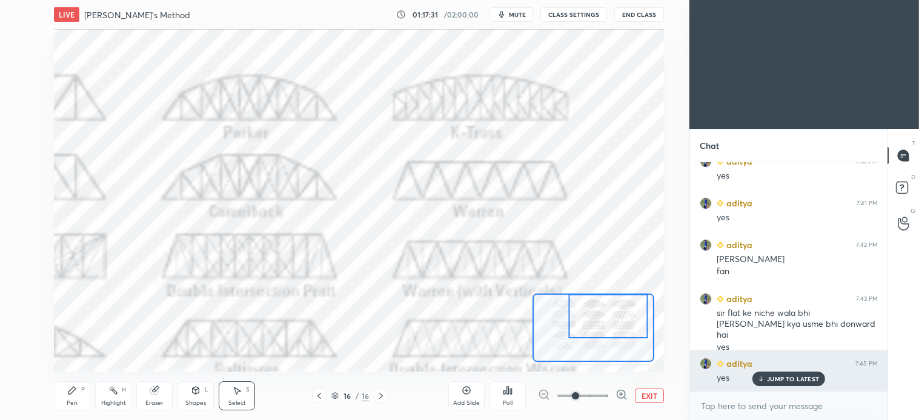
click at [795, 380] on p "JUMP TO LATEST" at bounding box center [793, 378] width 52 height 7
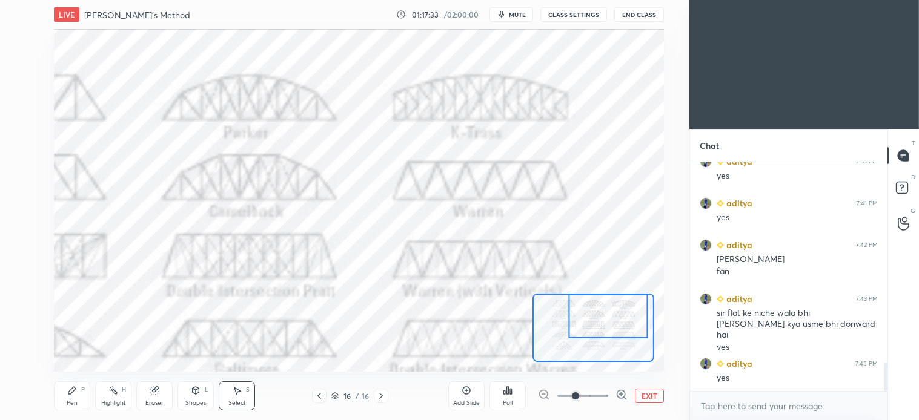
click at [648, 396] on button "EXIT" at bounding box center [649, 396] width 29 height 15
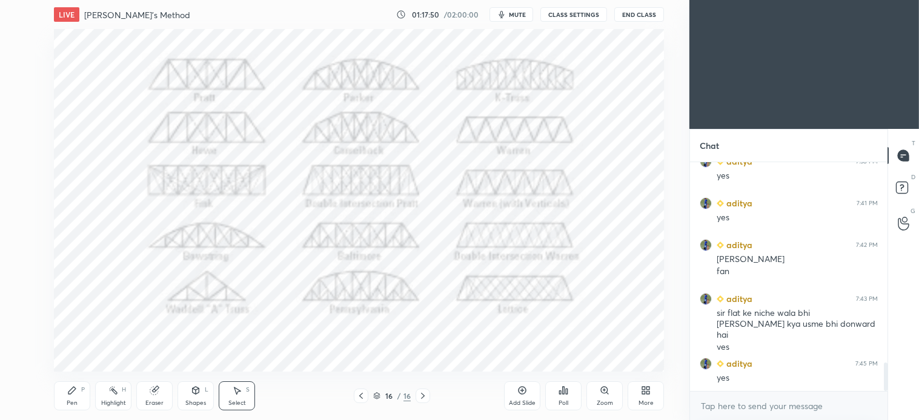
click at [361, 398] on icon at bounding box center [361, 396] width 4 height 6
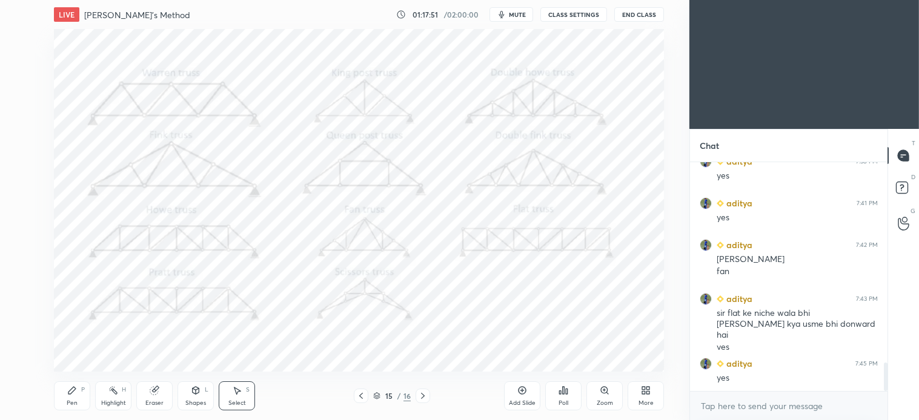
click at [360, 394] on icon at bounding box center [361, 396] width 10 height 10
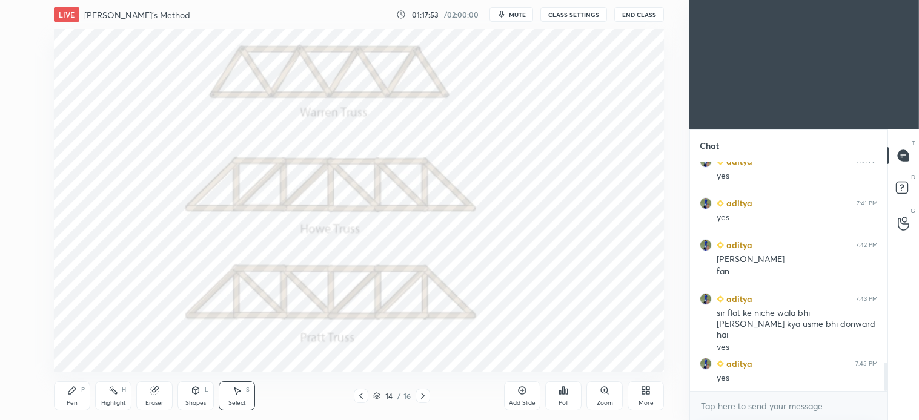
click at [357, 398] on icon at bounding box center [361, 396] width 10 height 10
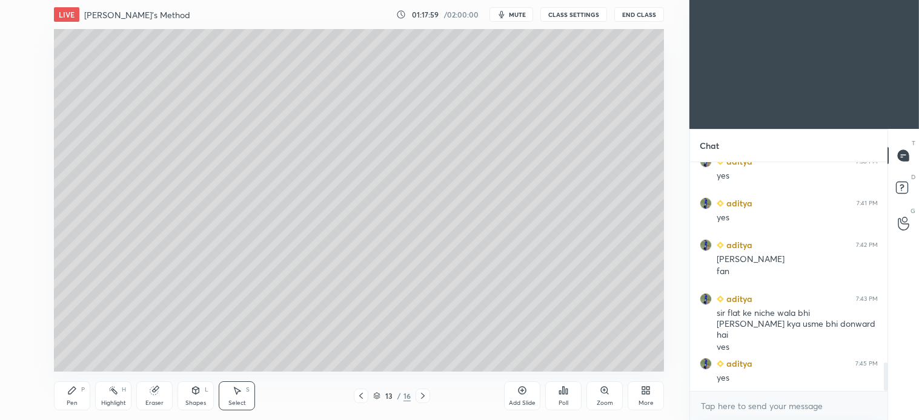
click at [76, 397] on div "Pen P" at bounding box center [72, 396] width 36 height 29
click at [28, 64] on div at bounding box center [19, 62] width 19 height 19
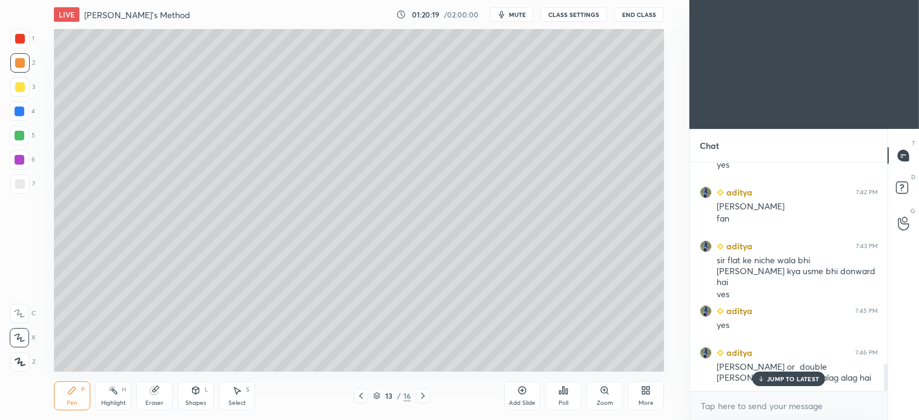
scroll to position [1691, 0]
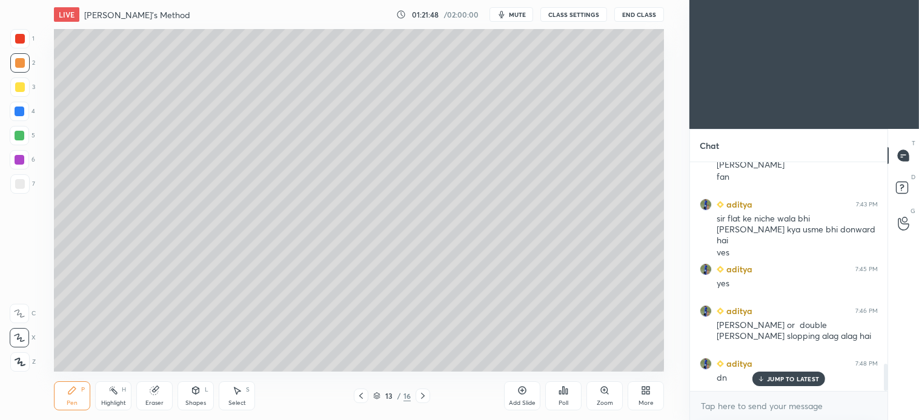
click at [518, 17] on span "mute" at bounding box center [517, 14] width 17 height 8
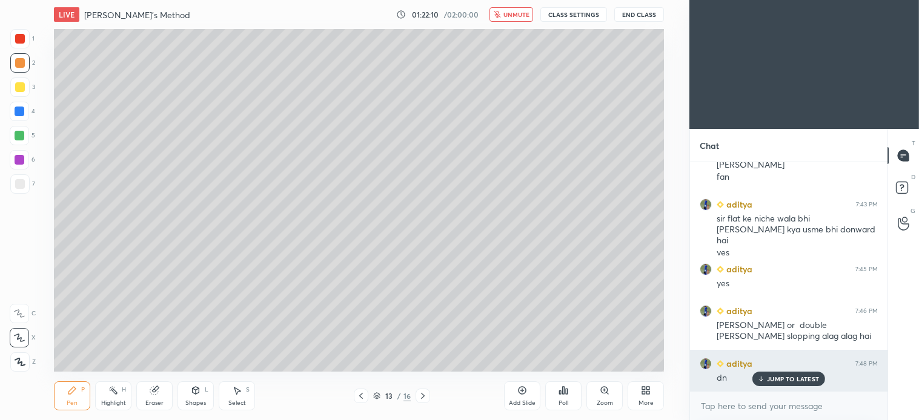
click at [801, 377] on p "JUMP TO LATEST" at bounding box center [793, 378] width 52 height 7
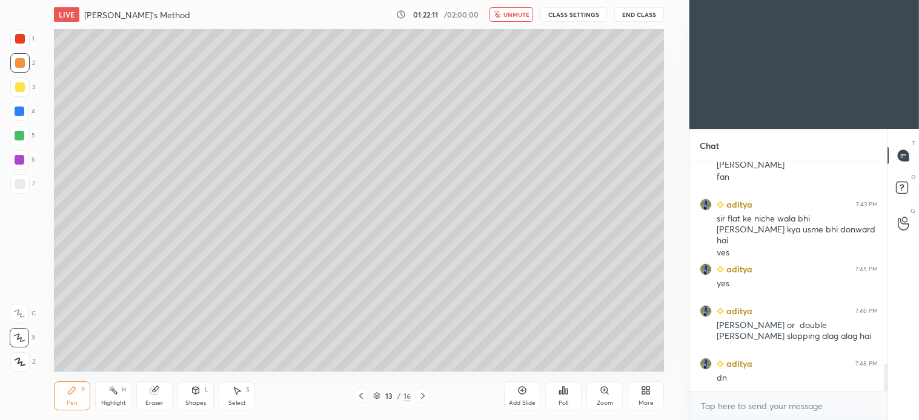
click at [533, 13] on button "unmute" at bounding box center [511, 14] width 44 height 15
click at [424, 397] on icon at bounding box center [423, 396] width 10 height 10
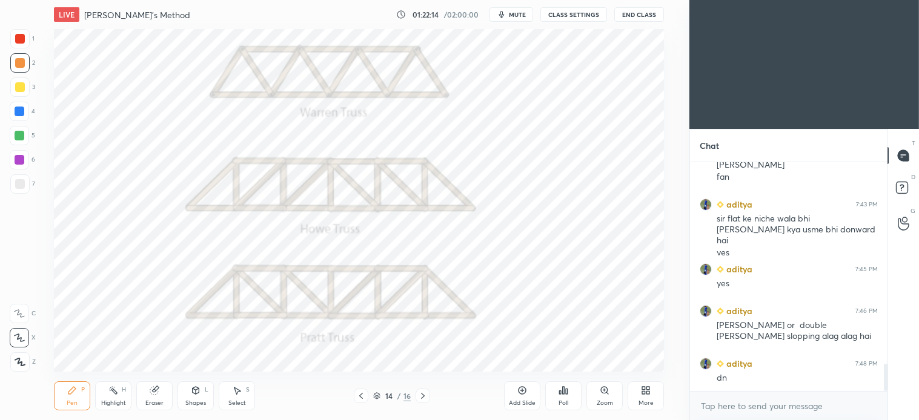
click at [364, 395] on icon at bounding box center [361, 396] width 10 height 10
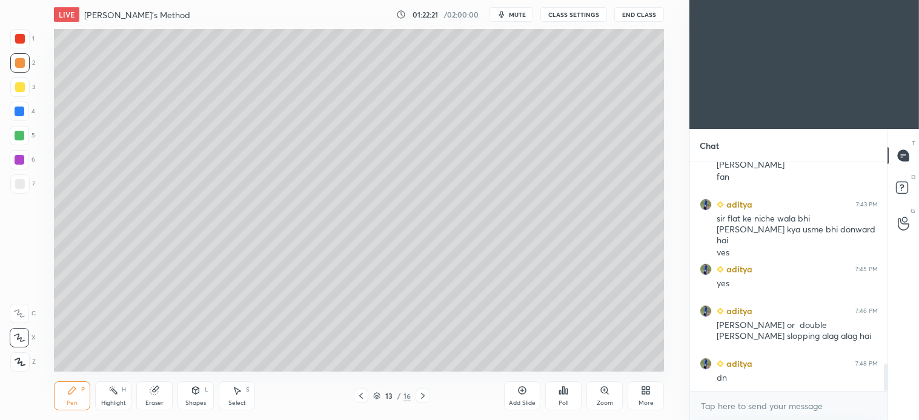
click at [423, 397] on icon at bounding box center [423, 396] width 10 height 10
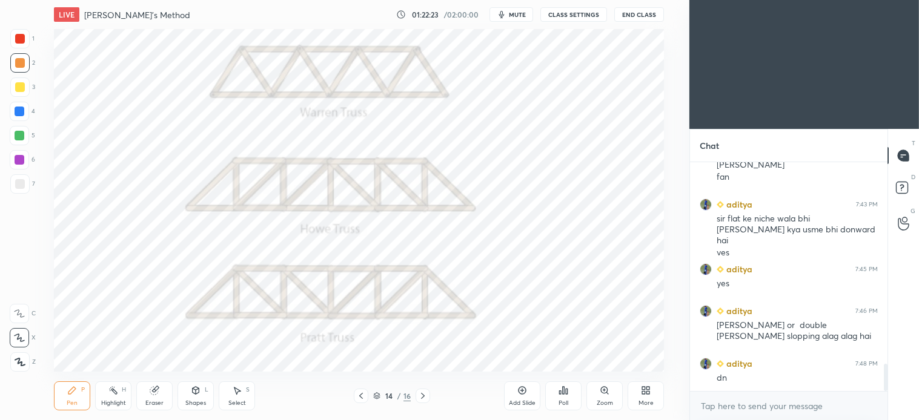
click at [360, 397] on icon at bounding box center [361, 396] width 4 height 6
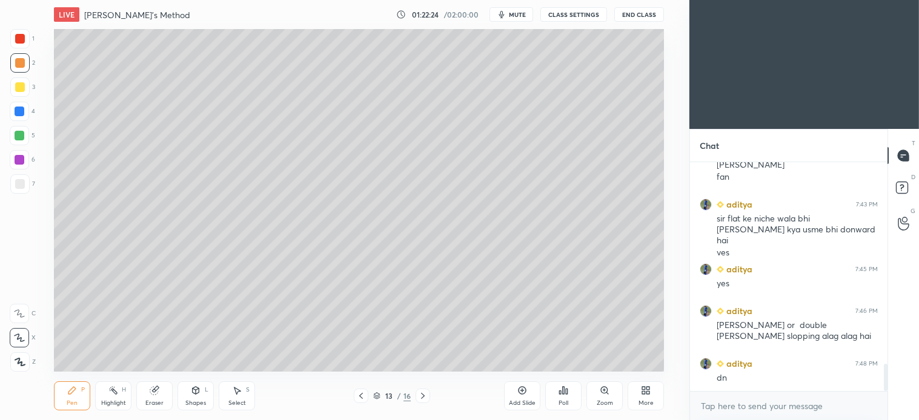
click at [515, 395] on div "Add Slide" at bounding box center [522, 396] width 36 height 29
click at [21, 177] on div at bounding box center [19, 183] width 19 height 19
click at [193, 390] on icon at bounding box center [196, 390] width 7 height 7
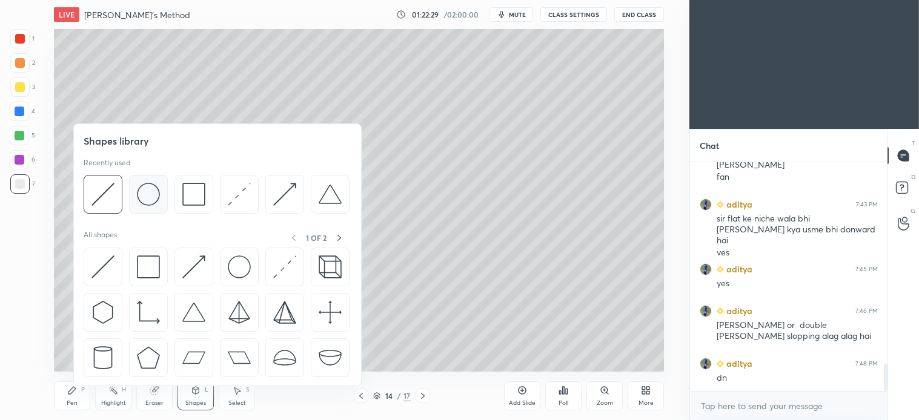
click at [154, 200] on img at bounding box center [148, 194] width 23 height 23
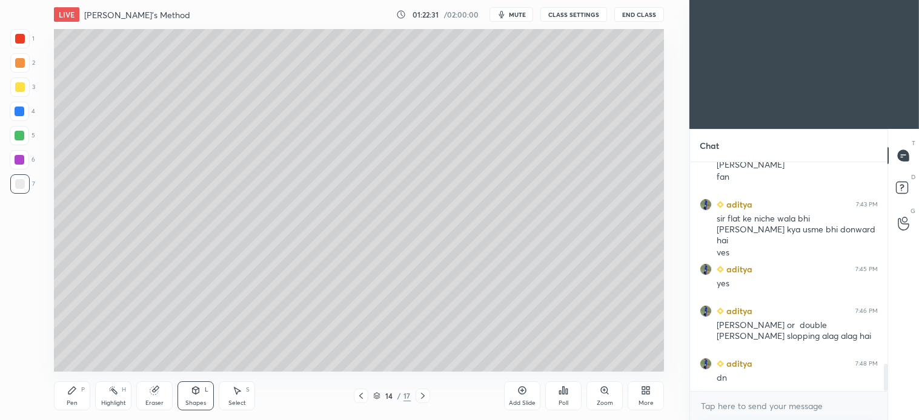
click at [78, 386] on div "Pen P" at bounding box center [72, 396] width 36 height 29
click at [196, 397] on div "Shapes L" at bounding box center [195, 396] width 36 height 29
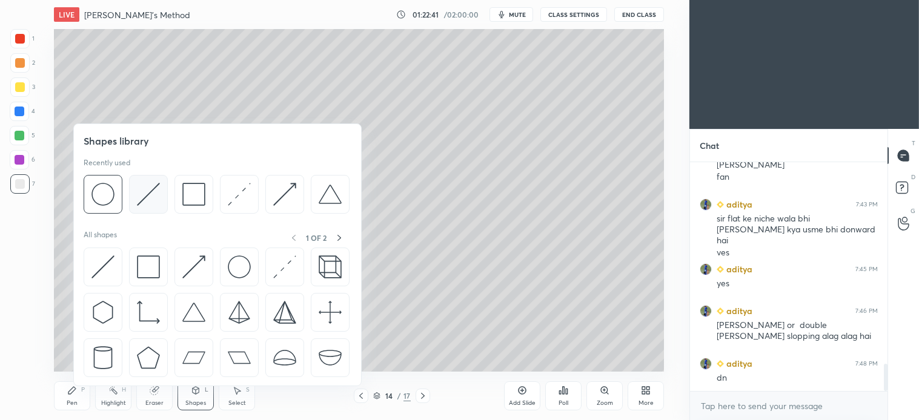
click at [155, 195] on img at bounding box center [148, 194] width 23 height 23
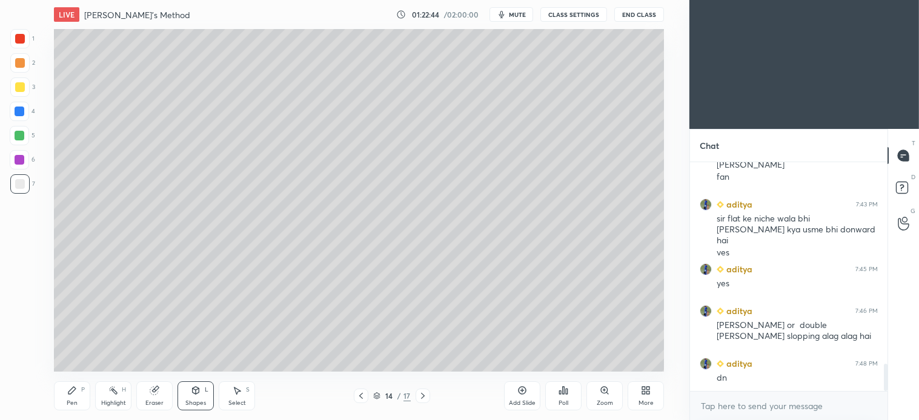
click at [73, 396] on div "Pen P" at bounding box center [72, 396] width 36 height 29
click at [21, 70] on div at bounding box center [19, 62] width 19 height 19
click at [424, 394] on icon at bounding box center [423, 396] width 10 height 10
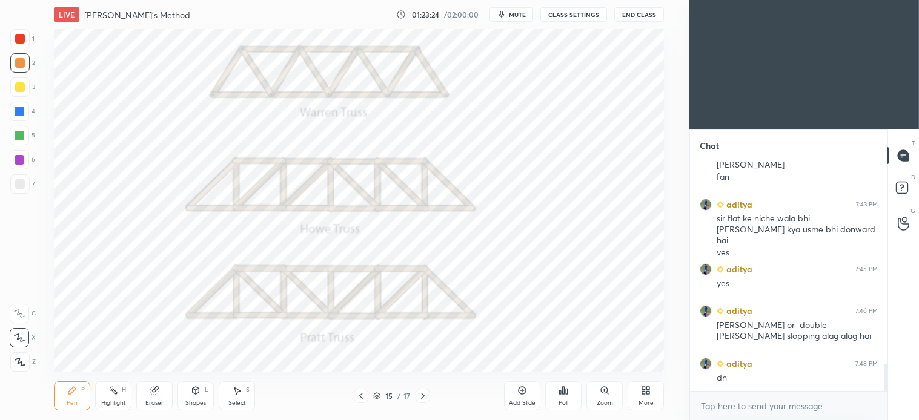
click at [424, 395] on icon at bounding box center [423, 396] width 10 height 10
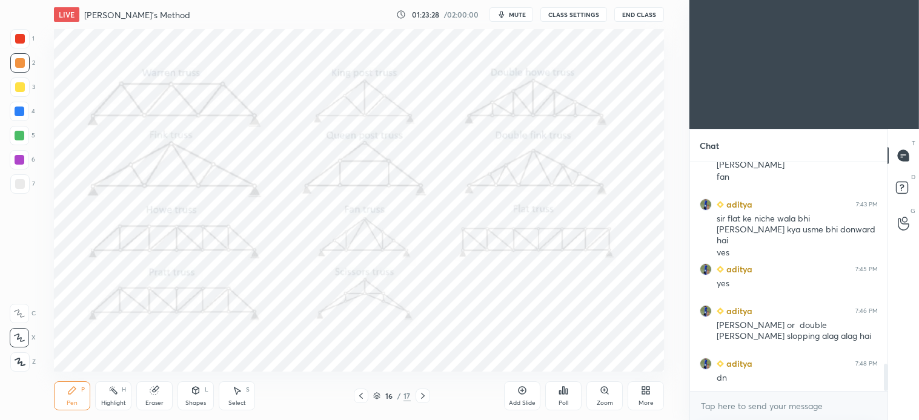
click at [606, 395] on icon at bounding box center [605, 391] width 10 height 10
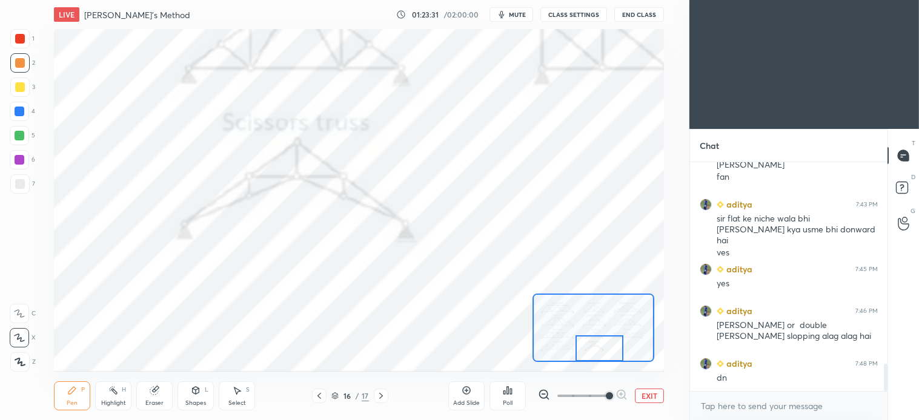
click at [25, 43] on div at bounding box center [19, 38] width 19 height 19
click at [237, 392] on icon at bounding box center [237, 391] width 7 height 7
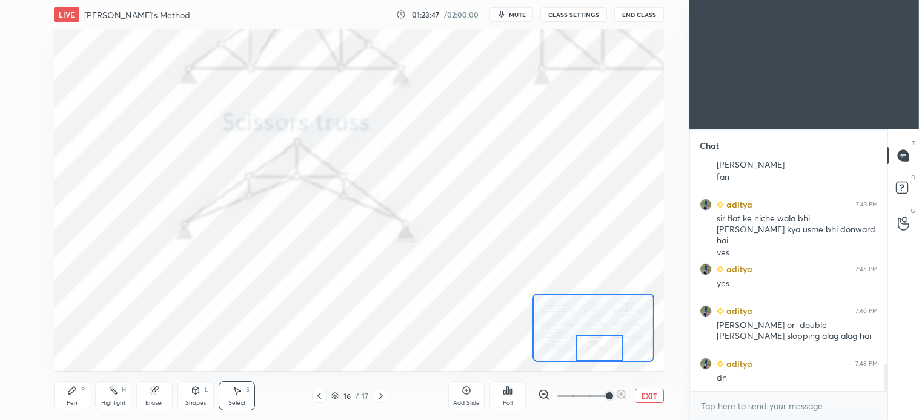
click at [156, 394] on icon at bounding box center [154, 391] width 8 height 8
click at [76, 400] on div "Pen" at bounding box center [72, 403] width 11 height 6
click at [22, 50] on div "1" at bounding box center [22, 41] width 24 height 24
click at [238, 392] on icon at bounding box center [237, 391] width 10 height 10
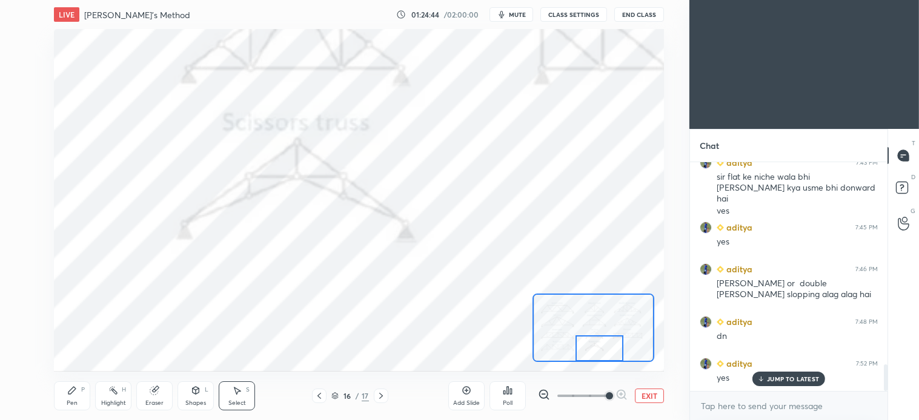
click at [153, 395] on icon at bounding box center [155, 391] width 10 height 10
click at [159, 394] on icon at bounding box center [155, 391] width 10 height 10
click at [156, 391] on icon at bounding box center [154, 391] width 8 height 8
click at [319, 398] on icon at bounding box center [319, 396] width 10 height 10
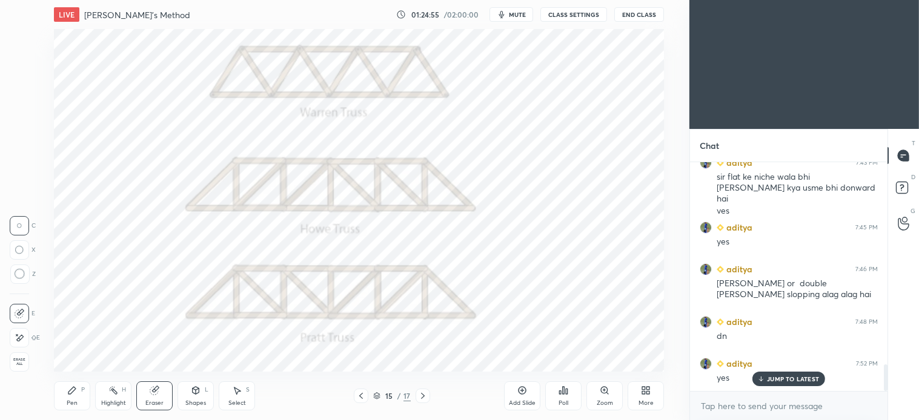
click at [360, 398] on icon at bounding box center [361, 396] width 10 height 10
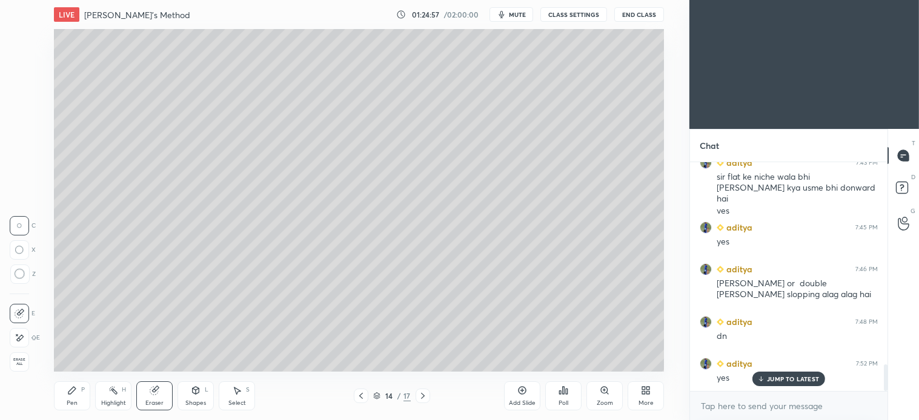
click at [82, 397] on div "Pen P" at bounding box center [72, 396] width 36 height 29
click at [19, 65] on div at bounding box center [20, 63] width 10 height 10
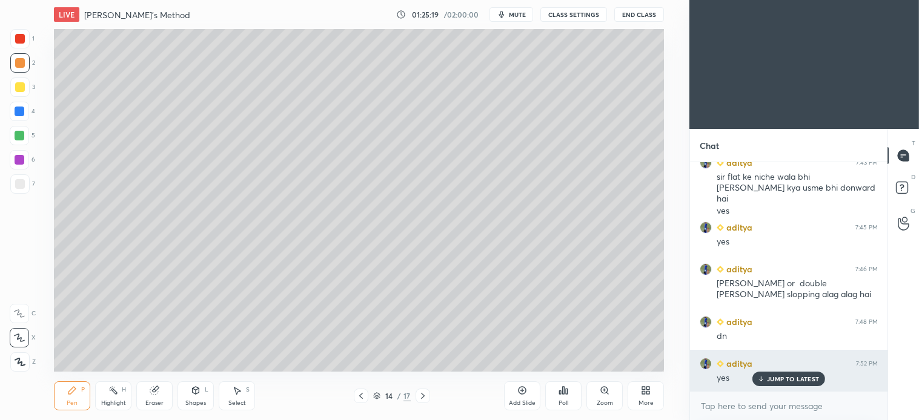
click at [774, 379] on p "JUMP TO LATEST" at bounding box center [793, 378] width 52 height 7
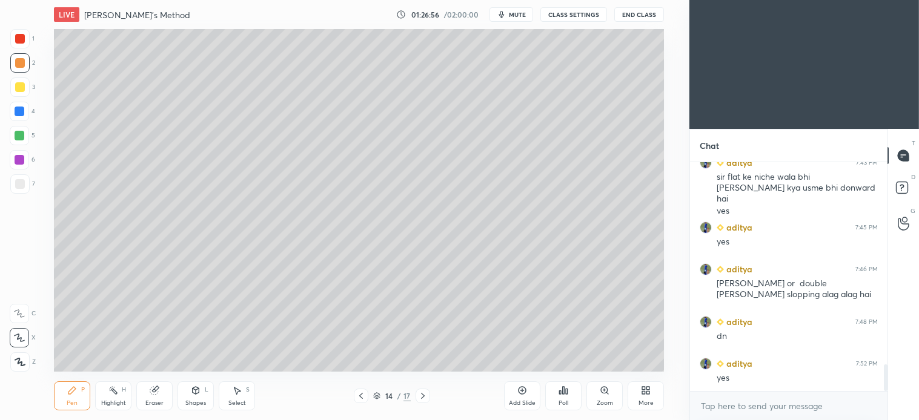
click at [247, 396] on div "Select S" at bounding box center [237, 396] width 36 height 29
click at [566, 216] on div "0 ° Undo Copy Duplicate Duplicate to new slide Delete" at bounding box center [359, 200] width 610 height 343
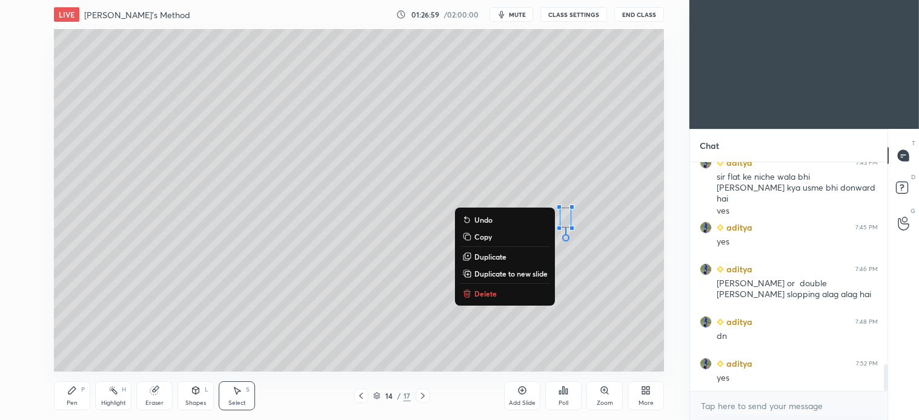
click at [71, 397] on div "Pen P" at bounding box center [72, 396] width 36 height 29
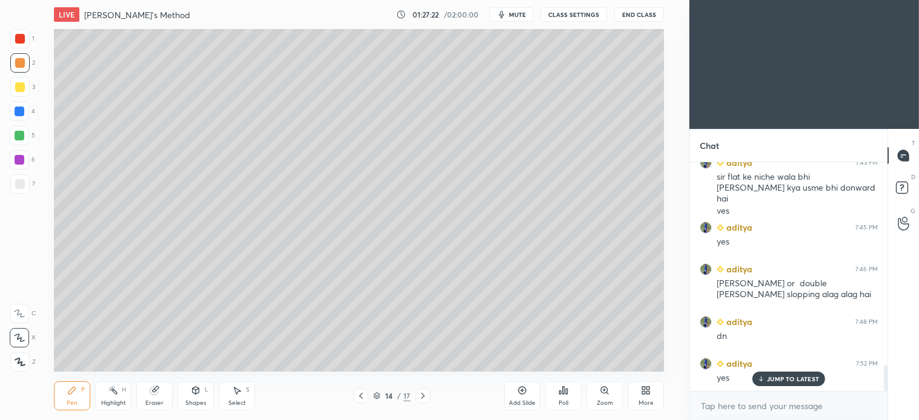
scroll to position [1774, 0]
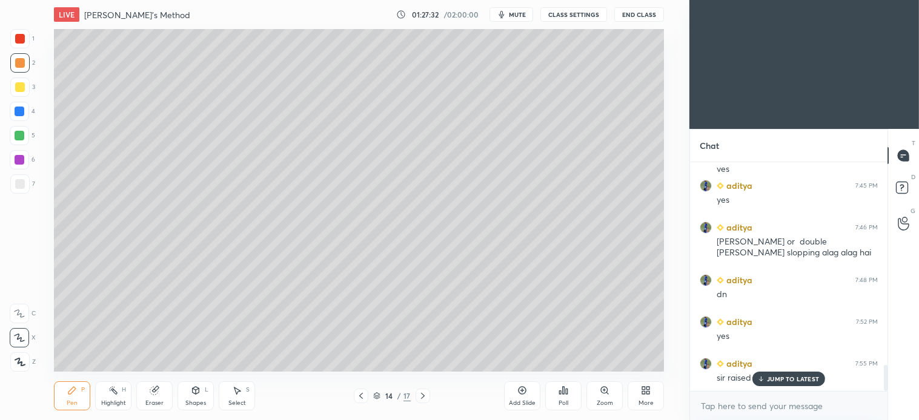
click at [240, 395] on icon at bounding box center [237, 391] width 10 height 10
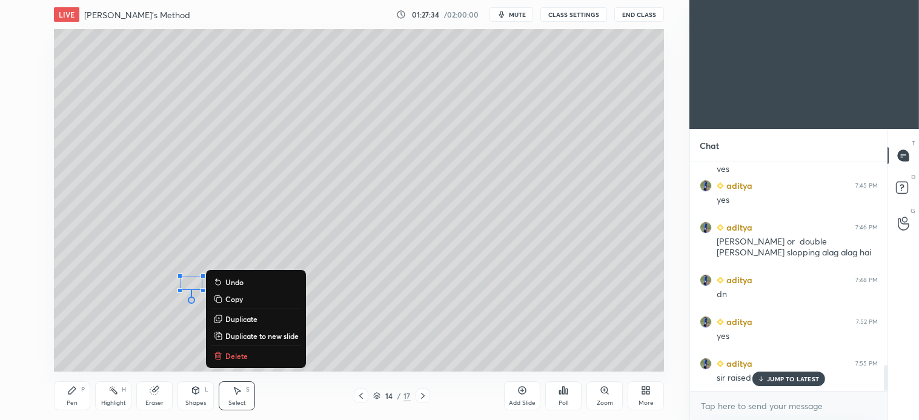
click at [233, 351] on p "Delete" at bounding box center [236, 356] width 22 height 10
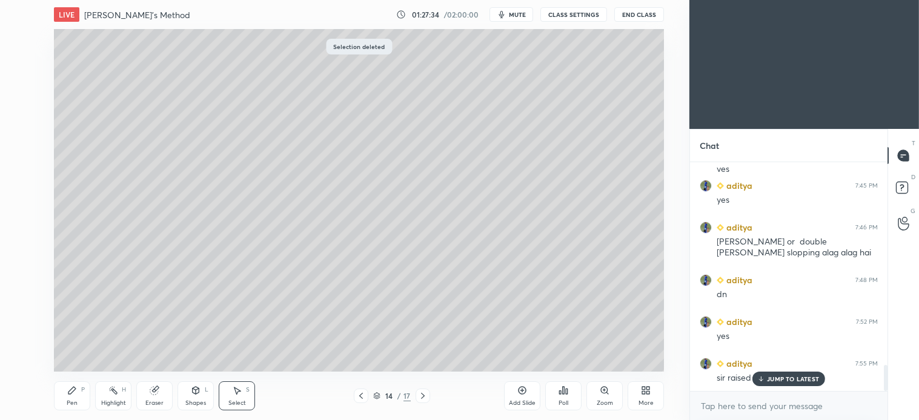
click at [73, 390] on icon at bounding box center [71, 390] width 7 height 7
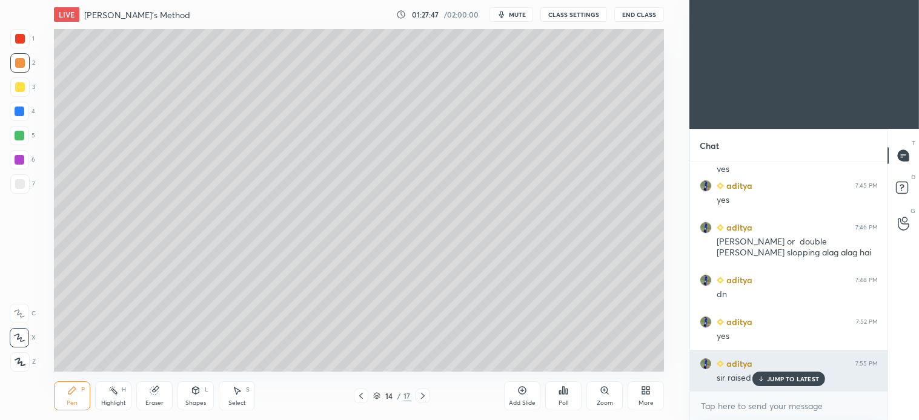
click at [792, 378] on p "JUMP TO LATEST" at bounding box center [793, 378] width 52 height 7
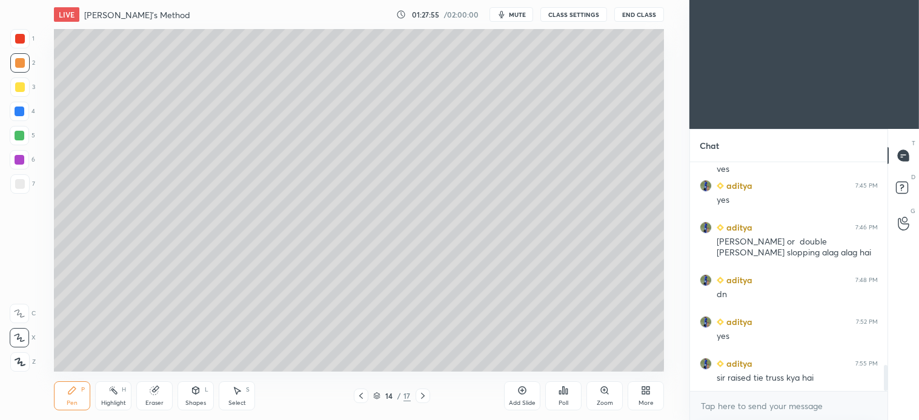
click at [425, 397] on icon at bounding box center [423, 396] width 10 height 10
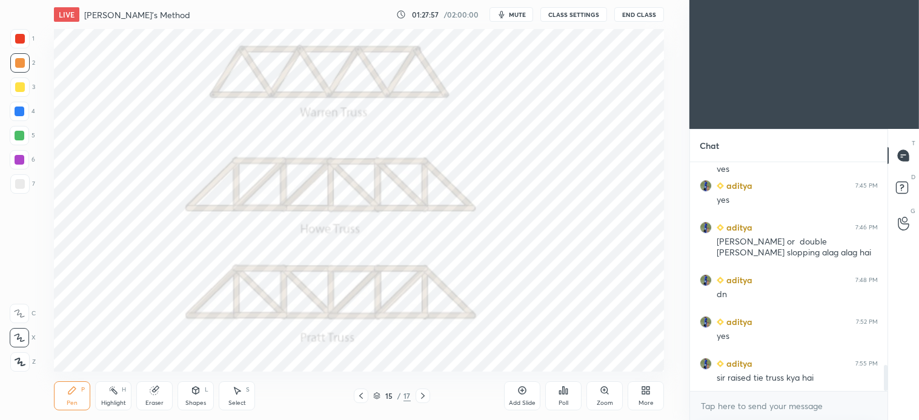
click at [85, 396] on div "Pen P" at bounding box center [72, 396] width 36 height 29
click at [428, 395] on div at bounding box center [422, 396] width 15 height 15
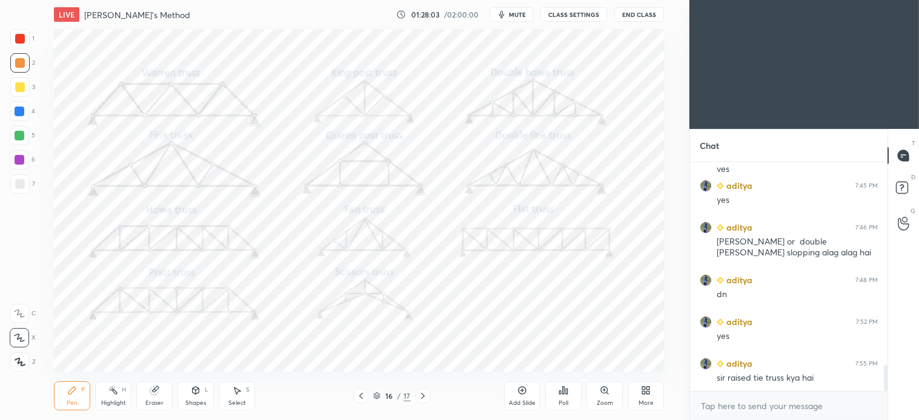
click at [25, 40] on div at bounding box center [19, 38] width 19 height 19
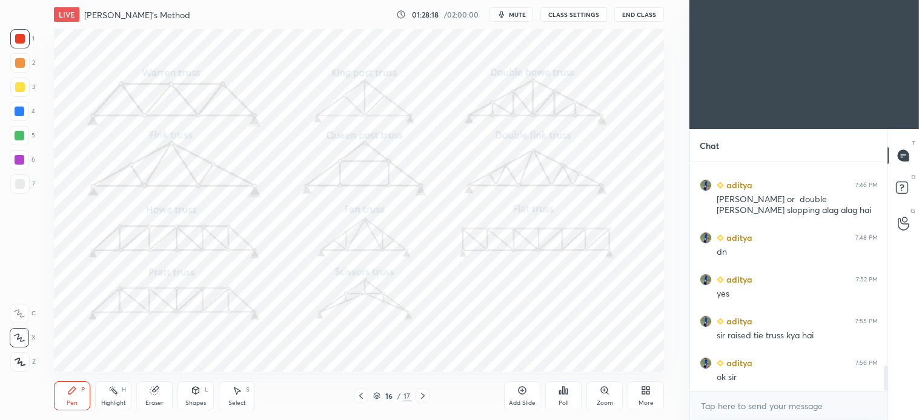
click at [361, 398] on icon at bounding box center [361, 396] width 4 height 6
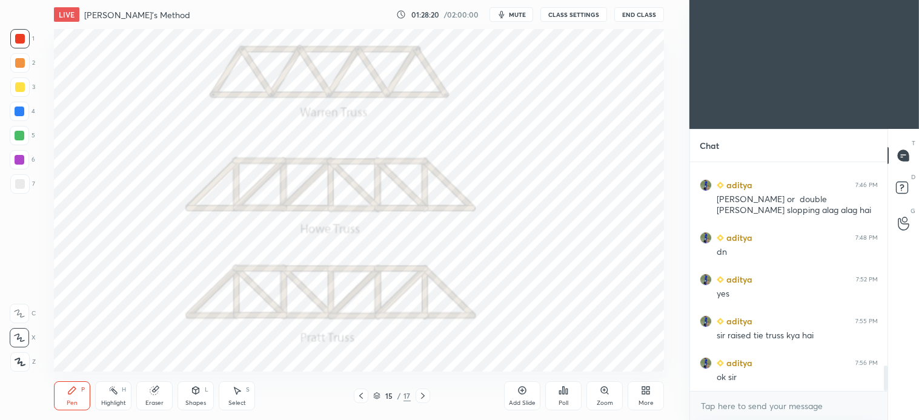
click at [360, 400] on icon at bounding box center [361, 396] width 10 height 10
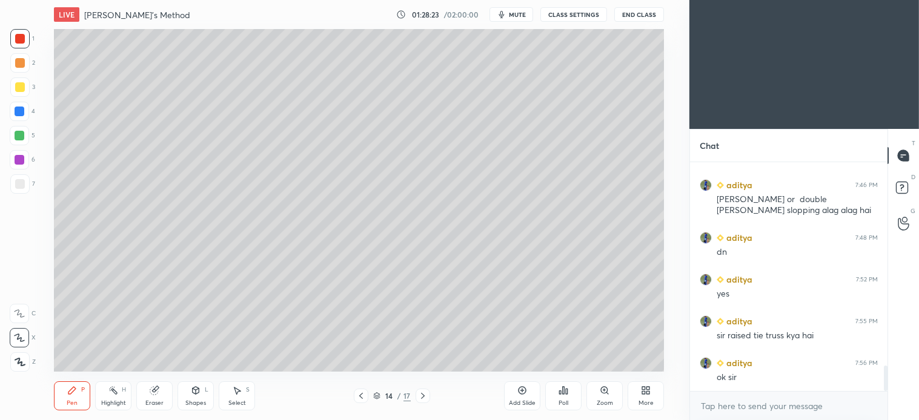
click at [21, 188] on div at bounding box center [20, 184] width 10 height 10
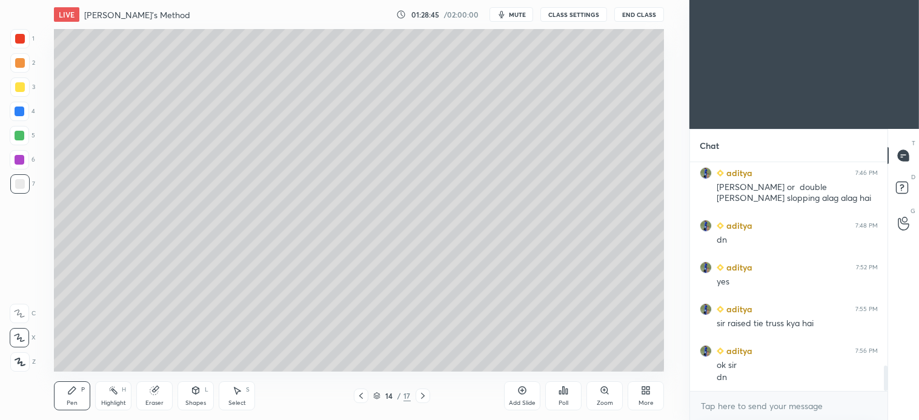
click at [426, 400] on icon at bounding box center [423, 396] width 10 height 10
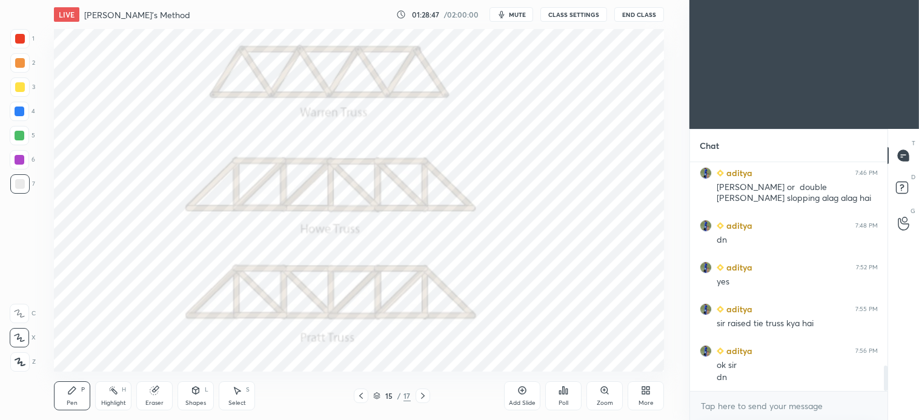
click at [424, 397] on icon at bounding box center [423, 396] width 10 height 10
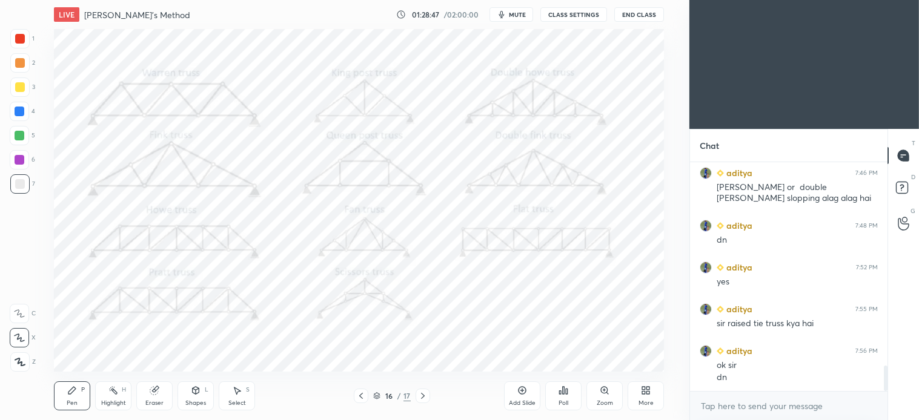
click at [423, 394] on icon at bounding box center [423, 396] width 10 height 10
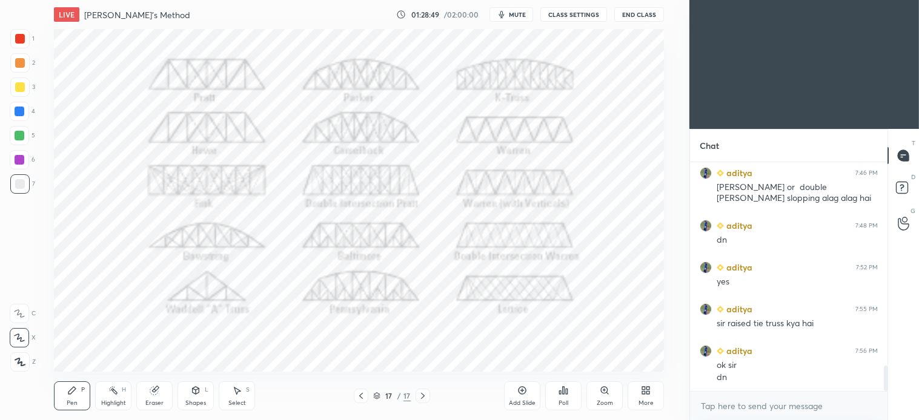
click at [424, 396] on icon at bounding box center [423, 396] width 4 height 6
click at [360, 400] on icon at bounding box center [361, 396] width 10 height 10
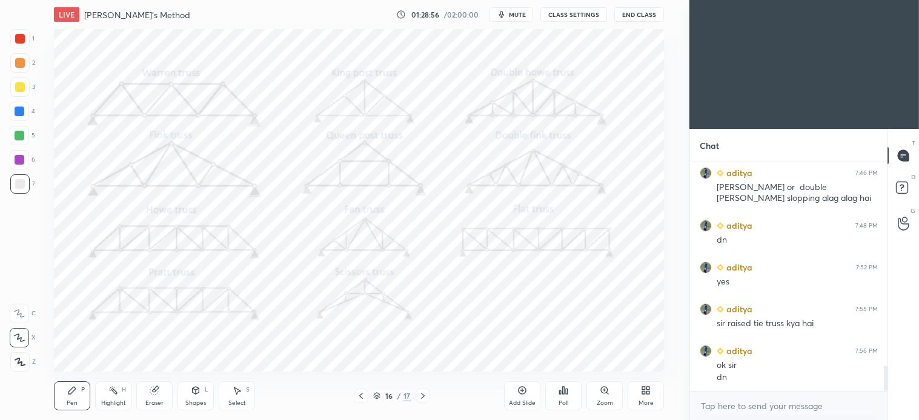
click at [426, 397] on icon at bounding box center [423, 396] width 10 height 10
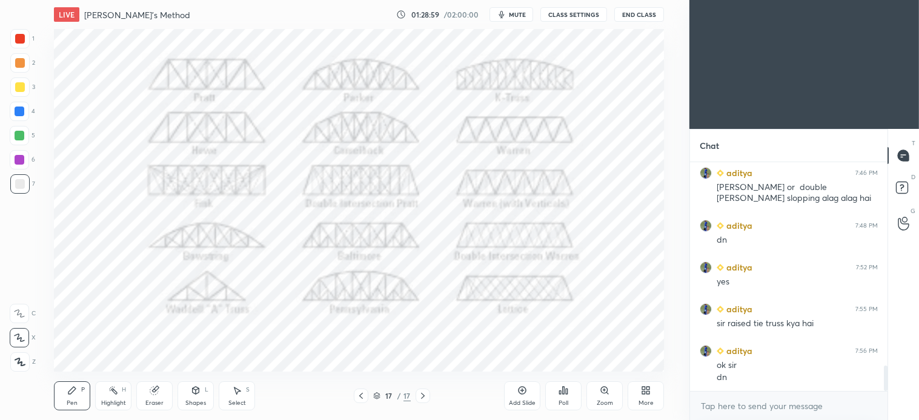
click at [425, 396] on icon at bounding box center [423, 396] width 10 height 10
click at [425, 400] on icon at bounding box center [423, 396] width 10 height 10
click at [427, 400] on icon at bounding box center [423, 396] width 10 height 10
click at [517, 396] on div "Add Slide" at bounding box center [522, 396] width 36 height 29
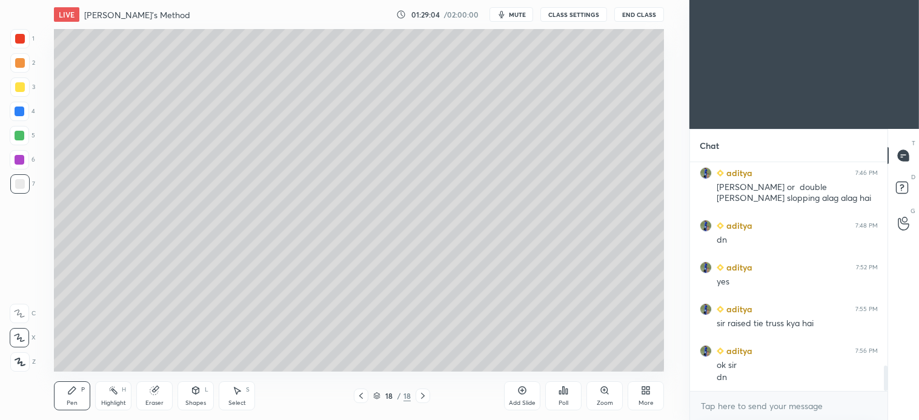
click at [28, 86] on div at bounding box center [19, 87] width 19 height 19
click at [206, 390] on div "L" at bounding box center [207, 390] width 4 height 6
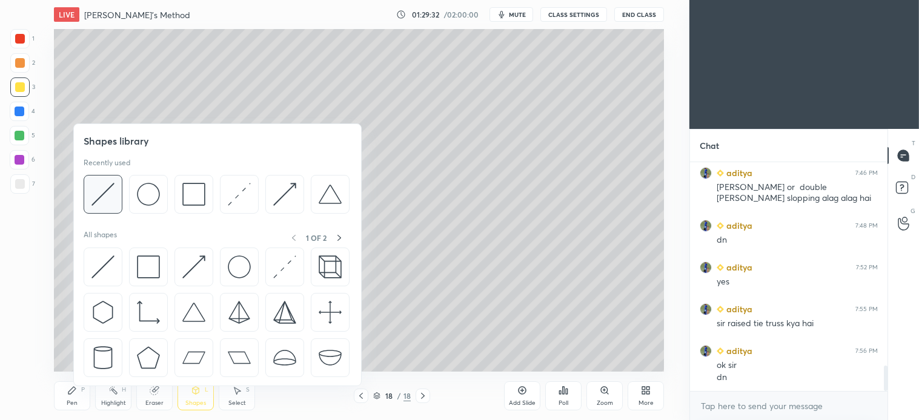
click at [111, 197] on img at bounding box center [102, 194] width 23 height 23
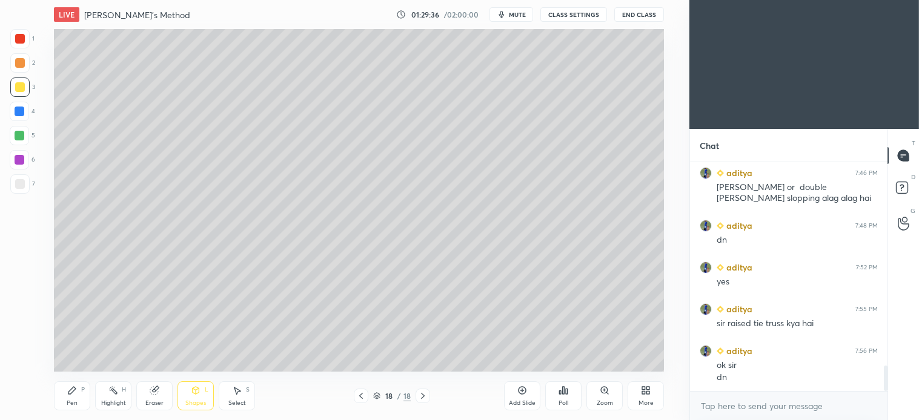
click at [82, 392] on div "P" at bounding box center [83, 390] width 4 height 6
click at [22, 62] on div at bounding box center [20, 63] width 10 height 10
click at [23, 91] on div at bounding box center [20, 87] width 10 height 10
click at [243, 392] on div "Select S" at bounding box center [237, 396] width 36 height 29
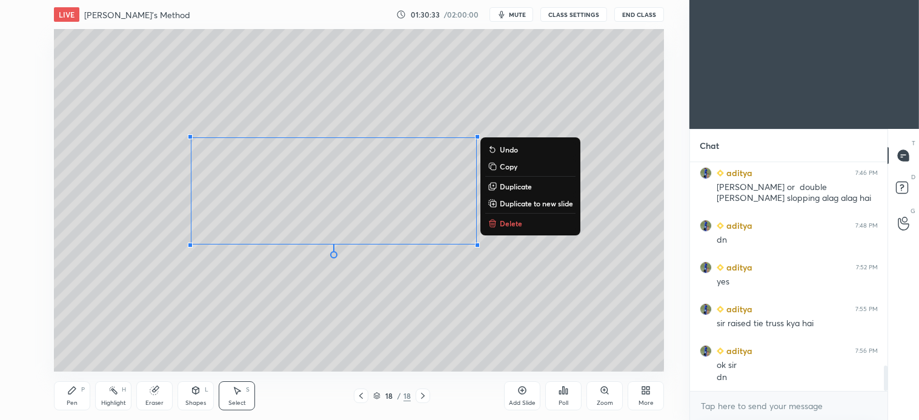
click at [500, 224] on p "Delete" at bounding box center [511, 224] width 22 height 10
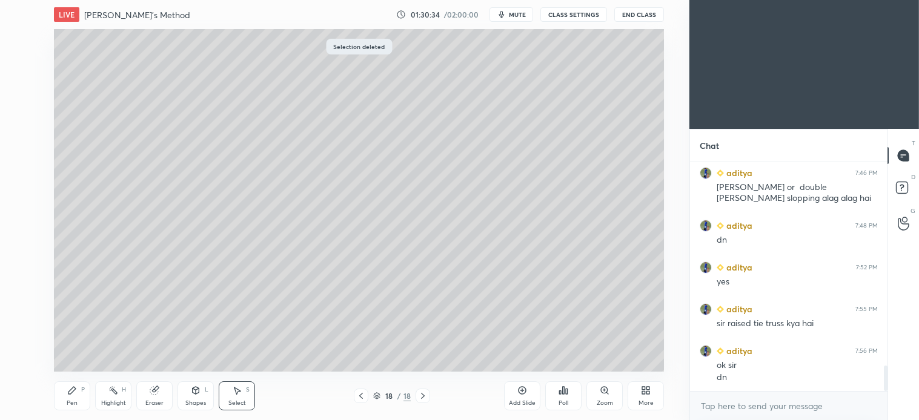
click at [82, 401] on div "Pen P" at bounding box center [72, 396] width 36 height 29
click at [195, 400] on div "Shapes" at bounding box center [195, 403] width 21 height 6
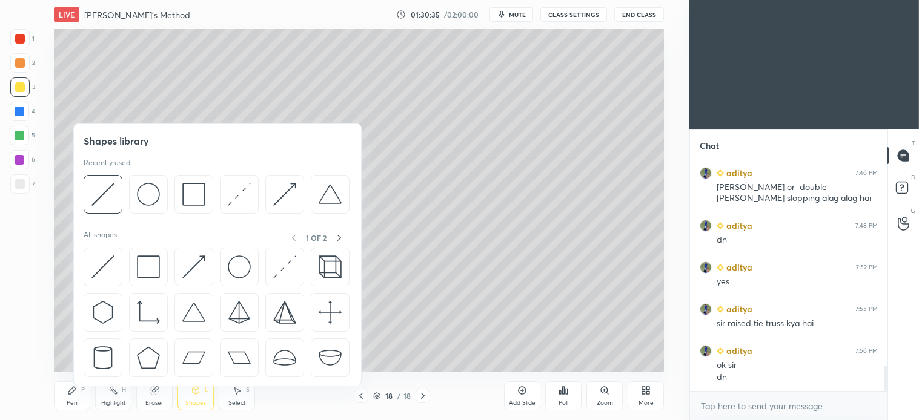
click at [117, 196] on div at bounding box center [103, 194] width 39 height 39
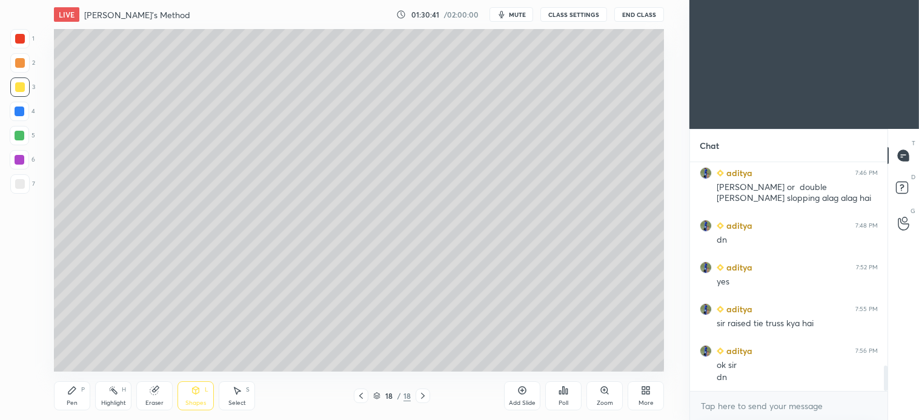
click at [245, 394] on div "Select S" at bounding box center [237, 396] width 36 height 29
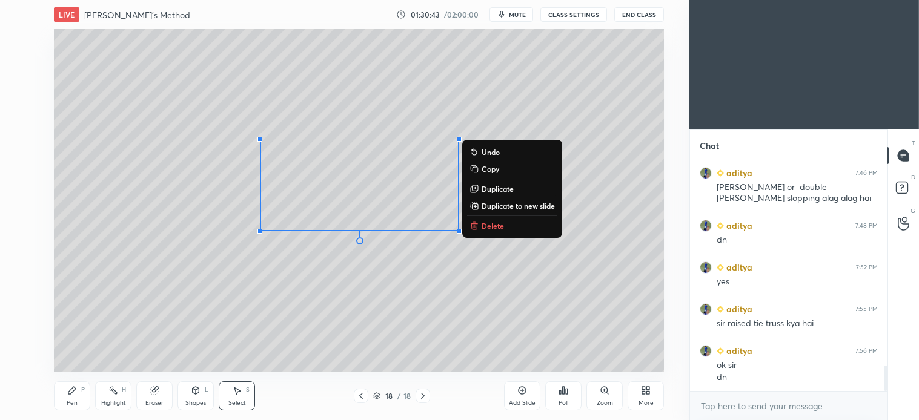
click at [489, 231] on button "Delete" at bounding box center [512, 226] width 90 height 15
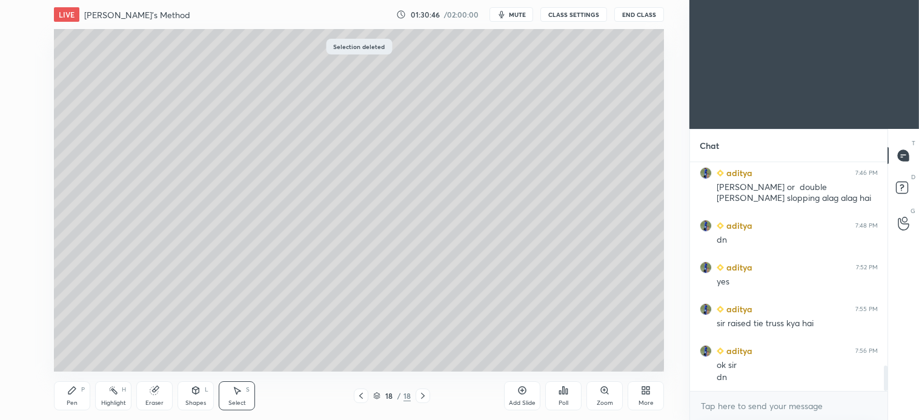
click at [74, 401] on div "Pen" at bounding box center [72, 403] width 11 height 6
click at [27, 136] on div at bounding box center [19, 135] width 19 height 19
click at [233, 395] on icon at bounding box center [237, 391] width 10 height 10
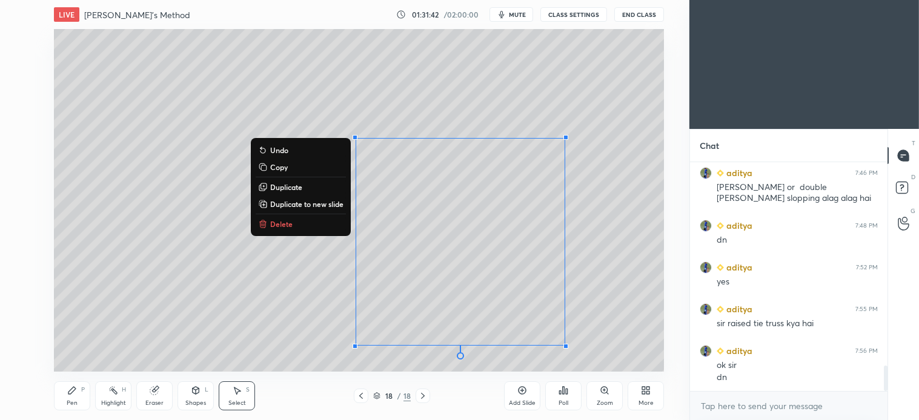
click at [283, 225] on p "Delete" at bounding box center [281, 224] width 22 height 10
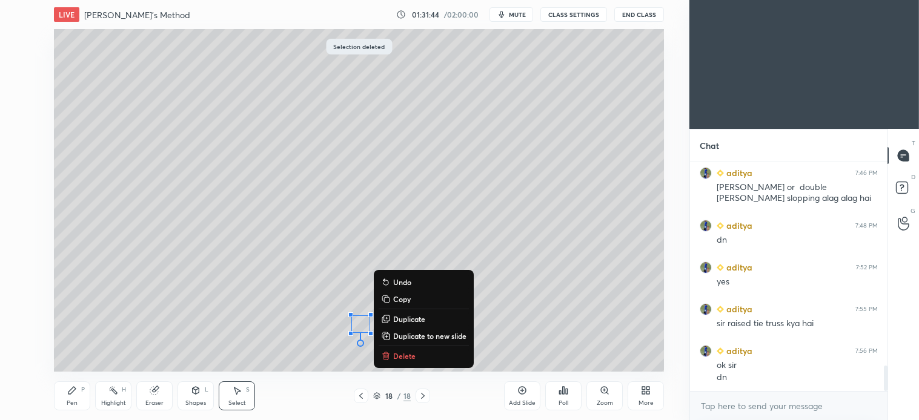
click at [400, 354] on p "Delete" at bounding box center [404, 356] width 22 height 10
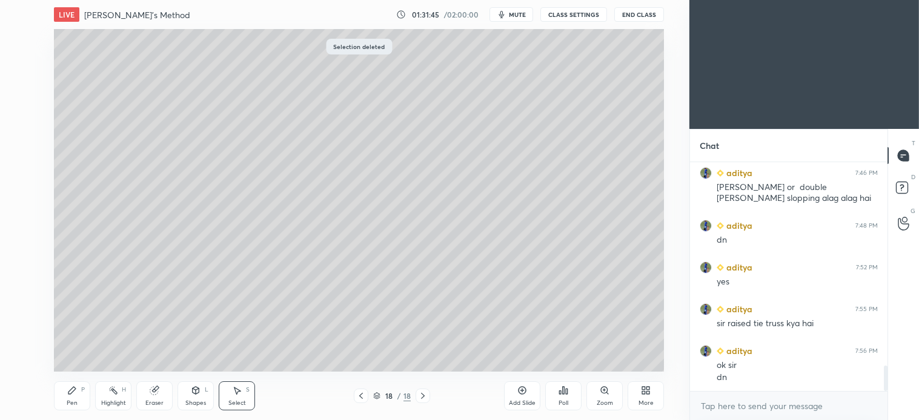
click at [83, 396] on div "Pen P" at bounding box center [72, 396] width 36 height 29
click at [25, 65] on div at bounding box center [19, 62] width 19 height 19
click at [23, 185] on div at bounding box center [20, 184] width 10 height 10
click at [239, 398] on div "Select S" at bounding box center [237, 396] width 36 height 29
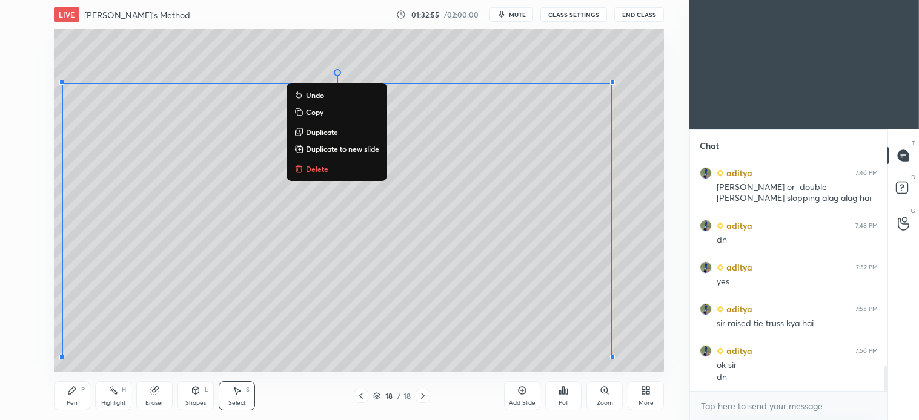
click at [316, 166] on p "Delete" at bounding box center [317, 169] width 22 height 10
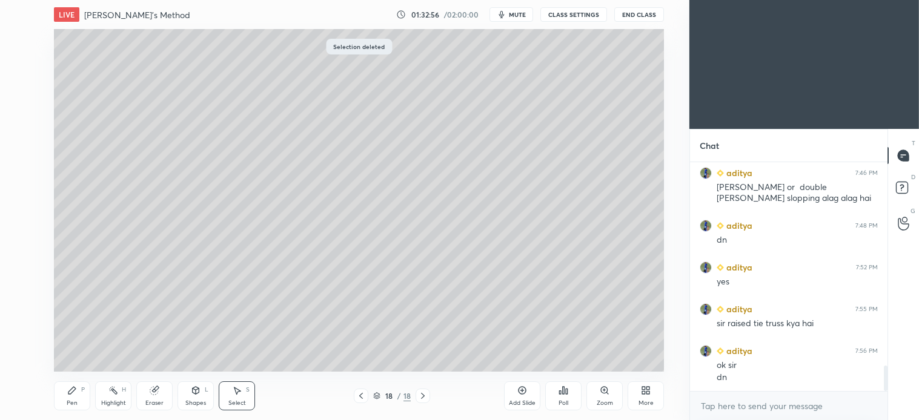
click at [69, 394] on icon at bounding box center [71, 390] width 7 height 7
click at [21, 131] on div at bounding box center [20, 136] width 10 height 10
click at [243, 389] on div "Select S" at bounding box center [237, 396] width 36 height 29
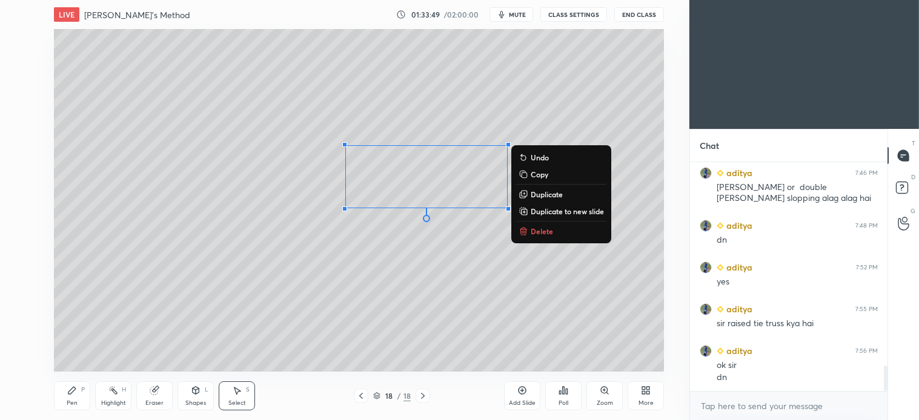
click at [544, 232] on p "Delete" at bounding box center [541, 231] width 22 height 10
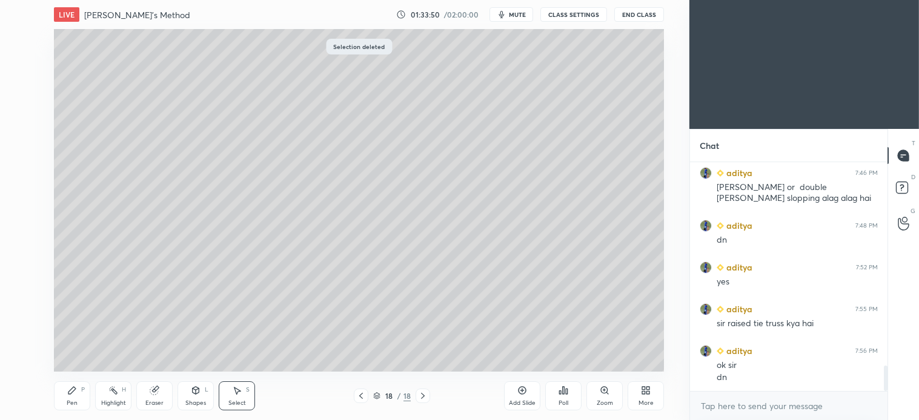
click at [78, 389] on div "Pen P" at bounding box center [72, 396] width 36 height 29
click at [19, 182] on div at bounding box center [20, 184] width 10 height 10
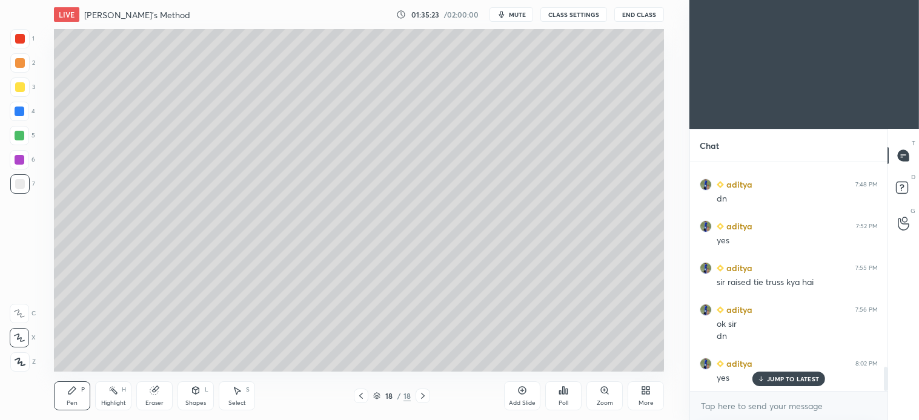
scroll to position [1923, 0]
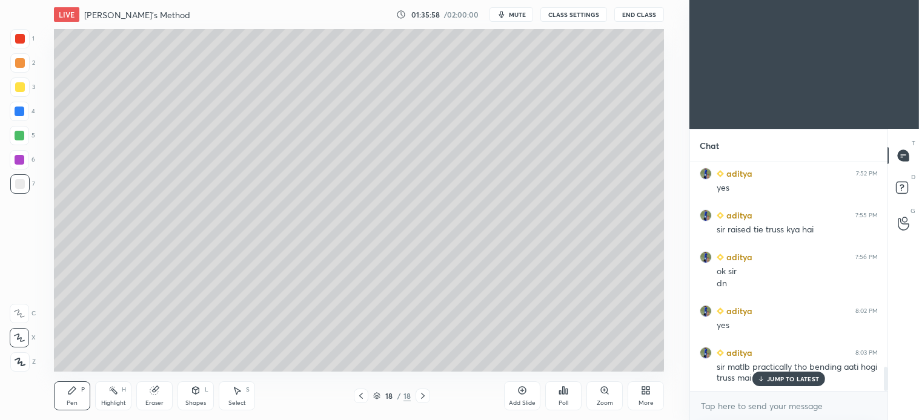
click at [233, 395] on icon at bounding box center [237, 391] width 10 height 10
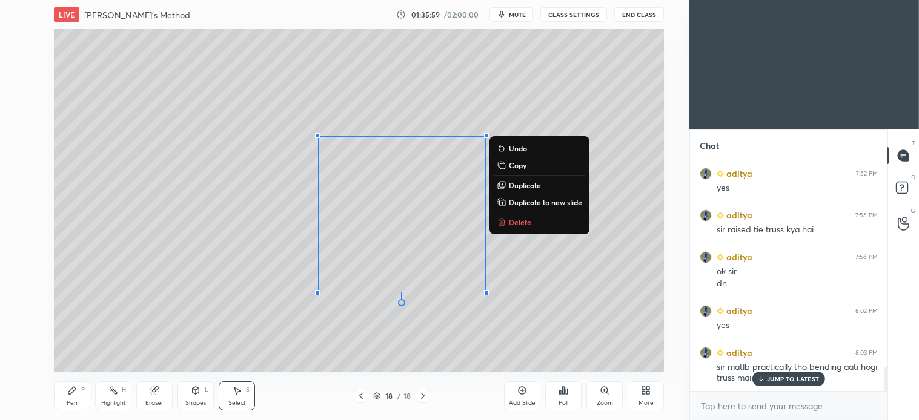
click at [518, 225] on p "Delete" at bounding box center [520, 222] width 22 height 10
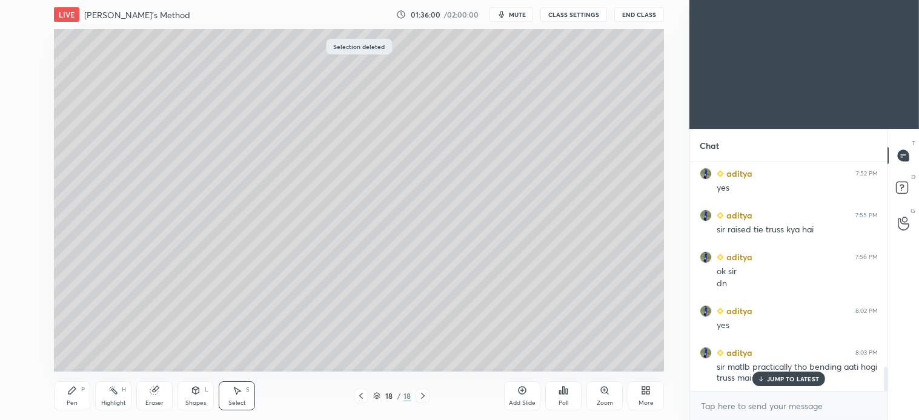
click at [80, 394] on div "Pen P" at bounding box center [72, 396] width 36 height 29
click at [24, 63] on div at bounding box center [20, 63] width 10 height 10
click at [29, 190] on div "7" at bounding box center [22, 183] width 25 height 19
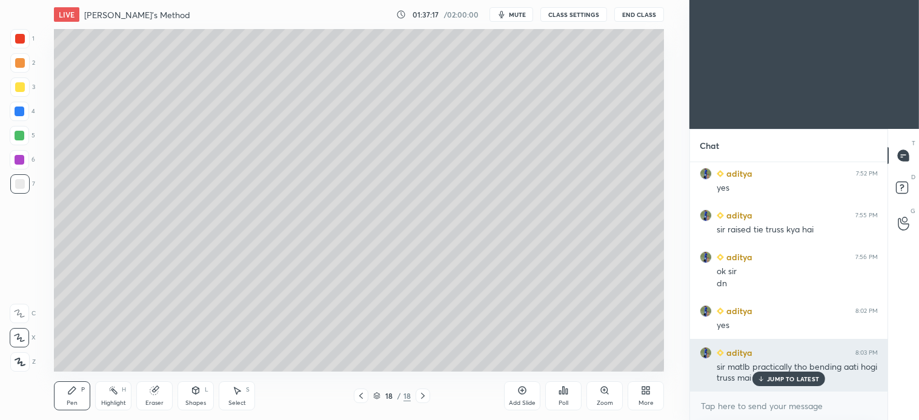
click at [784, 380] on p "JUMP TO LATEST" at bounding box center [793, 378] width 52 height 7
click at [825, 354] on div "aditya 8:03 PM" at bounding box center [788, 352] width 178 height 13
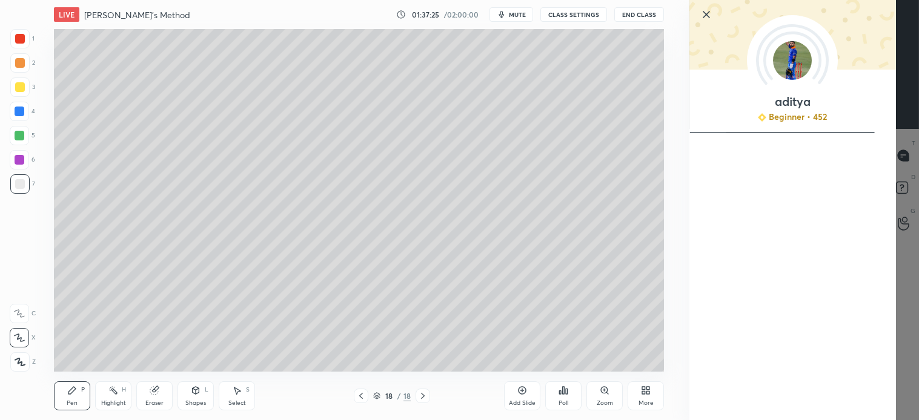
scroll to position [1923, 0]
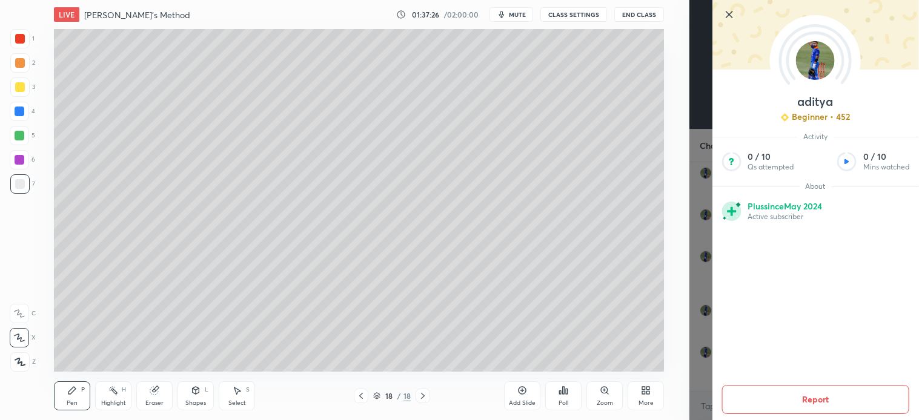
click at [727, 13] on icon at bounding box center [728, 14] width 15 height 15
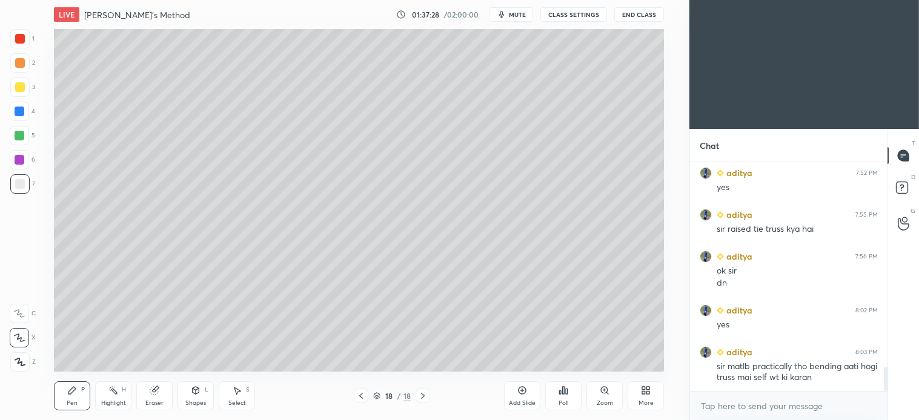
click at [248, 395] on div "Select S" at bounding box center [237, 396] width 36 height 29
click at [110, 130] on div "0 ° Undo Copy Duplicate Duplicate to new slide Delete" at bounding box center [359, 200] width 610 height 343
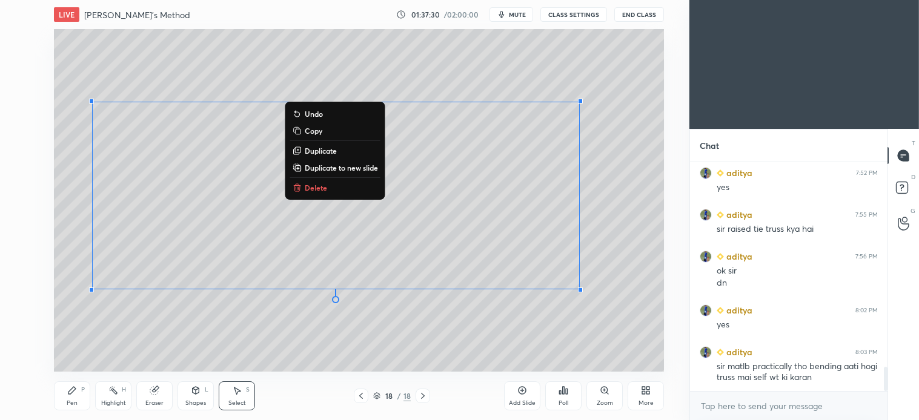
click at [322, 182] on button "Delete" at bounding box center [335, 187] width 90 height 15
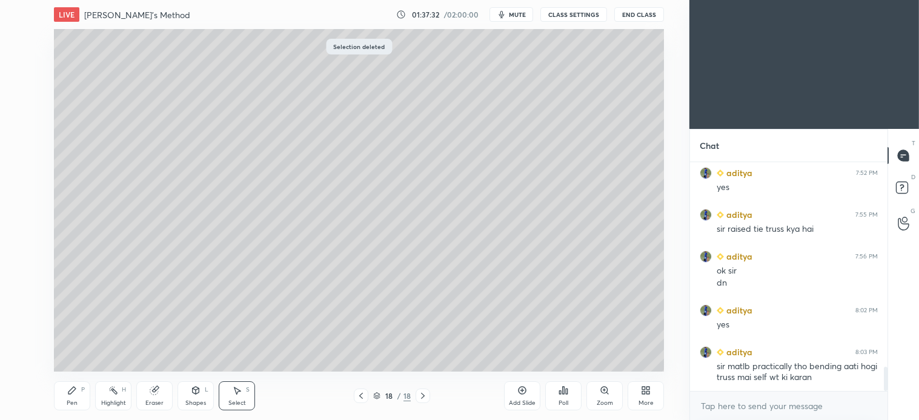
click at [76, 392] on icon at bounding box center [72, 391] width 10 height 10
click at [31, 61] on div "2" at bounding box center [22, 62] width 25 height 19
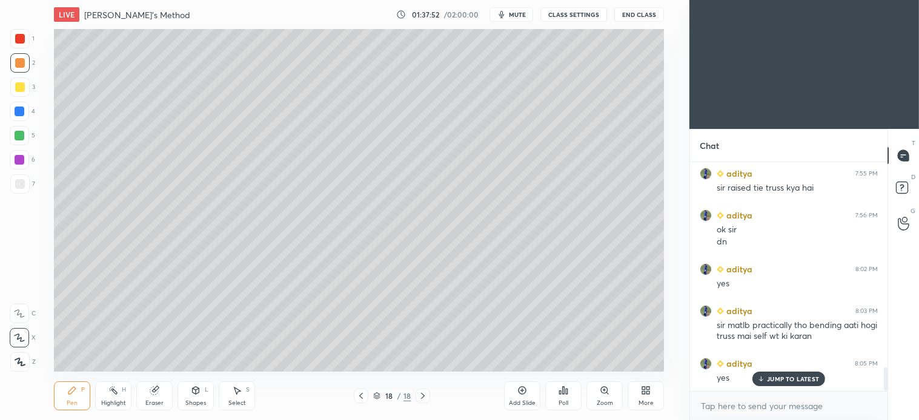
click at [784, 380] on p "JUMP TO LATEST" at bounding box center [793, 378] width 52 height 7
click at [188, 388] on div "Shapes L" at bounding box center [195, 396] width 36 height 29
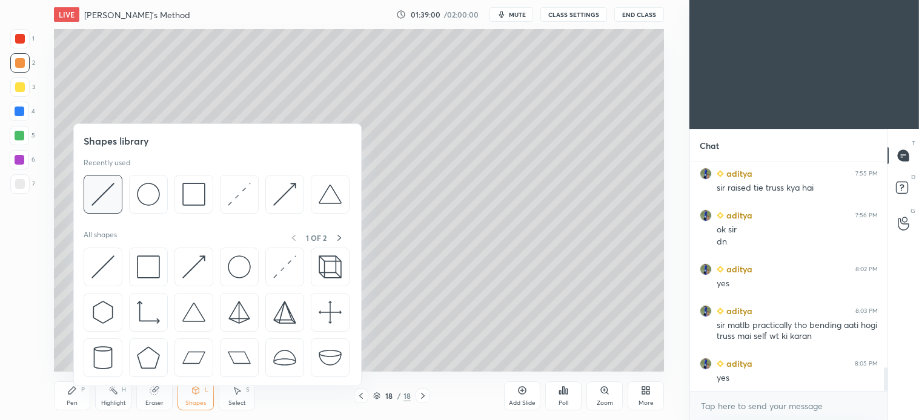
click at [94, 196] on img at bounding box center [102, 194] width 23 height 23
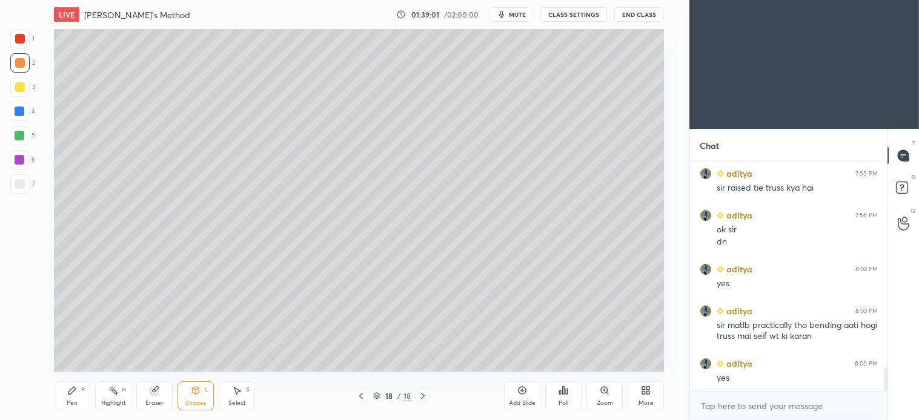
click at [25, 179] on div at bounding box center [19, 183] width 19 height 19
click at [67, 396] on div "Pen P" at bounding box center [72, 396] width 36 height 29
click at [197, 398] on div "Shapes L" at bounding box center [195, 396] width 36 height 29
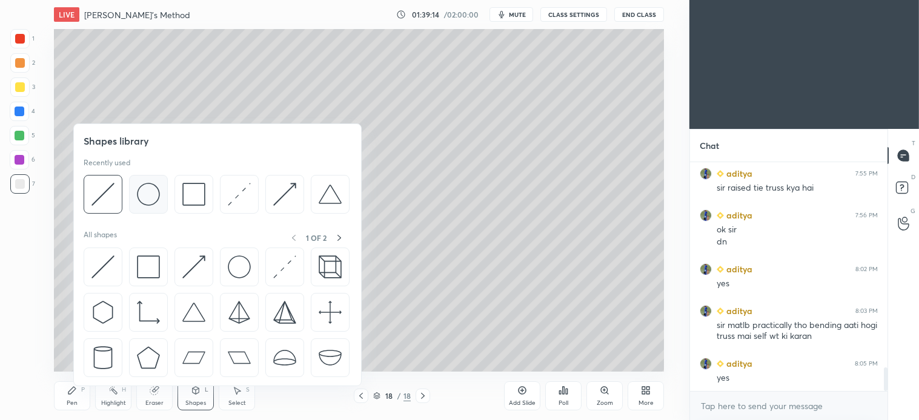
click at [159, 202] on img at bounding box center [148, 194] width 23 height 23
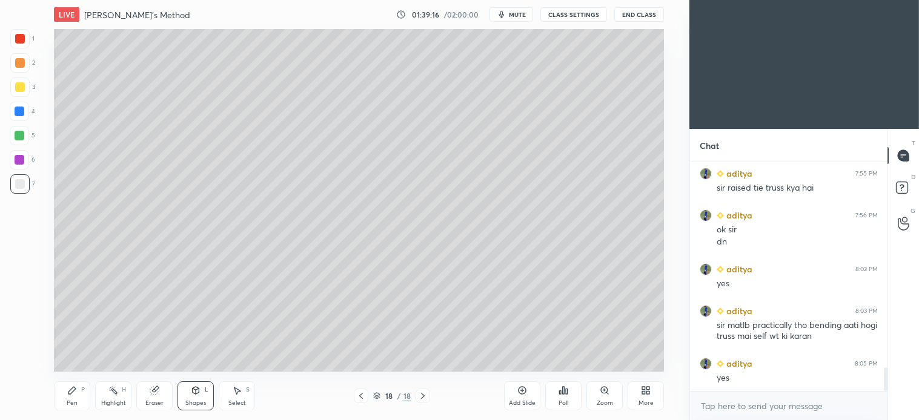
click at [196, 397] on div "Shapes L" at bounding box center [195, 396] width 36 height 29
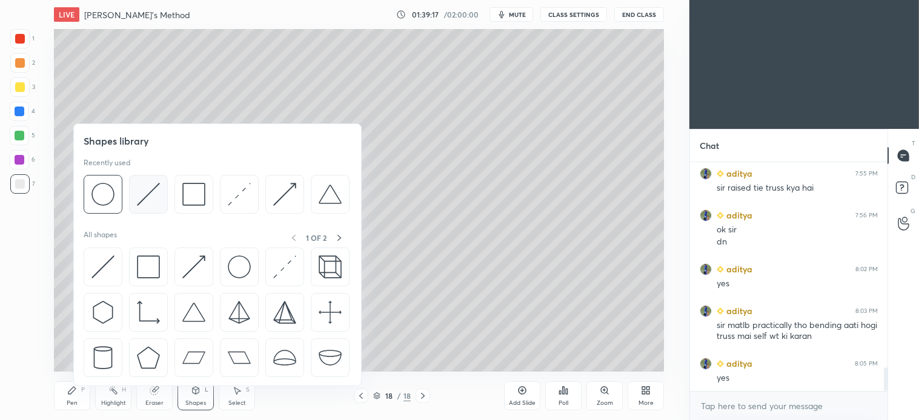
click at [150, 200] on img at bounding box center [148, 194] width 23 height 23
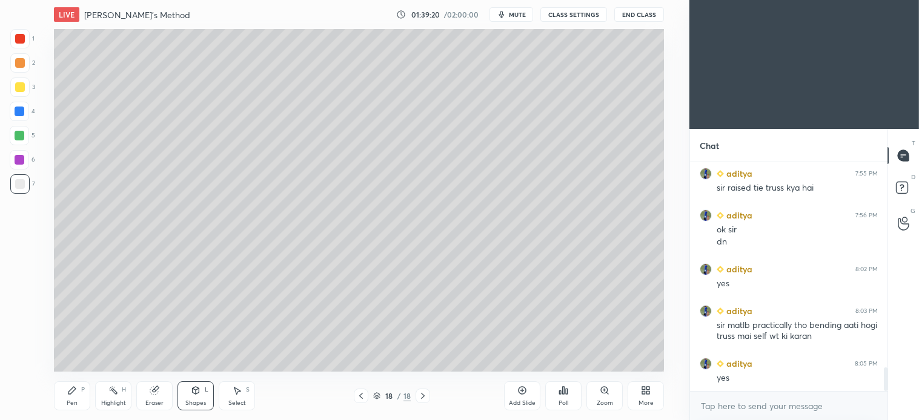
click at [79, 395] on div "Pen P" at bounding box center [72, 396] width 36 height 29
click at [13, 132] on div at bounding box center [19, 135] width 19 height 19
click at [28, 64] on div at bounding box center [19, 62] width 19 height 19
click at [237, 398] on div "Select S" at bounding box center [237, 396] width 36 height 29
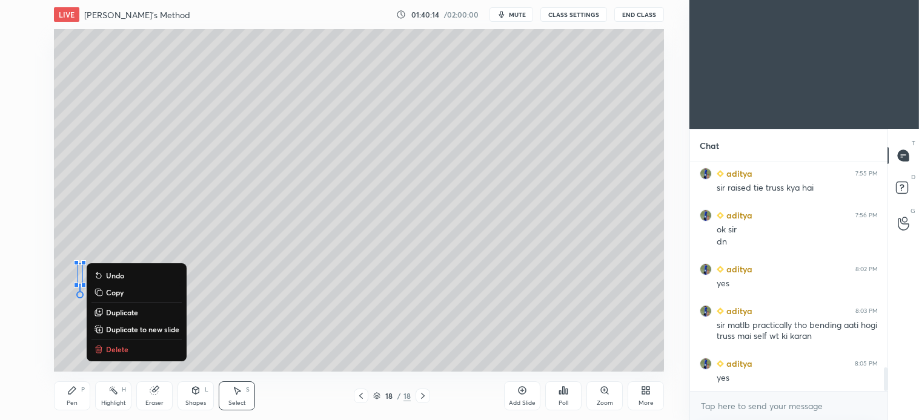
click at [121, 351] on p "Delete" at bounding box center [117, 350] width 22 height 10
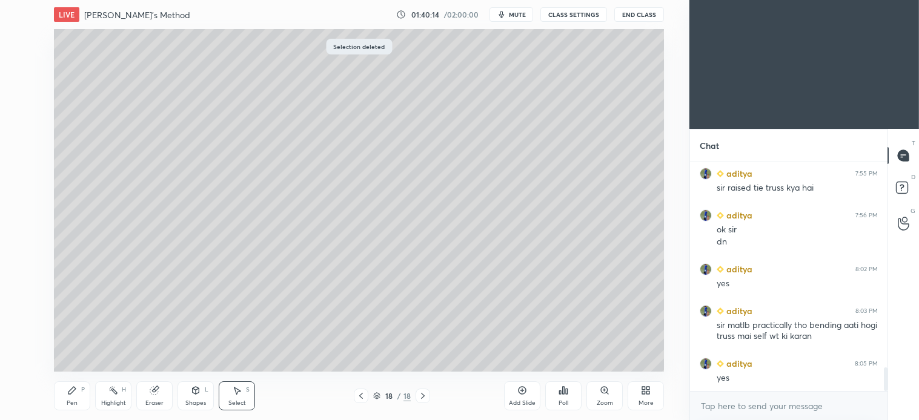
click at [76, 397] on div "Pen P" at bounding box center [72, 396] width 36 height 29
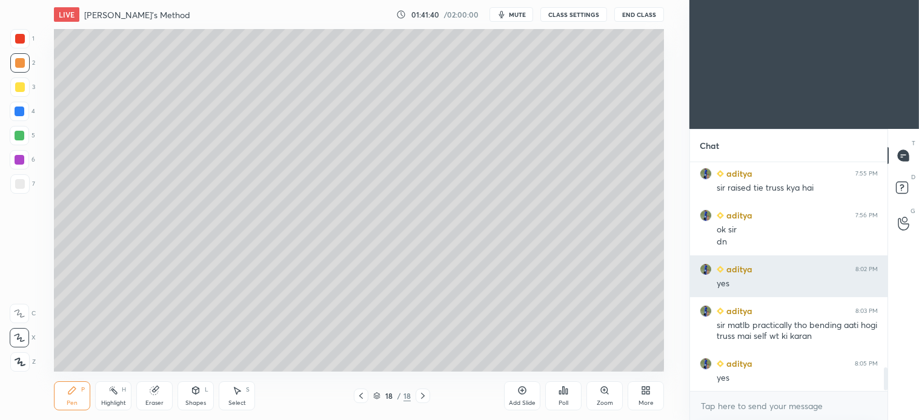
scroll to position [2006, 0]
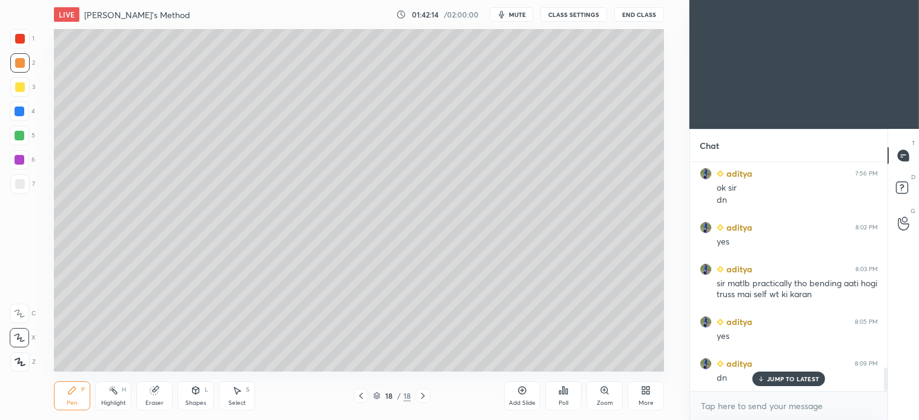
click at [421, 394] on icon at bounding box center [423, 396] width 4 height 6
click at [518, 391] on icon at bounding box center [522, 391] width 8 height 8
click at [201, 397] on div "Shapes L" at bounding box center [195, 396] width 36 height 29
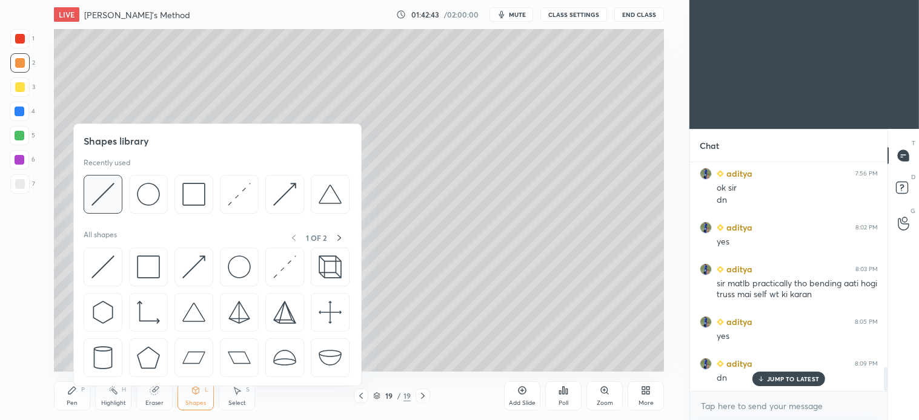
click at [103, 199] on img at bounding box center [102, 194] width 23 height 23
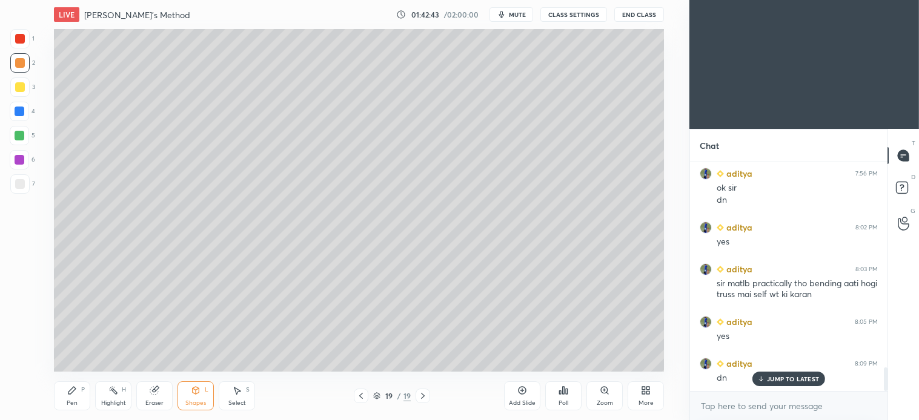
click at [28, 196] on div "7" at bounding box center [22, 186] width 25 height 24
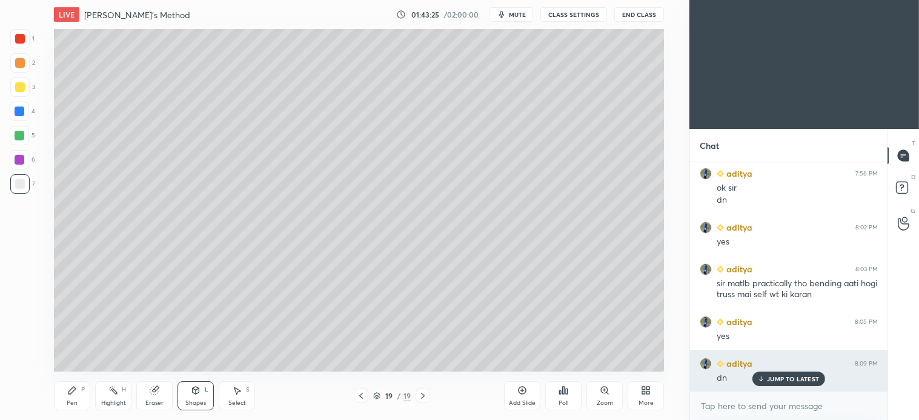
click at [786, 375] on p "JUMP TO LATEST" at bounding box center [793, 378] width 52 height 7
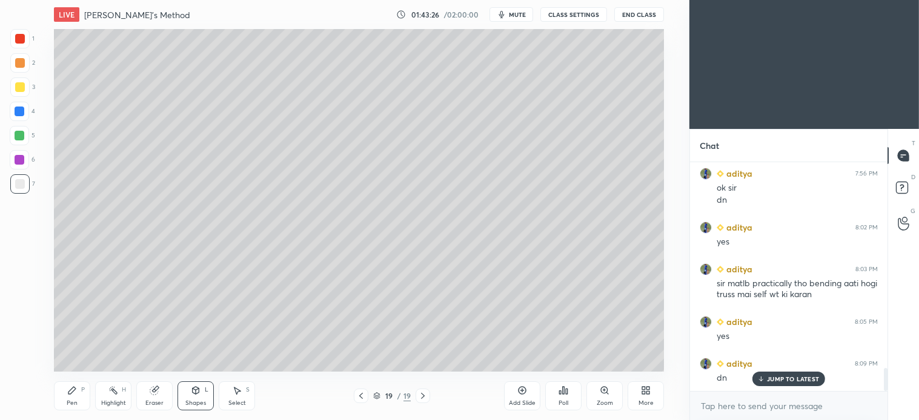
scroll to position [2048, 0]
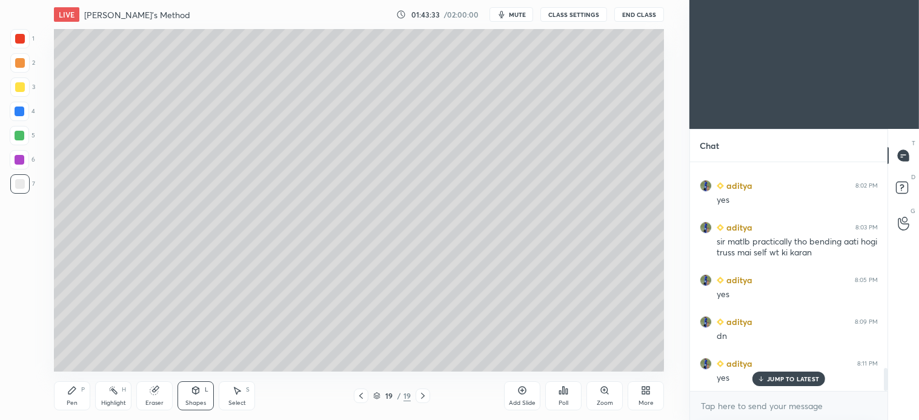
click at [74, 391] on icon at bounding box center [72, 391] width 10 height 10
click at [239, 397] on div "Select S" at bounding box center [237, 396] width 36 height 29
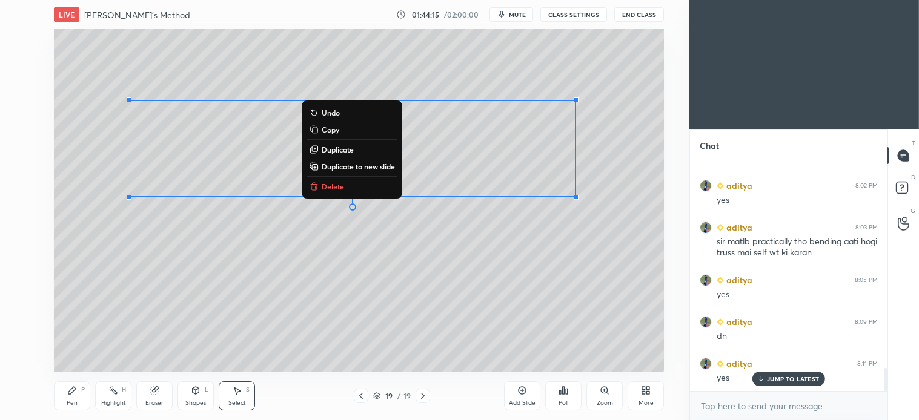
click at [75, 397] on div "Pen P" at bounding box center [72, 396] width 36 height 29
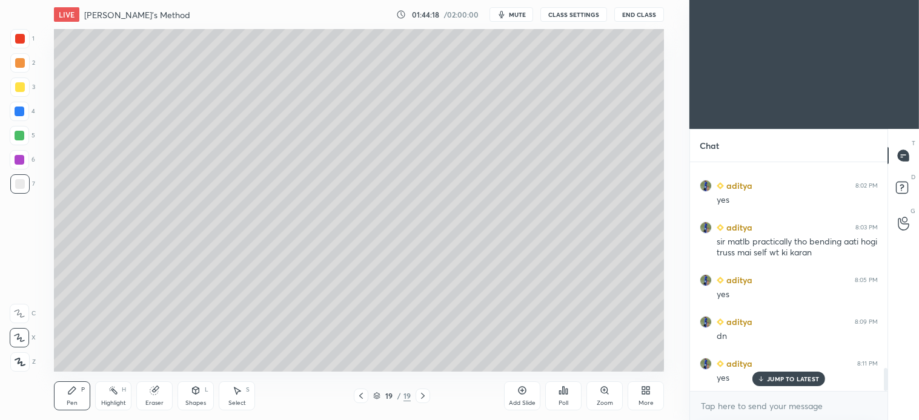
click at [521, 13] on span "mute" at bounding box center [517, 14] width 17 height 8
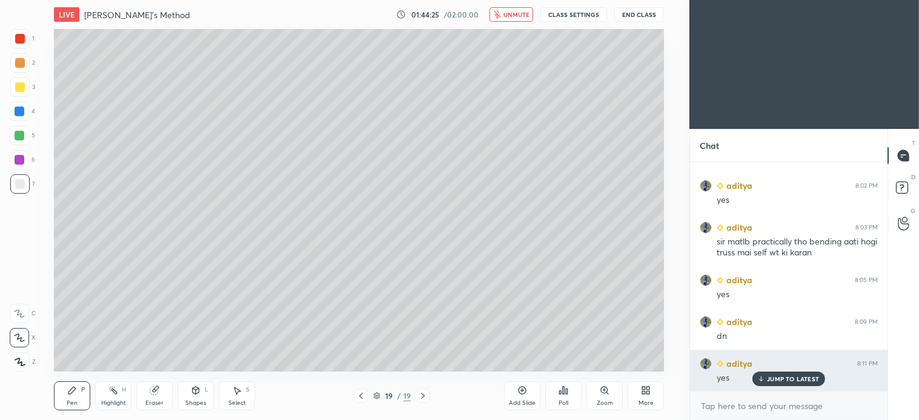
click at [789, 383] on p "JUMP TO LATEST" at bounding box center [793, 378] width 52 height 7
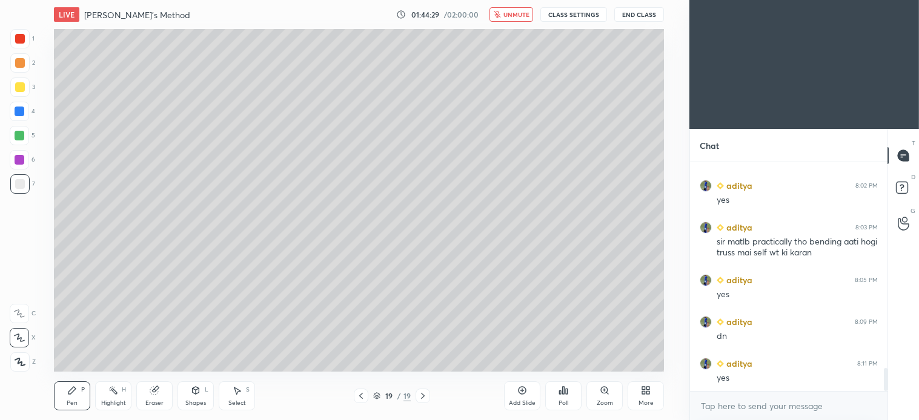
click at [23, 130] on div at bounding box center [19, 135] width 19 height 19
click at [200, 391] on icon at bounding box center [196, 391] width 10 height 10
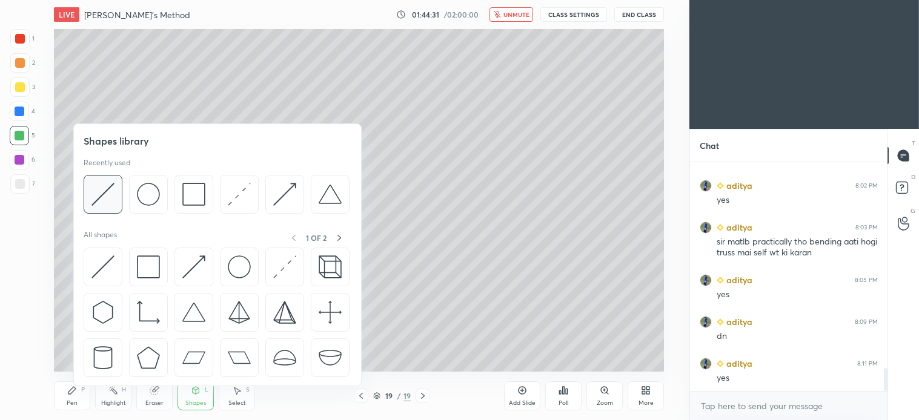
click at [104, 189] on img at bounding box center [102, 194] width 23 height 23
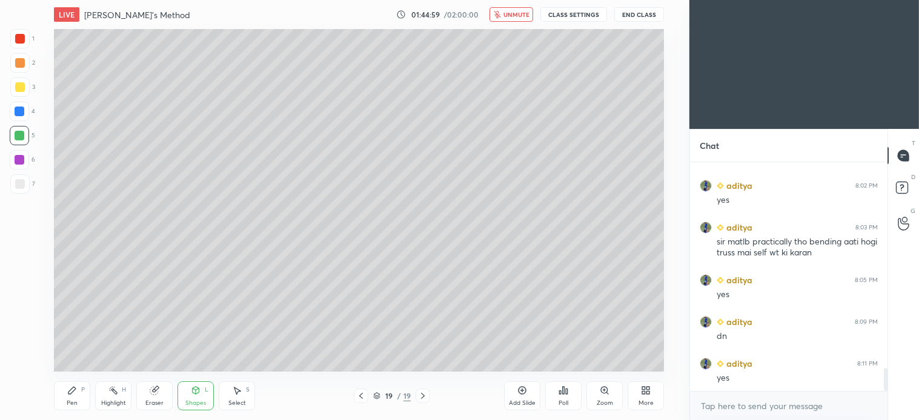
click at [73, 388] on icon at bounding box center [71, 390] width 7 height 7
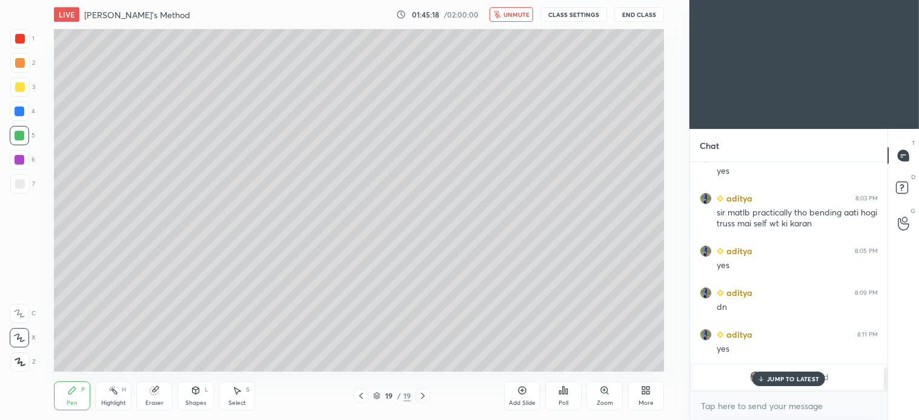
click at [23, 67] on div at bounding box center [19, 62] width 19 height 19
click at [790, 383] on p "JUMP TO LATEST" at bounding box center [793, 378] width 52 height 7
click at [514, 11] on span "unmute" at bounding box center [516, 14] width 26 height 8
click at [76, 397] on div "Pen P" at bounding box center [72, 396] width 36 height 29
click at [237, 394] on icon at bounding box center [237, 391] width 7 height 7
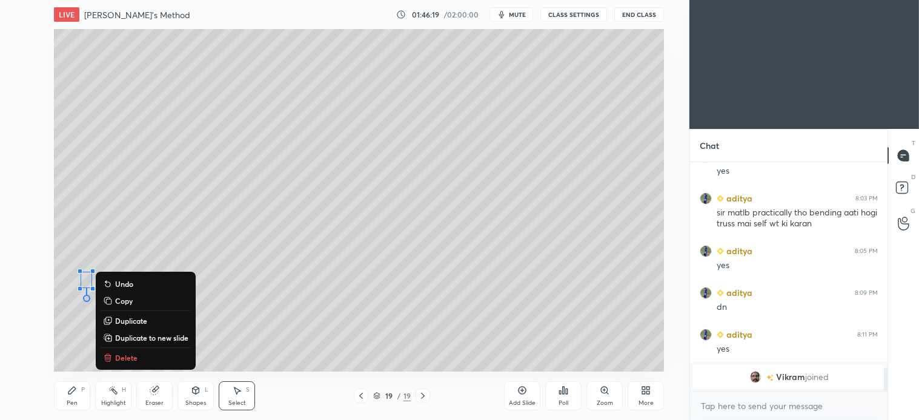
click at [123, 358] on p "Delete" at bounding box center [126, 358] width 22 height 10
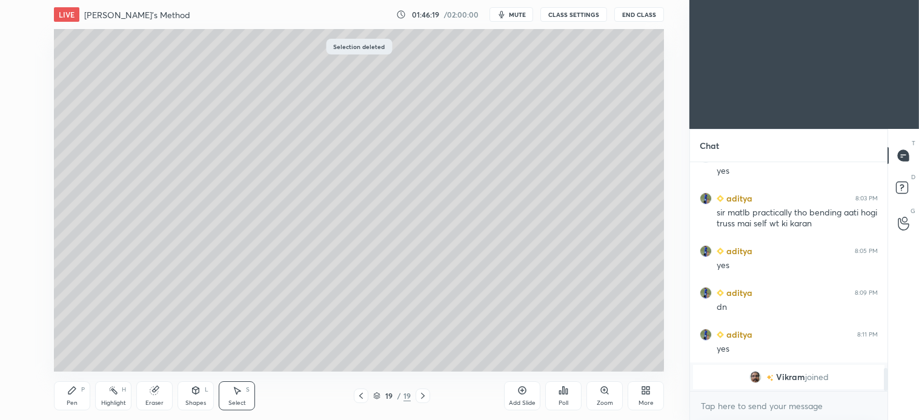
click at [76, 391] on icon at bounding box center [72, 391] width 10 height 10
click at [237, 395] on icon at bounding box center [237, 391] width 10 height 10
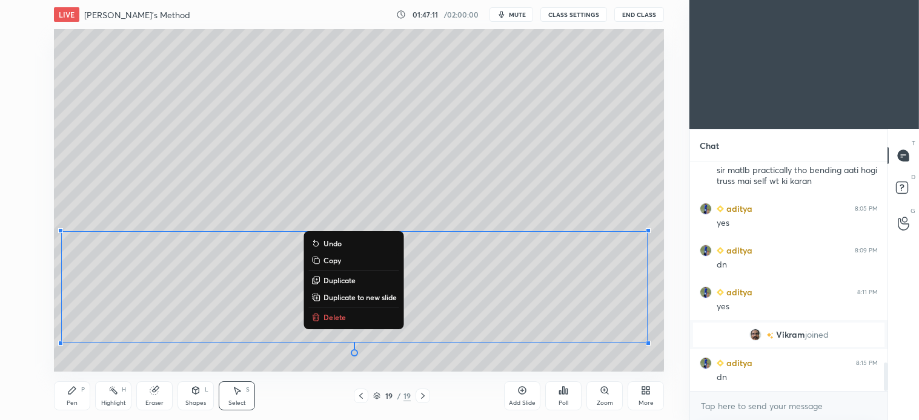
scroll to position [1627, 0]
click at [74, 398] on div "Pen P" at bounding box center [72, 396] width 36 height 29
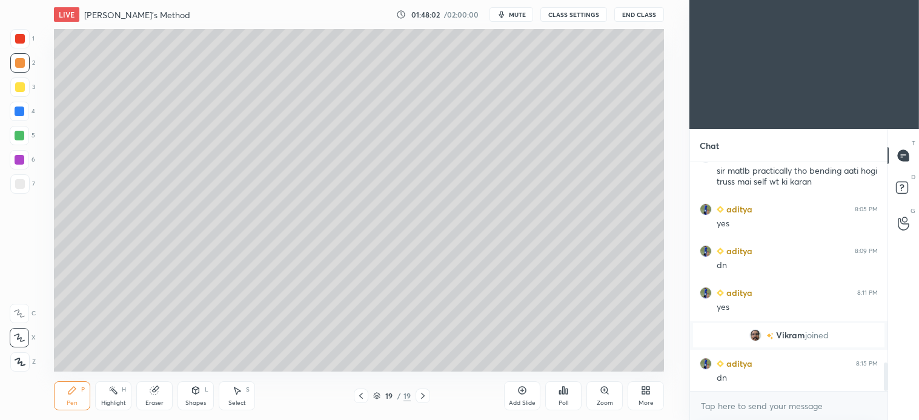
click at [423, 397] on icon at bounding box center [423, 396] width 4 height 6
click at [425, 400] on icon at bounding box center [423, 396] width 10 height 10
click at [512, 394] on div "Add Slide" at bounding box center [522, 396] width 36 height 29
click at [22, 180] on div at bounding box center [20, 184] width 10 height 10
click at [170, 395] on div "Eraser" at bounding box center [154, 396] width 36 height 29
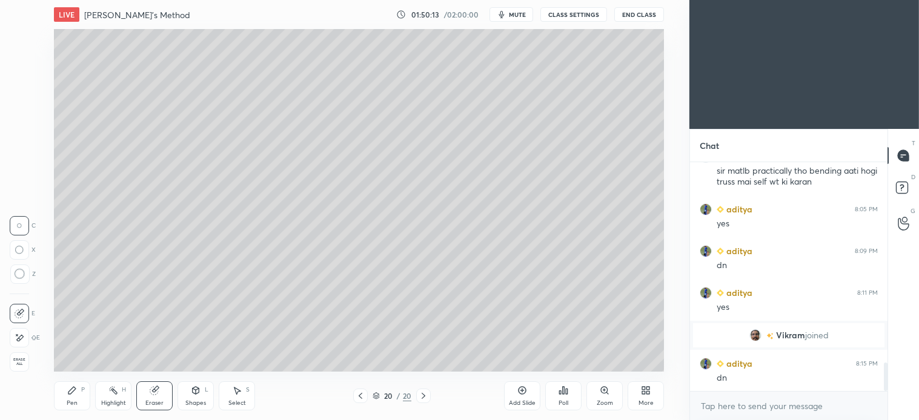
click at [202, 397] on div "Shapes L" at bounding box center [195, 396] width 36 height 29
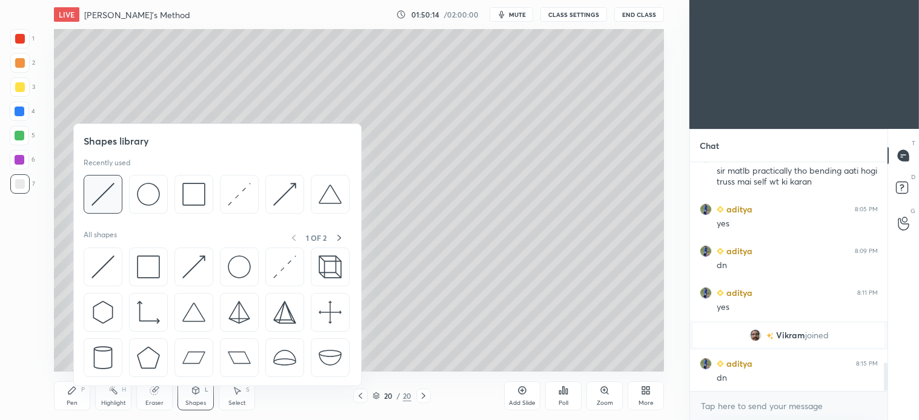
click at [112, 193] on img at bounding box center [102, 194] width 23 height 23
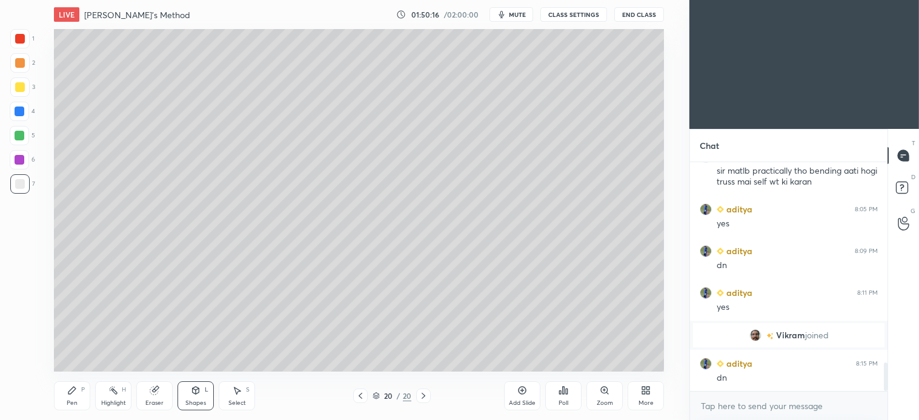
click at [70, 395] on icon at bounding box center [72, 391] width 10 height 10
click at [523, 19] on button "mute" at bounding box center [511, 14] width 44 height 15
click at [514, 17] on span "unmute" at bounding box center [516, 14] width 26 height 8
click at [520, 8] on button "mute" at bounding box center [511, 14] width 44 height 15
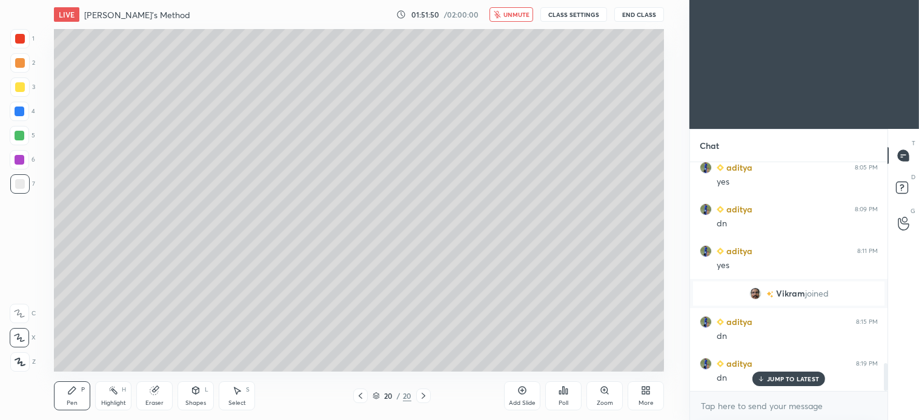
click at [519, 16] on span "unmute" at bounding box center [516, 14] width 26 height 8
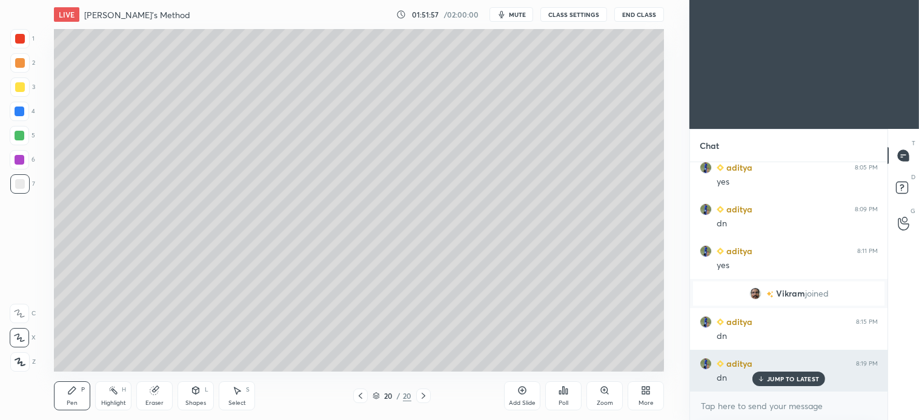
click at [799, 378] on p "JUMP TO LATEST" at bounding box center [793, 378] width 52 height 7
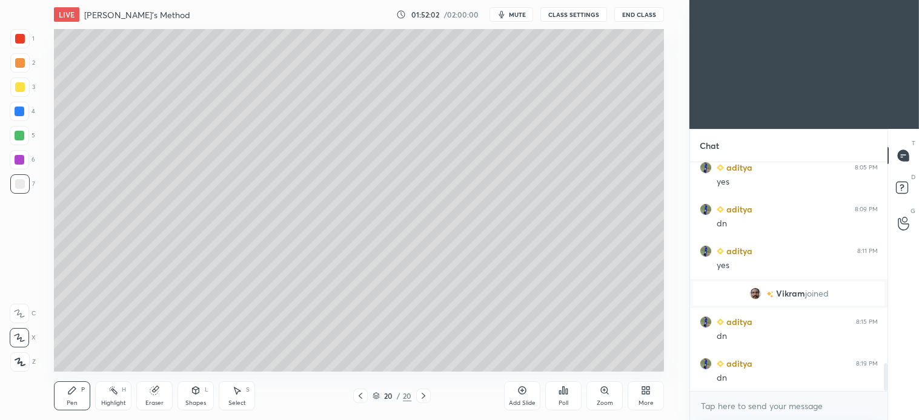
click at [424, 395] on icon at bounding box center [423, 396] width 10 height 10
click at [517, 400] on div "Add Slide" at bounding box center [522, 403] width 27 height 6
click at [197, 397] on div "Shapes L" at bounding box center [195, 396] width 36 height 29
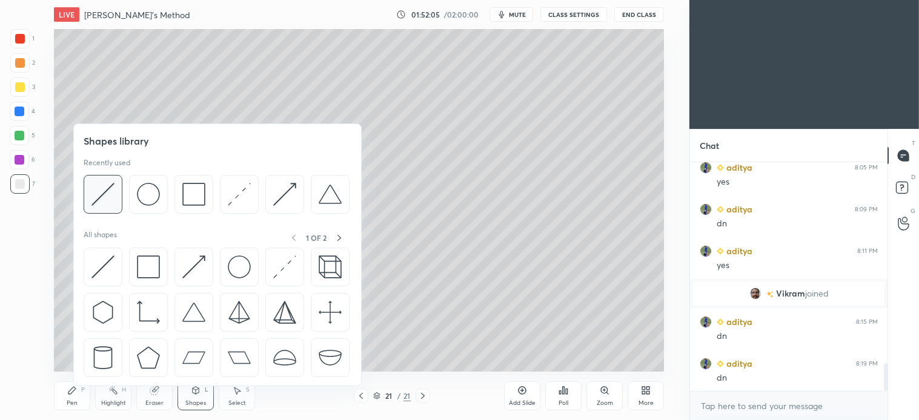
click at [104, 197] on img at bounding box center [102, 194] width 23 height 23
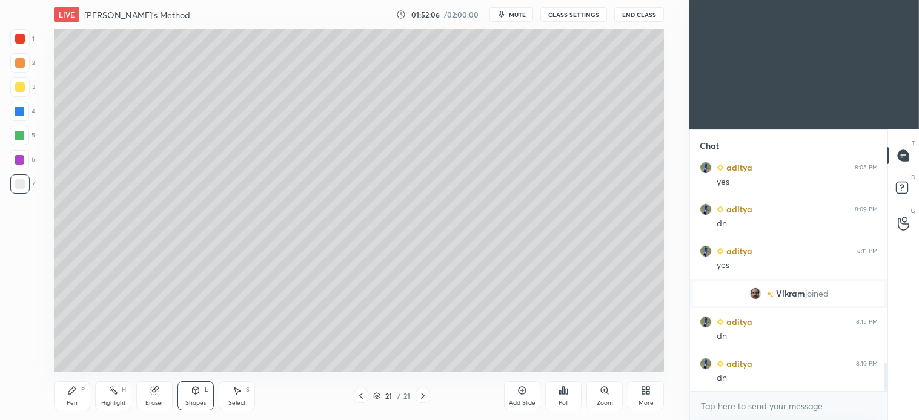
click at [23, 63] on div at bounding box center [20, 63] width 10 height 10
click at [246, 397] on div "Select S" at bounding box center [237, 396] width 36 height 29
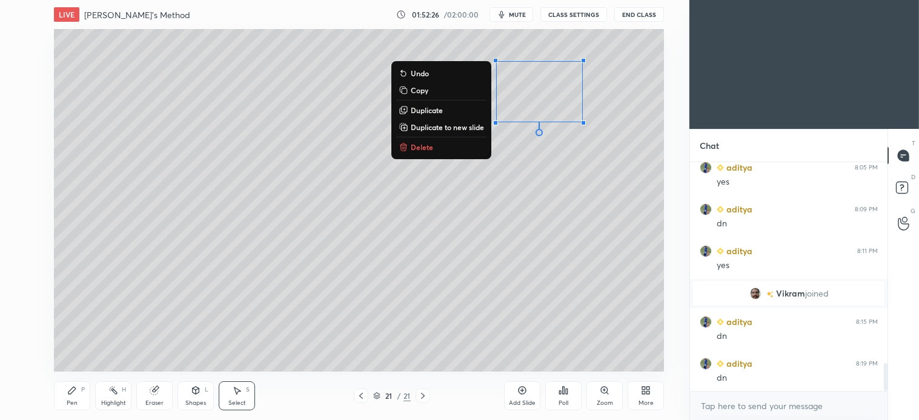
click at [415, 151] on p "Delete" at bounding box center [422, 147] width 22 height 10
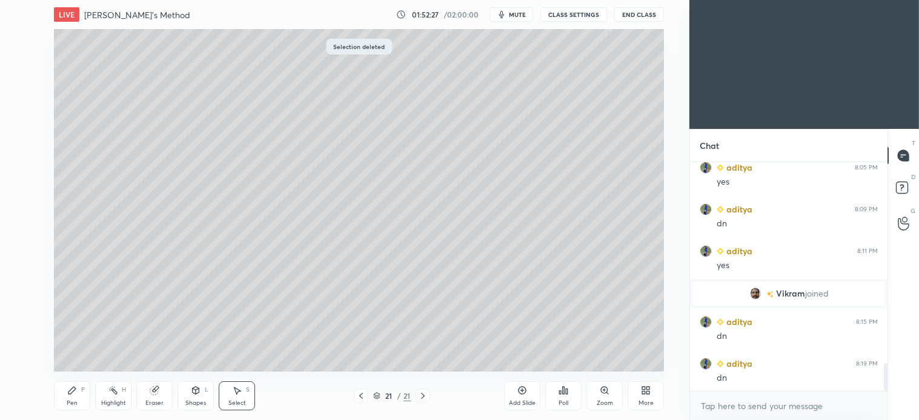
click at [202, 406] on div "Shapes" at bounding box center [195, 403] width 21 height 6
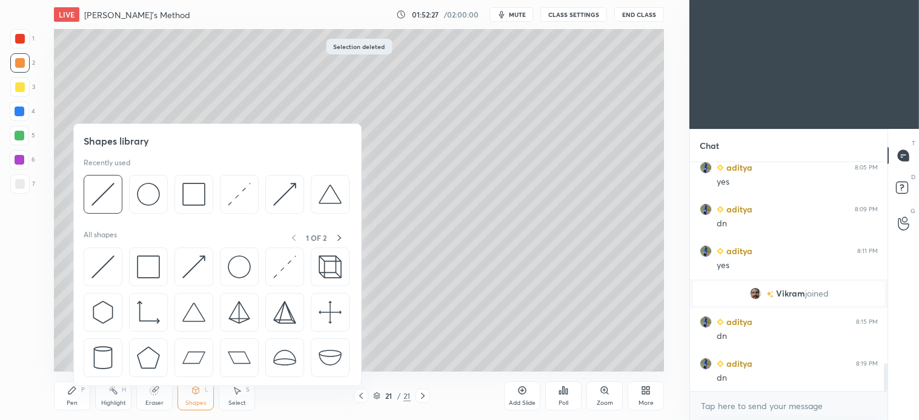
click at [196, 396] on div "Shapes L" at bounding box center [195, 396] width 36 height 29
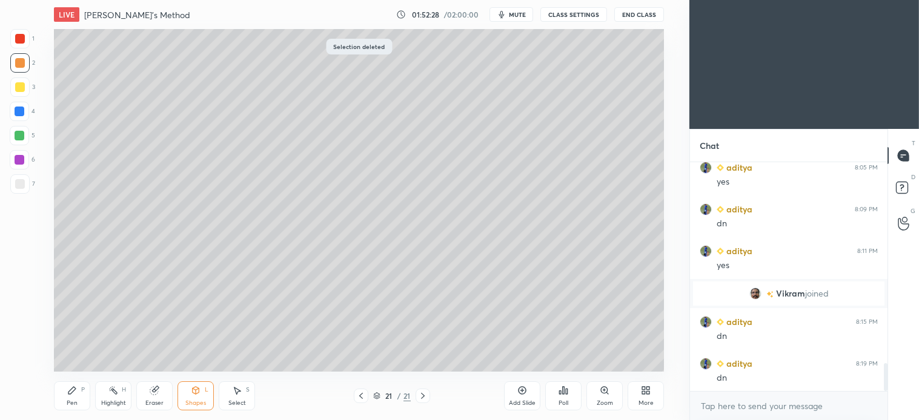
click at [207, 395] on div "Shapes L" at bounding box center [195, 396] width 36 height 29
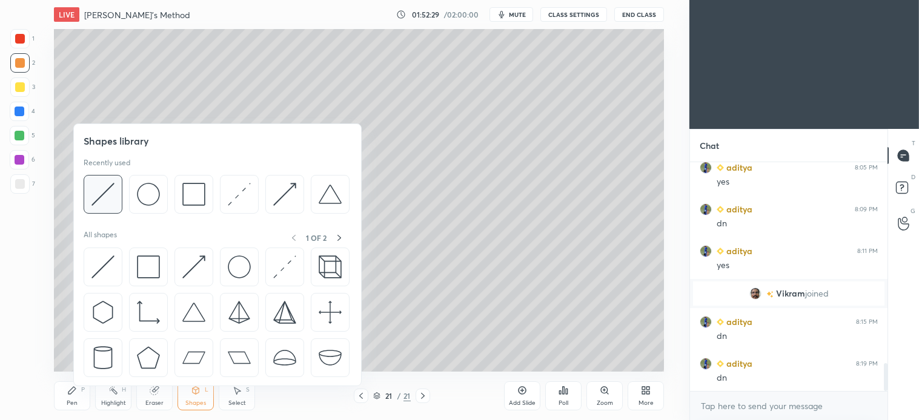
click at [116, 193] on div at bounding box center [103, 194] width 39 height 39
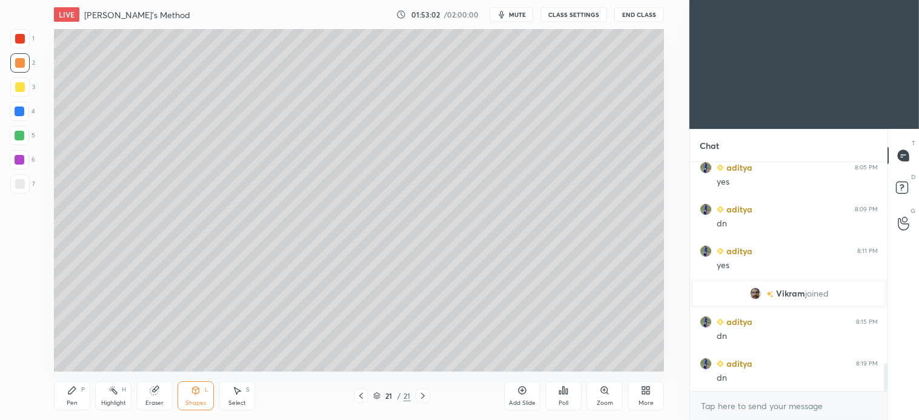
click at [71, 392] on icon at bounding box center [71, 390] width 7 height 7
click at [21, 188] on div at bounding box center [20, 184] width 10 height 10
click at [21, 119] on div at bounding box center [19, 111] width 19 height 19
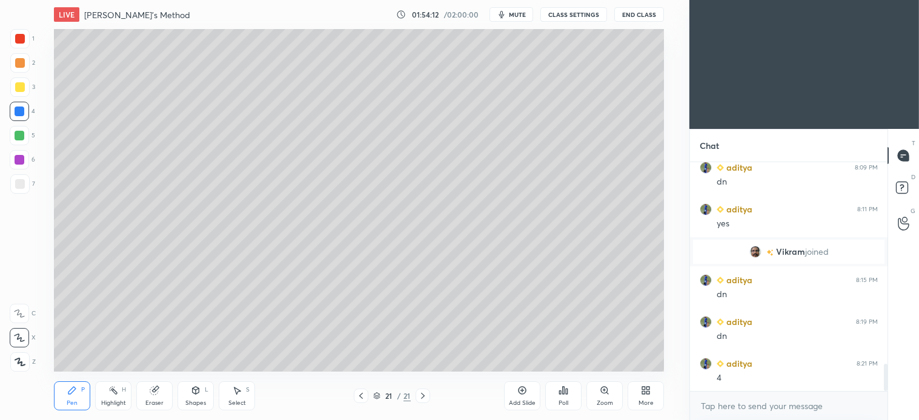
click at [196, 400] on div "Shapes" at bounding box center [195, 403] width 21 height 6
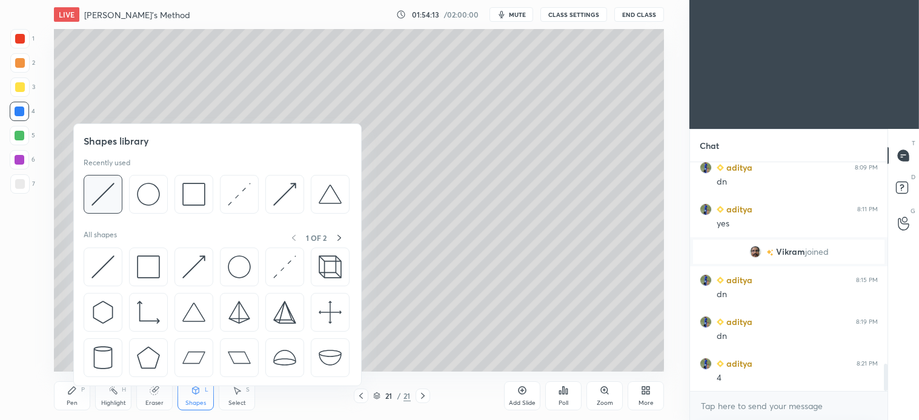
click at [111, 195] on img at bounding box center [102, 194] width 23 height 23
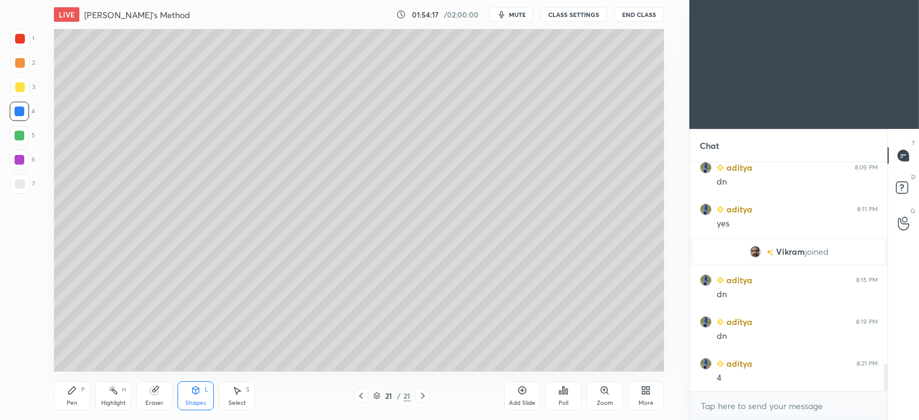
click at [208, 397] on div "Shapes L" at bounding box center [195, 396] width 36 height 29
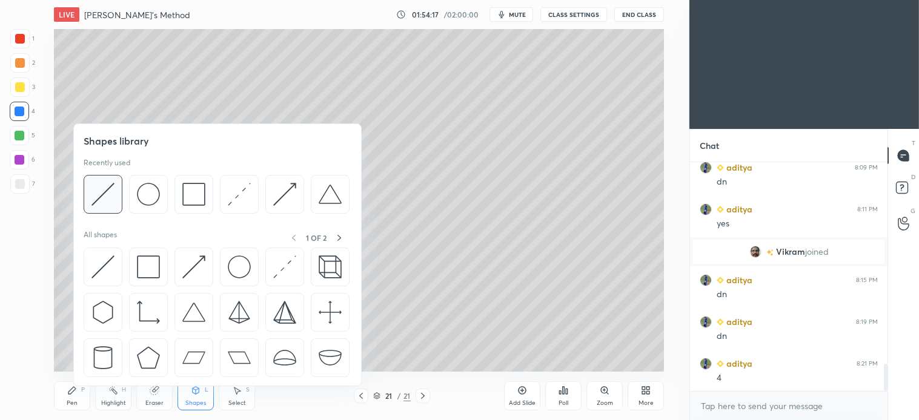
click at [111, 191] on img at bounding box center [102, 194] width 23 height 23
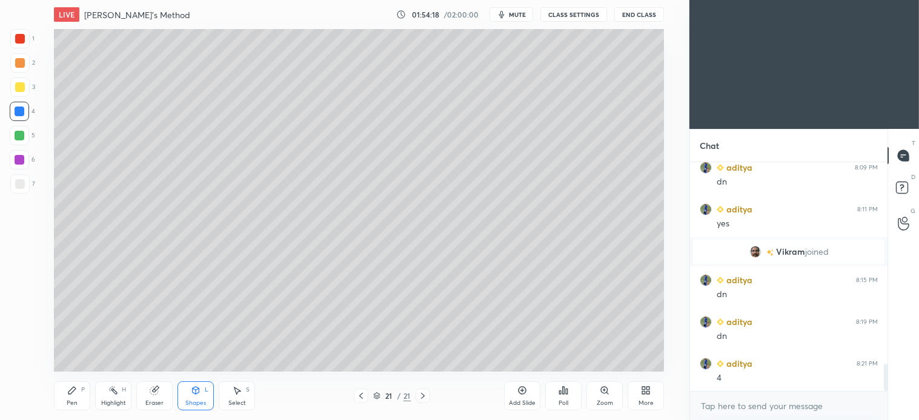
click at [18, 189] on div at bounding box center [19, 183] width 19 height 19
click at [249, 397] on div "Select S" at bounding box center [237, 396] width 36 height 29
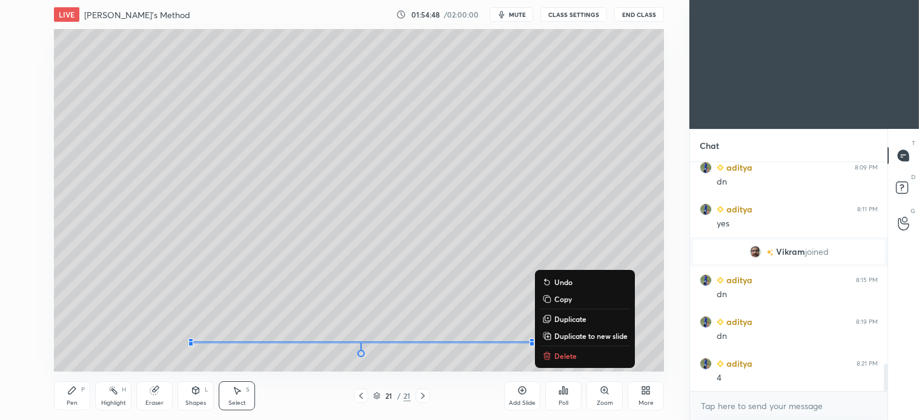
click at [565, 356] on p "Delete" at bounding box center [565, 356] width 22 height 10
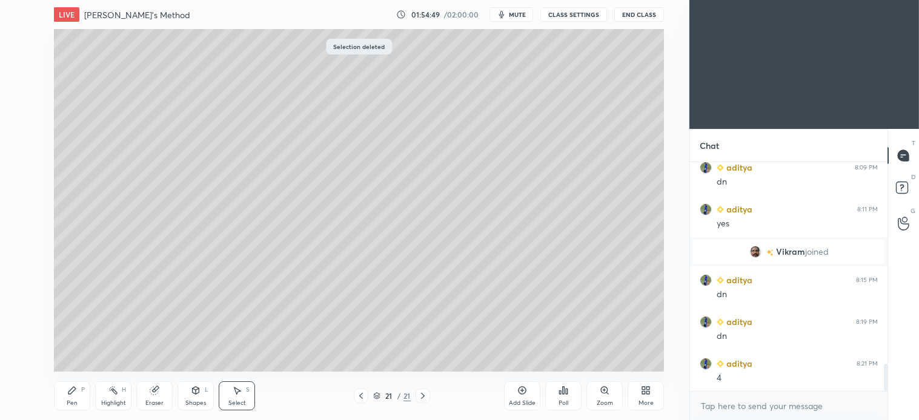
click at [200, 398] on div "Shapes L" at bounding box center [195, 396] width 36 height 29
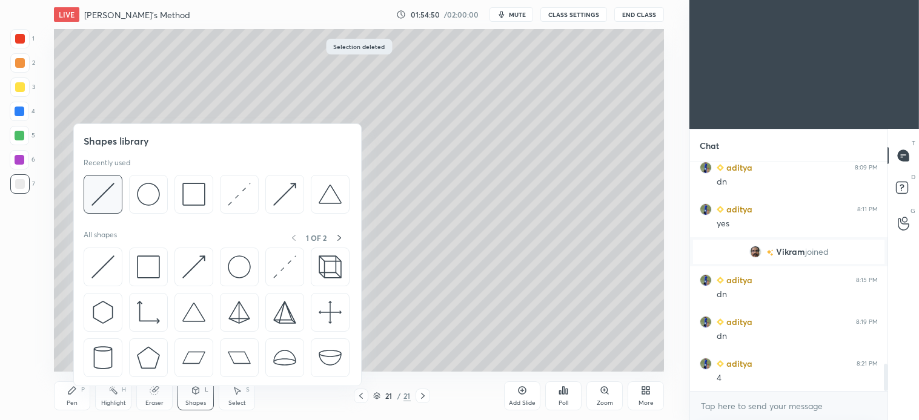
click at [94, 194] on img at bounding box center [102, 194] width 23 height 23
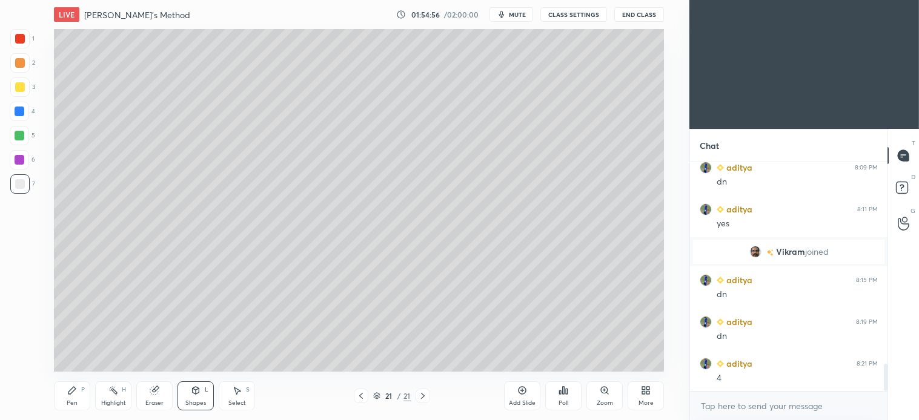
click at [239, 397] on div "Select S" at bounding box center [237, 396] width 36 height 29
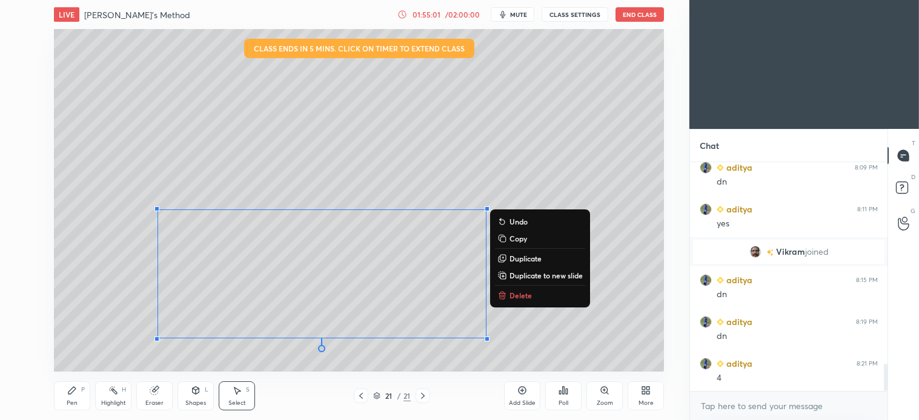
click at [82, 392] on div "P" at bounding box center [83, 390] width 4 height 6
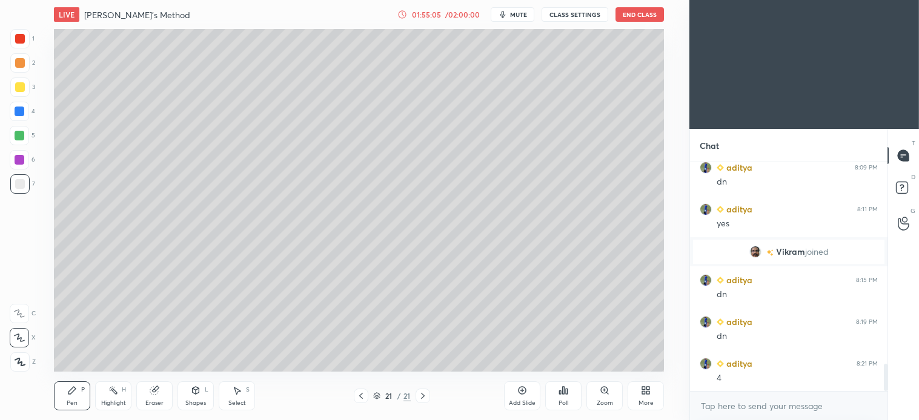
click at [191, 406] on div "Shapes" at bounding box center [195, 403] width 21 height 6
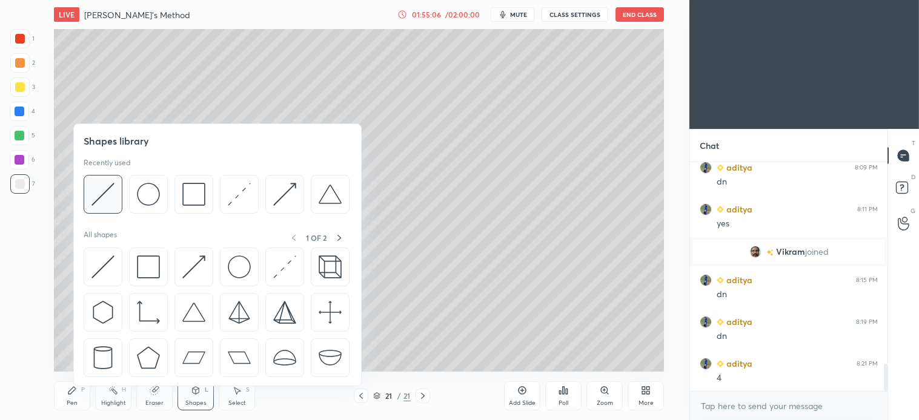
click at [113, 194] on img at bounding box center [102, 194] width 23 height 23
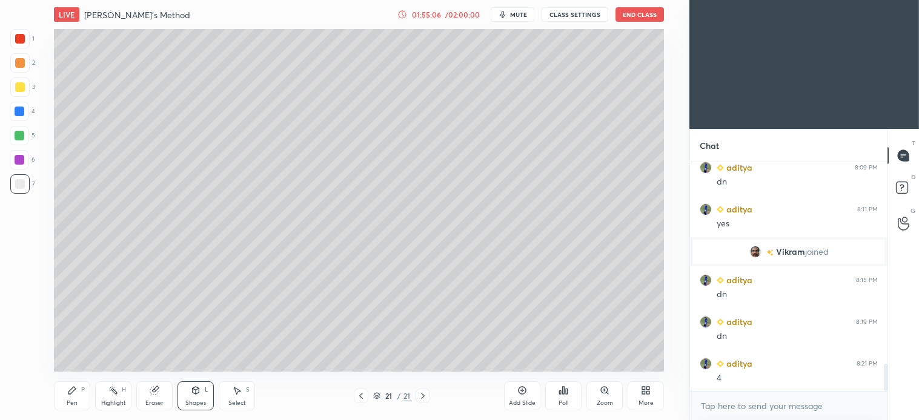
click at [23, 67] on div at bounding box center [19, 62] width 19 height 19
click at [76, 389] on icon at bounding box center [72, 391] width 10 height 10
click at [201, 394] on div "Shapes L" at bounding box center [195, 396] width 36 height 29
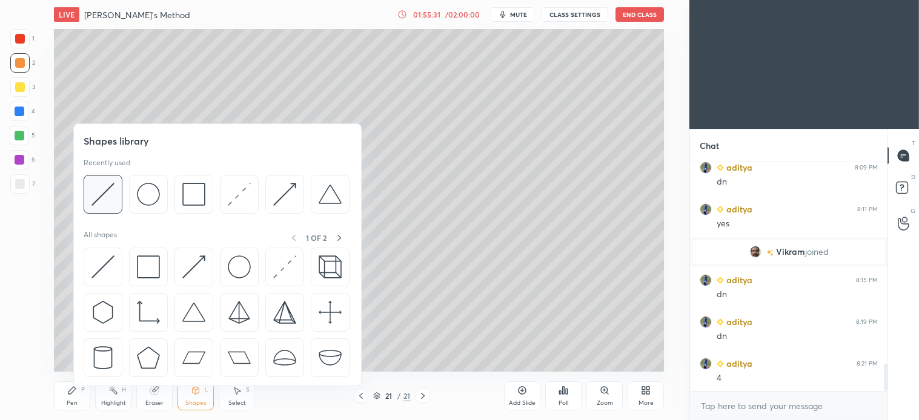
click at [98, 197] on img at bounding box center [102, 194] width 23 height 23
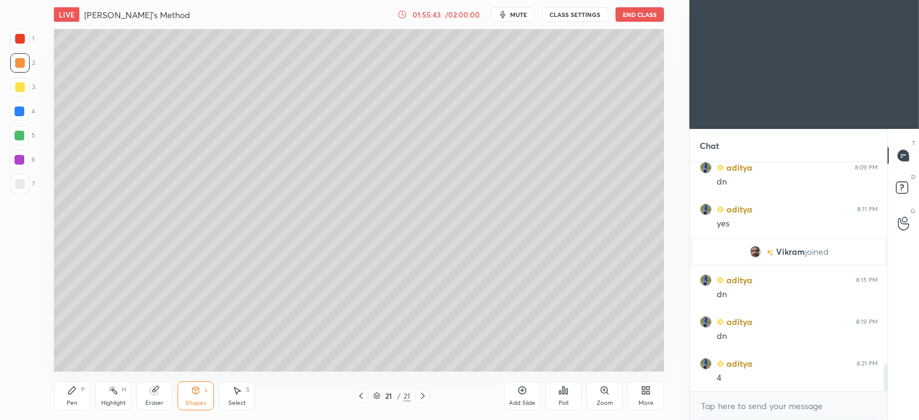
click at [77, 400] on div "Pen P" at bounding box center [72, 396] width 36 height 29
click at [201, 392] on div "Shapes L" at bounding box center [195, 396] width 36 height 29
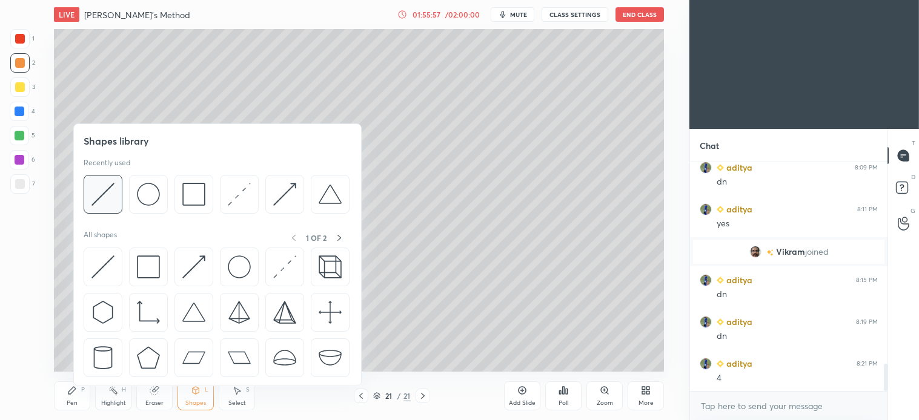
click at [113, 198] on img at bounding box center [102, 194] width 23 height 23
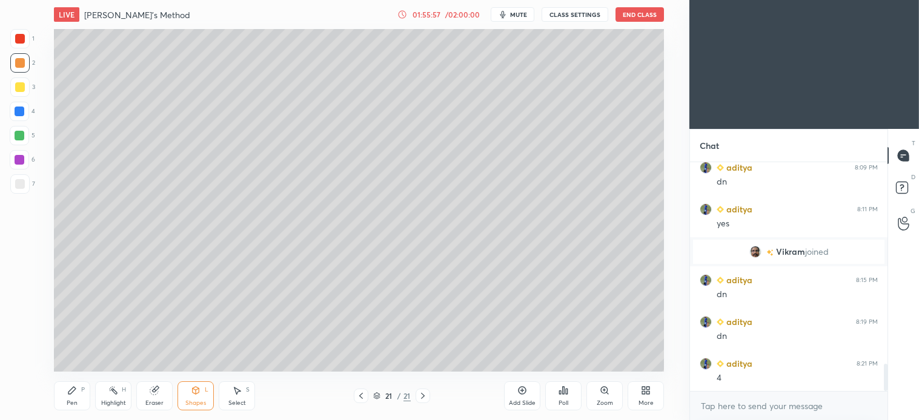
click at [27, 63] on div at bounding box center [19, 62] width 19 height 19
click at [74, 400] on div "Pen" at bounding box center [72, 403] width 11 height 6
click at [194, 398] on div "Shapes L" at bounding box center [195, 396] width 36 height 29
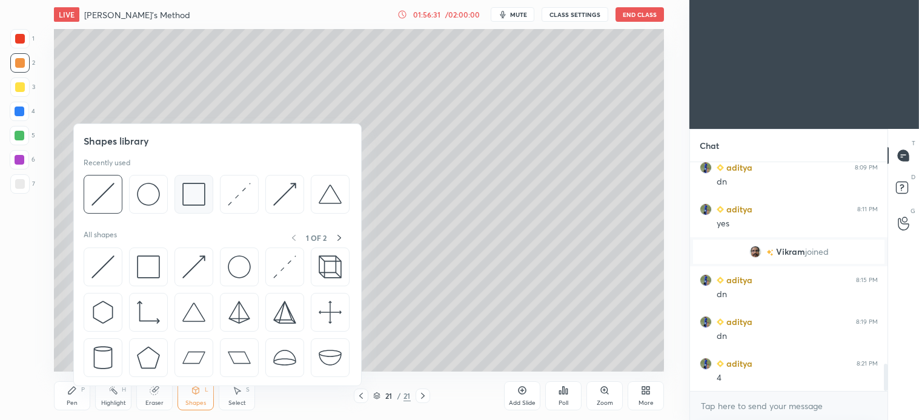
click at [194, 196] on img at bounding box center [193, 194] width 23 height 23
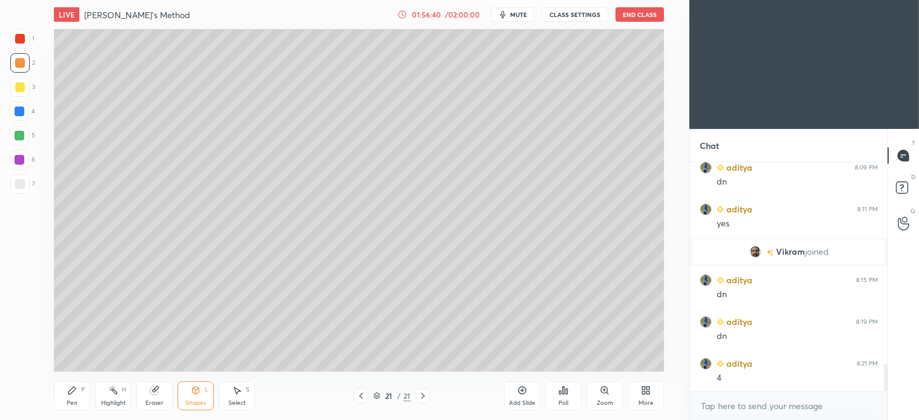
click at [194, 397] on div "Shapes L" at bounding box center [195, 396] width 36 height 29
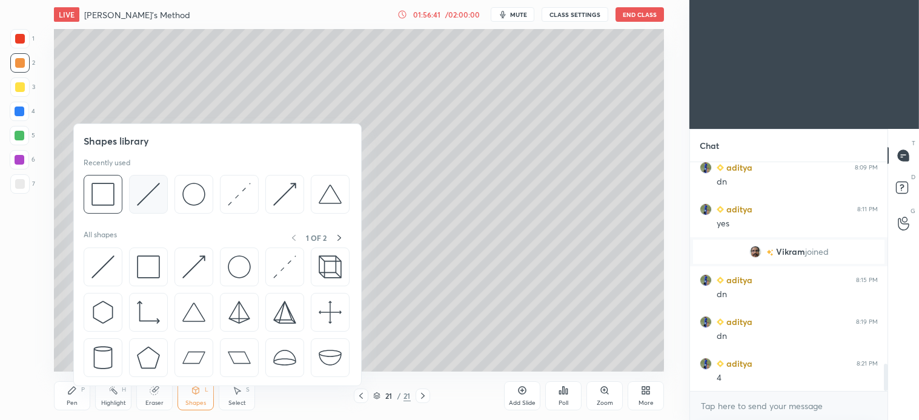
click at [142, 192] on img at bounding box center [148, 194] width 23 height 23
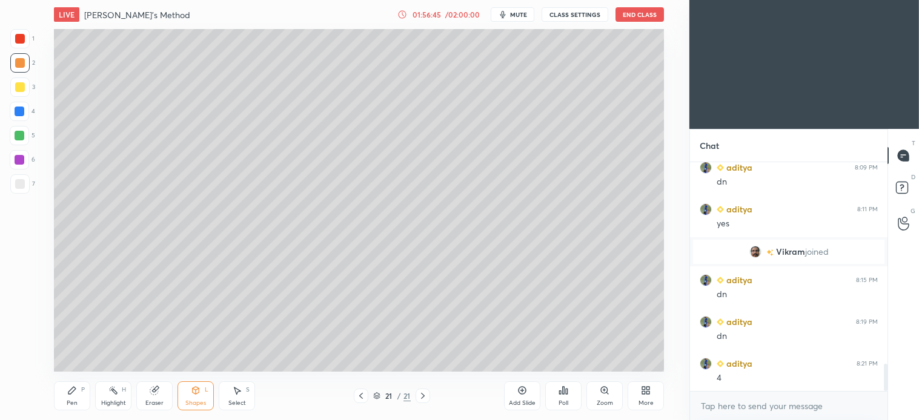
click at [79, 391] on div "Pen P" at bounding box center [72, 396] width 36 height 29
click at [202, 397] on div "Shapes L" at bounding box center [195, 396] width 36 height 29
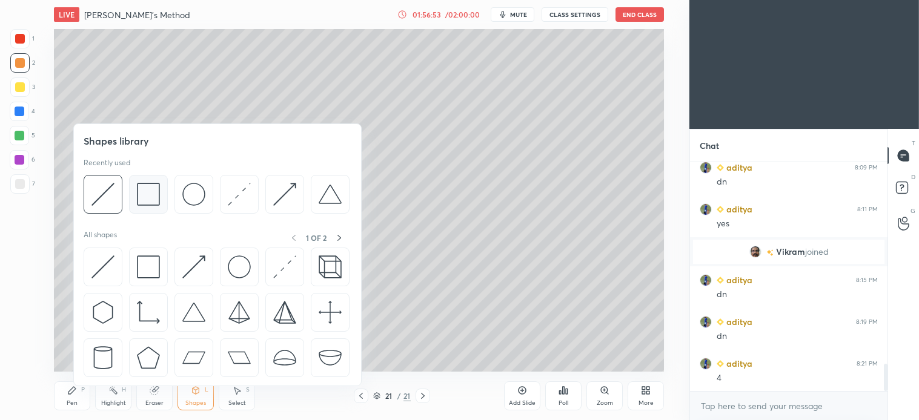
click at [146, 194] on img at bounding box center [148, 194] width 23 height 23
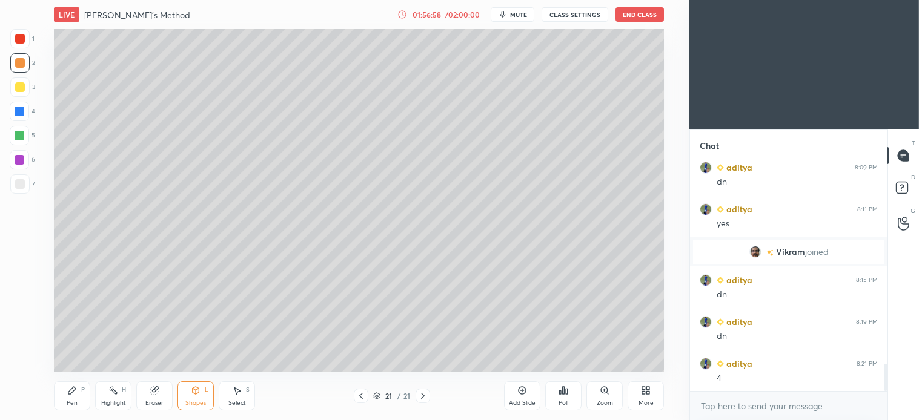
click at [79, 397] on div "Pen P" at bounding box center [72, 396] width 36 height 29
click at [190, 397] on div "Shapes L" at bounding box center [195, 396] width 36 height 29
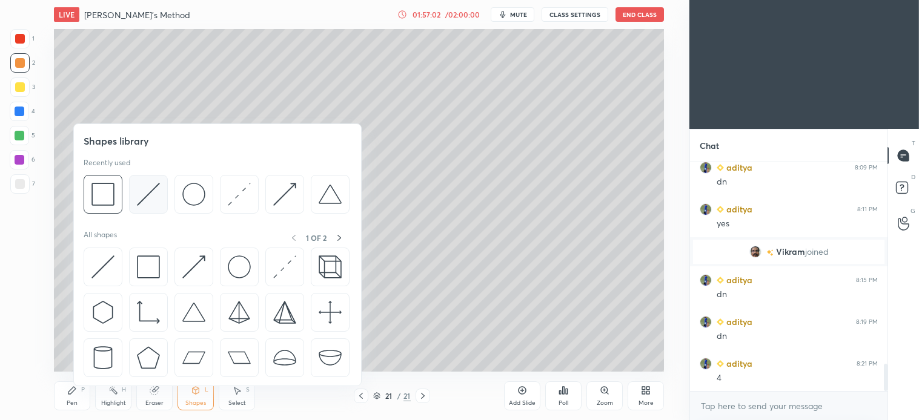
click at [150, 200] on img at bounding box center [148, 194] width 23 height 23
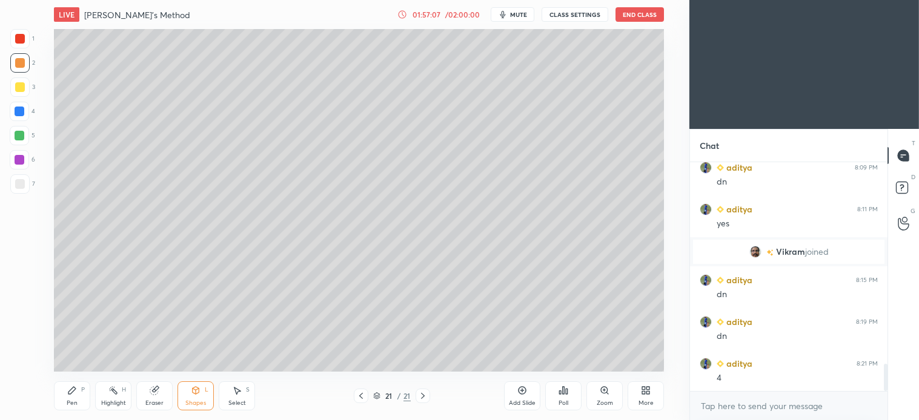
click at [84, 394] on div "Pen P" at bounding box center [72, 396] width 36 height 29
click at [203, 392] on div "Shapes L" at bounding box center [195, 396] width 36 height 29
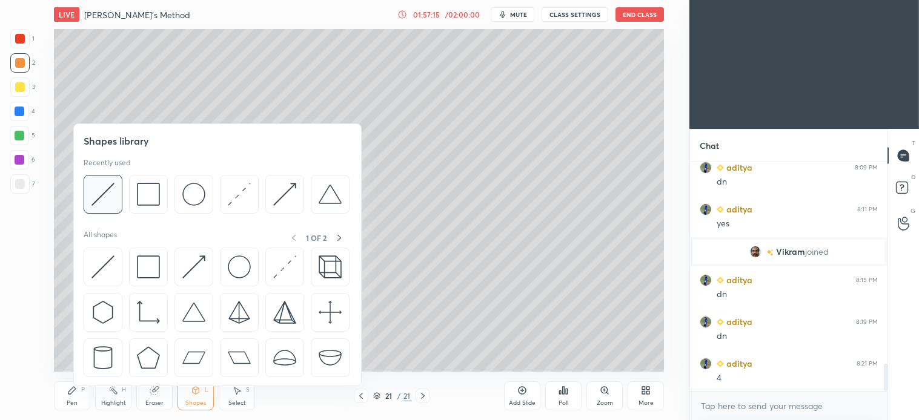
click at [110, 192] on img at bounding box center [102, 194] width 23 height 23
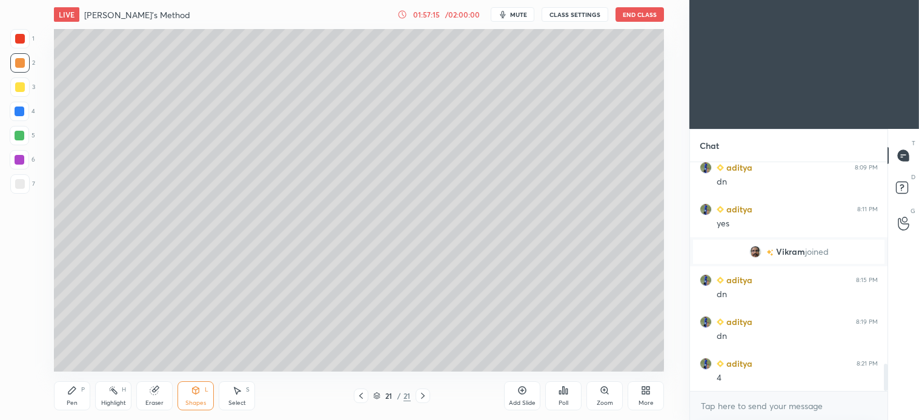
click at [67, 389] on div "Pen P" at bounding box center [72, 396] width 36 height 29
click at [24, 114] on div at bounding box center [19, 111] width 19 height 19
click at [203, 397] on div "Shapes L" at bounding box center [195, 396] width 36 height 29
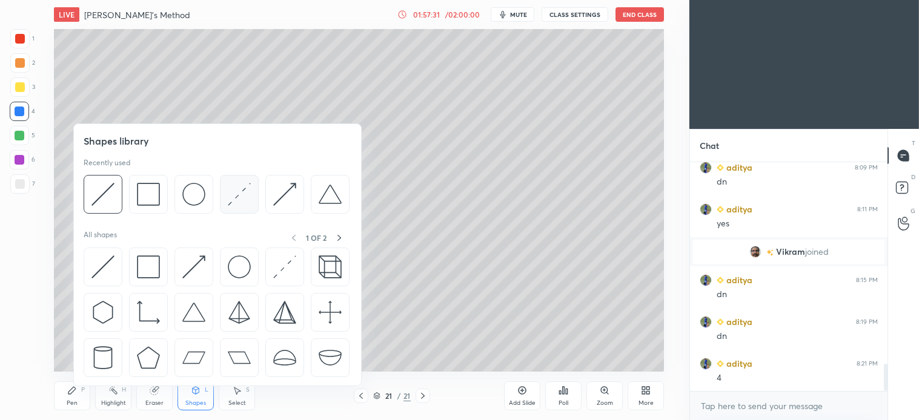
click at [244, 198] on img at bounding box center [239, 194] width 23 height 23
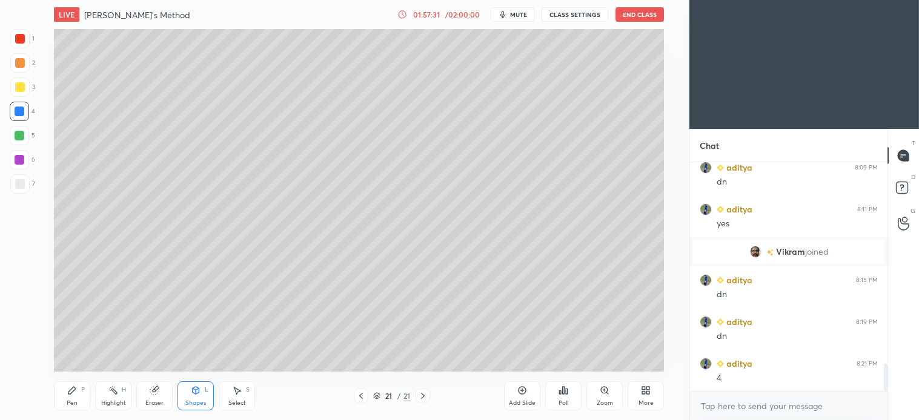
click at [27, 140] on div at bounding box center [19, 135] width 19 height 19
click at [243, 402] on div "Select" at bounding box center [237, 403] width 18 height 6
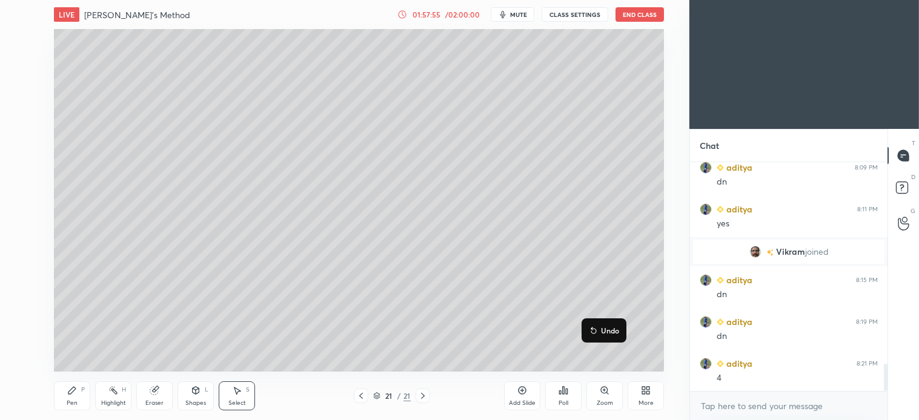
click at [622, 237] on div "0 ° Undo Copy Duplicate Duplicate to new slide Delete" at bounding box center [359, 200] width 610 height 343
click at [231, 409] on div "Select S" at bounding box center [237, 396] width 36 height 29
click at [104, 270] on div "0 ° Undo Copy Duplicate Duplicate to new slide Delete" at bounding box center [359, 200] width 610 height 343
click at [98, 265] on div "0 ° Undo Copy Duplicate Duplicate to new slide Delete" at bounding box center [359, 200] width 610 height 343
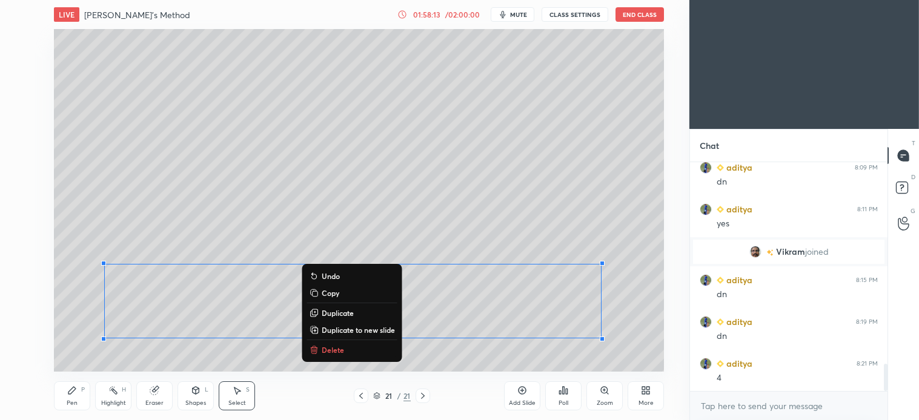
click at [590, 223] on div "0 ° Undo Copy Duplicate Duplicate to new slide Delete" at bounding box center [359, 200] width 610 height 343
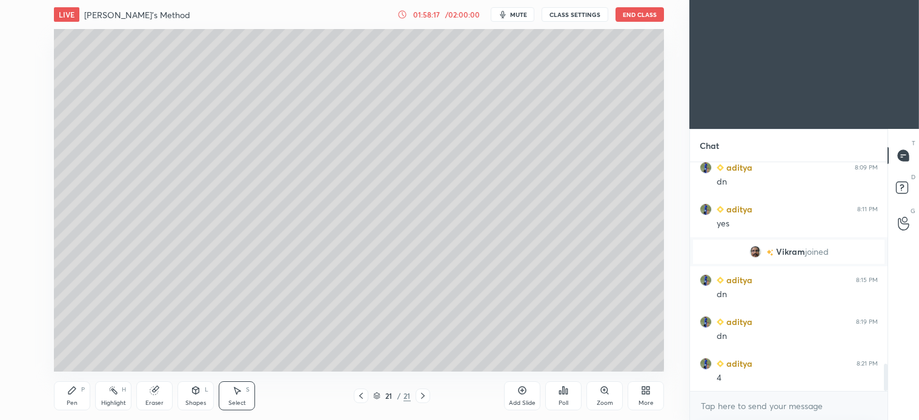
click at [572, 225] on div "0 ° Undo Copy Duplicate Duplicate to new slide Delete" at bounding box center [359, 200] width 610 height 343
click at [415, 316] on div "0 ° Undo Copy Duplicate Duplicate to new slide Delete" at bounding box center [359, 200] width 610 height 343
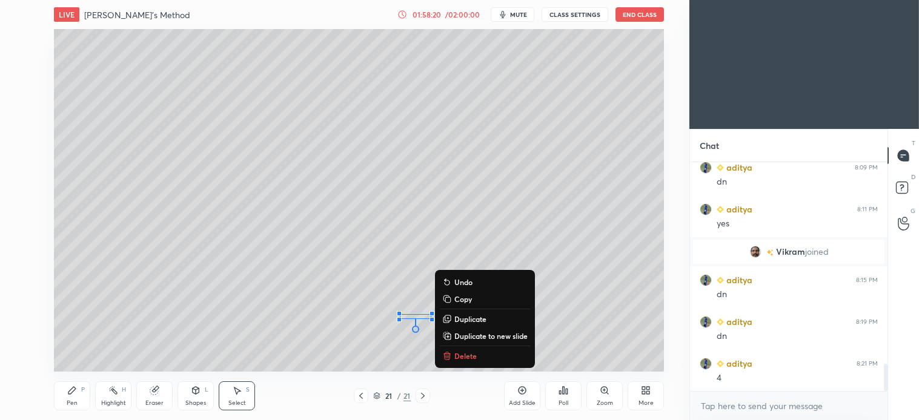
click at [580, 250] on div "0 ° Undo Copy Duplicate Duplicate to new slide Delete" at bounding box center [359, 200] width 610 height 343
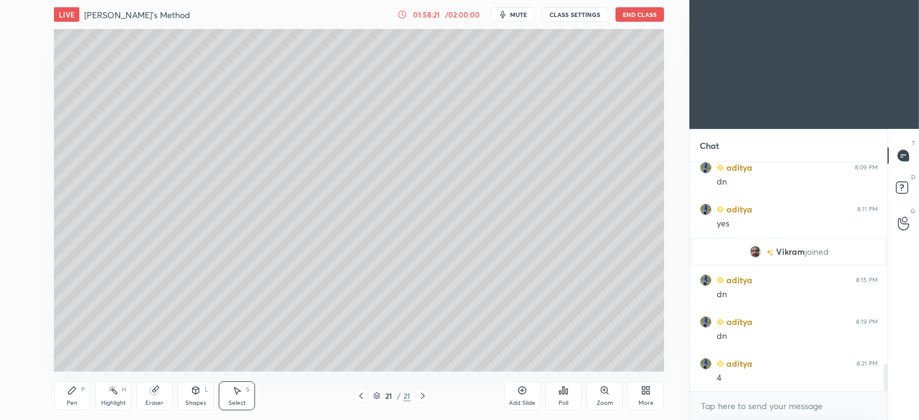
click at [0, 0] on div at bounding box center [0, 0] width 0 height 0
click at [567, 252] on div "0 ° Undo Copy Duplicate Duplicate to new slide Delete" at bounding box center [359, 200] width 610 height 343
click at [70, 395] on icon at bounding box center [72, 391] width 10 height 10
click at [21, 64] on div at bounding box center [20, 63] width 10 height 10
click at [204, 398] on div "Shapes L" at bounding box center [195, 396] width 36 height 29
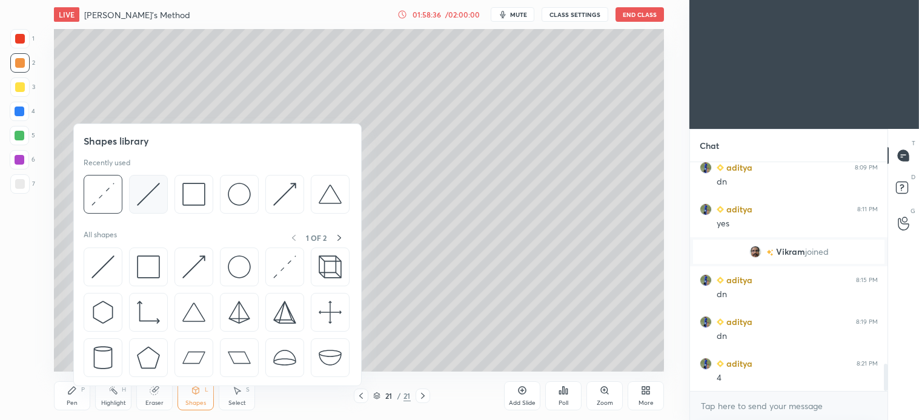
click at [145, 190] on img at bounding box center [148, 194] width 23 height 23
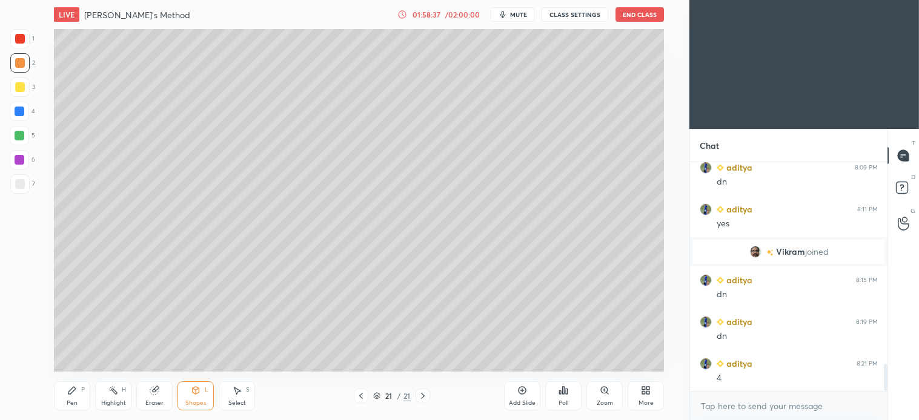
click at [27, 185] on div at bounding box center [19, 183] width 19 height 19
click at [73, 397] on div "Pen P" at bounding box center [72, 396] width 36 height 29
click at [27, 73] on div "2" at bounding box center [22, 65] width 25 height 24
click at [25, 64] on div at bounding box center [19, 62] width 19 height 19
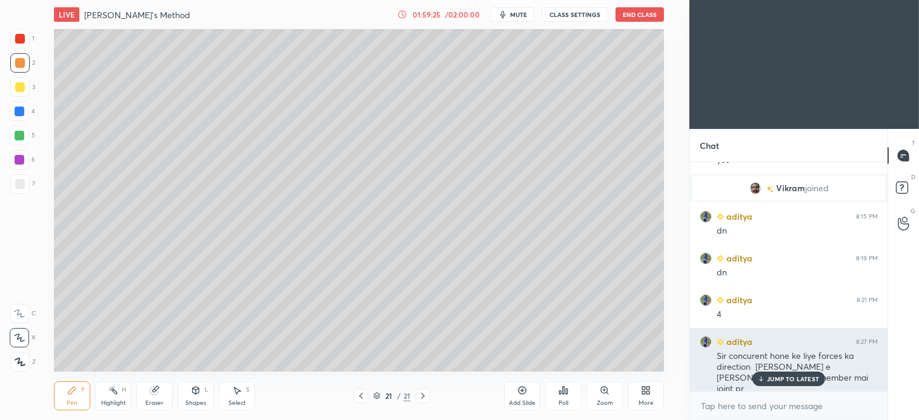
click at [798, 382] on p "JUMP TO LATEST" at bounding box center [793, 378] width 52 height 7
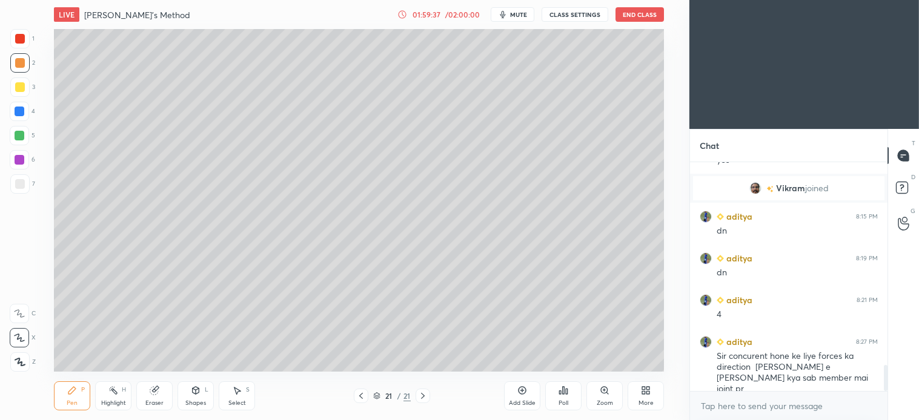
click at [20, 179] on div at bounding box center [20, 184] width 10 height 10
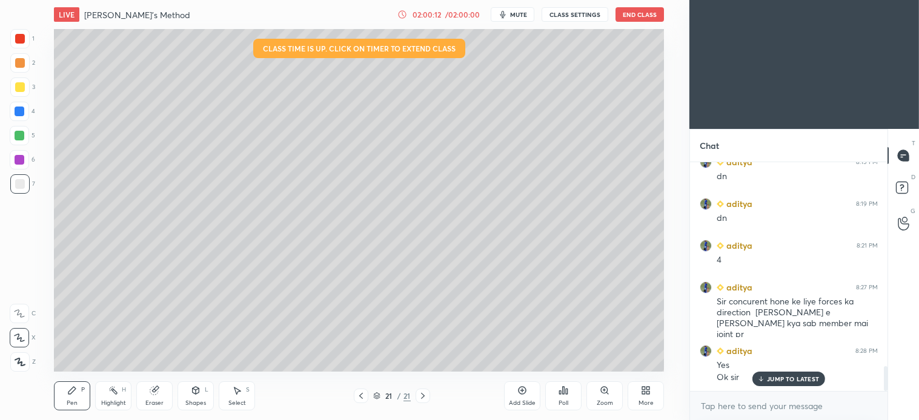
scroll to position [1870, 0]
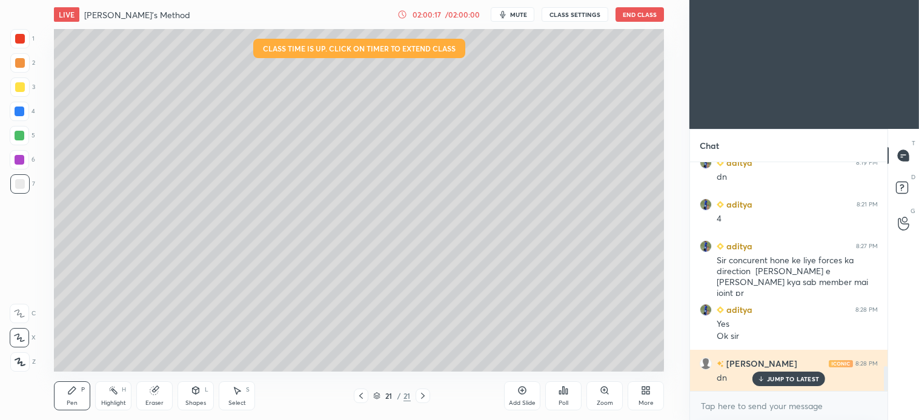
click at [794, 380] on p "JUMP TO LATEST" at bounding box center [793, 378] width 52 height 7
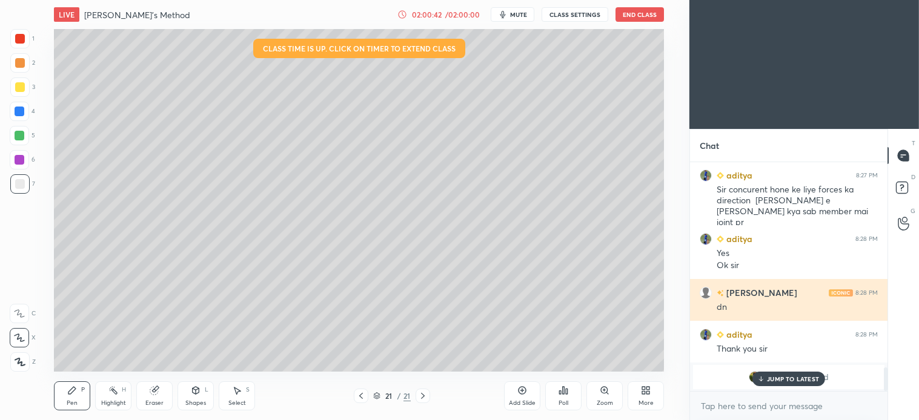
scroll to position [1983, 0]
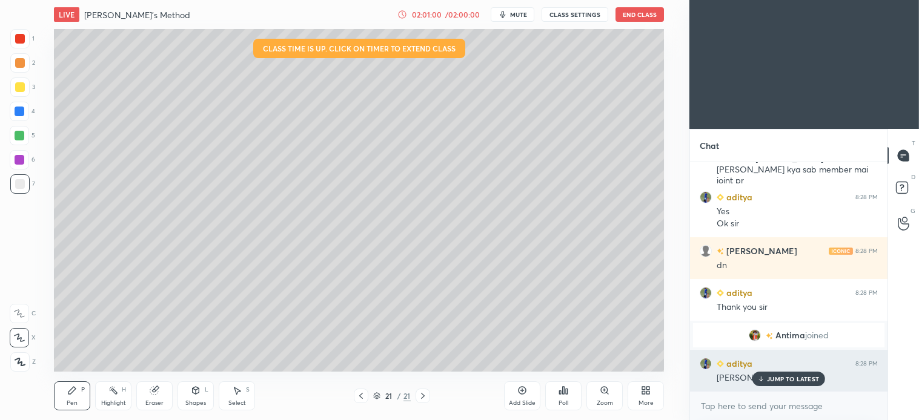
click at [805, 382] on p "JUMP TO LATEST" at bounding box center [793, 378] width 52 height 7
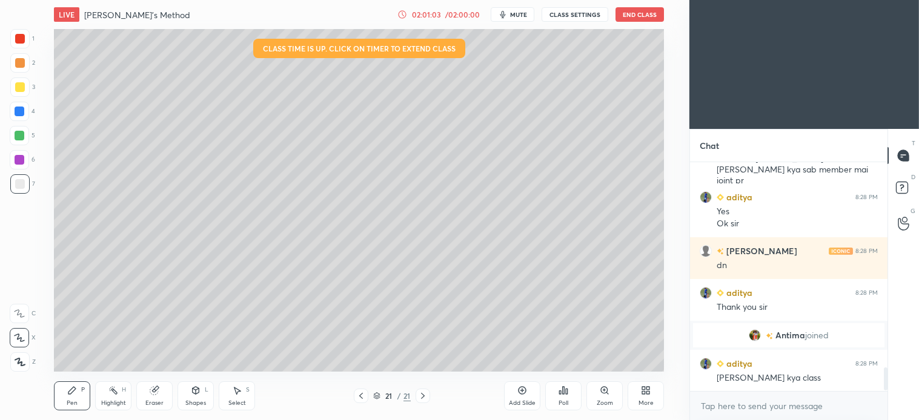
scroll to position [2012, 0]
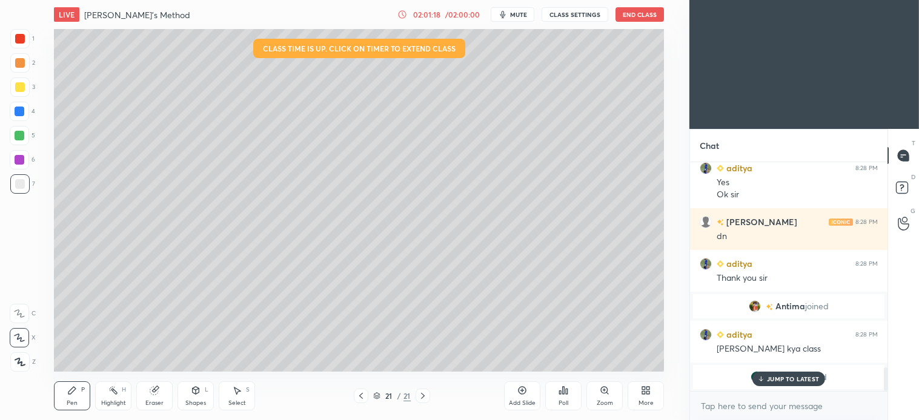
click at [799, 382] on p "JUMP TO LATEST" at bounding box center [793, 378] width 52 height 7
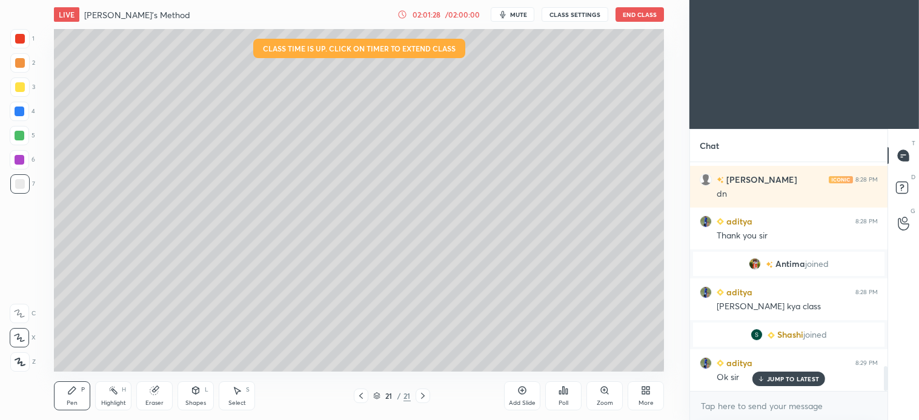
scroll to position [1880, 0]
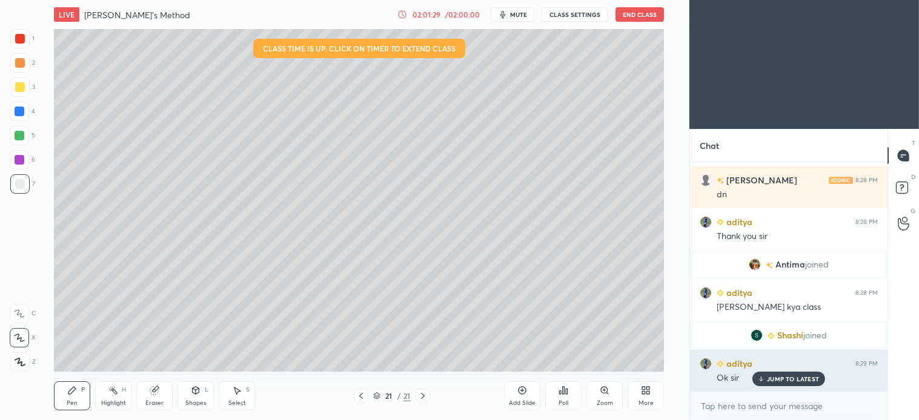
click at [802, 378] on p "JUMP TO LATEST" at bounding box center [793, 378] width 52 height 7
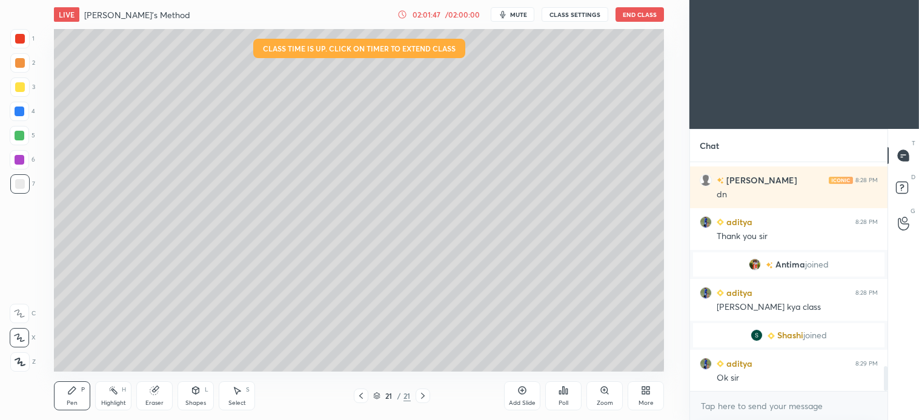
click at [649, 11] on button "End Class" at bounding box center [639, 14] width 48 height 15
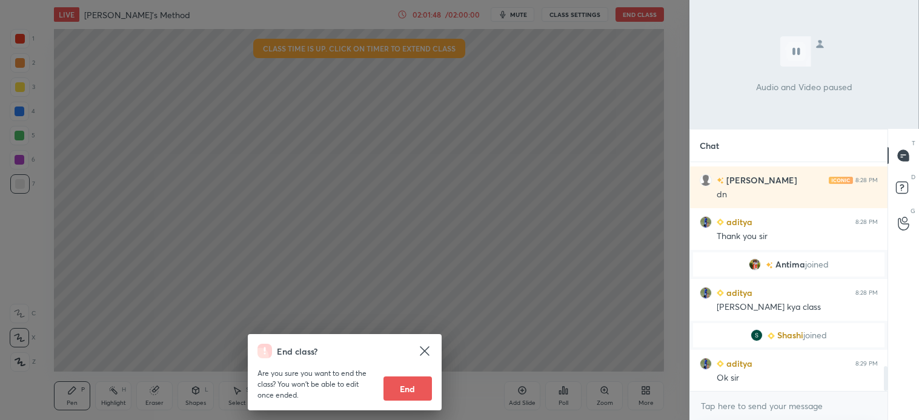
click at [406, 388] on button "End" at bounding box center [407, 389] width 48 height 24
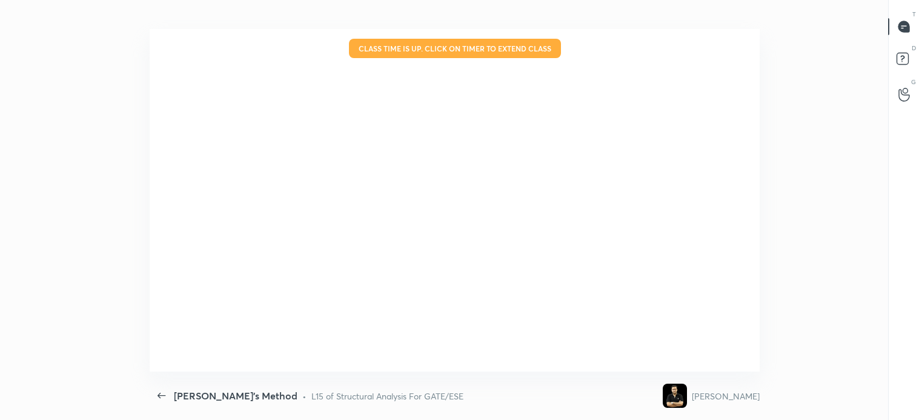
scroll to position [0, 0]
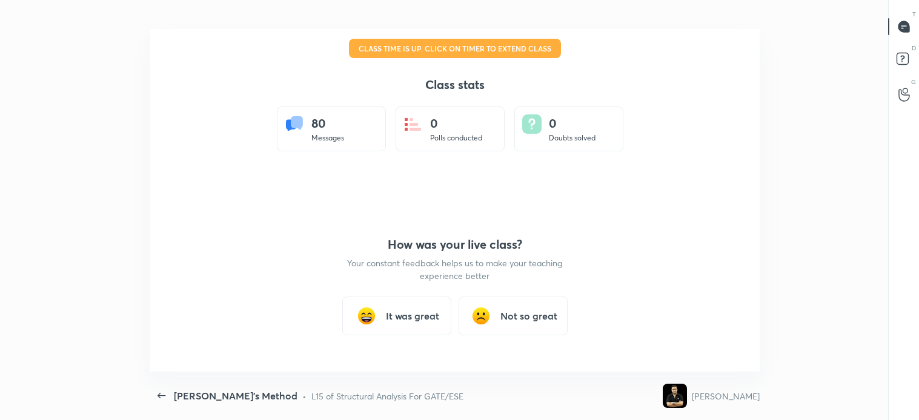
click at [427, 314] on h3 "It was great" at bounding box center [412, 316] width 53 height 15
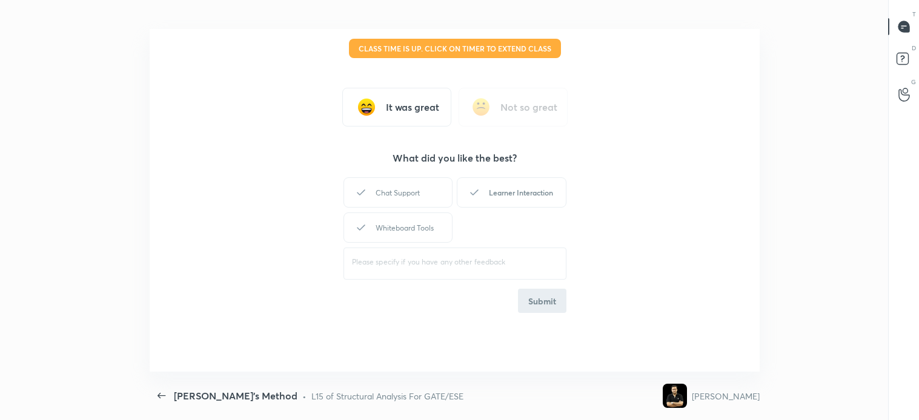
click at [439, 196] on div "Chat Support" at bounding box center [397, 192] width 109 height 30
click at [488, 194] on div "Learner Interaction" at bounding box center [511, 192] width 109 height 30
click at [424, 220] on div "Whiteboard Tools" at bounding box center [397, 228] width 109 height 30
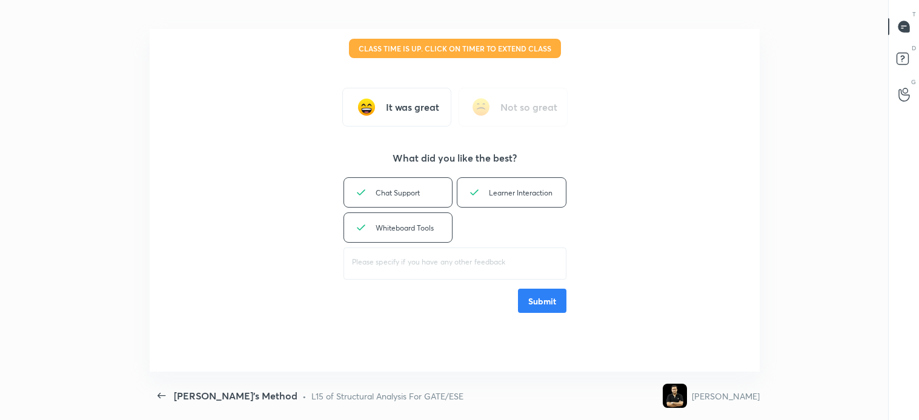
click at [555, 299] on button "Submit" at bounding box center [542, 301] width 48 height 24
